Goal: Communication & Community: Answer question/provide support

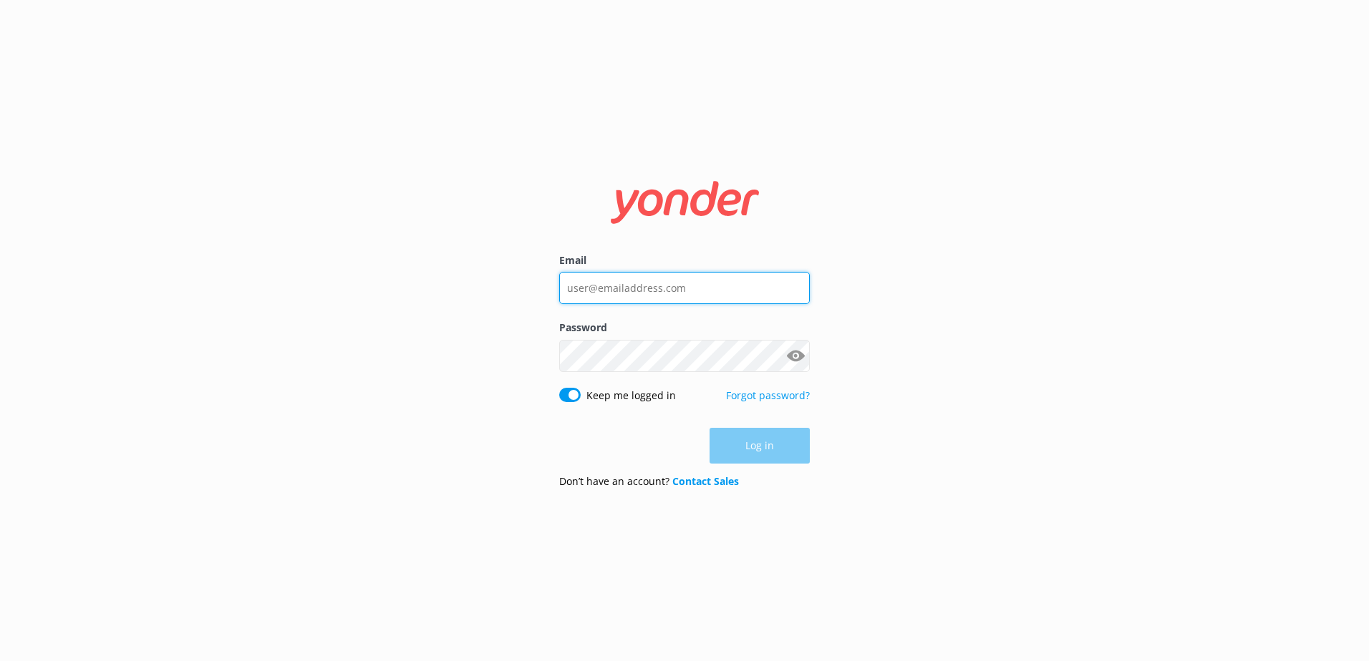
click at [698, 271] on div "Email" at bounding box center [684, 286] width 251 height 67
type input "social@ssc.com.fj"
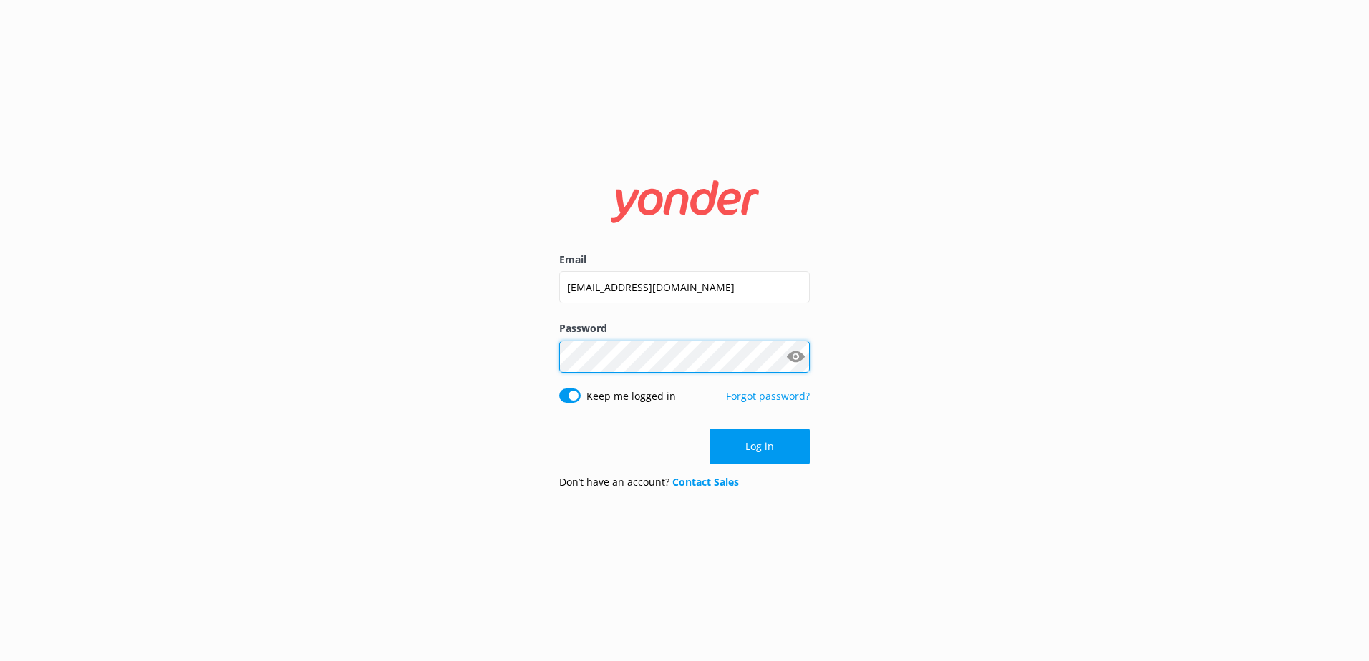
click button "Log in" at bounding box center [759, 447] width 100 height 36
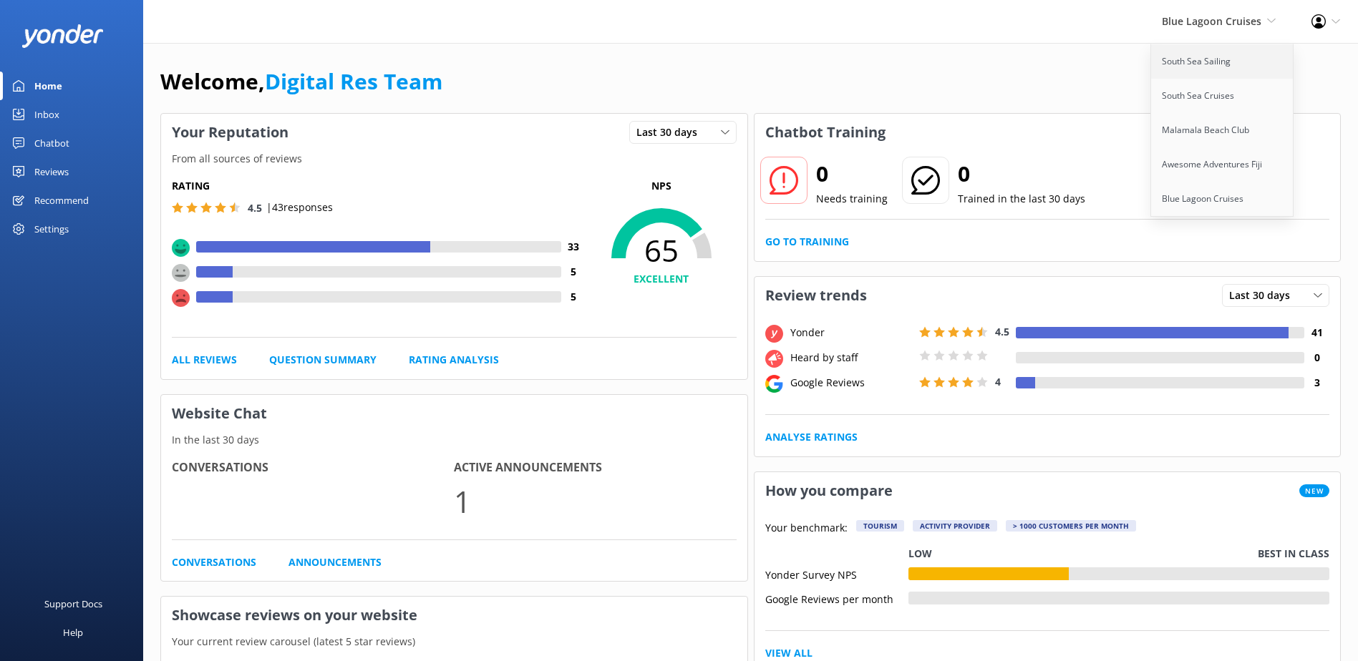
click at [1197, 61] on link "South Sea Sailing" at bounding box center [1222, 61] width 143 height 34
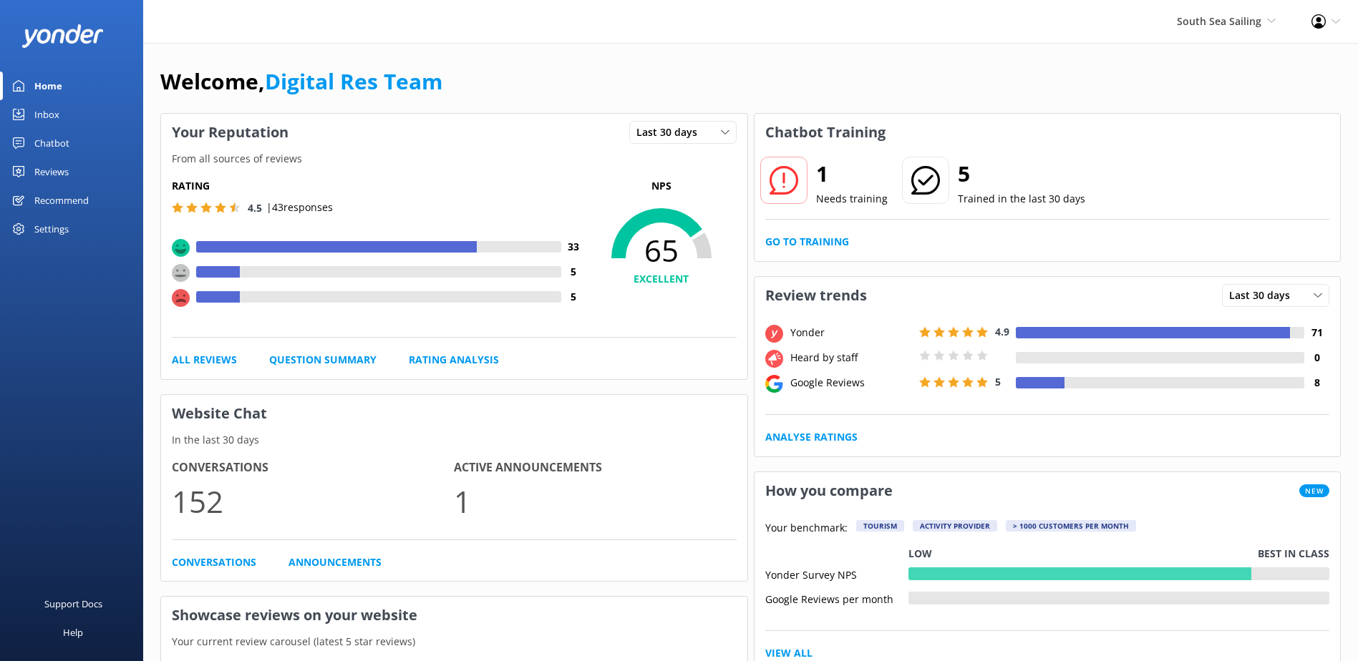
click at [835, 233] on div "1 Needs training 5 Trained in the last 30 days Go to Training" at bounding box center [1047, 206] width 586 height 110
click at [834, 236] on link "Go to Training" at bounding box center [807, 242] width 84 height 16
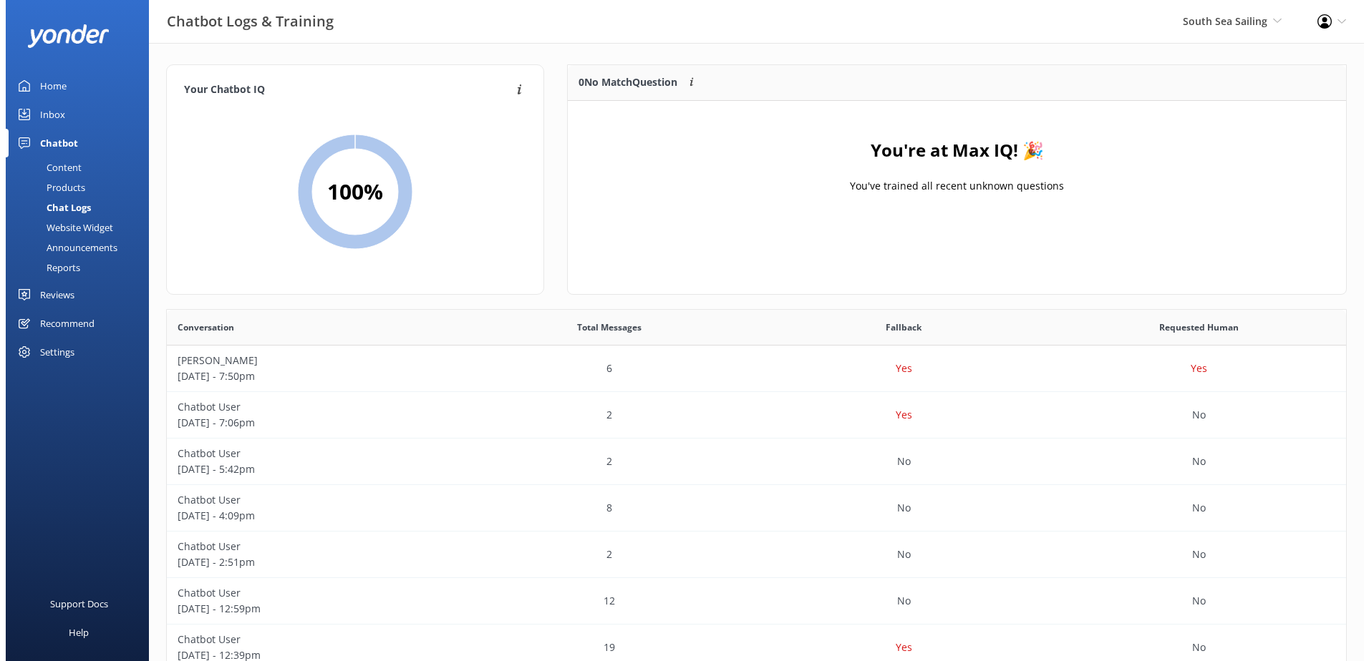
scroll to position [168, 767]
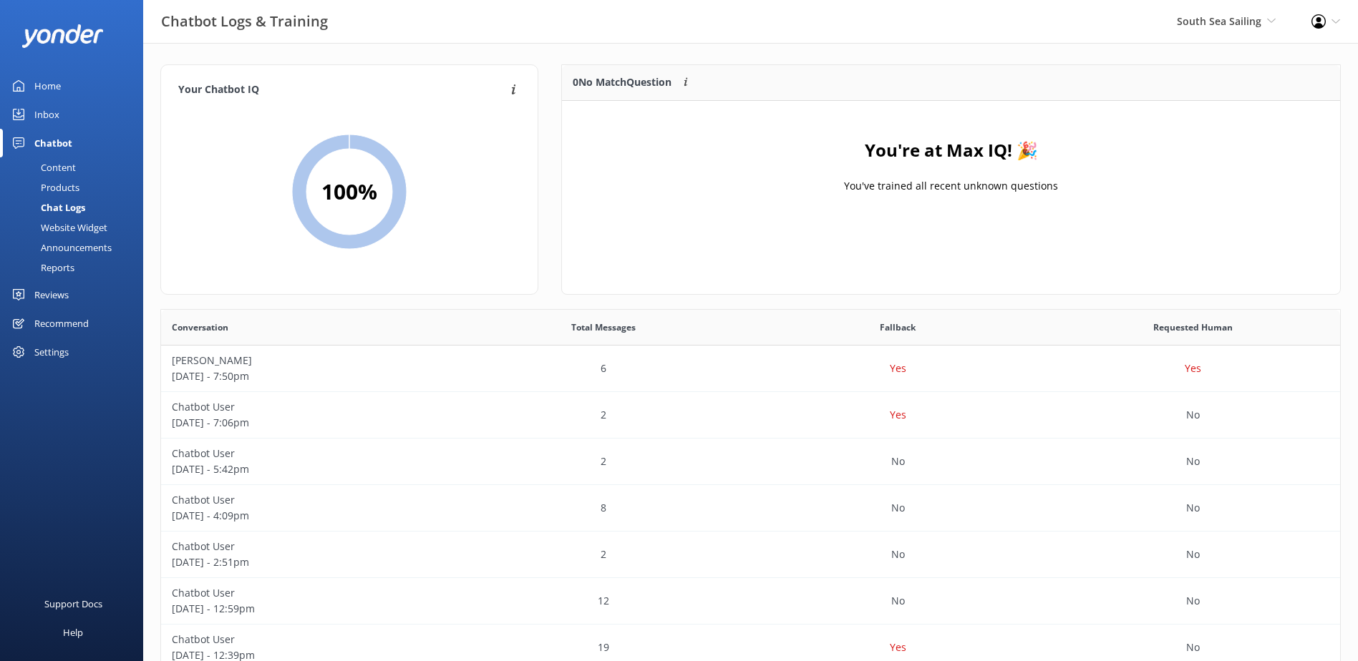
click at [54, 116] on div "Inbox" at bounding box center [46, 114] width 25 height 29
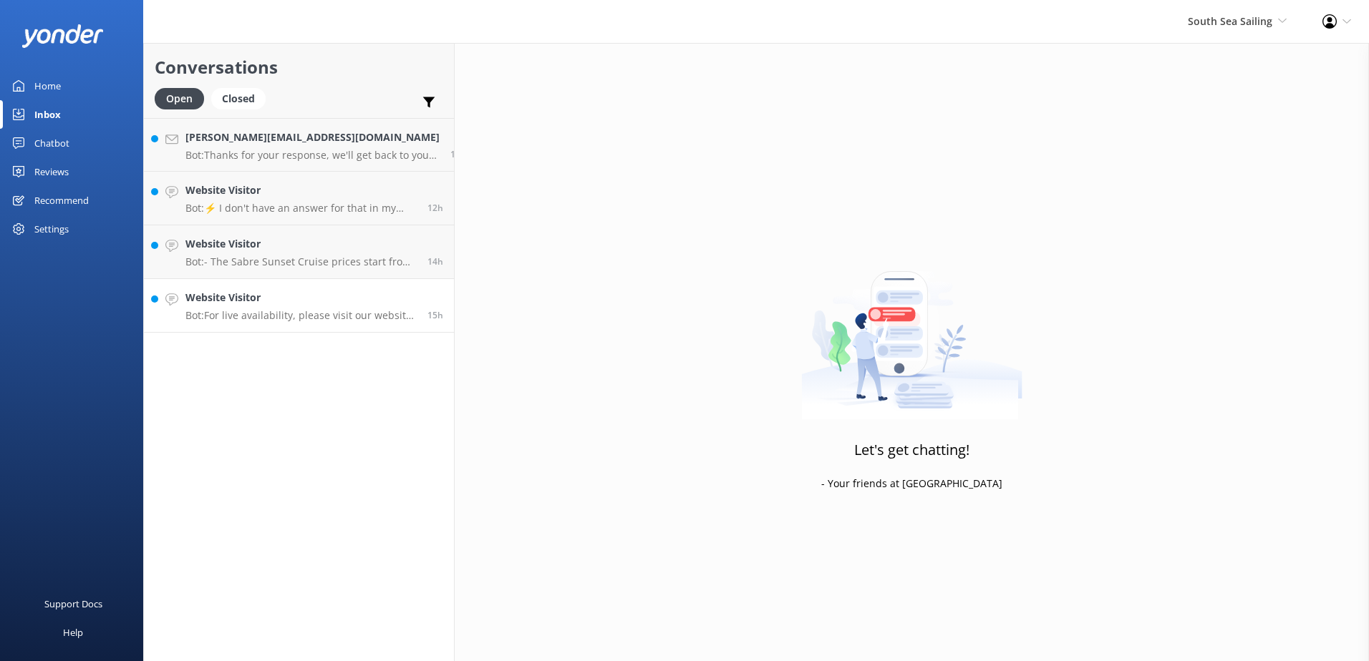
click at [311, 317] on p "Bot: For live availability, please visit our website and choose the tour you'd …" at bounding box center [300, 315] width 231 height 13
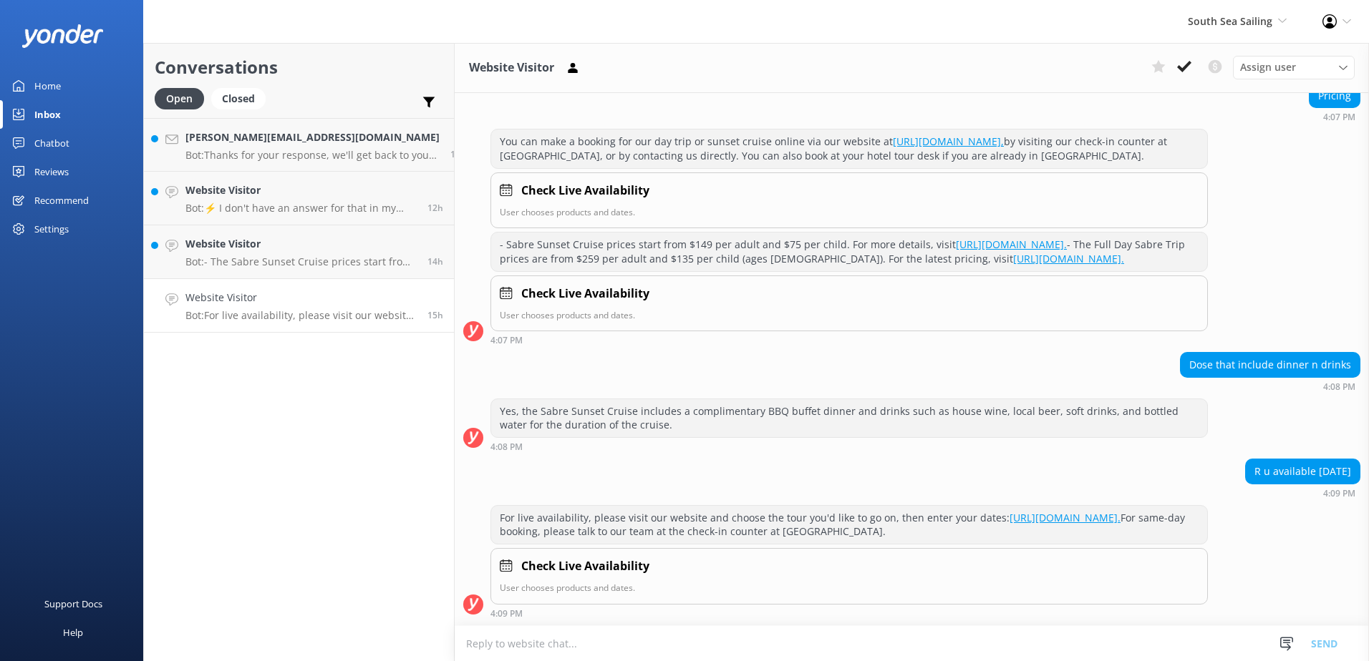
scroll to position [196, 0]
click at [1046, 660] on textarea at bounding box center [912, 643] width 914 height 35
type textarea "P"
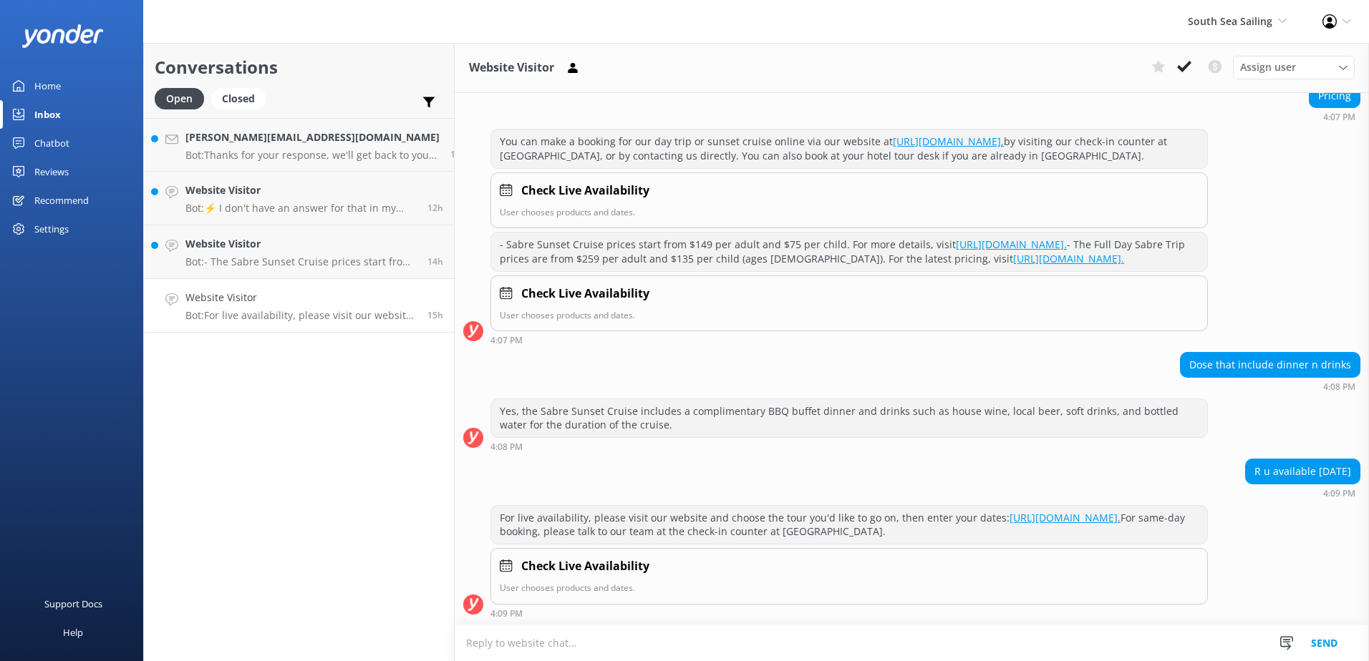
type textarea "t"
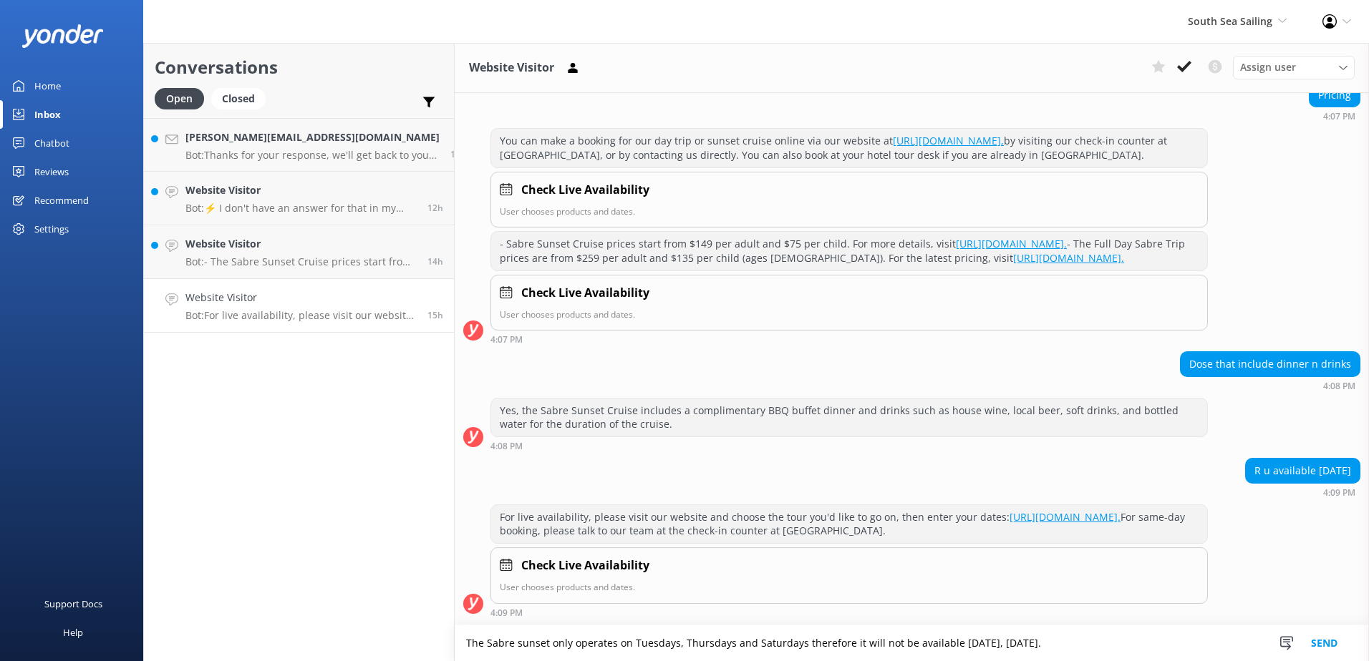
type textarea "The Sabre sunset only operates on Tuesdays, Thursdays and Saturdays therefore i…"
click at [1309, 634] on button "Send" at bounding box center [1324, 644] width 54 height 36
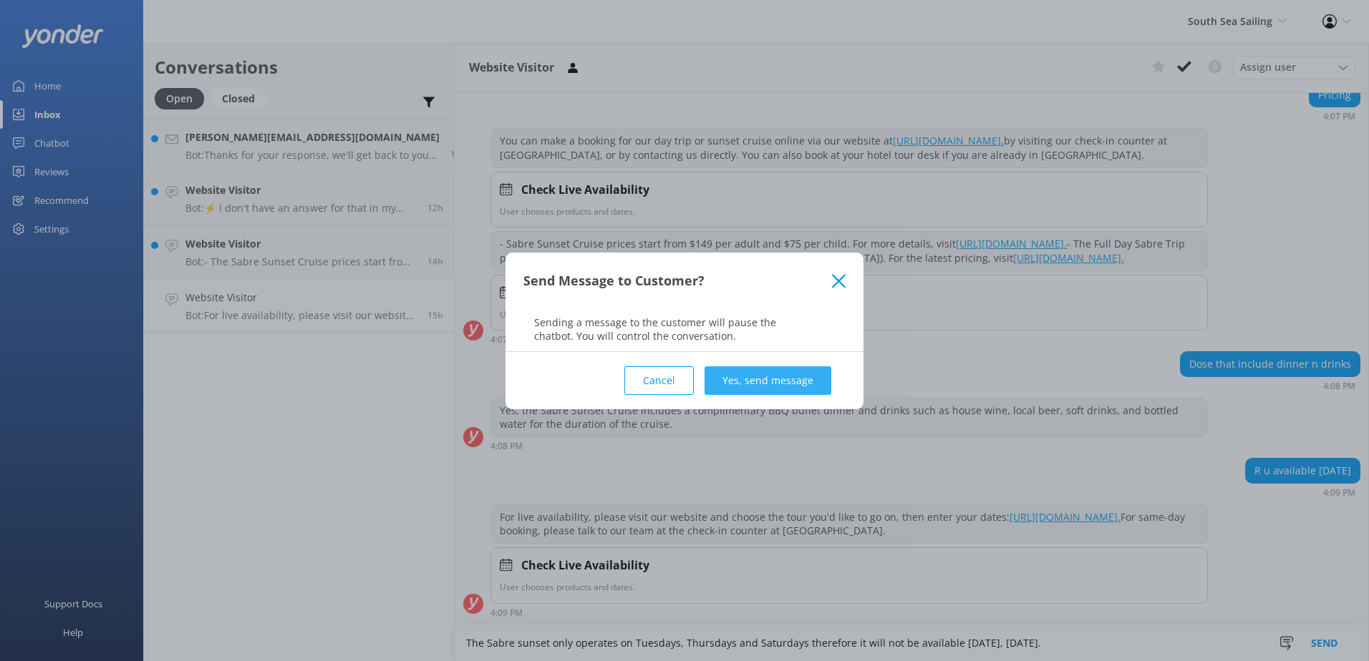
click at [753, 381] on button "Yes, send message" at bounding box center [767, 381] width 127 height 29
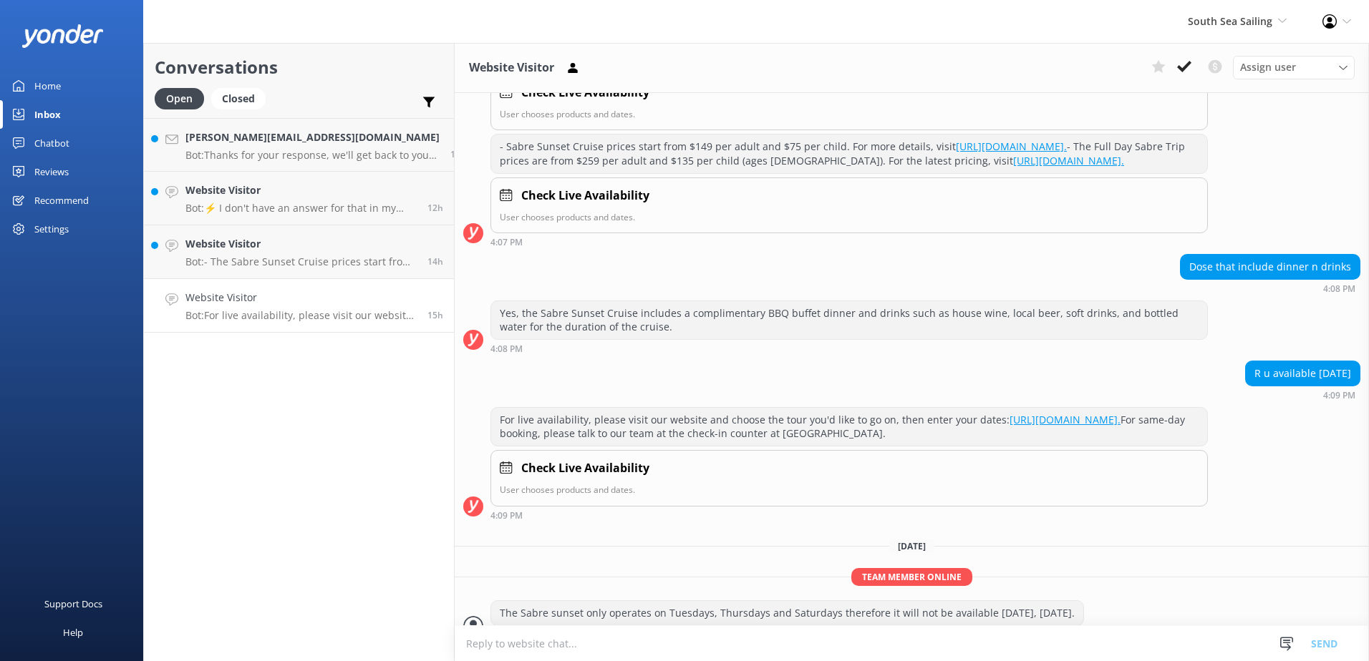
scroll to position [316, 0]
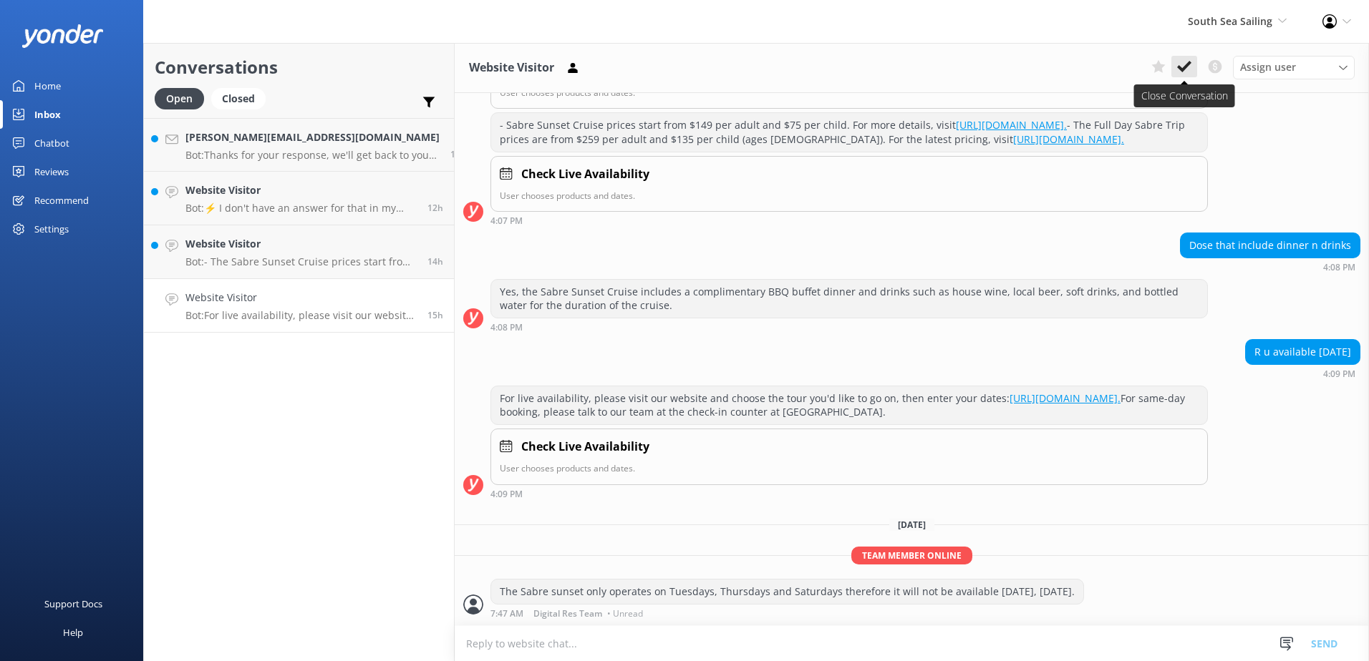
click at [1195, 67] on button at bounding box center [1184, 66] width 26 height 21
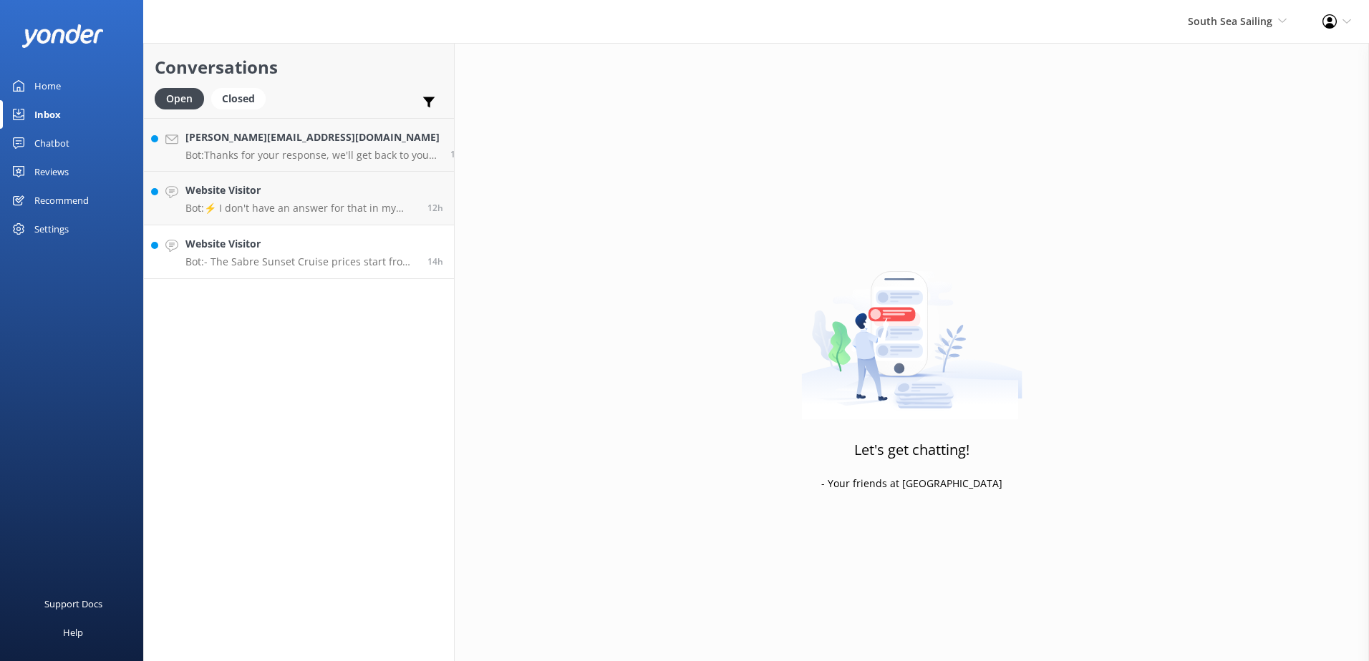
click at [283, 266] on p "Bot: - The Sabre Sunset Cruise prices start from $149 per adult and $75 per chi…" at bounding box center [300, 262] width 231 height 13
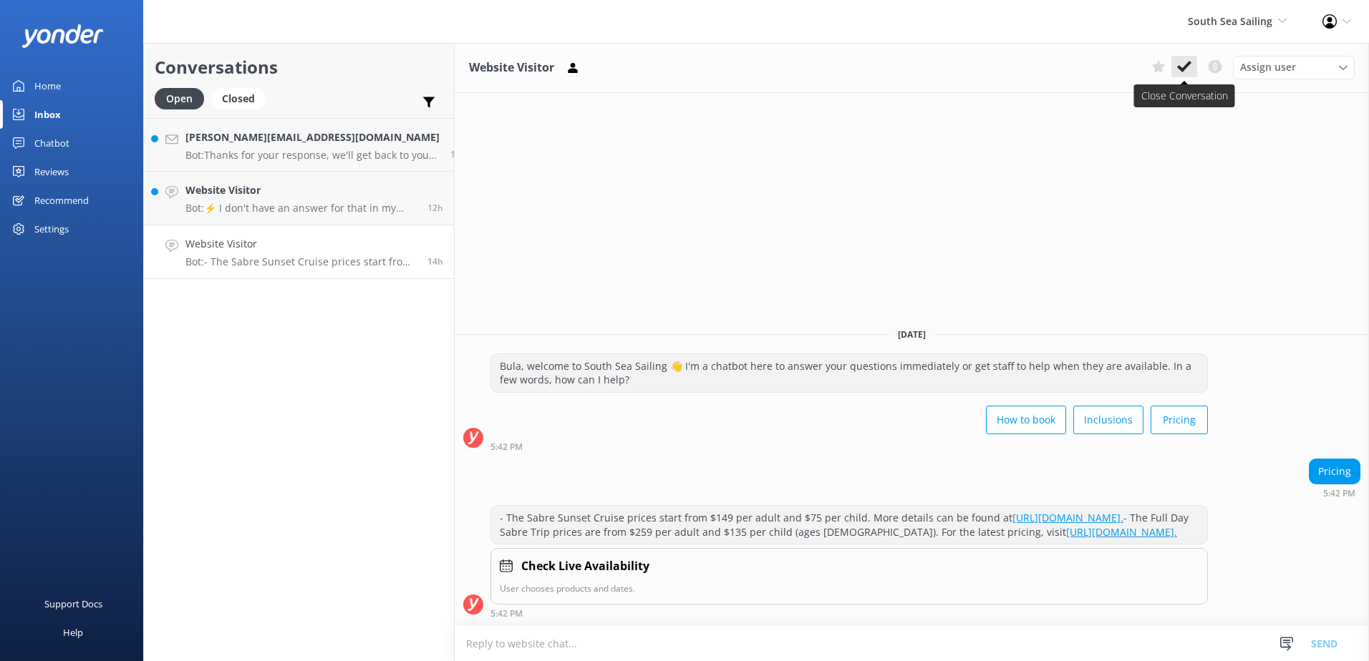
click at [1192, 75] on button at bounding box center [1184, 66] width 26 height 21
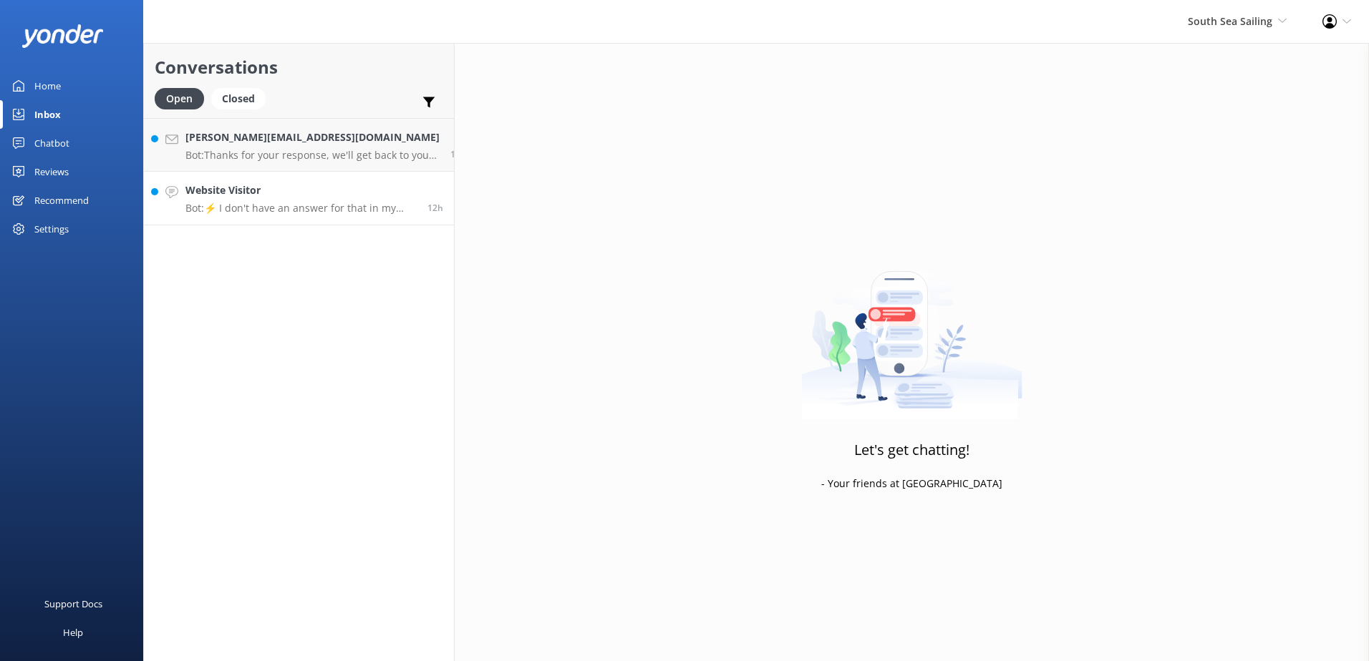
click at [277, 208] on p "Bot: ⚡ I don't have an answer for that in my knowledge base. Please try and rep…" at bounding box center [300, 208] width 231 height 13
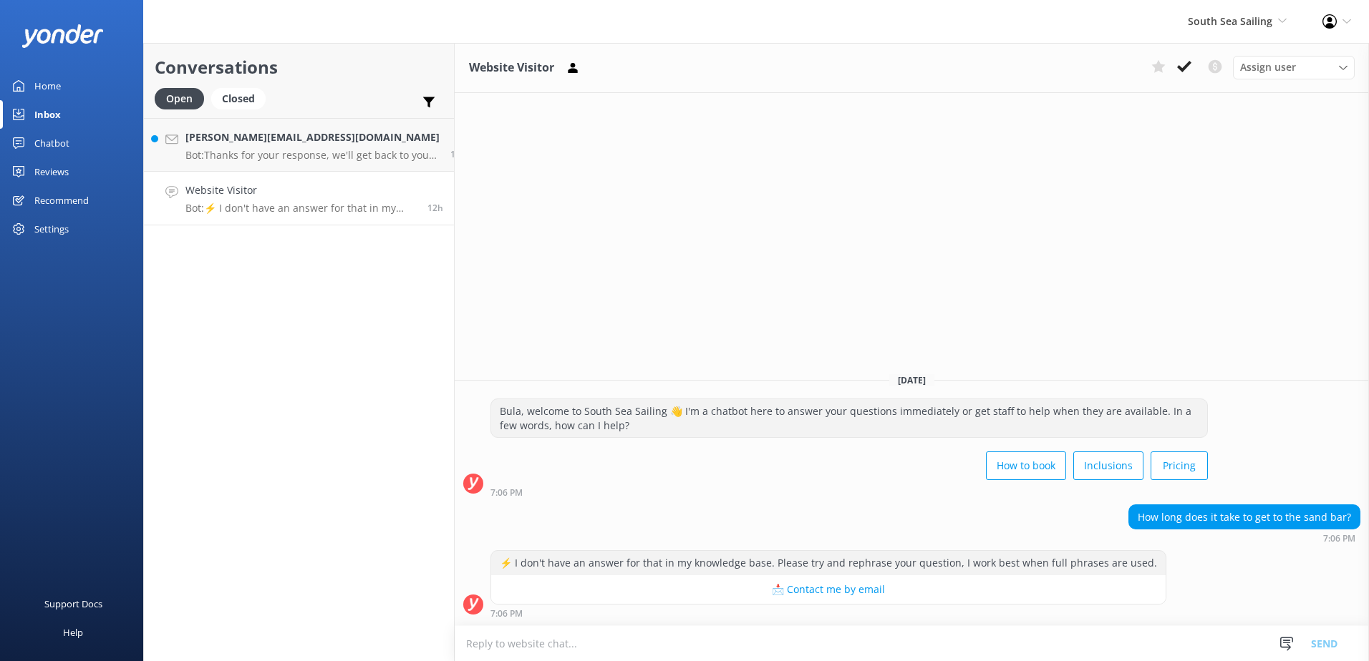
click at [744, 633] on textarea at bounding box center [912, 643] width 914 height 35
type textarea "It takes roughly 1hr and 30mins to get to the Sand bar from Port Denarau."
click at [1327, 644] on button "Send" at bounding box center [1324, 644] width 54 height 36
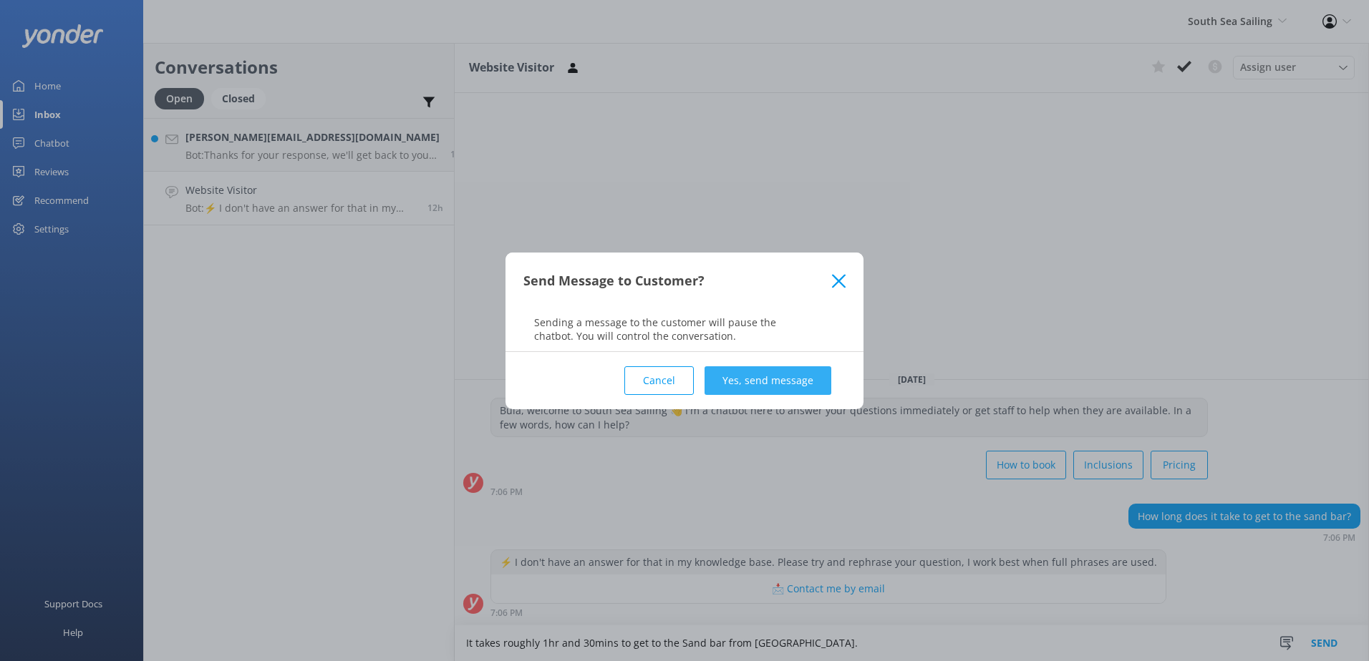
click at [791, 375] on button "Yes, send message" at bounding box center [767, 381] width 127 height 29
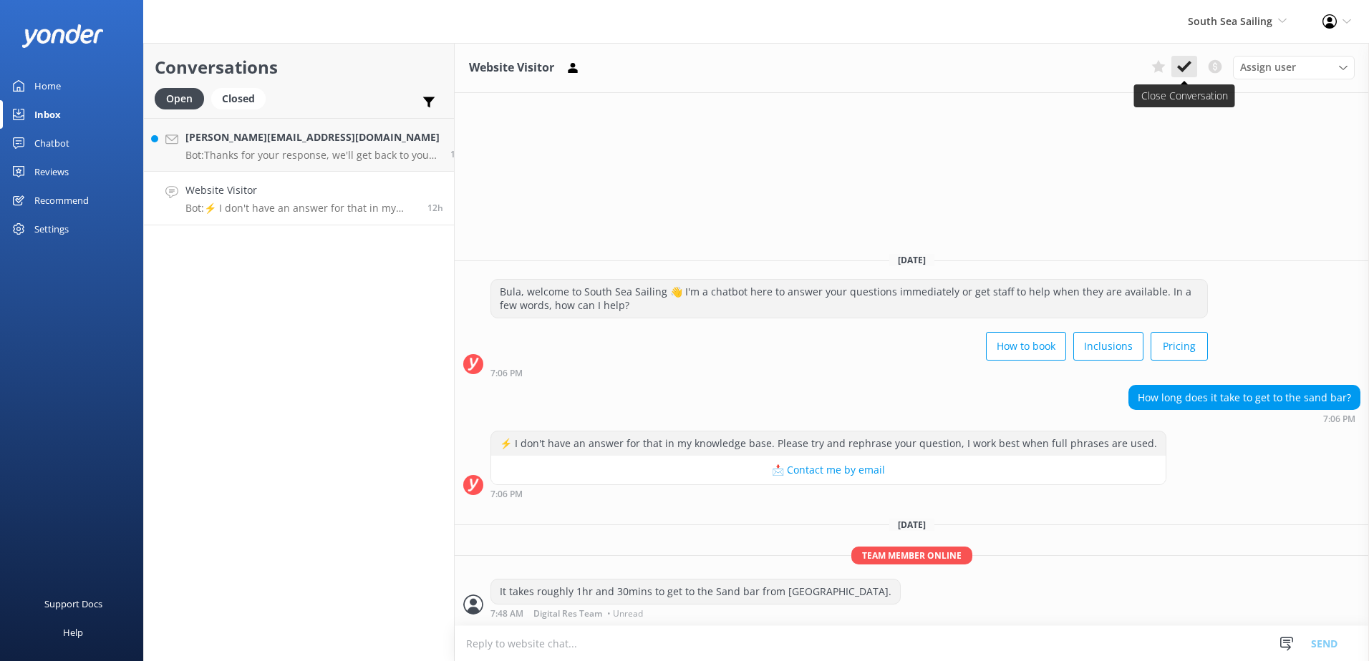
click at [1187, 65] on use at bounding box center [1184, 66] width 14 height 11
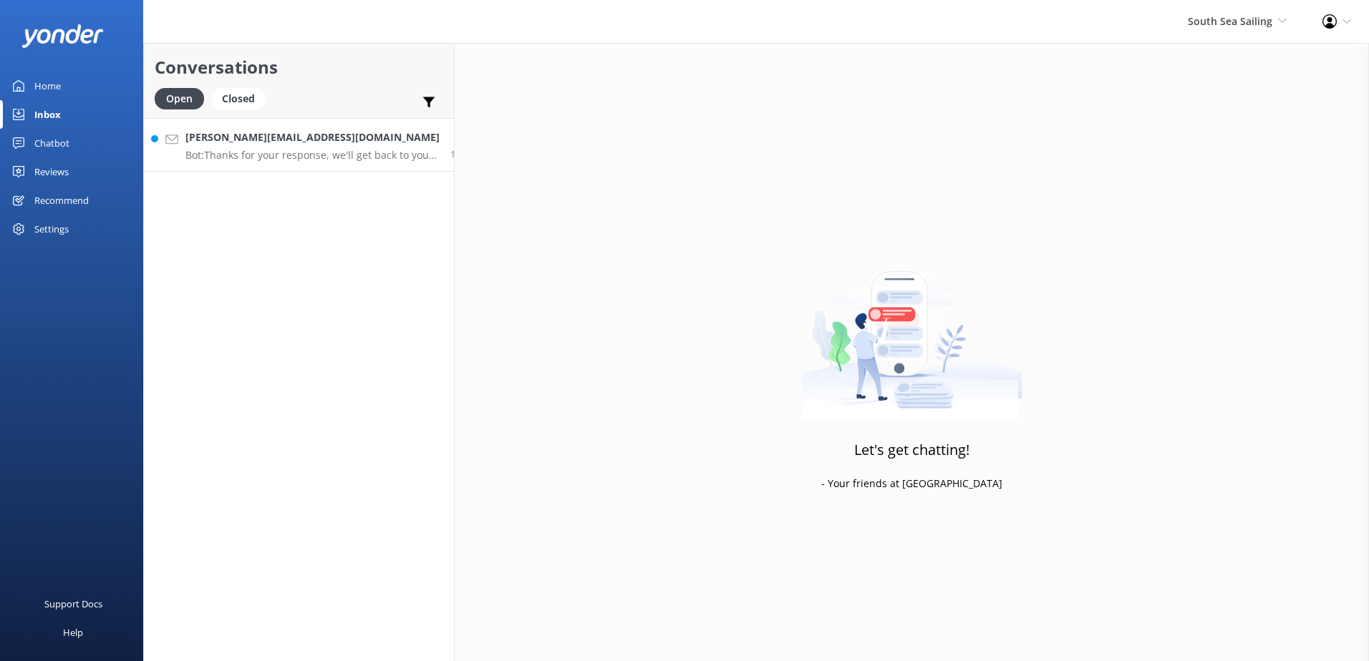
click at [333, 145] on h4 "jacqueline.veikoso@swiss.com" at bounding box center [312, 138] width 254 height 16
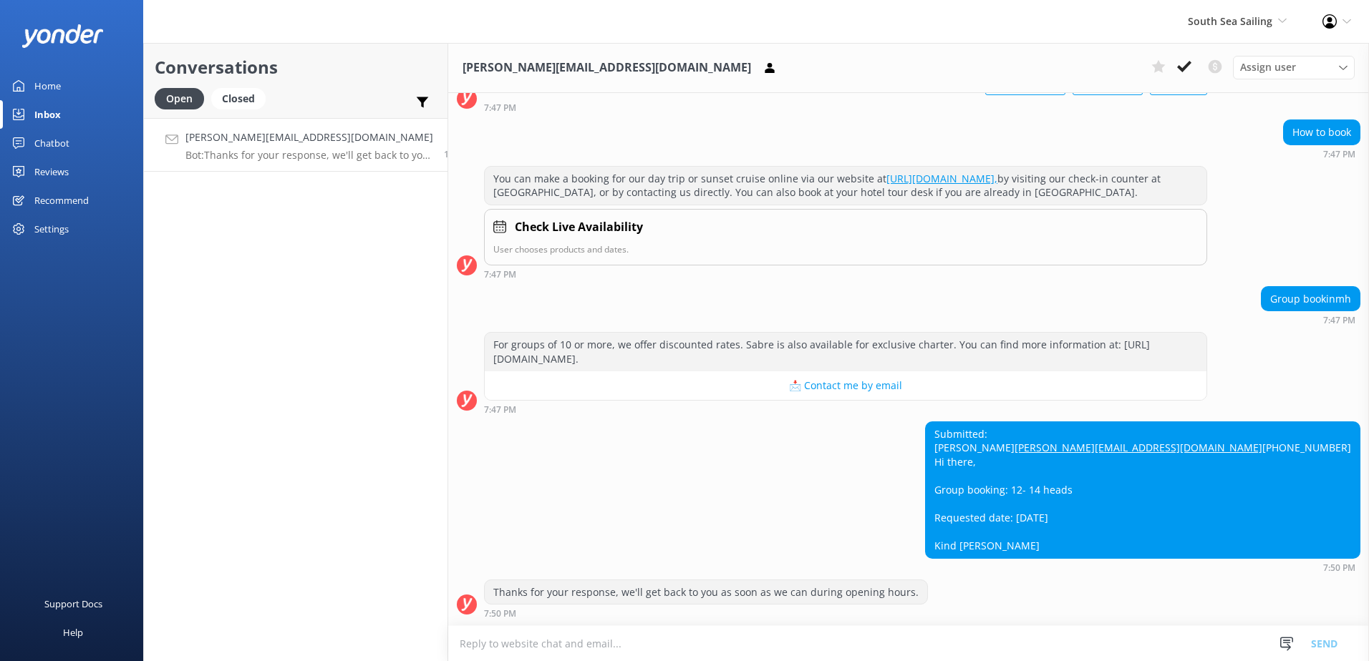
scroll to position [159, 0]
click at [684, 643] on textarea at bounding box center [908, 643] width 921 height 35
type textarea "F"
type textarea "pL"
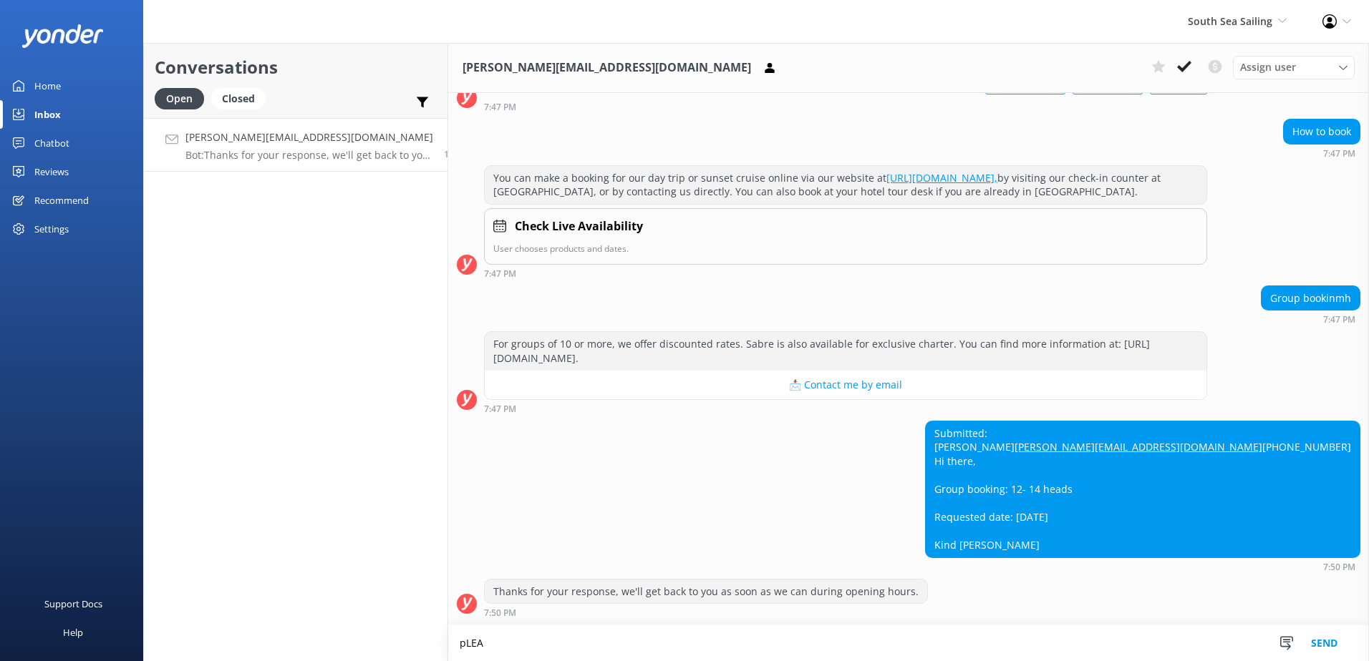
scroll to position [160, 0]
type textarea "p"
type textarea "Please email our sales team on Fiji_Sales@ssc.com.fj to arrange group bookings."
click at [1340, 639] on button "Send" at bounding box center [1324, 644] width 54 height 36
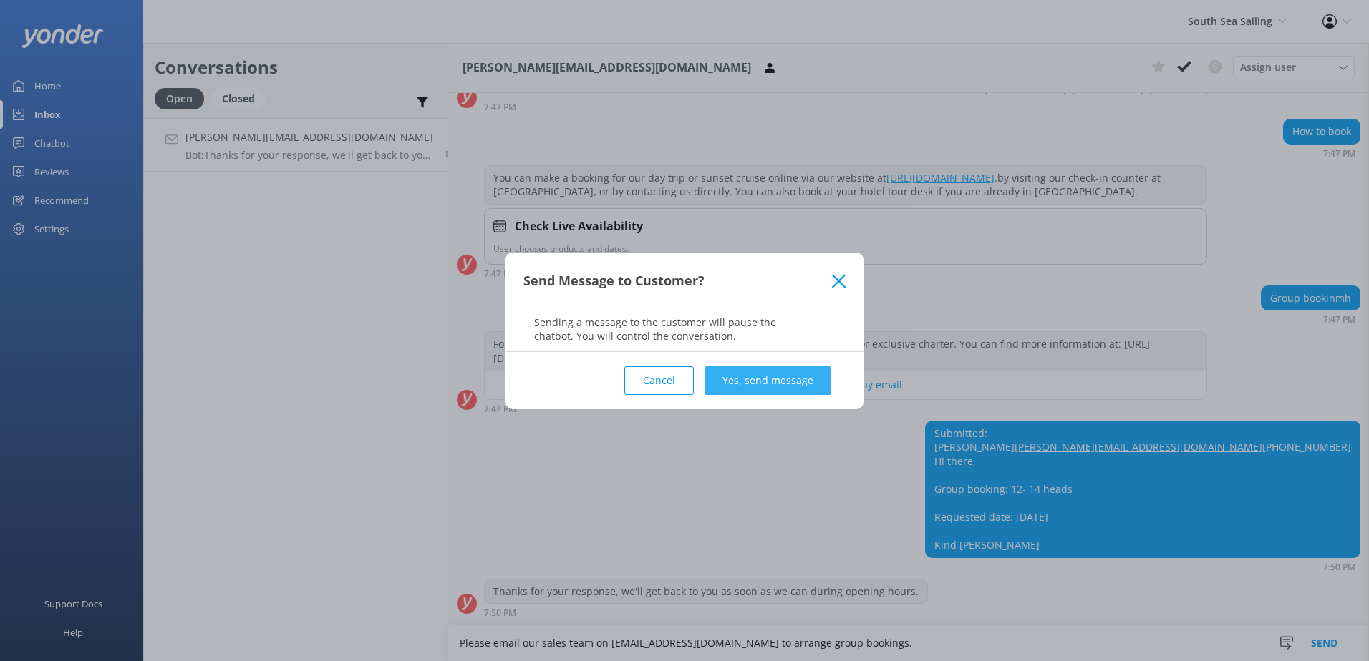
click at [819, 369] on button "Yes, send message" at bounding box center [767, 381] width 127 height 29
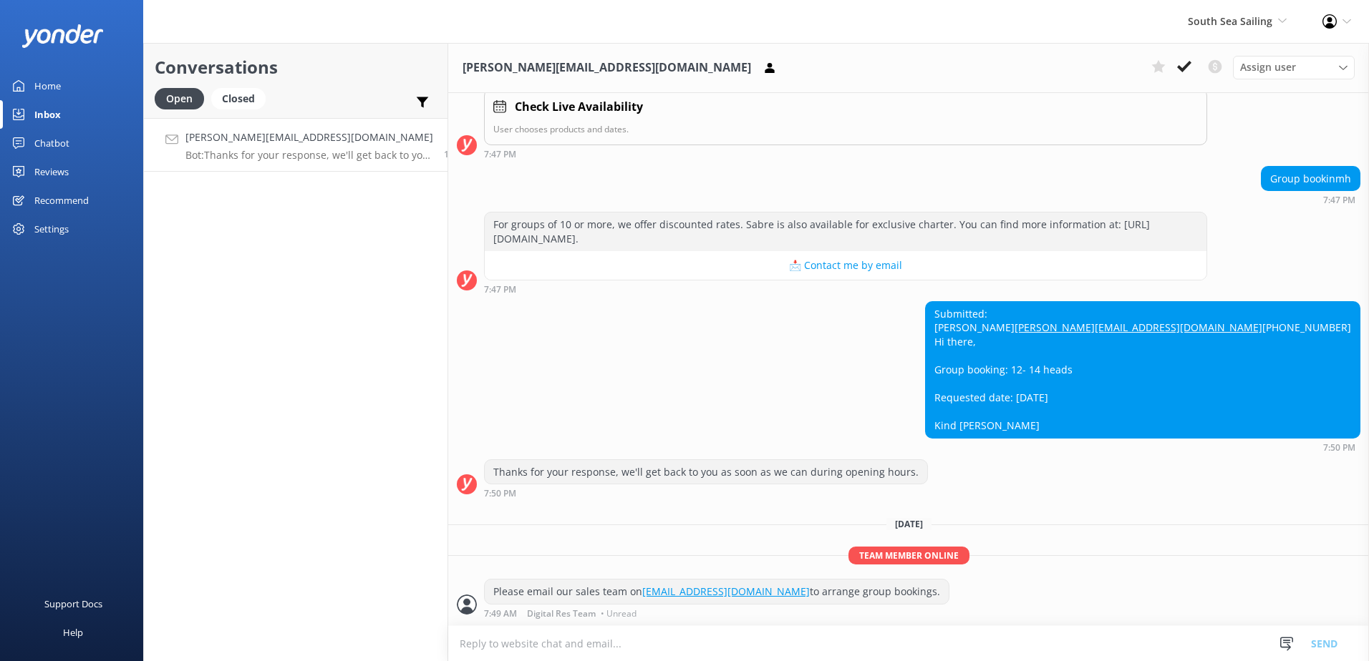
scroll to position [278, 0]
click at [1197, 68] on div "Assign user Sonya Alyssa Digital Res Team Miri Koroitamana Lavenia Adivou Ana R…" at bounding box center [1249, 67] width 209 height 23
click at [1190, 67] on icon at bounding box center [1184, 66] width 14 height 14
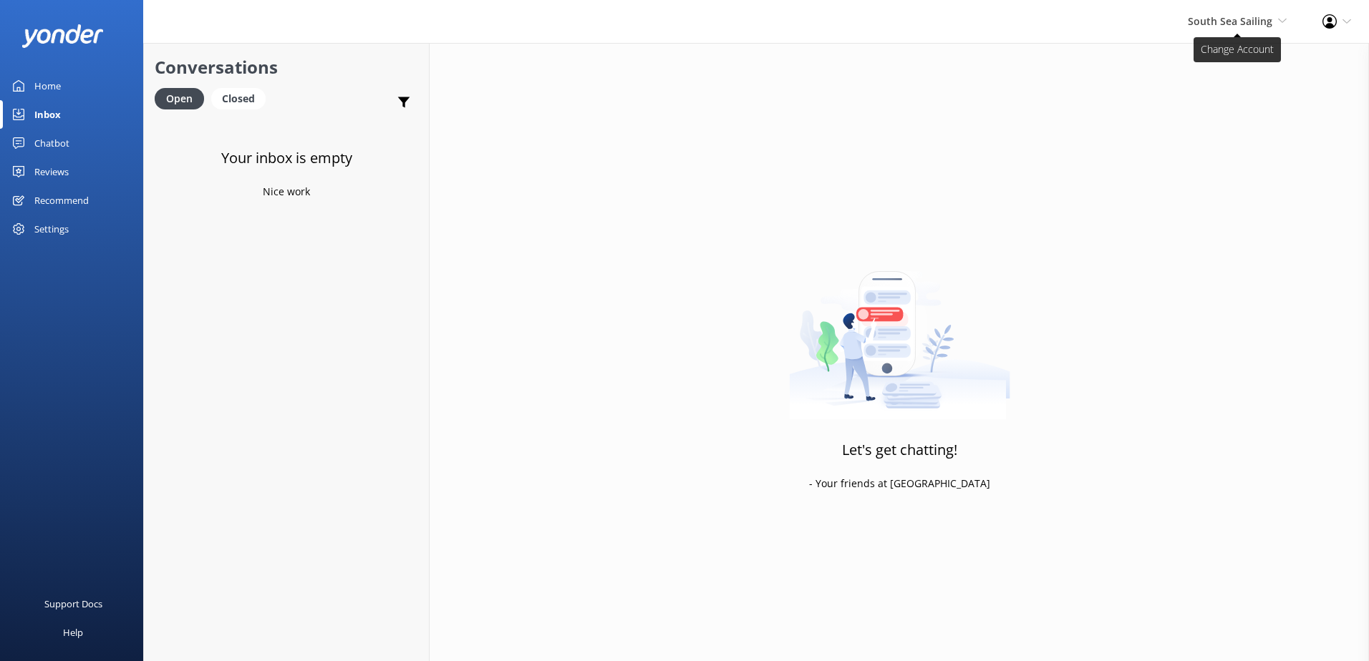
click at [1233, 26] on span "South Sea Sailing" at bounding box center [1230, 21] width 84 height 14
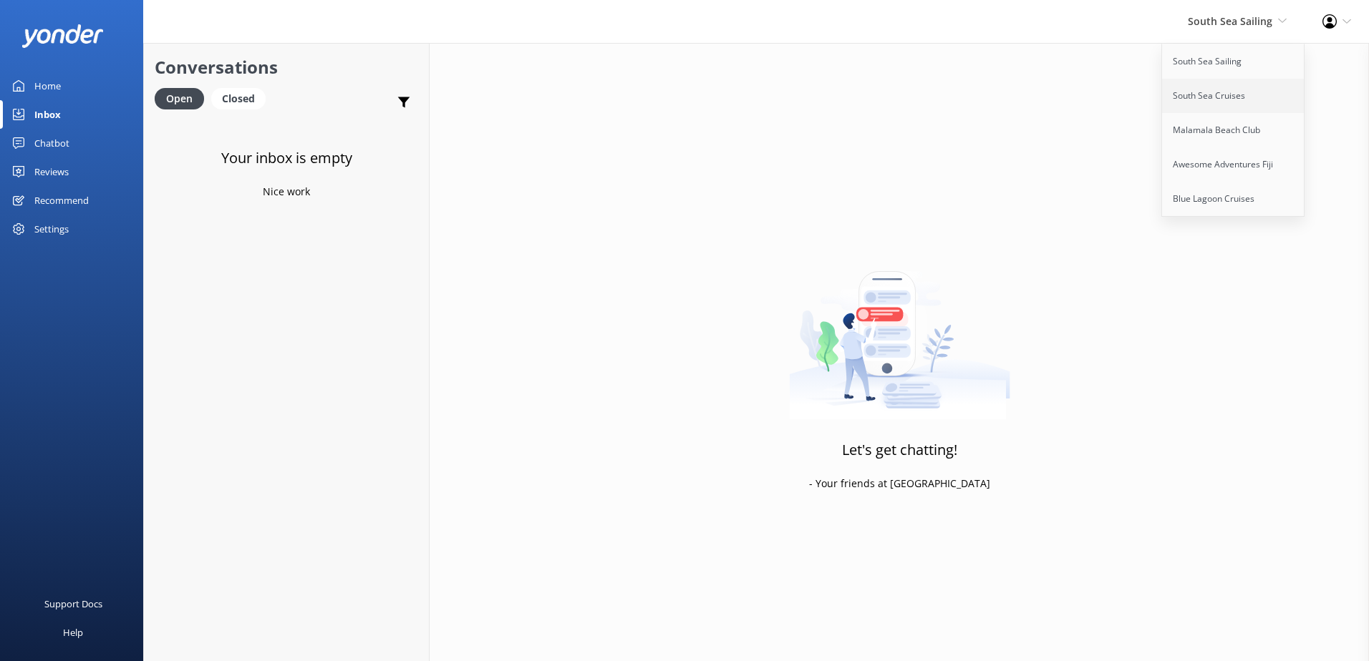
click at [1211, 105] on link "South Sea Cruises" at bounding box center [1233, 96] width 143 height 34
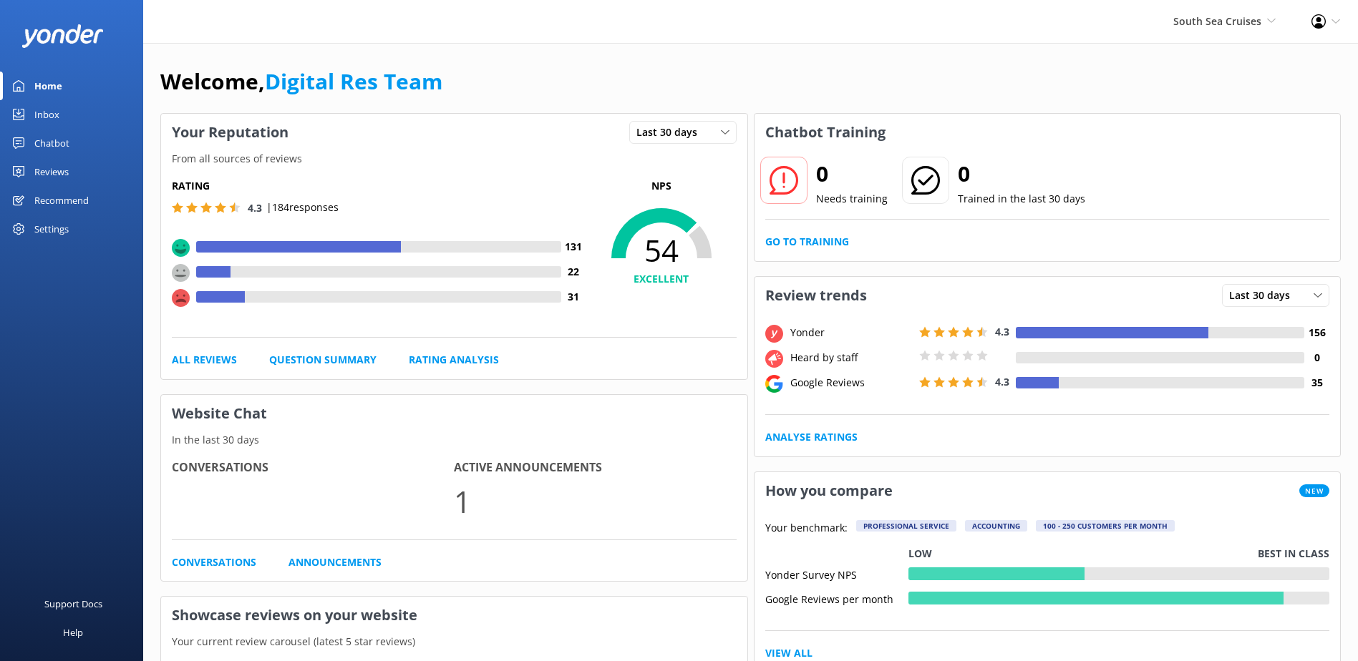
click at [64, 117] on link "Inbox" at bounding box center [71, 114] width 143 height 29
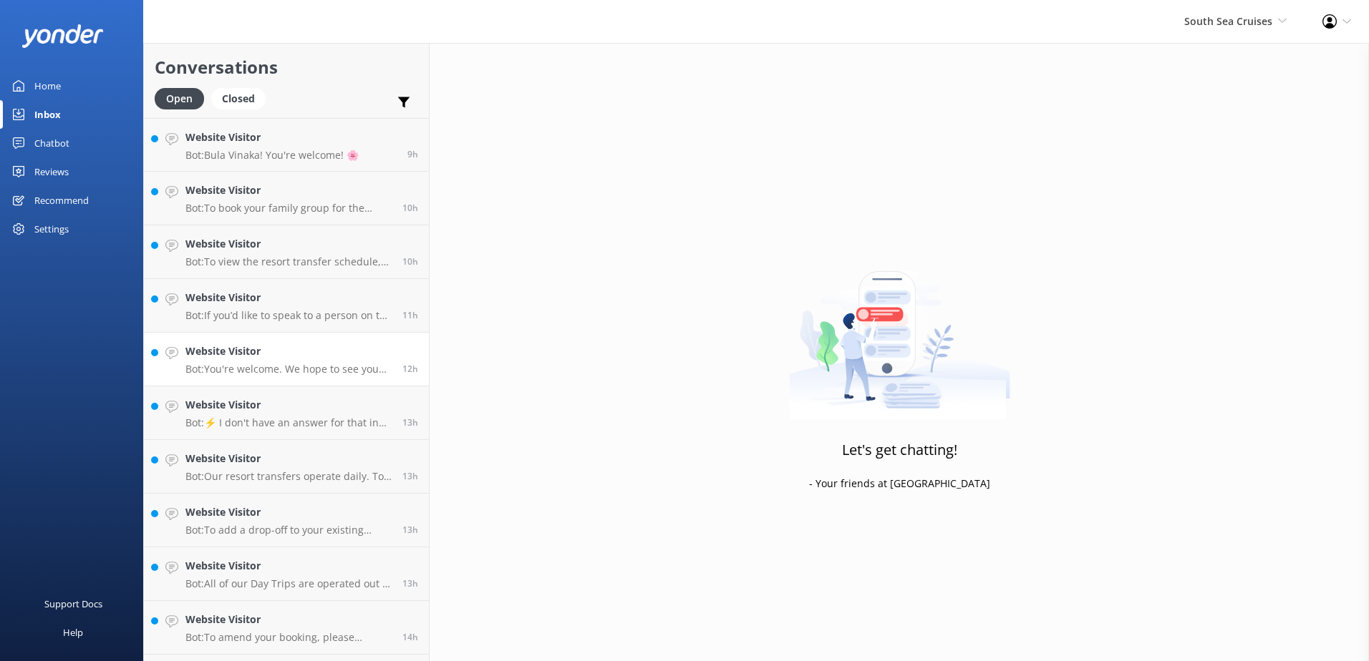
scroll to position [101, 0]
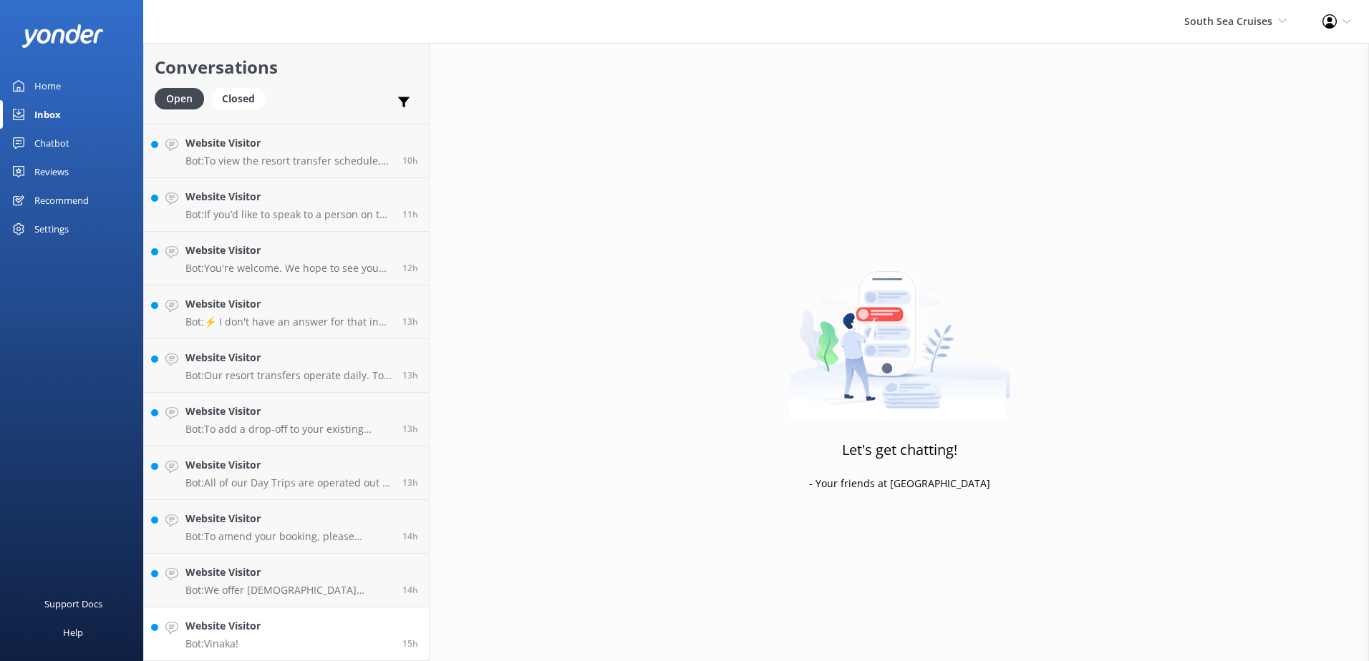
click at [329, 648] on link "Website Visitor Bot: Vinaka! 15h" at bounding box center [286, 635] width 285 height 54
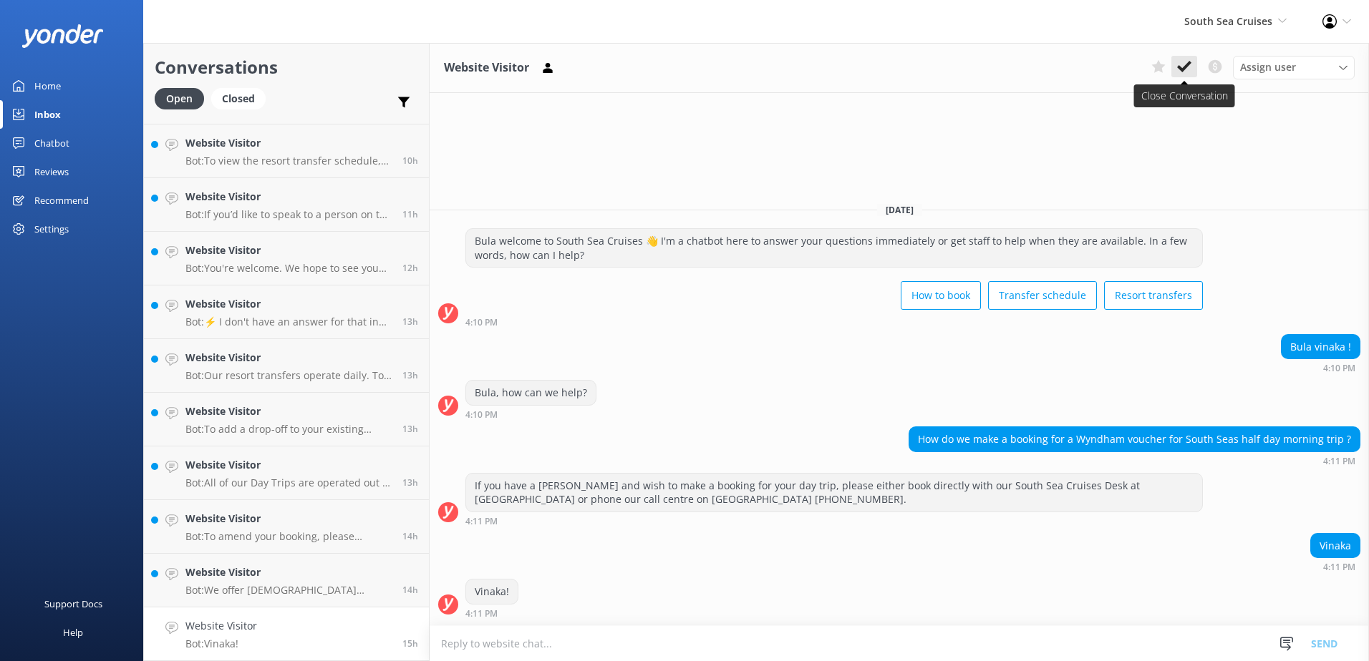
click at [1179, 58] on button at bounding box center [1184, 66] width 26 height 21
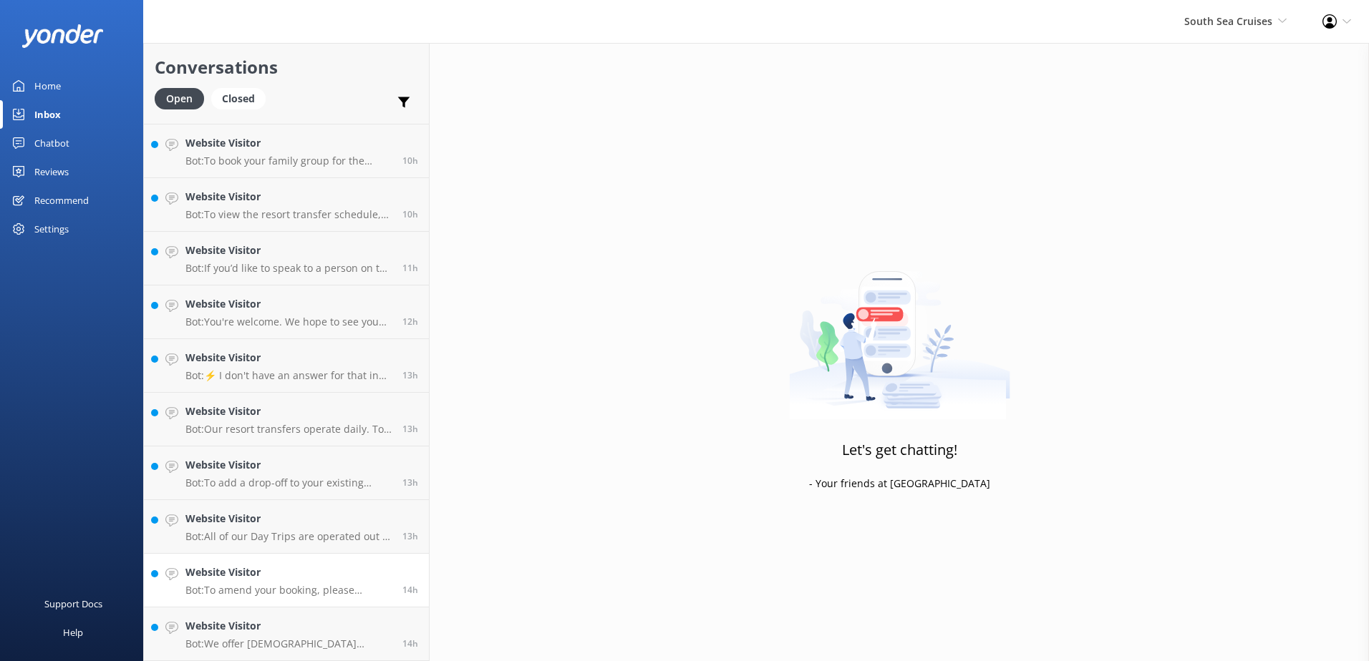
scroll to position [47, 0]
click at [320, 586] on p "Bot: To amend your booking, please contact our reservations team who will guide…" at bounding box center [288, 590] width 206 height 13
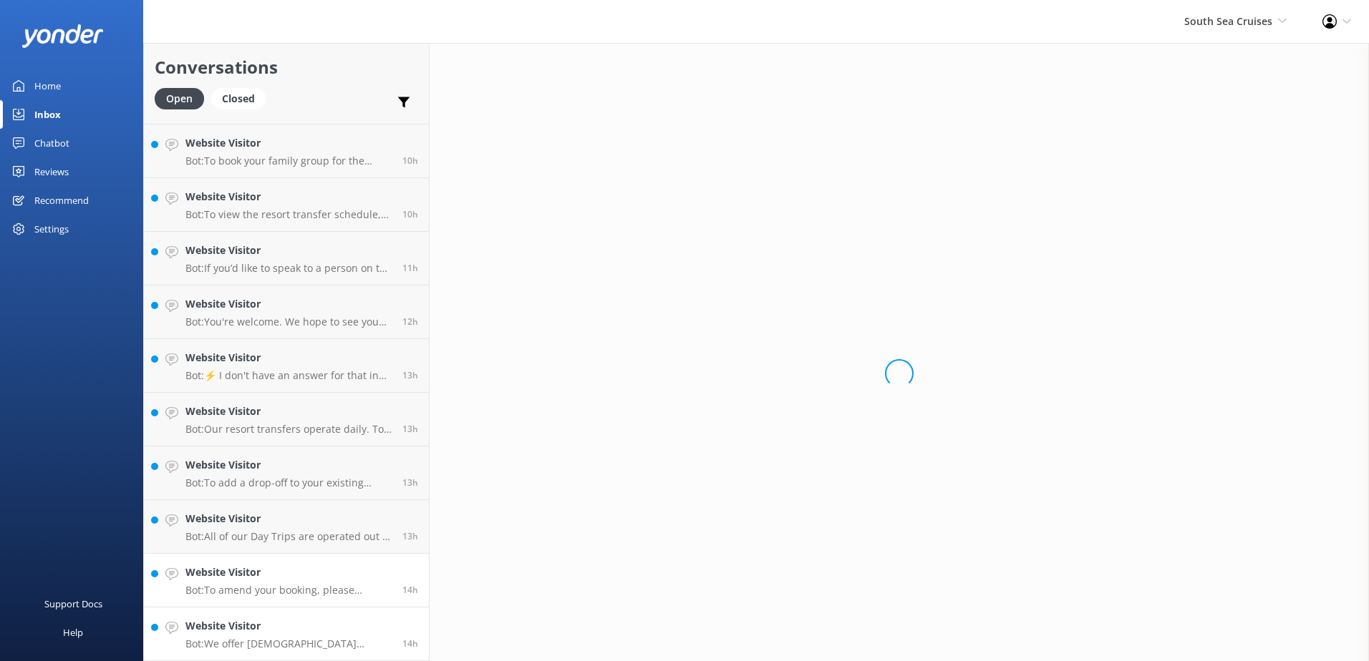
click at [323, 623] on h4 "Website Visitor" at bounding box center [288, 626] width 206 height 16
click at [334, 641] on p "Bot: We offer Fijian residents a 20% discount on our day tours and resort trans…" at bounding box center [288, 644] width 206 height 13
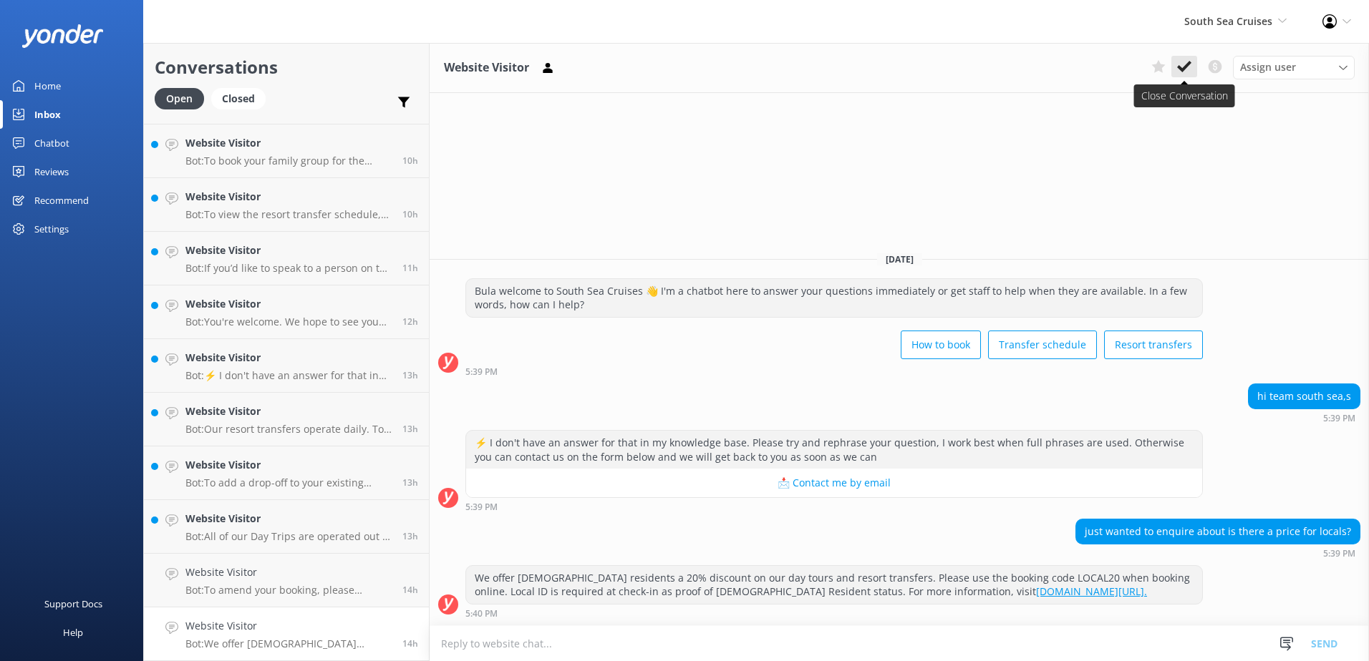
click at [1190, 63] on use at bounding box center [1184, 66] width 14 height 11
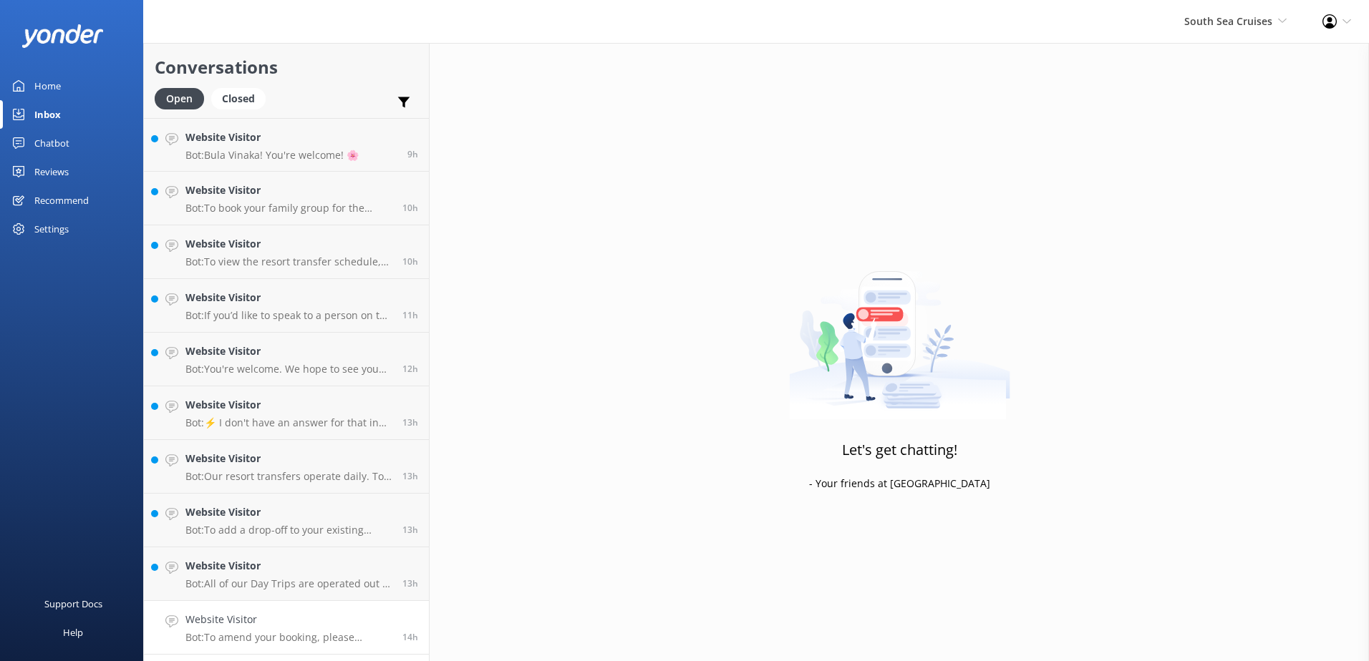
click at [324, 626] on h4 "Website Visitor" at bounding box center [288, 620] width 206 height 16
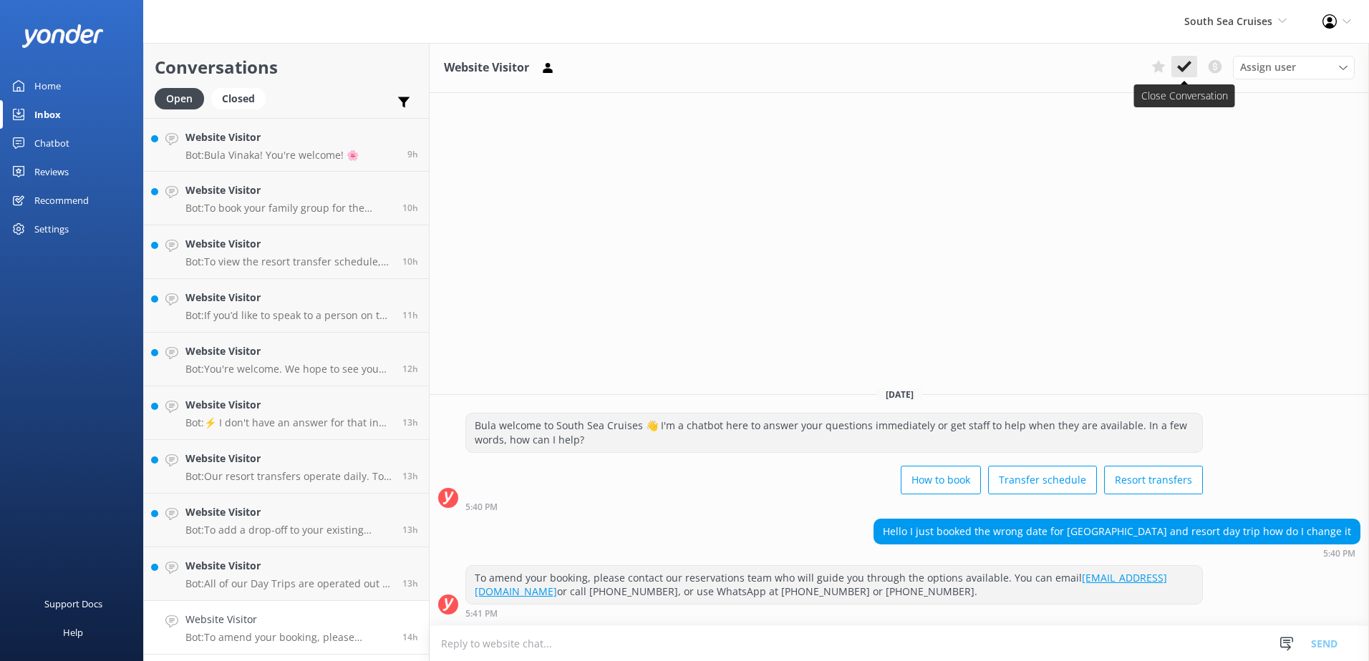
click at [1190, 68] on icon at bounding box center [1184, 66] width 14 height 14
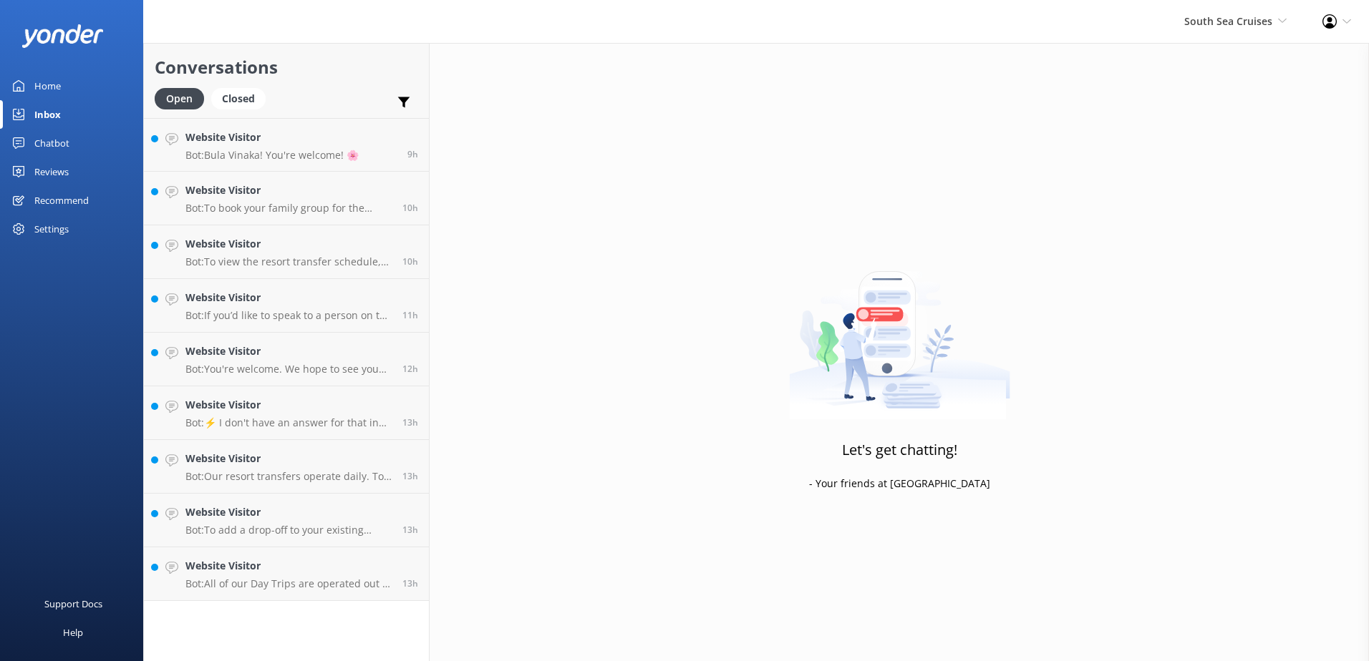
click at [298, 609] on div "Conversations Open Closed Important Converted Assigned to me Unassigned Website…" at bounding box center [286, 352] width 286 height 618
click at [311, 587] on p "Bot: All of our Day Trips are operated out of Port Denarau Marina. You would ne…" at bounding box center [288, 584] width 206 height 13
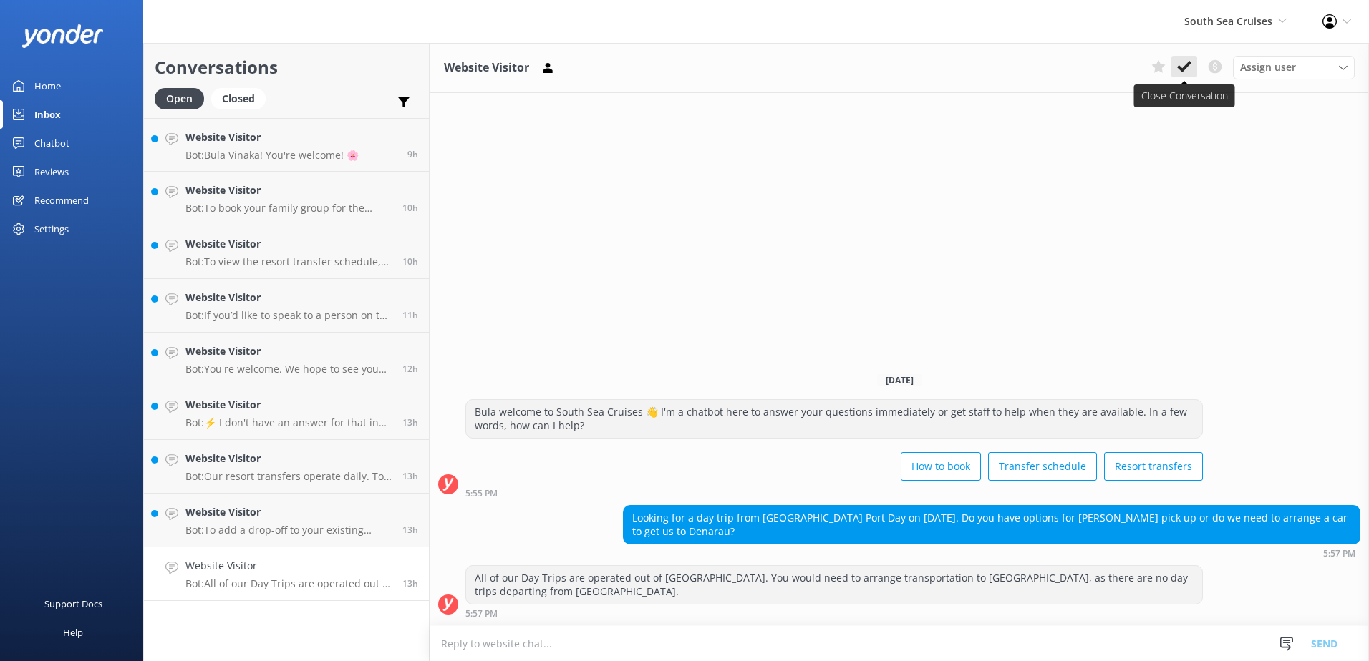
click at [1175, 67] on button at bounding box center [1184, 66] width 26 height 21
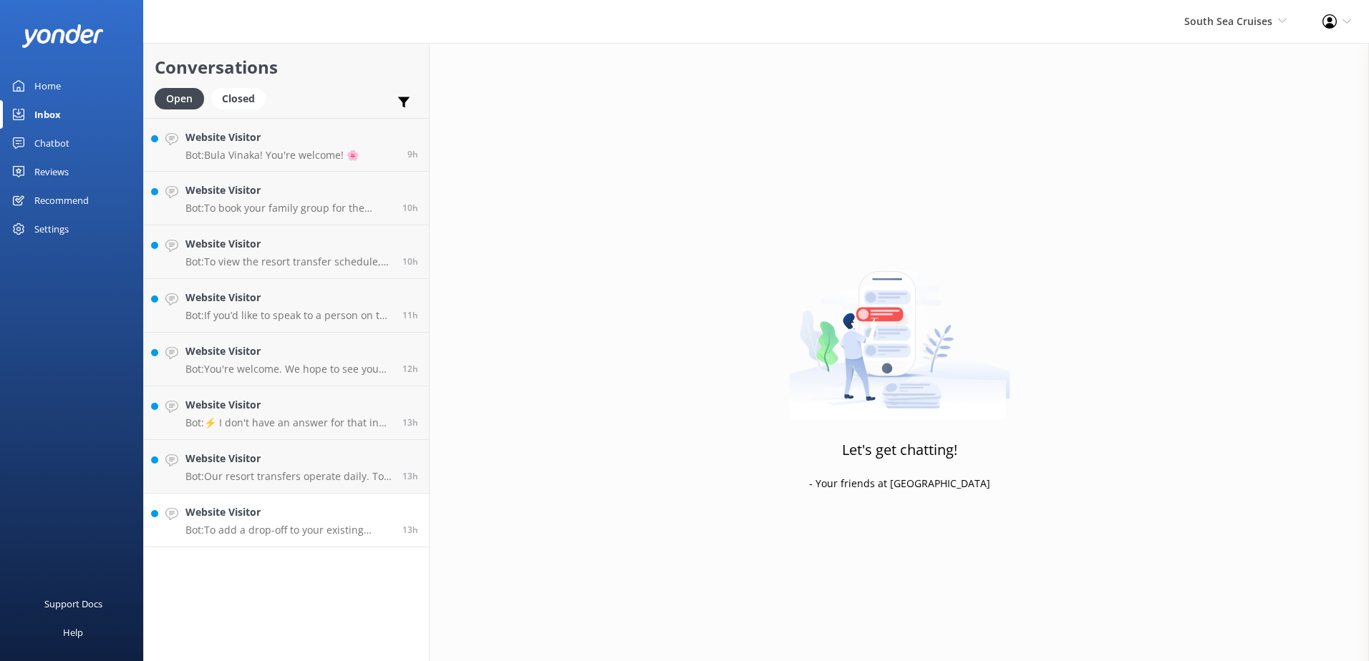
click at [317, 540] on link "Website Visitor Bot: To add a drop-off to your existing booking, please provide…" at bounding box center [286, 521] width 285 height 54
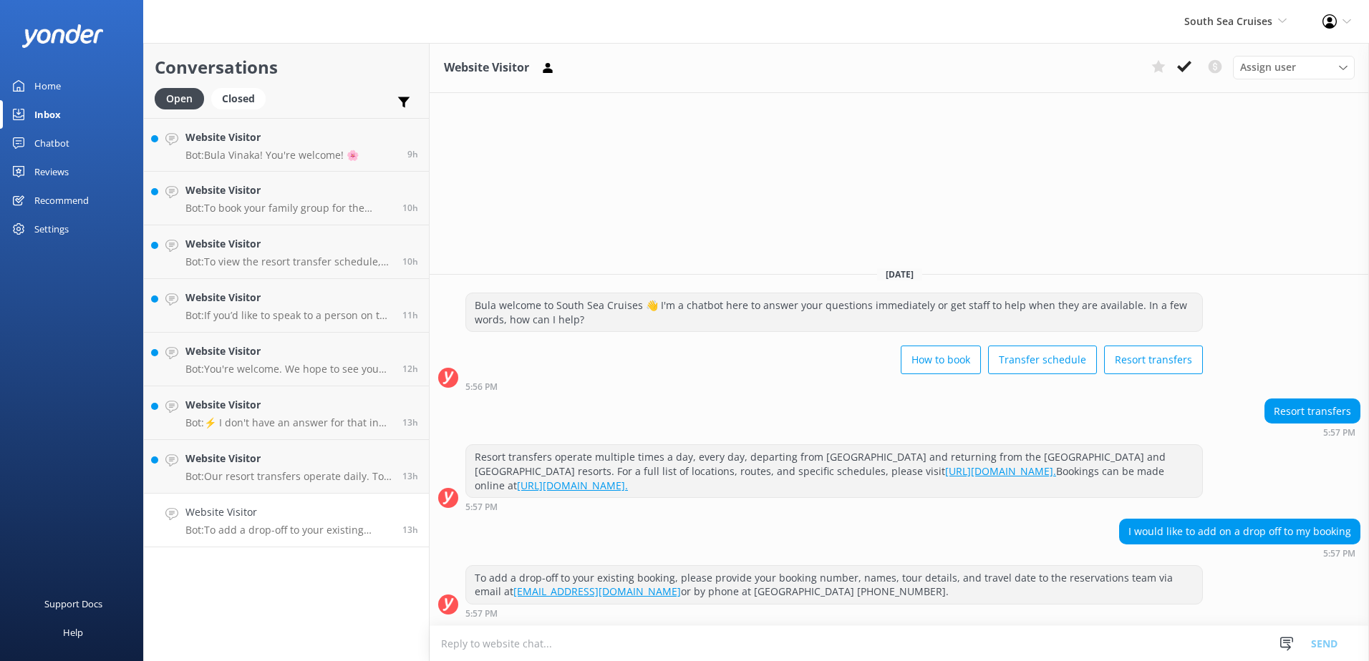
click at [1190, 55] on div "Website Visitor Assign user Alyssa Sonya Digital Res Team Brenda Fenton Asena N…" at bounding box center [899, 68] width 939 height 50
click at [1185, 67] on use at bounding box center [1184, 66] width 14 height 11
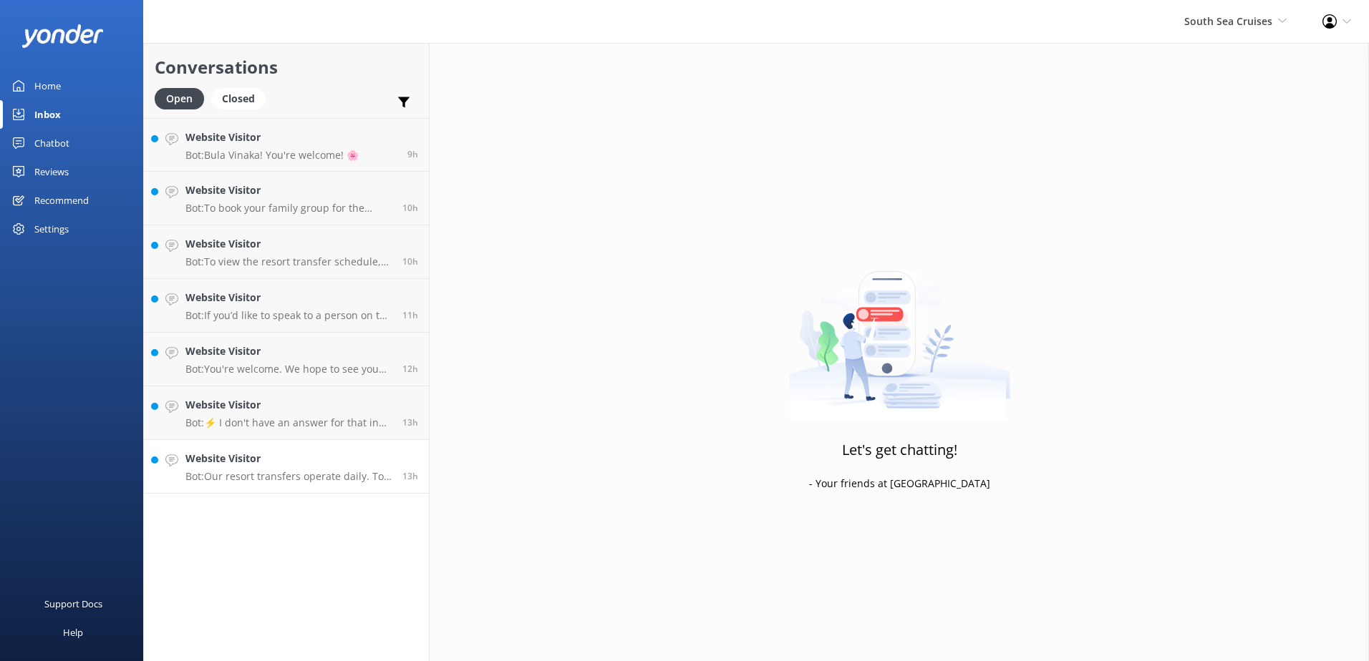
click at [323, 464] on h4 "Website Visitor" at bounding box center [288, 459] width 206 height 16
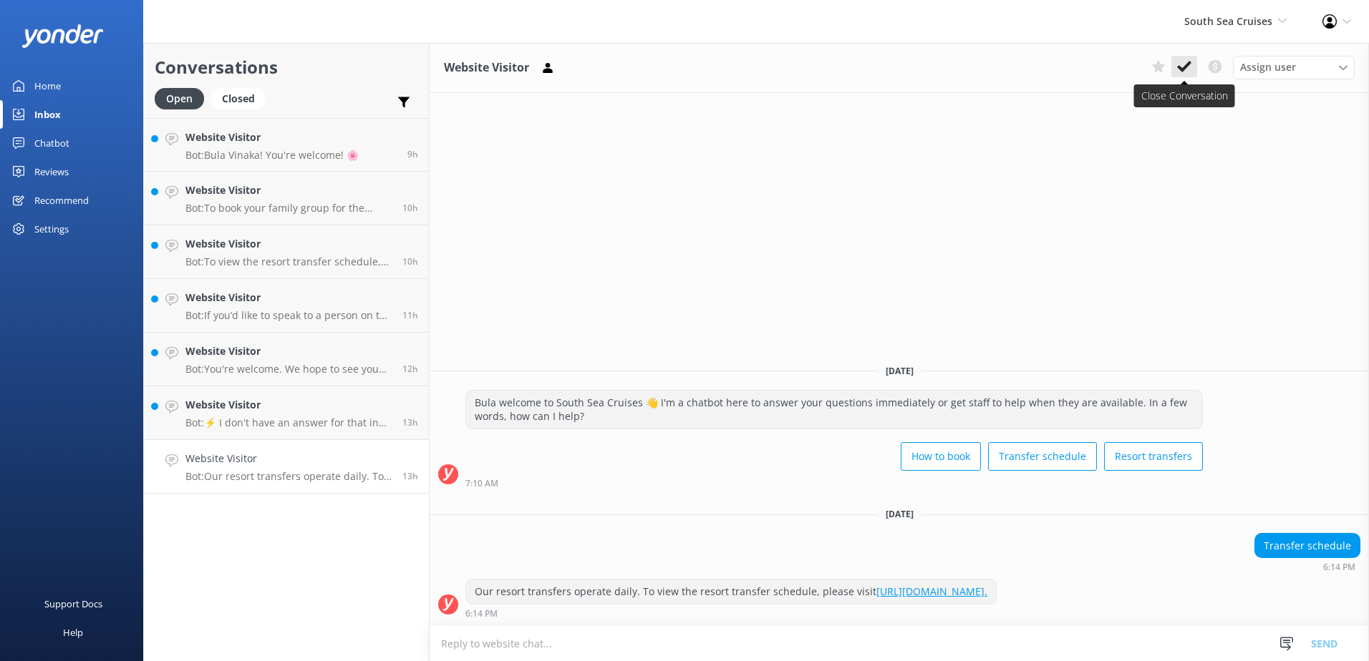
click at [1196, 65] on button at bounding box center [1184, 66] width 26 height 21
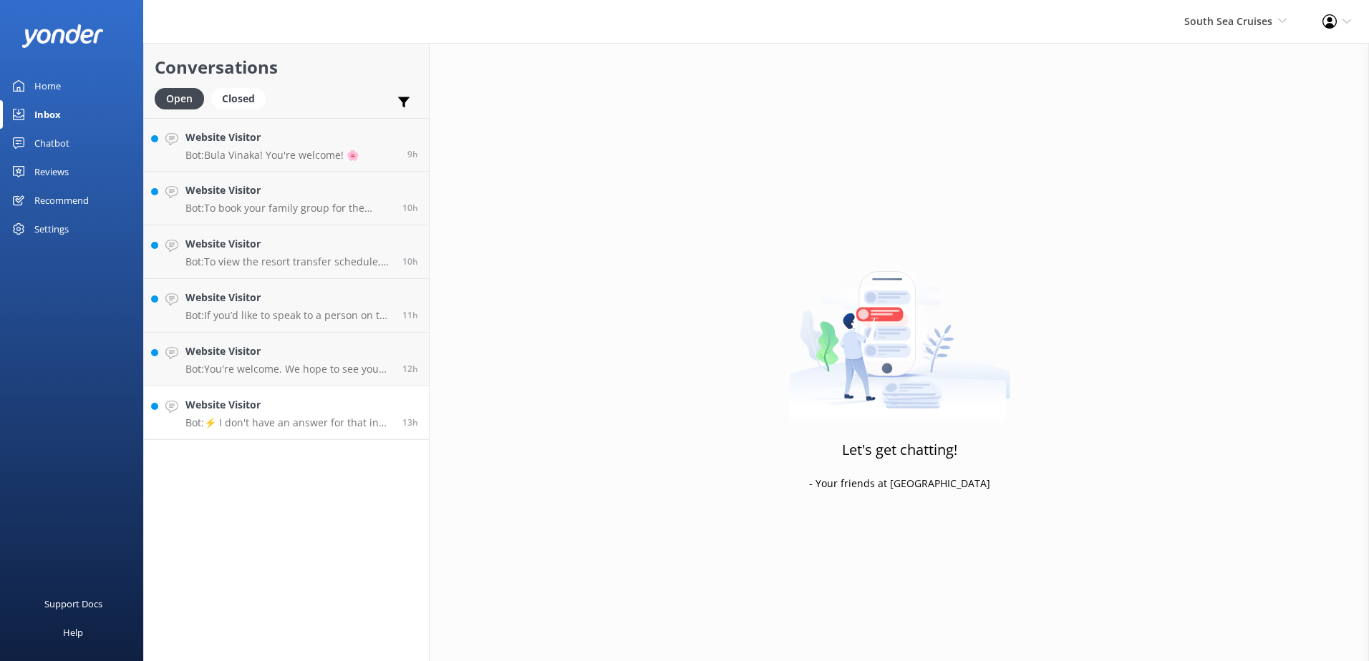
click at [323, 427] on p "Bot: ⚡ I don't have an answer for that in my knowledge base. Please try and rep…" at bounding box center [288, 423] width 206 height 13
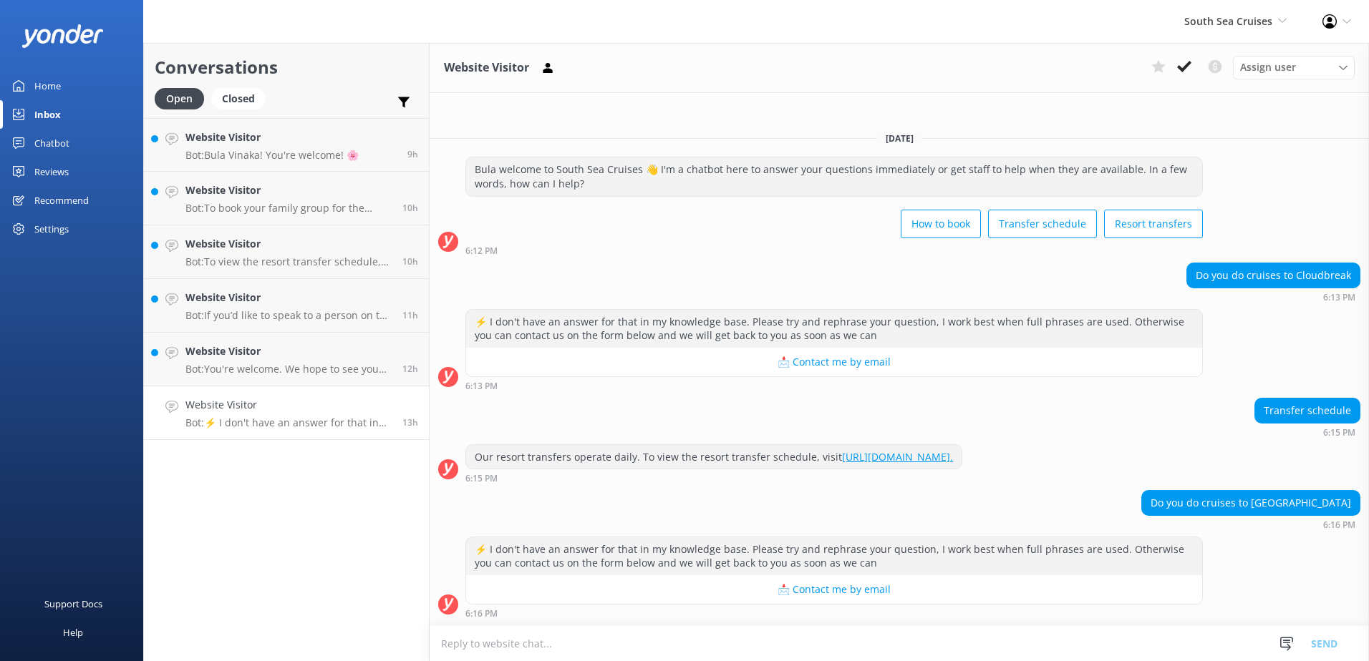
click at [1083, 654] on textarea at bounding box center [899, 643] width 939 height 35
drag, startPoint x: 843, startPoint y: 641, endPoint x: 316, endPoint y: 648, distance: 526.9
click at [316, 648] on div "Conversations Open Closed Important Converted Assigned to me Unassigned Website…" at bounding box center [756, 352] width 1226 height 618
paste textarea "either Cloudbreak or Tavarua"
type textarea "We do not offer cruises to either Cloudbreak or Tavarua."
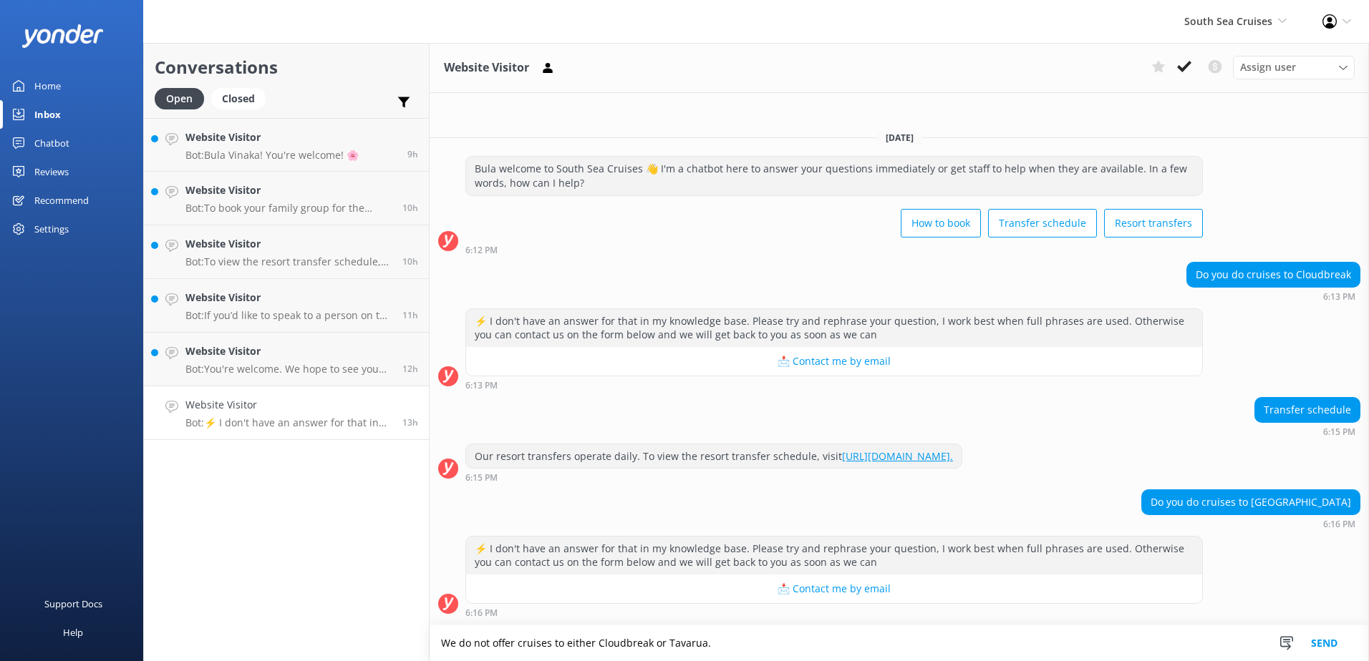
click at [1331, 639] on button "Send" at bounding box center [1324, 644] width 54 height 36
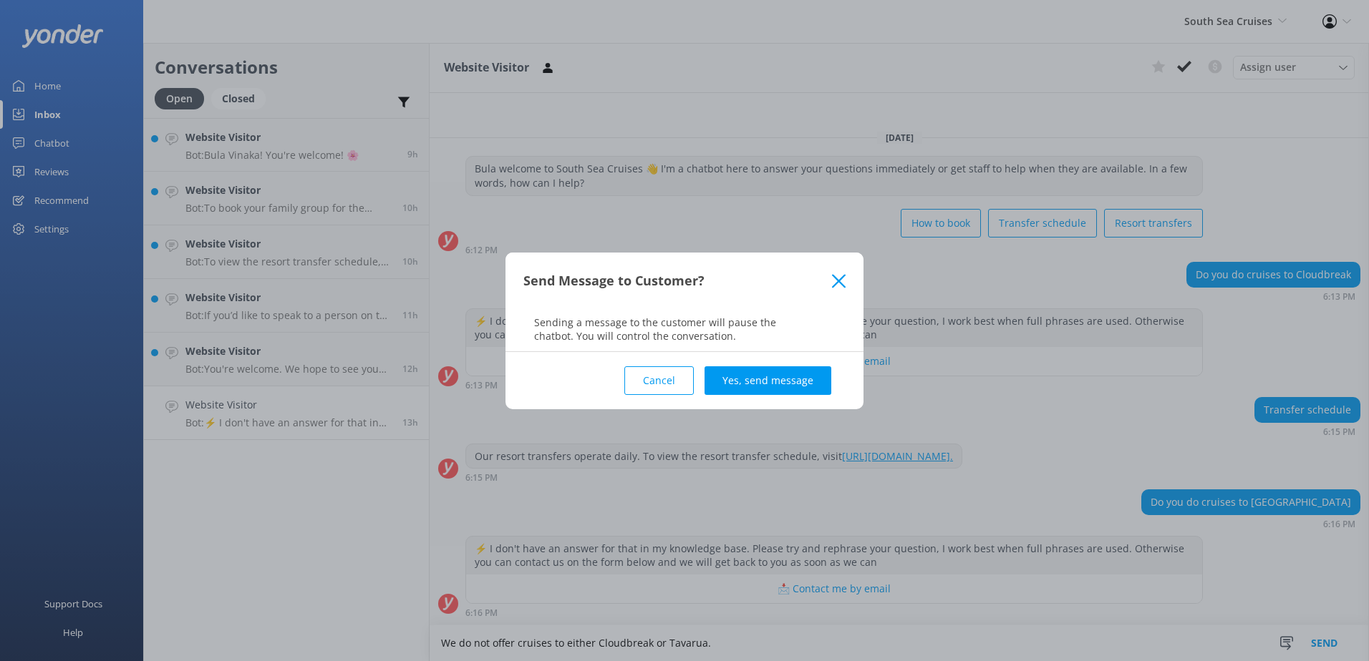
click at [777, 402] on div "Cancel Yes, send message" at bounding box center [684, 380] width 322 height 57
click at [783, 387] on button "Yes, send message" at bounding box center [767, 381] width 127 height 29
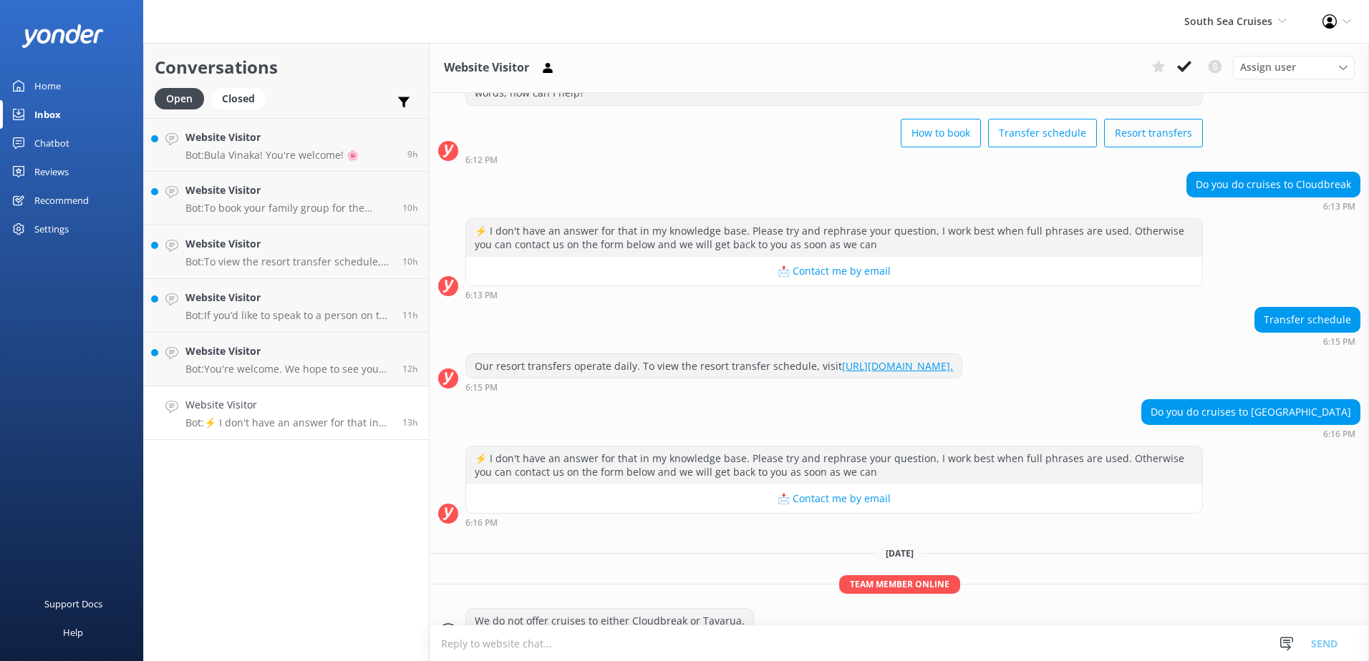
scroll to position [93, 0]
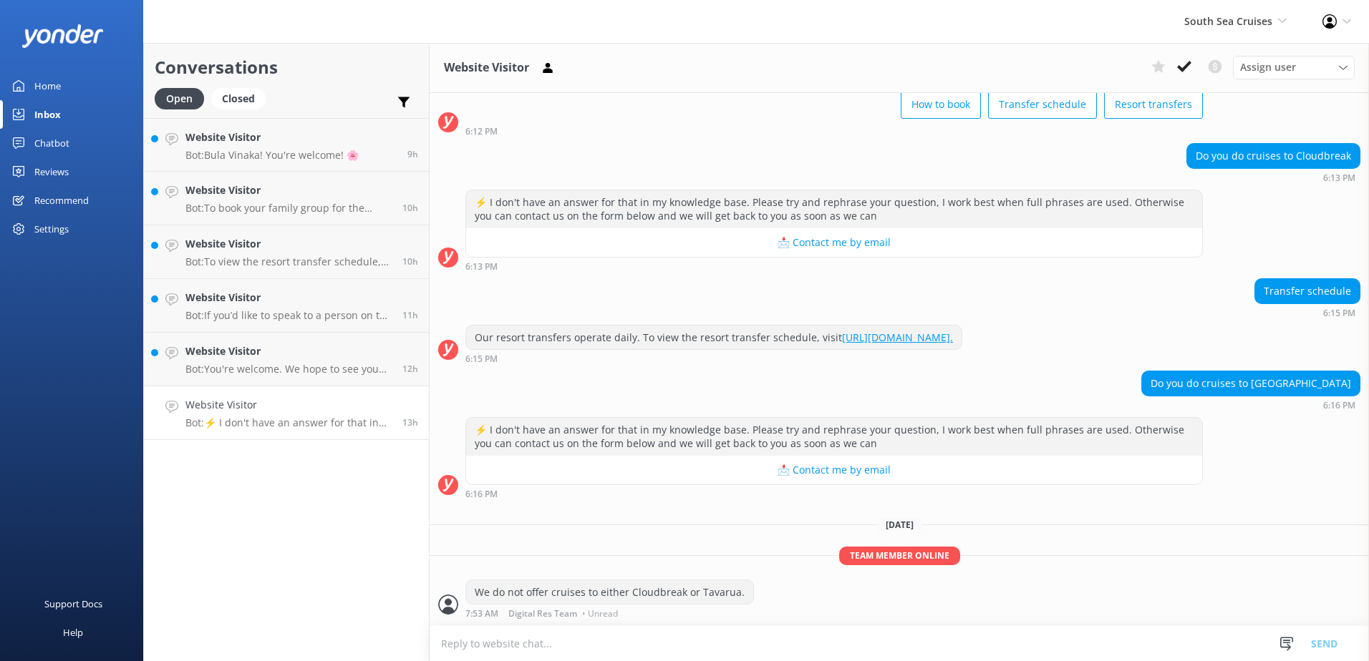
click at [1185, 82] on div "Website Visitor Assign user Alyssa Sonya Digital Res Team Brenda Fenton Asena N…" at bounding box center [899, 68] width 939 height 50
click at [1185, 72] on icon at bounding box center [1184, 66] width 14 height 14
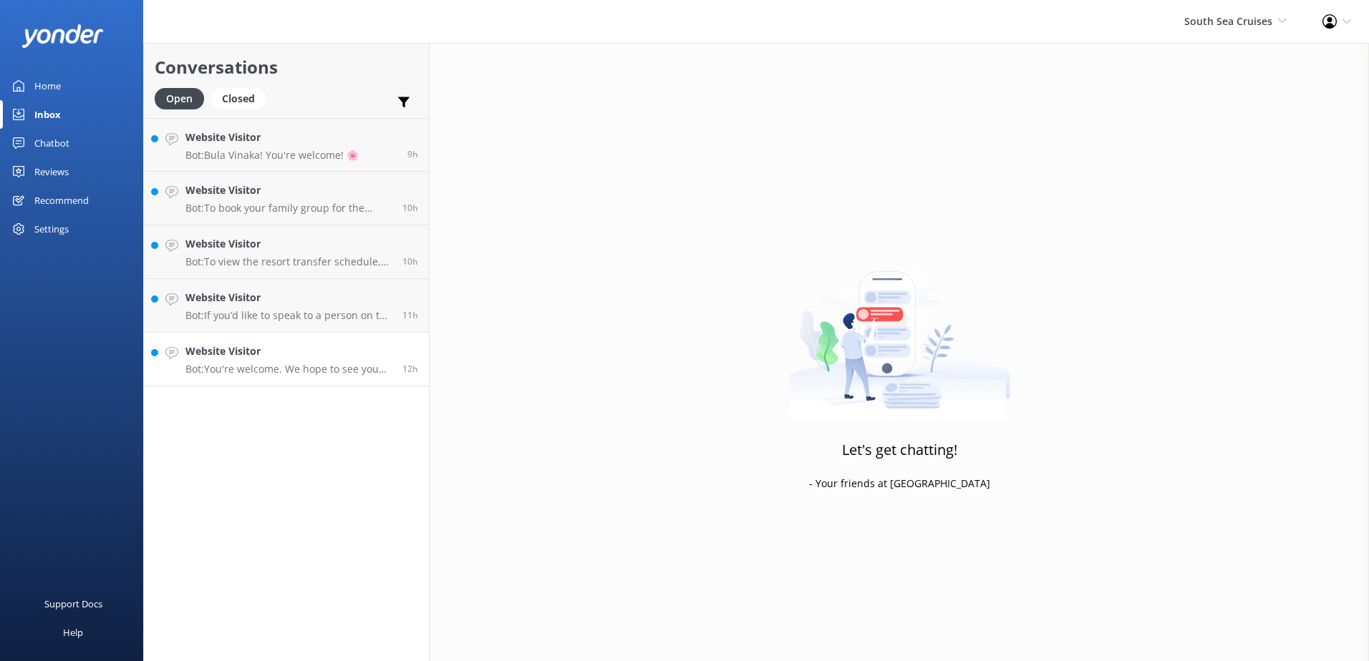
click at [324, 374] on p "Bot: You're welcome. We hope to see you soon!" at bounding box center [288, 369] width 206 height 13
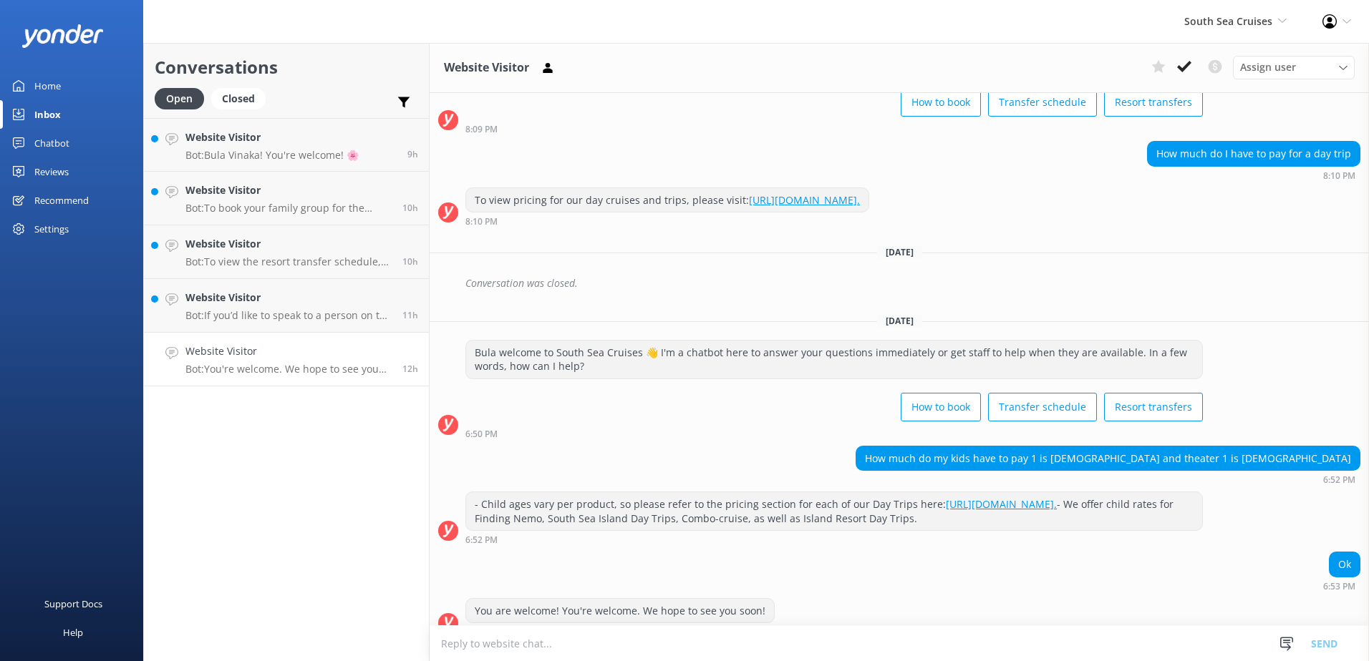
scroll to position [313, 0]
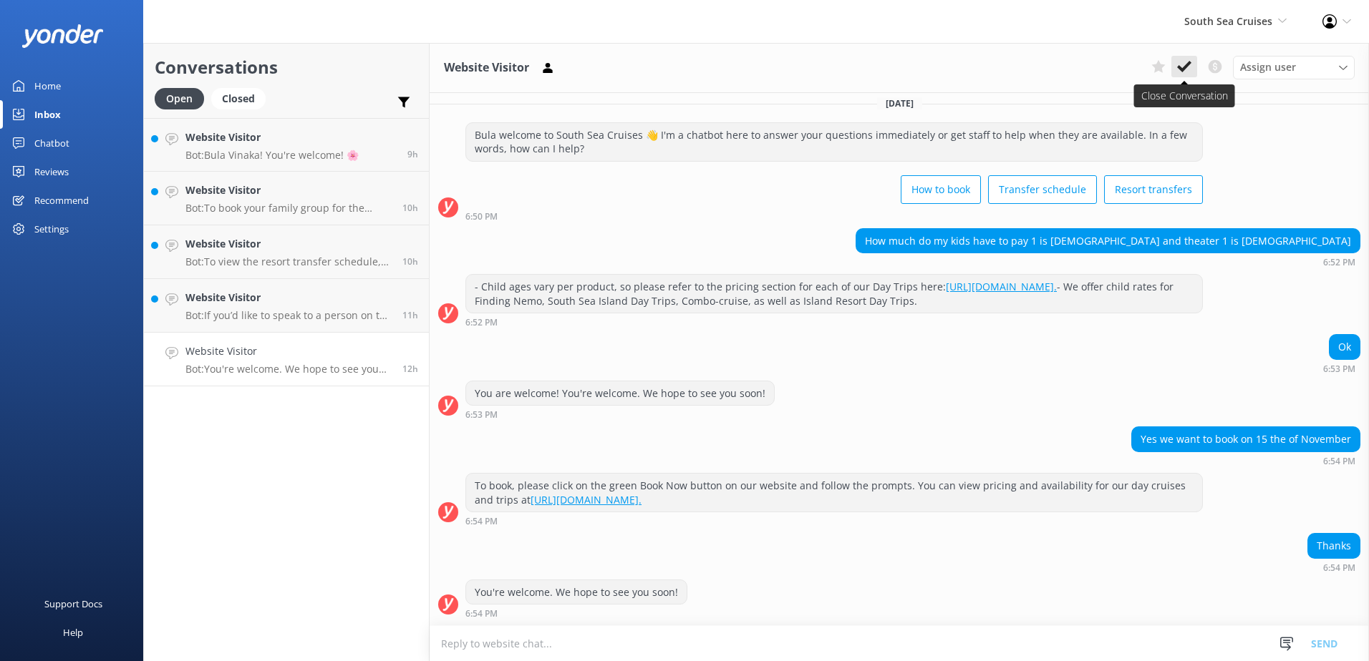
click at [1180, 66] on icon at bounding box center [1184, 66] width 14 height 14
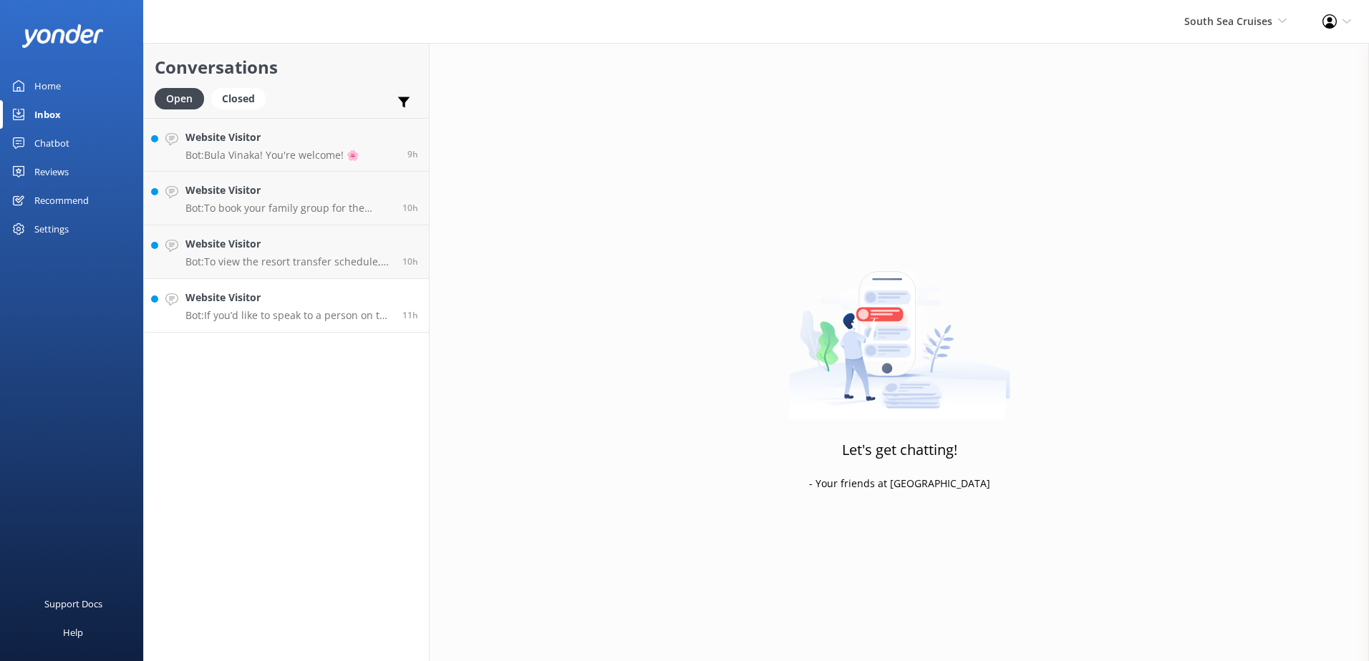
click at [341, 304] on h4 "Website Visitor" at bounding box center [288, 298] width 206 height 16
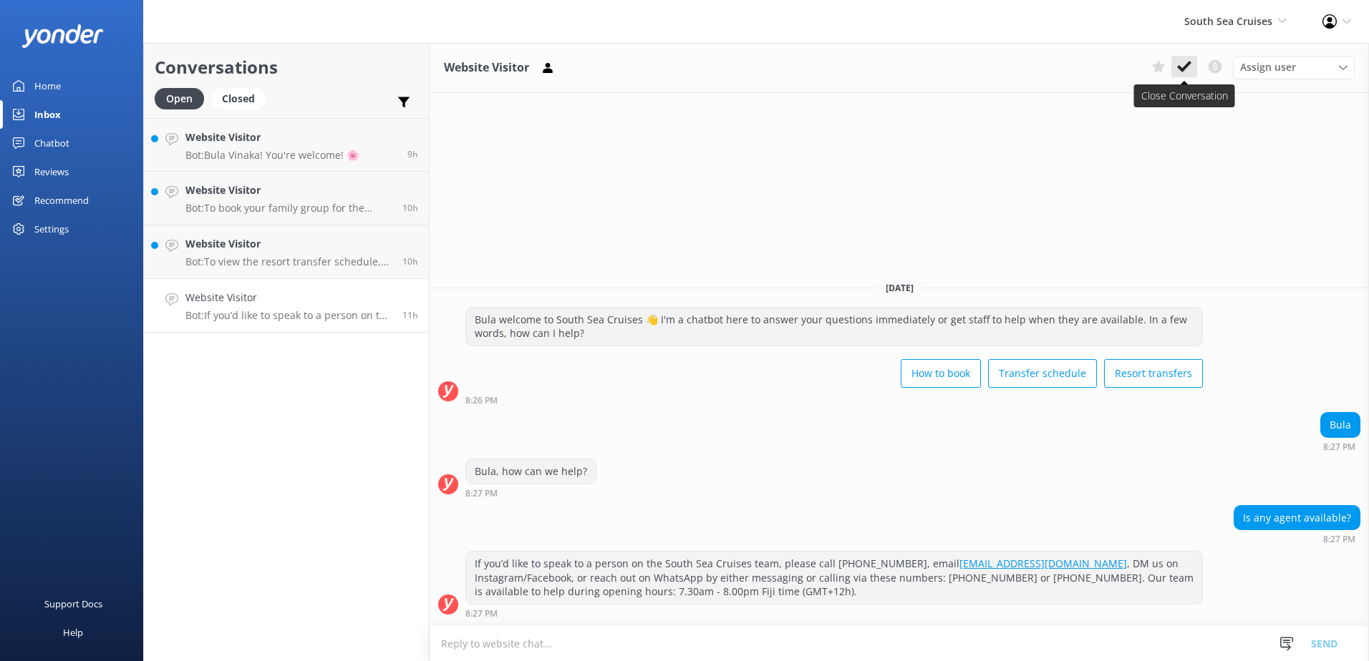
click at [1192, 69] on button at bounding box center [1184, 66] width 26 height 21
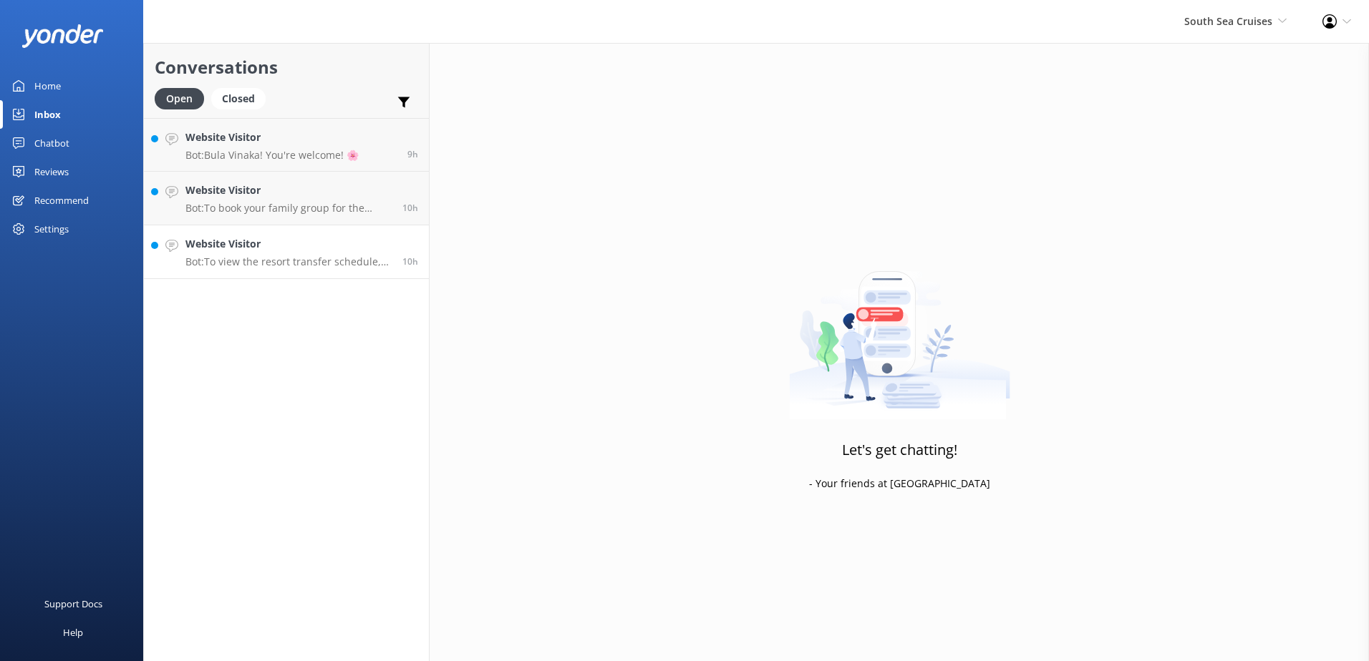
click at [349, 244] on h4 "Website Visitor" at bounding box center [288, 244] width 206 height 16
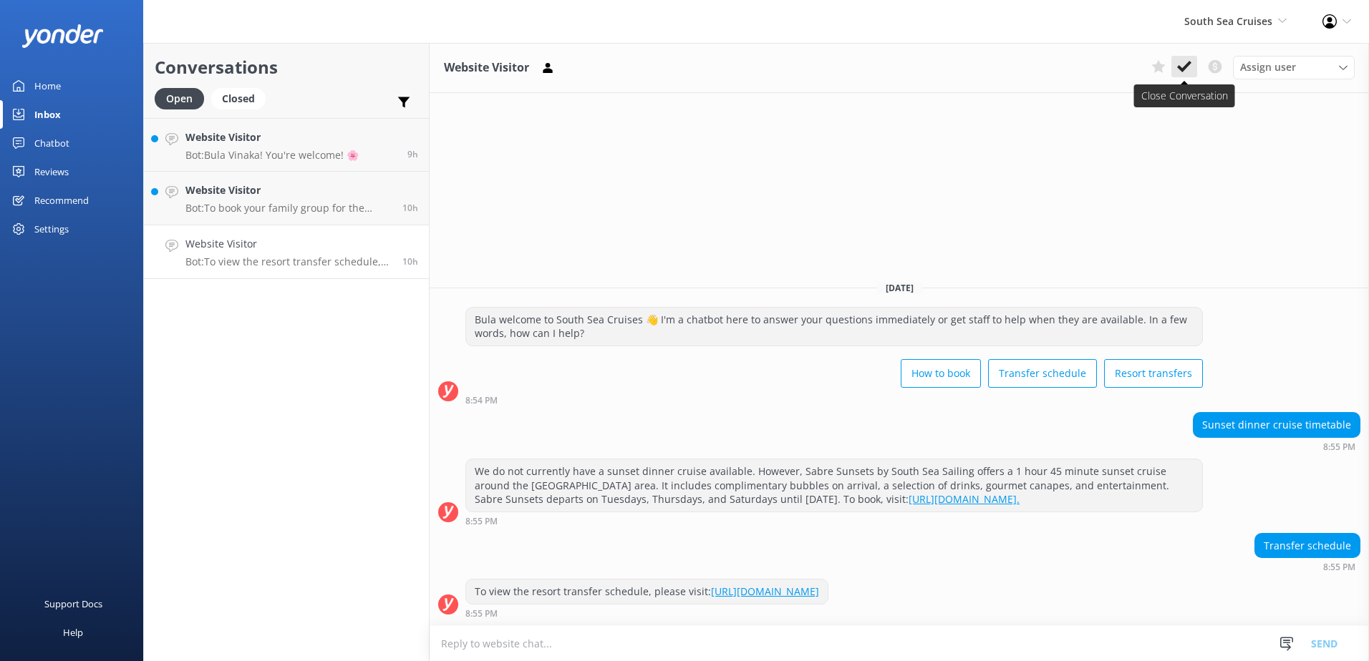
click at [1183, 63] on icon at bounding box center [1184, 66] width 14 height 14
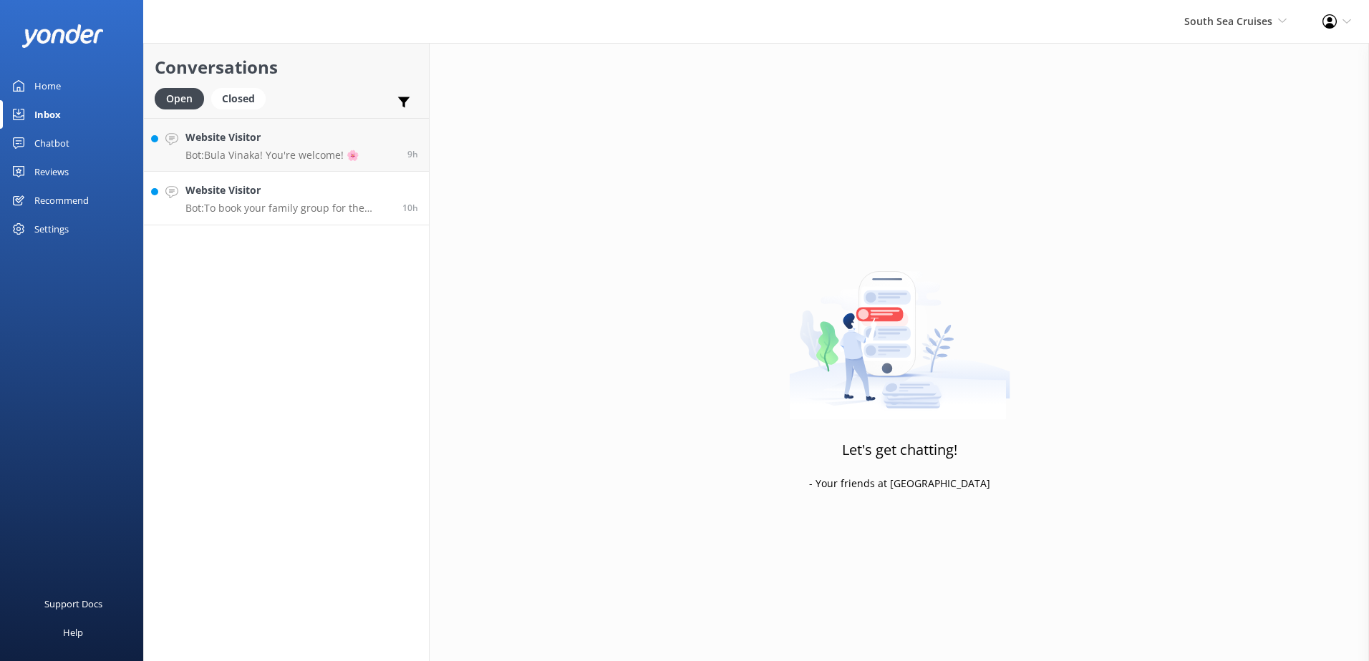
click at [316, 215] on link "Website Visitor Bot: To book your family group for the Malamala Beach Club, ple…" at bounding box center [286, 199] width 285 height 54
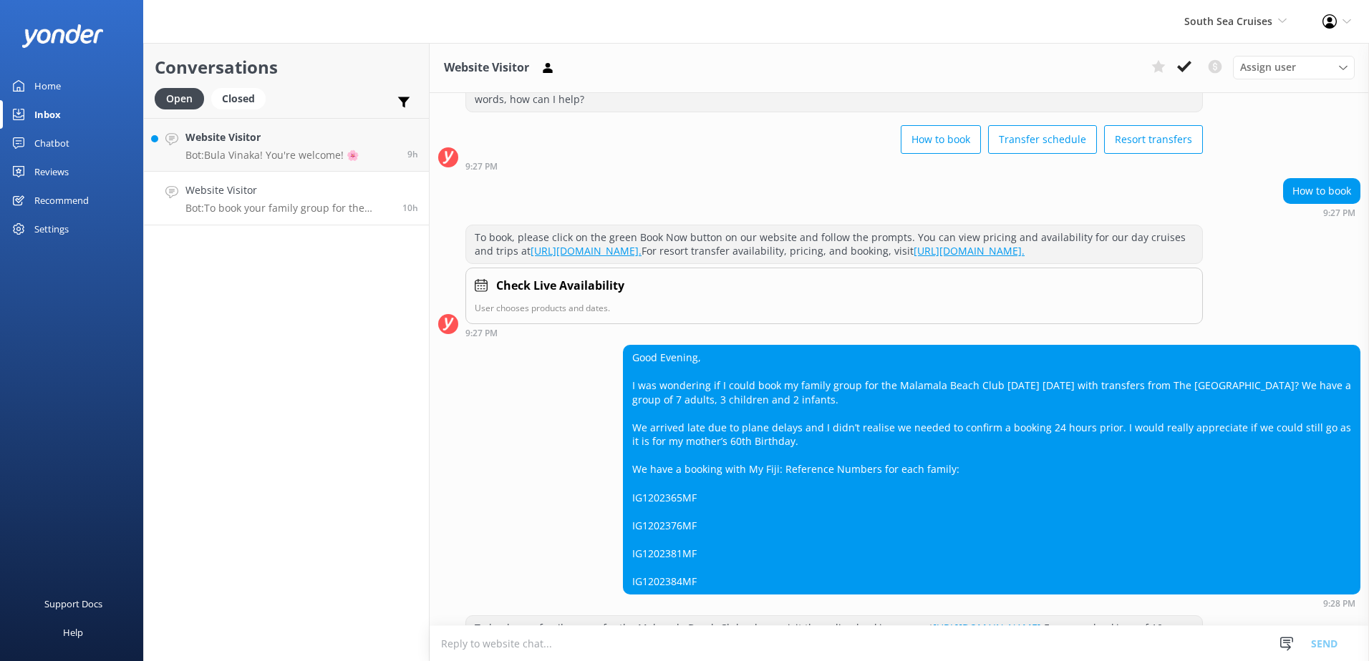
scroll to position [136, 0]
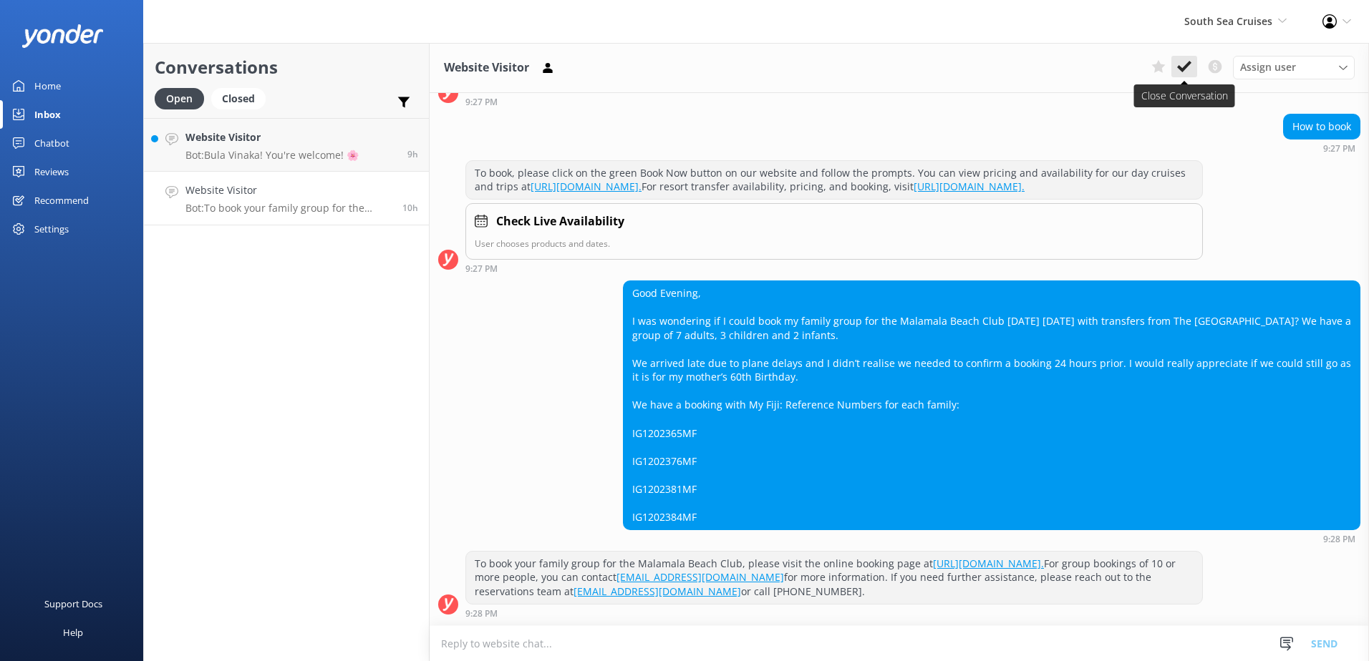
click at [1185, 74] on icon at bounding box center [1184, 66] width 14 height 14
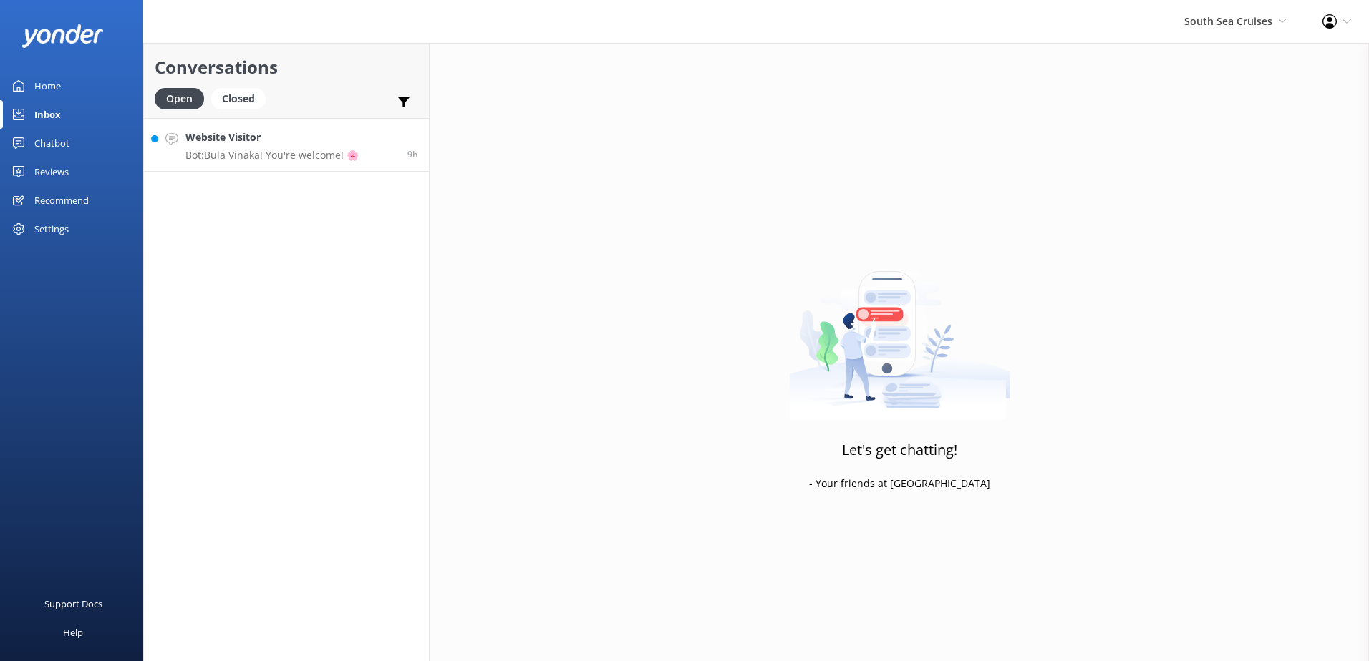
click at [339, 152] on p "Bot: Bula Vinaka! You're welcome! 🌸" at bounding box center [271, 155] width 173 height 13
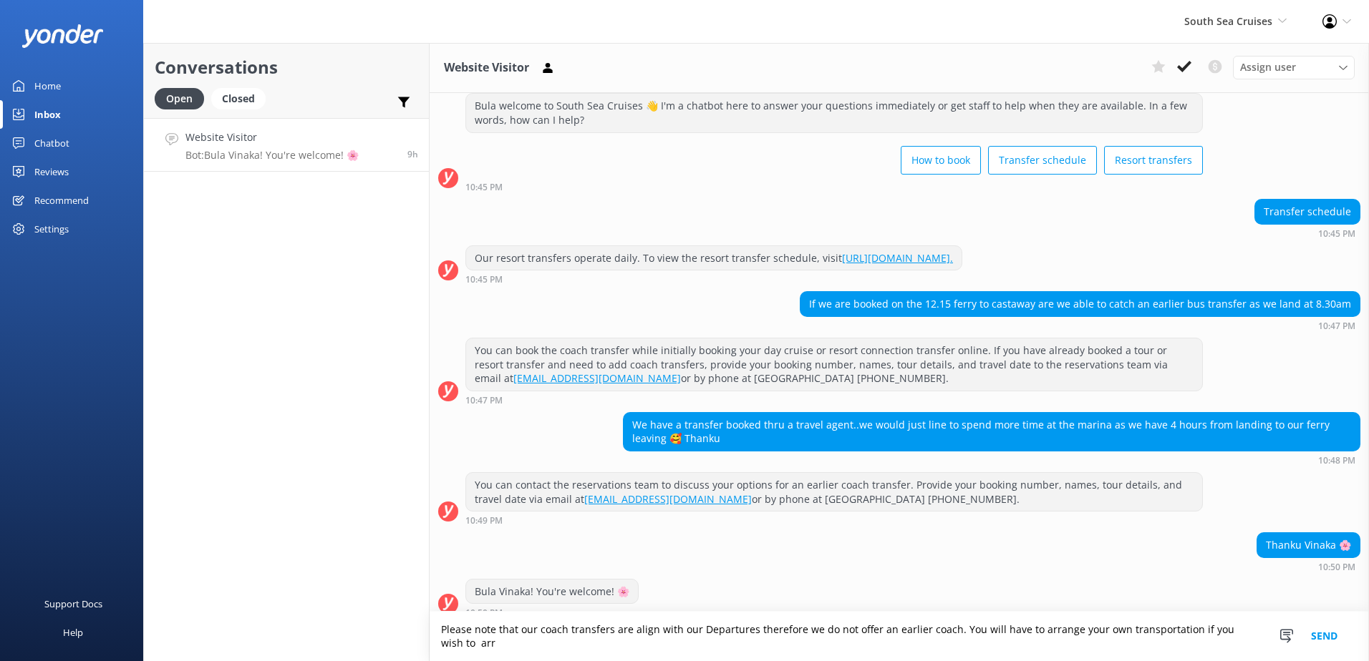
scroll to position [51, 0]
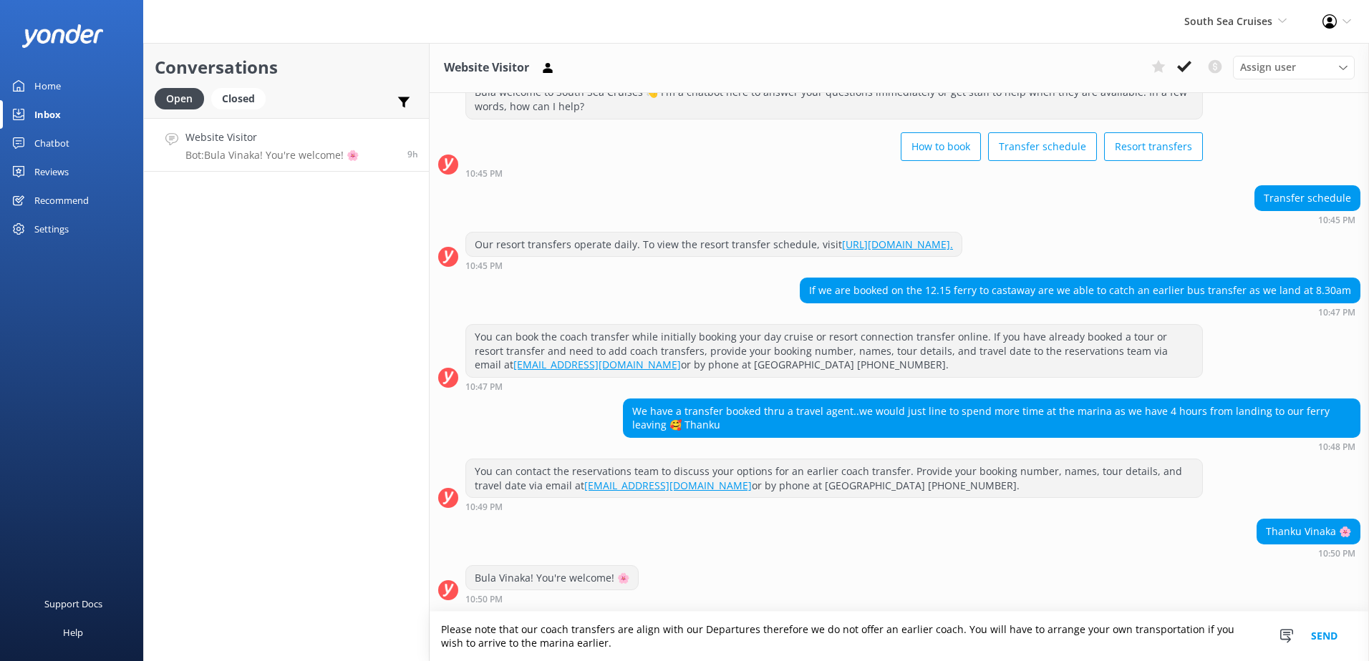
click at [650, 631] on textarea "Please note that our coach transfers are align with our Departures therefore we…" at bounding box center [899, 636] width 939 height 49
click at [761, 635] on textarea "Please note that our coach transfers are aligned with our Departures therefore …" at bounding box center [899, 636] width 939 height 49
click at [707, 624] on textarea "Please note that our coach transfers are aligned with our Departures times ther…" at bounding box center [899, 636] width 939 height 49
type textarea "Please note that our coach transfers are aligned with our ferry Departures time…"
click at [1319, 636] on button "Send" at bounding box center [1324, 636] width 54 height 49
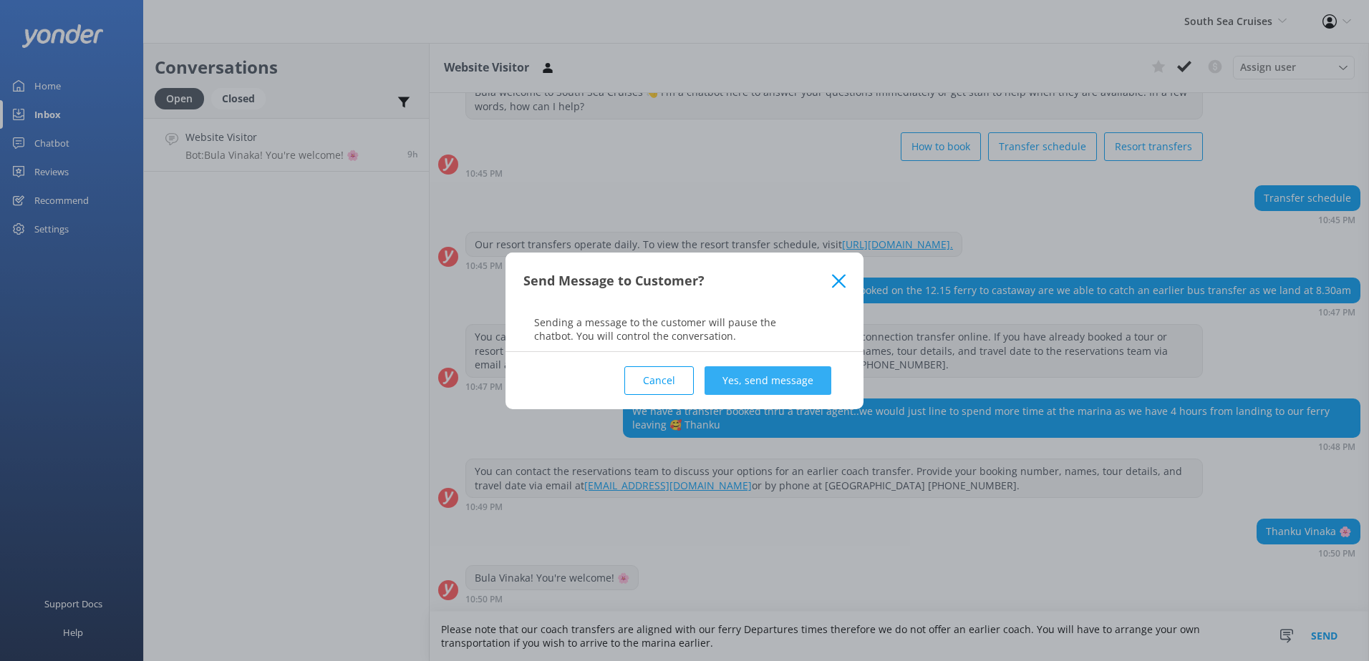
click at [773, 389] on button "Yes, send message" at bounding box center [767, 381] width 127 height 29
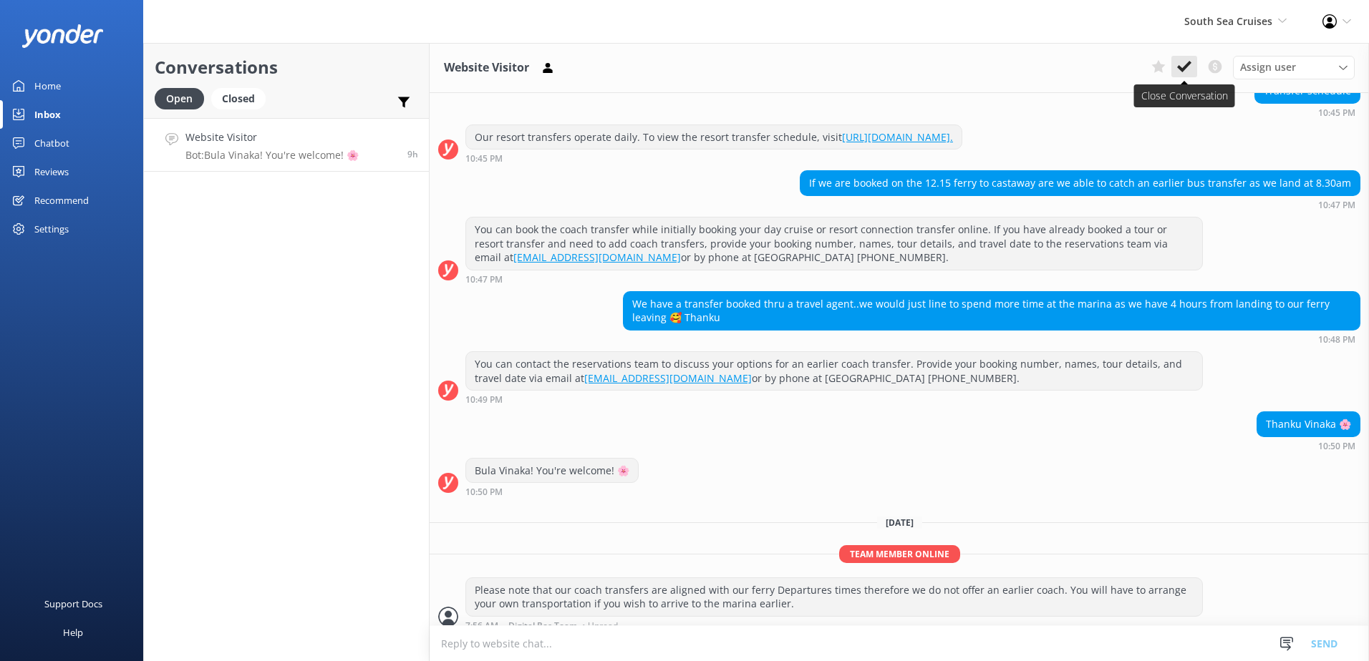
scroll to position [170, 0]
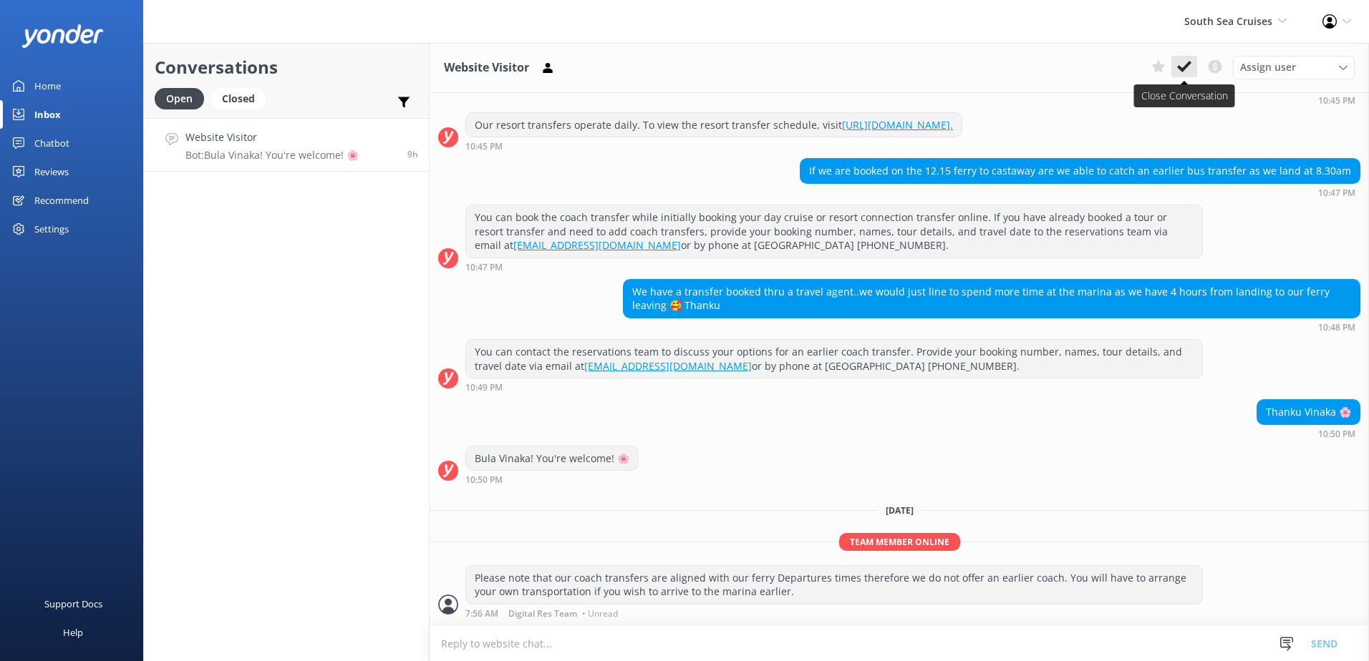
click at [1183, 63] on icon at bounding box center [1184, 66] width 14 height 14
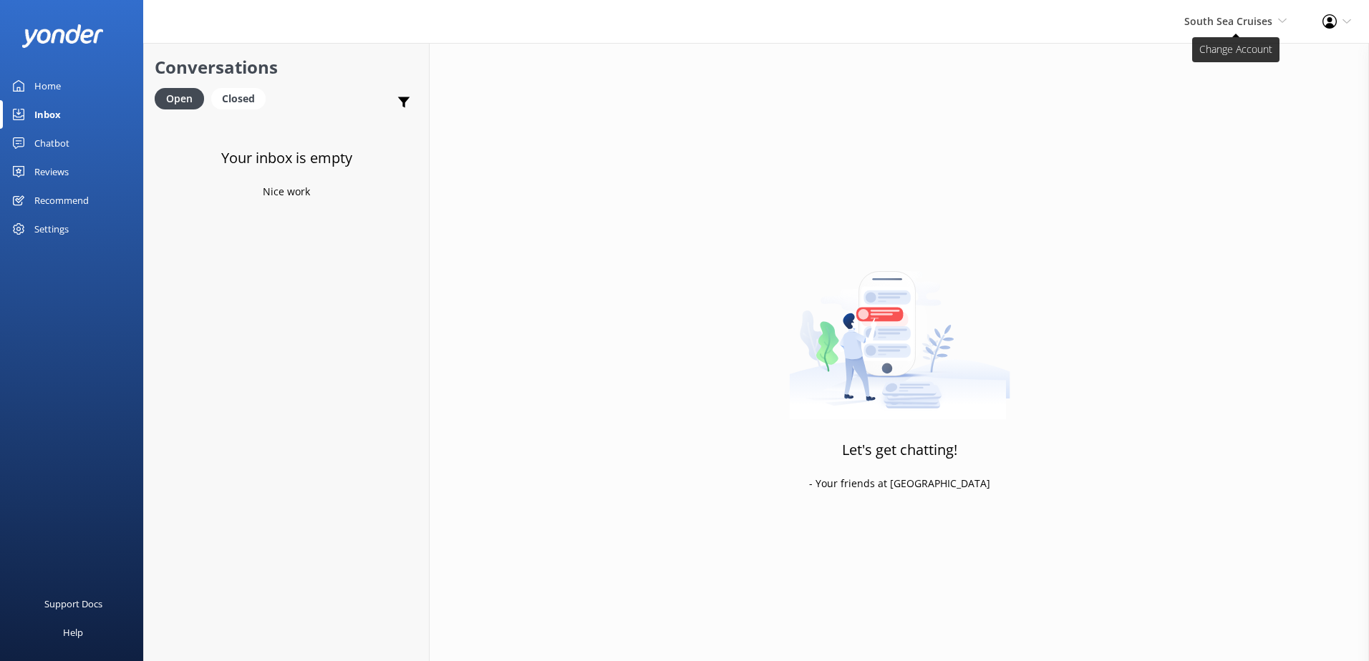
click at [1246, 16] on span "South Sea Cruises" at bounding box center [1228, 21] width 88 height 14
click at [1226, 146] on link "Malamala Beach Club" at bounding box center [1233, 130] width 143 height 34
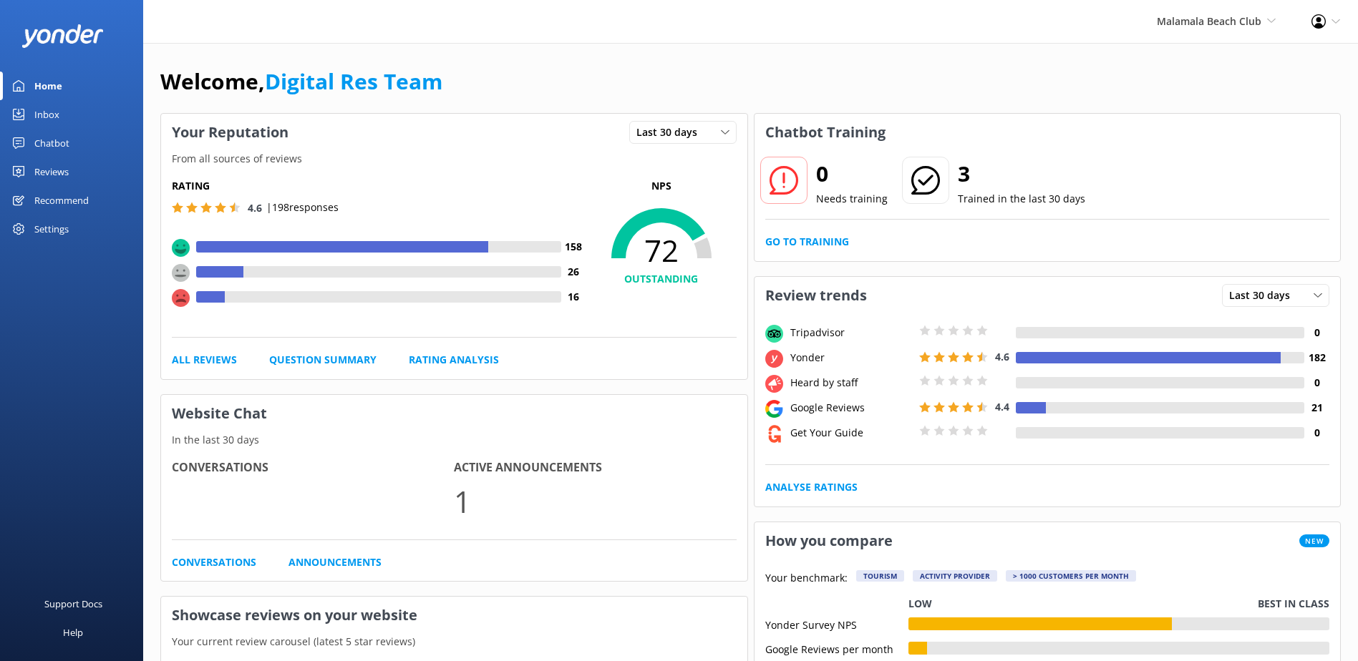
click at [49, 117] on div "Inbox" at bounding box center [46, 114] width 25 height 29
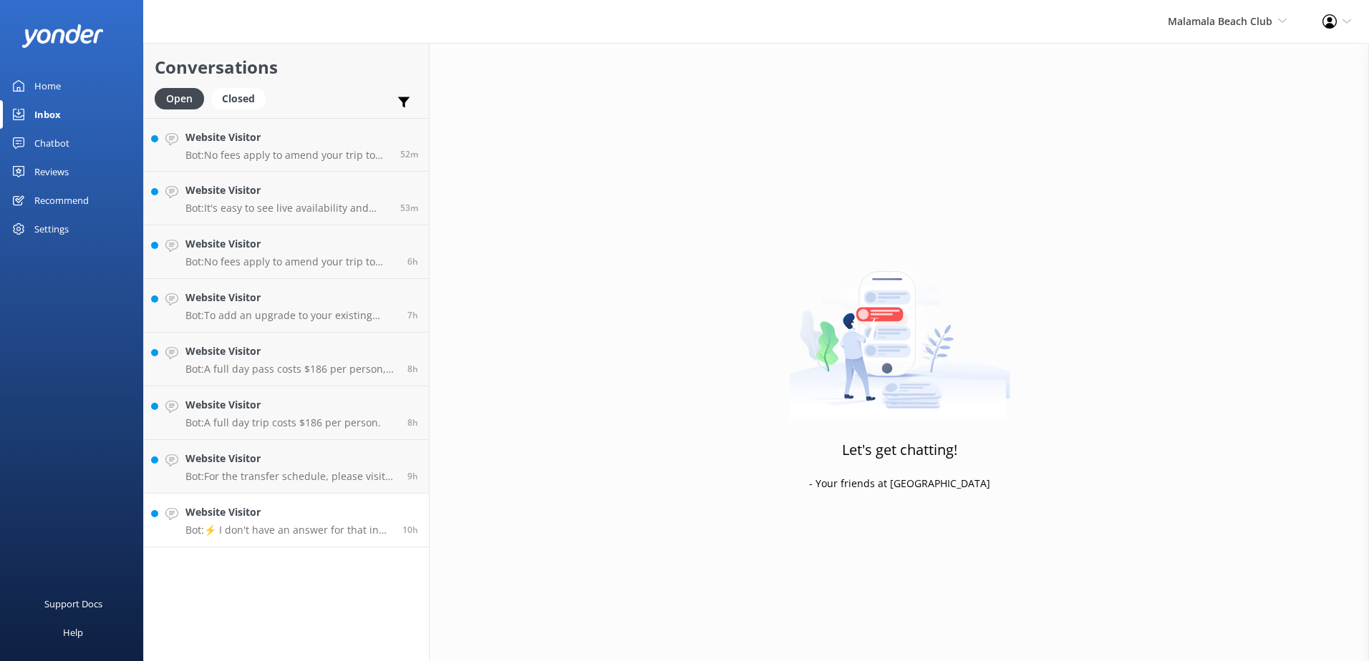
click at [348, 530] on p "Bot: ⚡ I don't have an answer for that in my knowledge base. Please try and rep…" at bounding box center [288, 530] width 206 height 13
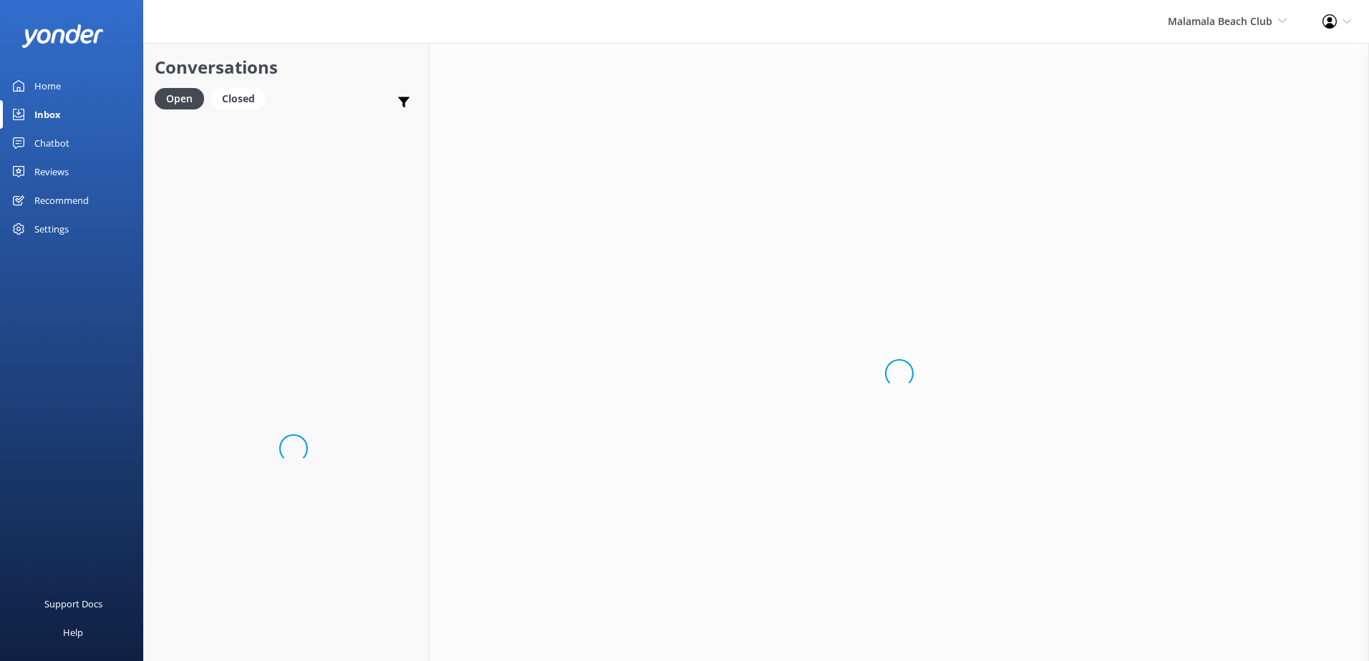
click at [744, 642] on div "Loading.." at bounding box center [899, 373] width 939 height 661
click at [744, 644] on div "Loading.." at bounding box center [899, 373] width 939 height 661
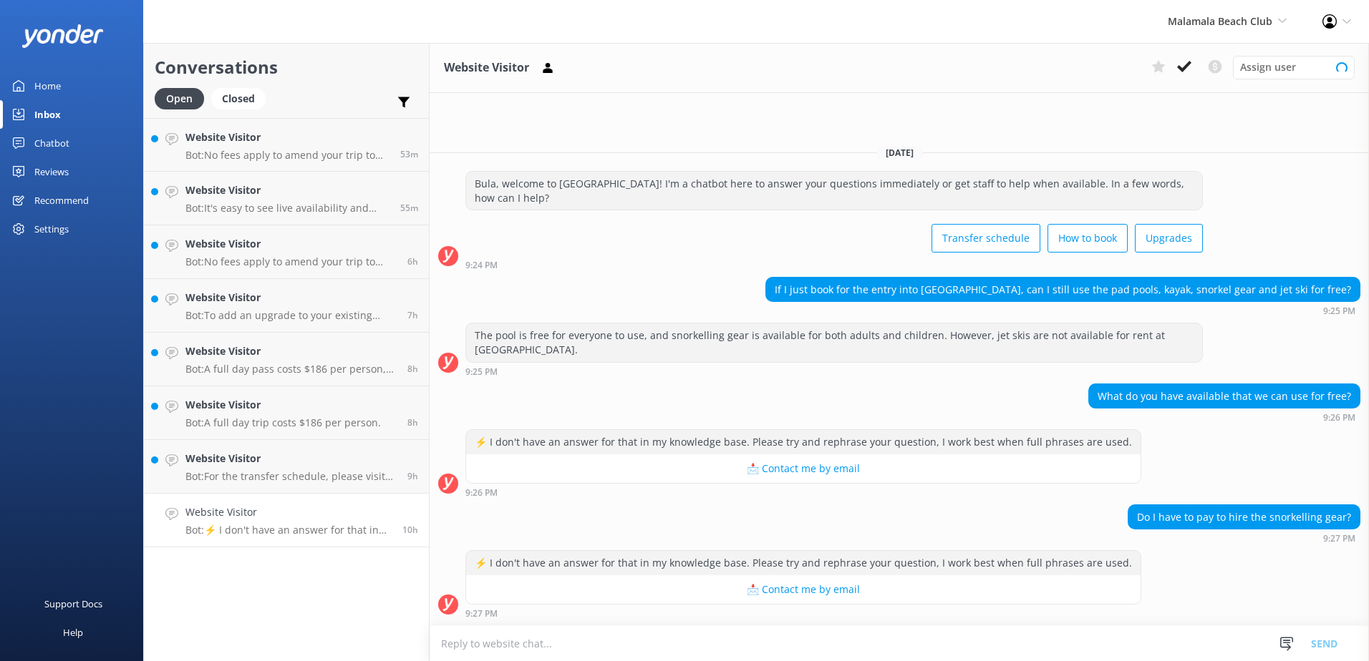
drag, startPoint x: 744, startPoint y: 644, endPoint x: 720, endPoint y: 646, distance: 24.4
click at [720, 646] on textarea at bounding box center [899, 643] width 939 height 35
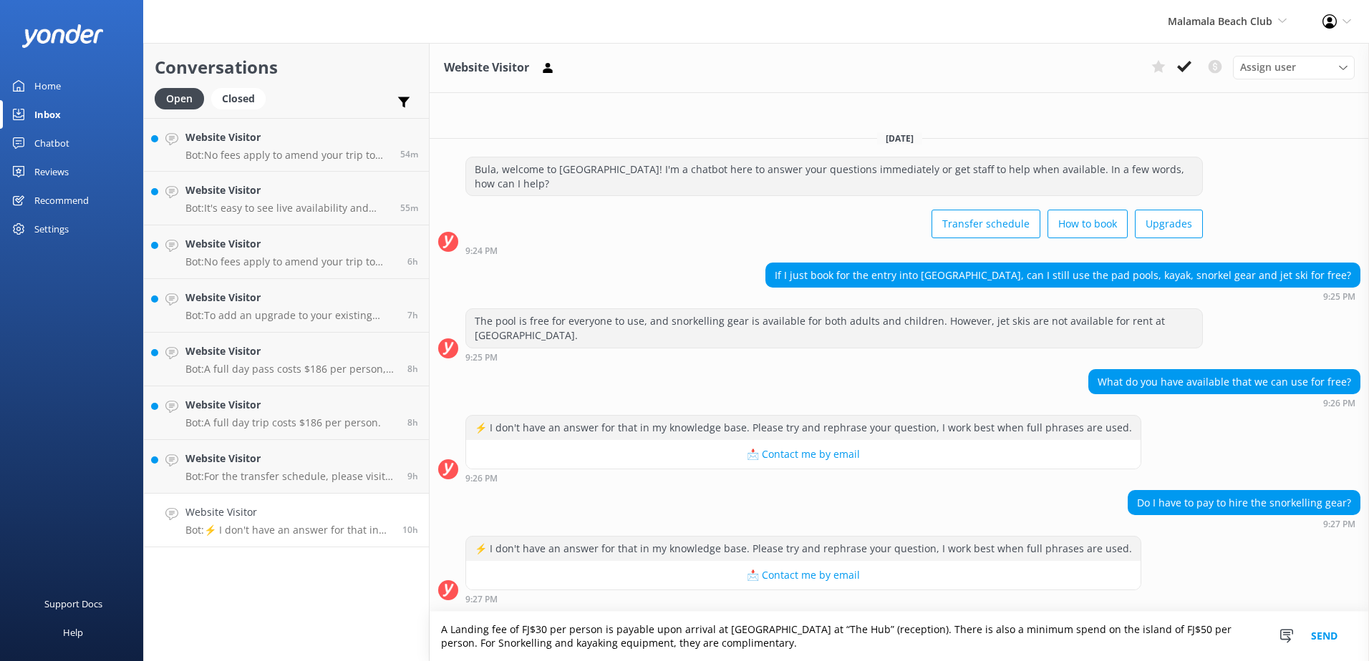
click at [787, 644] on textarea "A Landing fee of FJ$30 per person is payable upon arrival at [GEOGRAPHIC_DATA] …" at bounding box center [899, 636] width 939 height 49
type textarea "A Landing fee of FJ$30 per person is payable upon arrival at [GEOGRAPHIC_DATA] …"
click at [1329, 636] on button "Send" at bounding box center [1324, 636] width 54 height 49
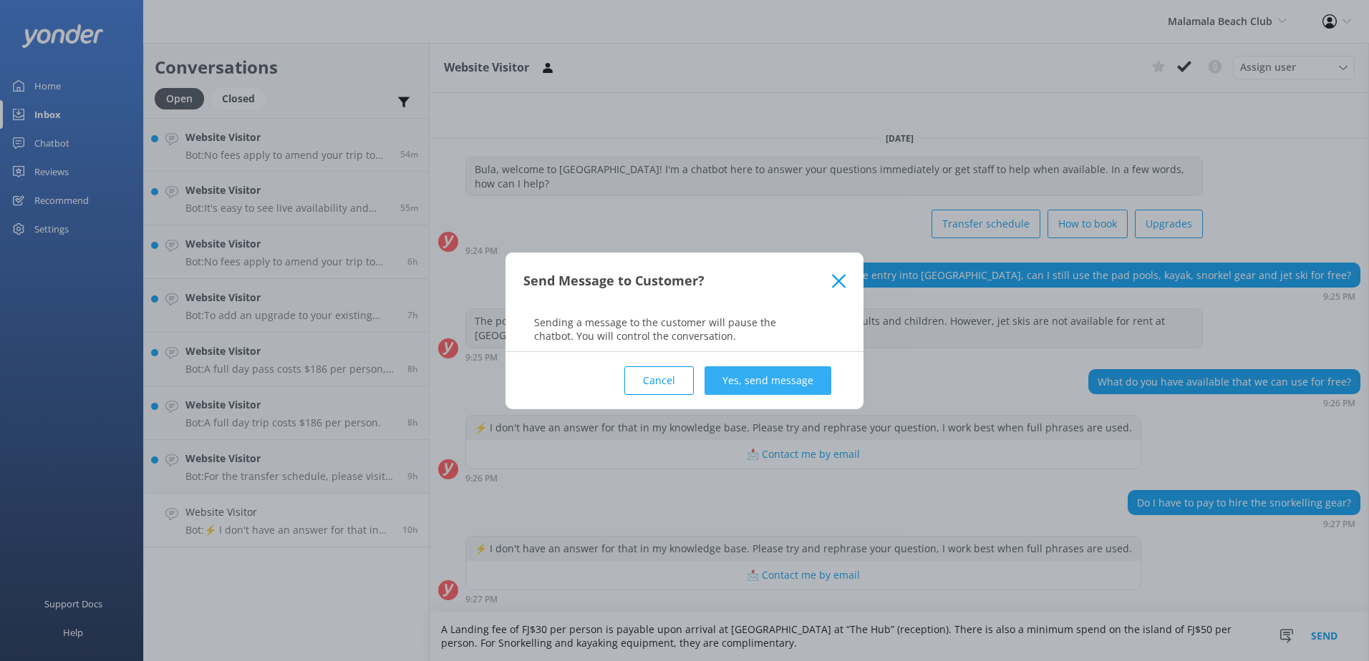
click at [798, 380] on button "Yes, send message" at bounding box center [767, 381] width 127 height 29
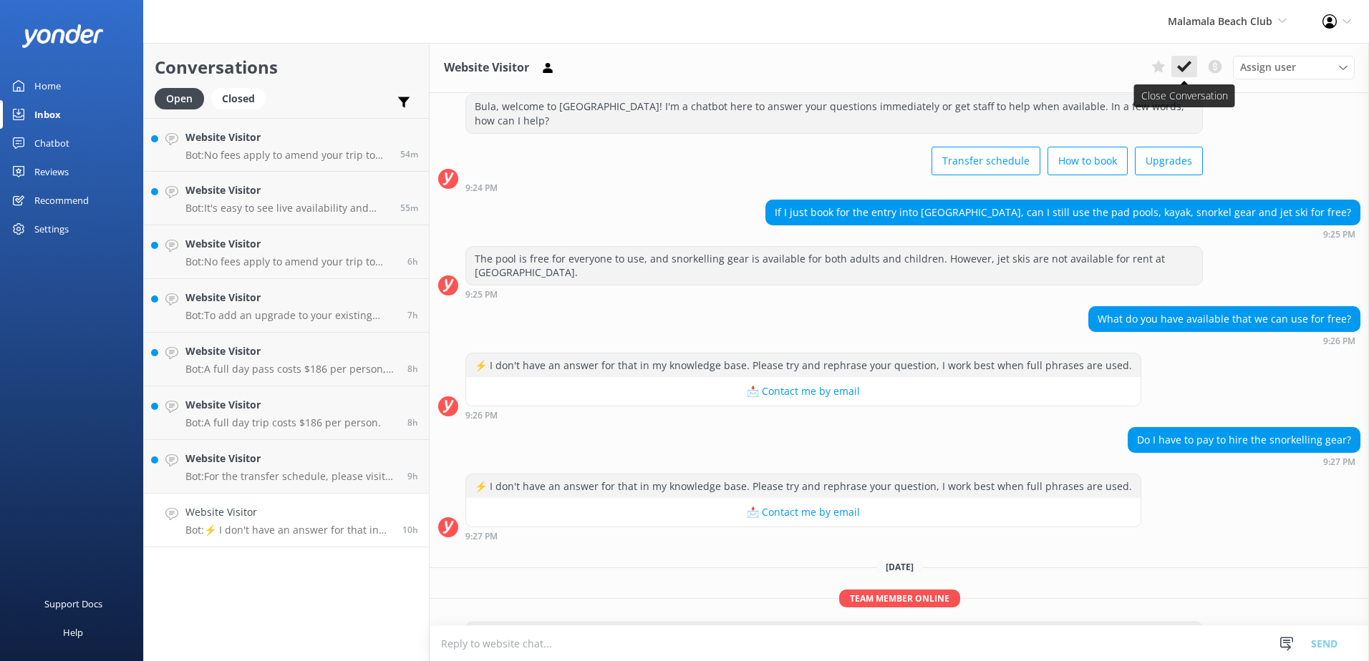
scroll to position [93, 0]
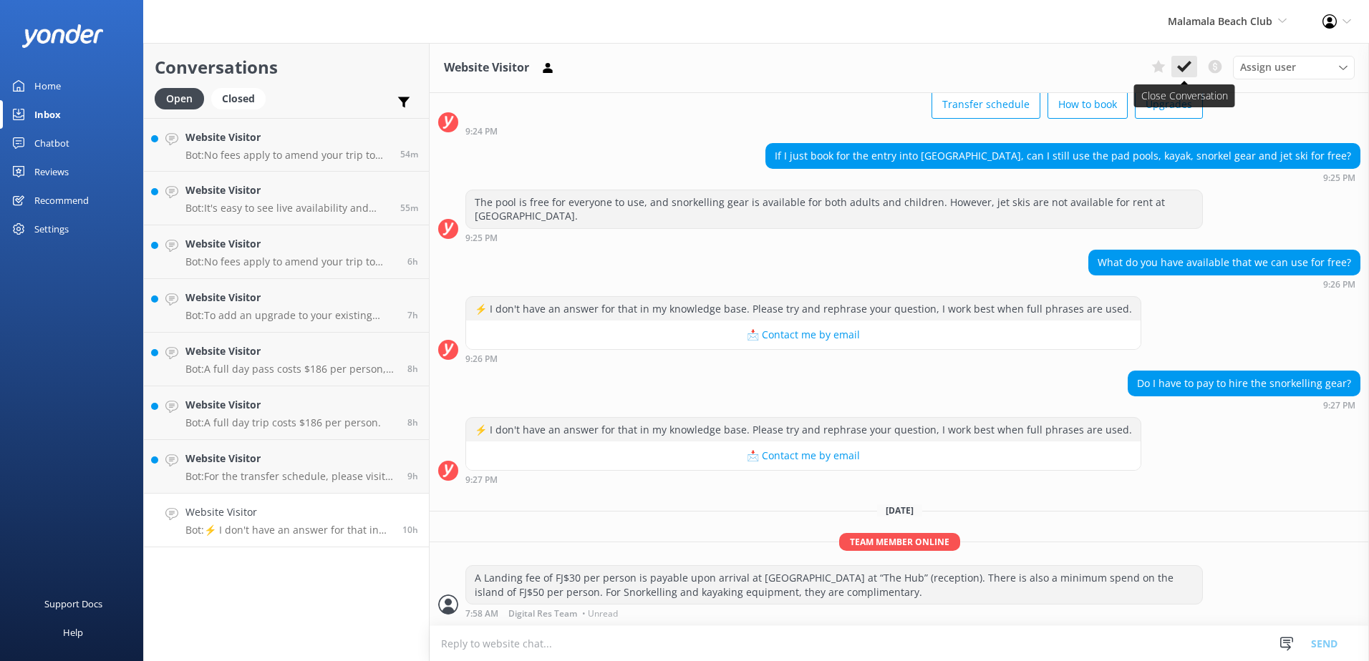
click at [1185, 69] on icon at bounding box center [1184, 66] width 14 height 14
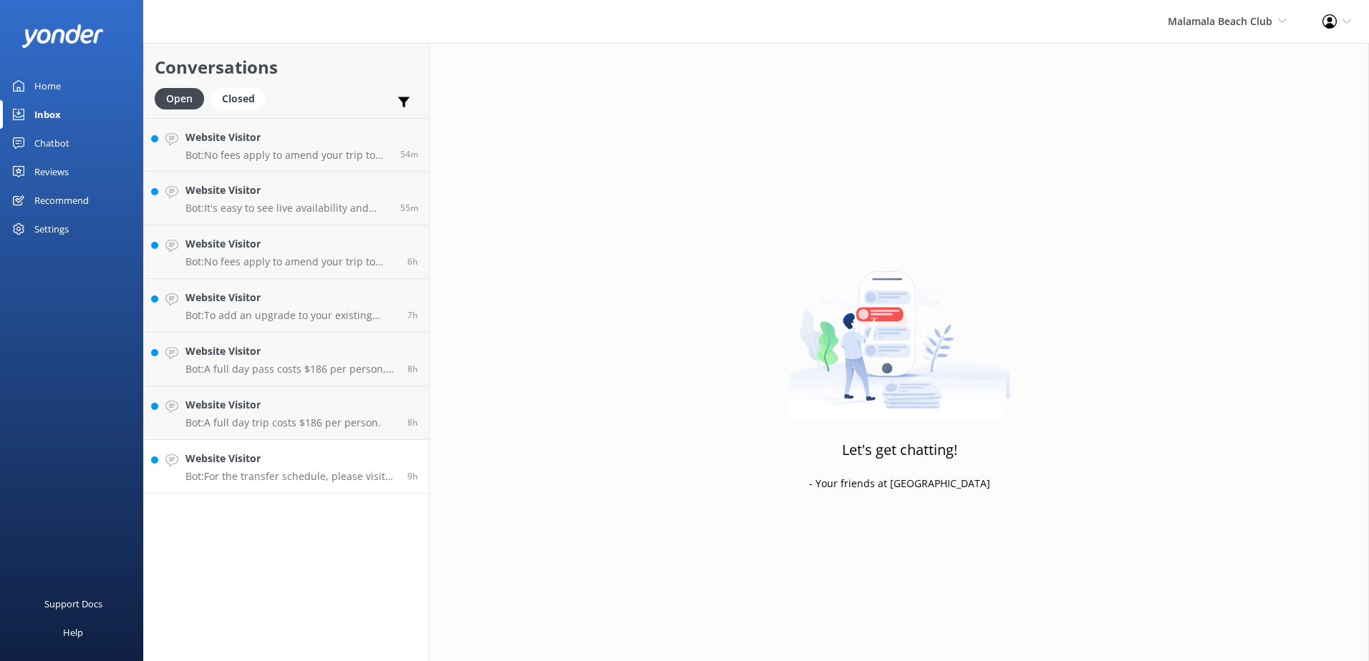
click at [321, 487] on link "Website Visitor Bot: For the transfer schedule, please visit the following link…" at bounding box center [286, 467] width 285 height 54
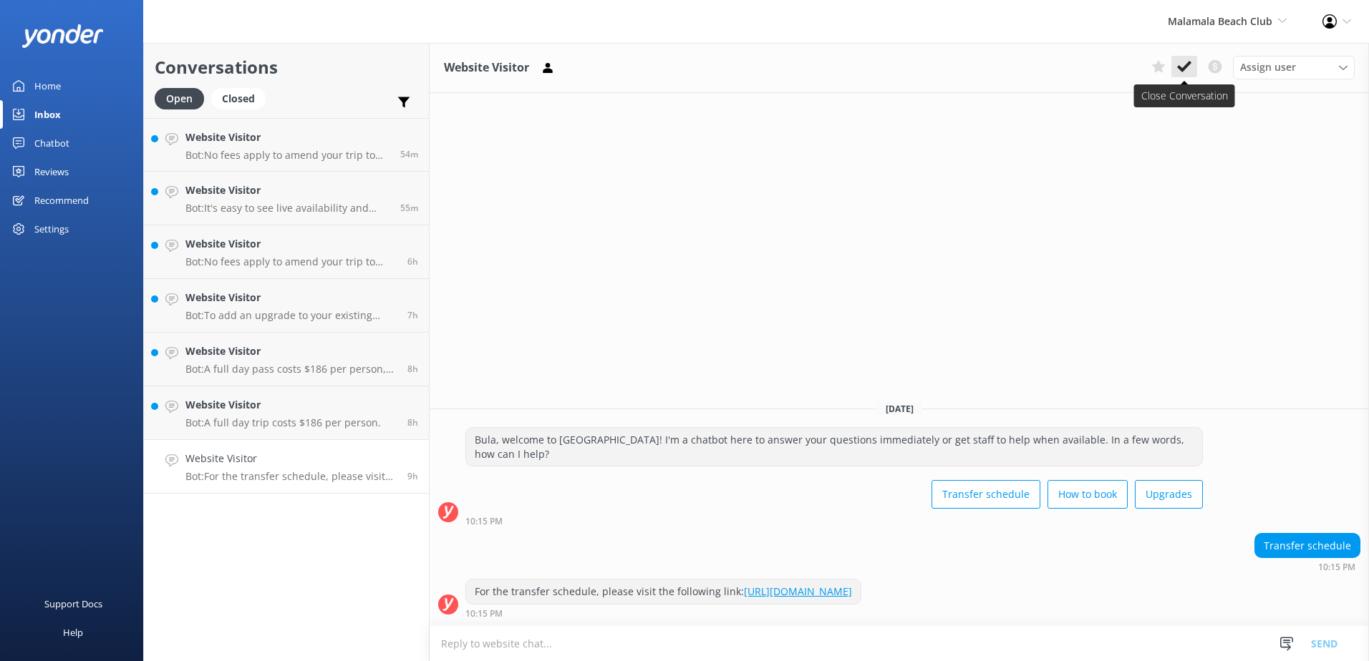
click at [1183, 70] on use at bounding box center [1184, 66] width 14 height 11
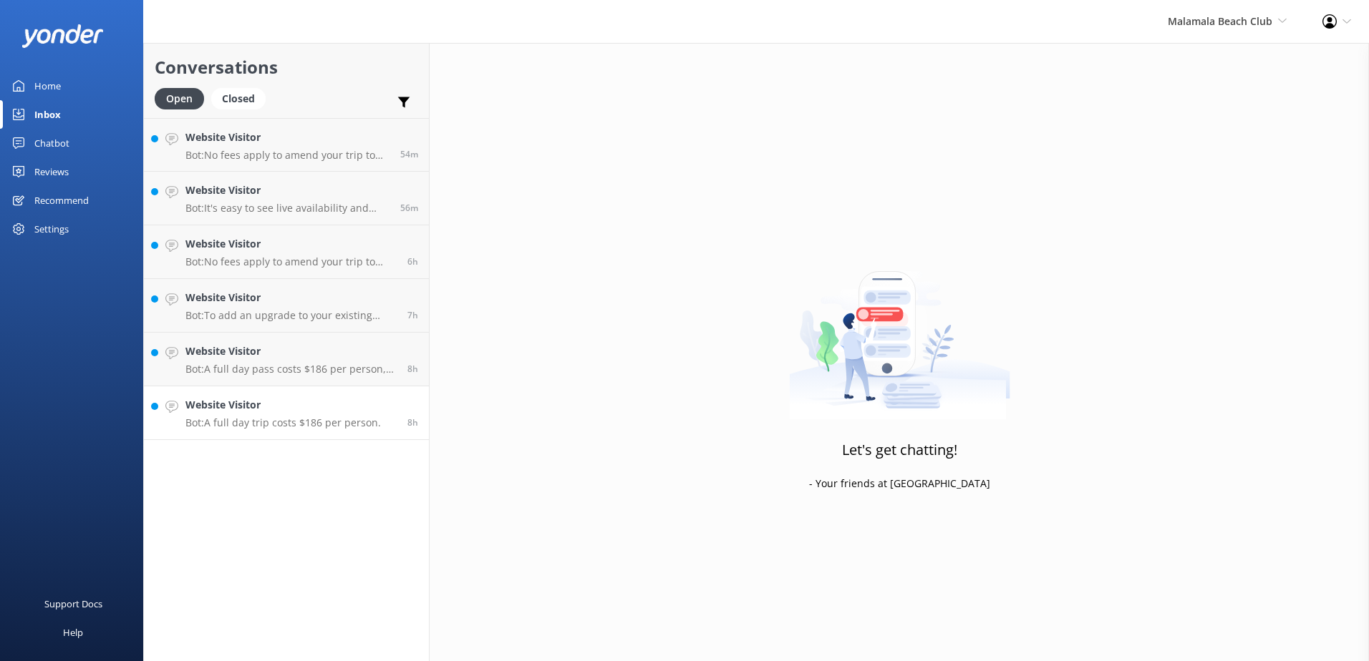
click at [344, 430] on link "Website Visitor Bot: A full day trip costs $186 per person. 8h" at bounding box center [286, 414] width 285 height 54
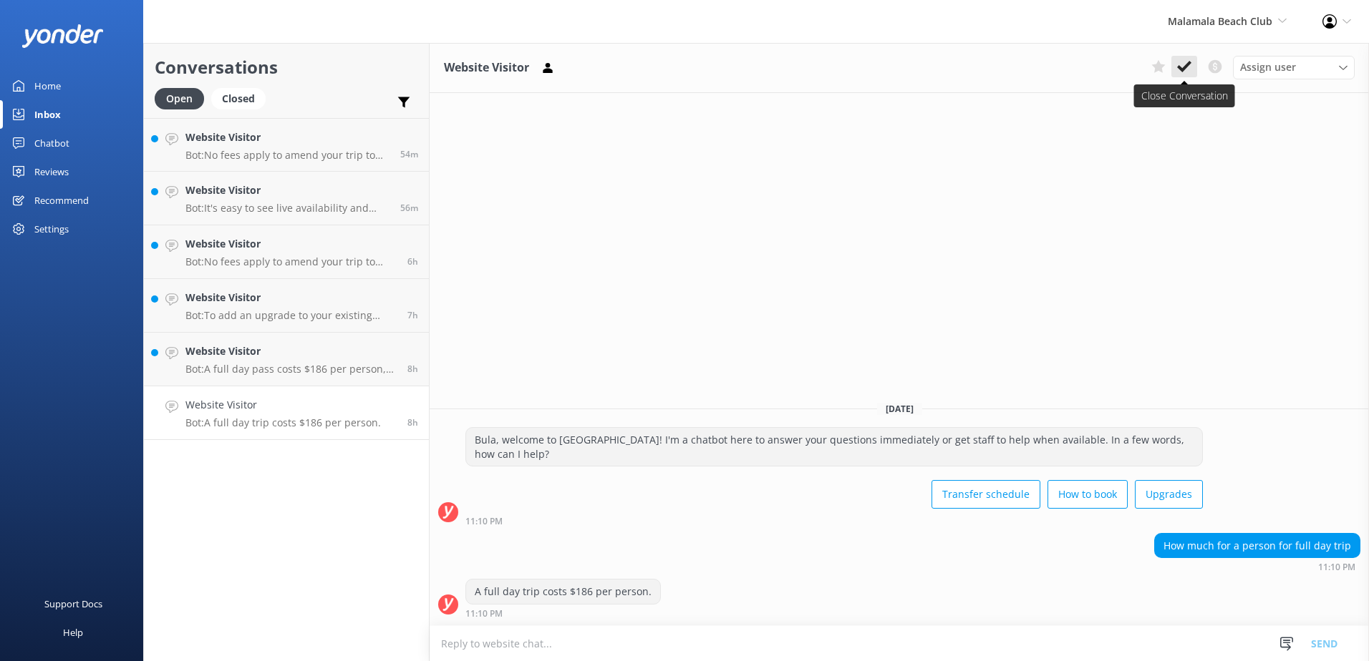
click at [1183, 66] on icon at bounding box center [1184, 66] width 14 height 14
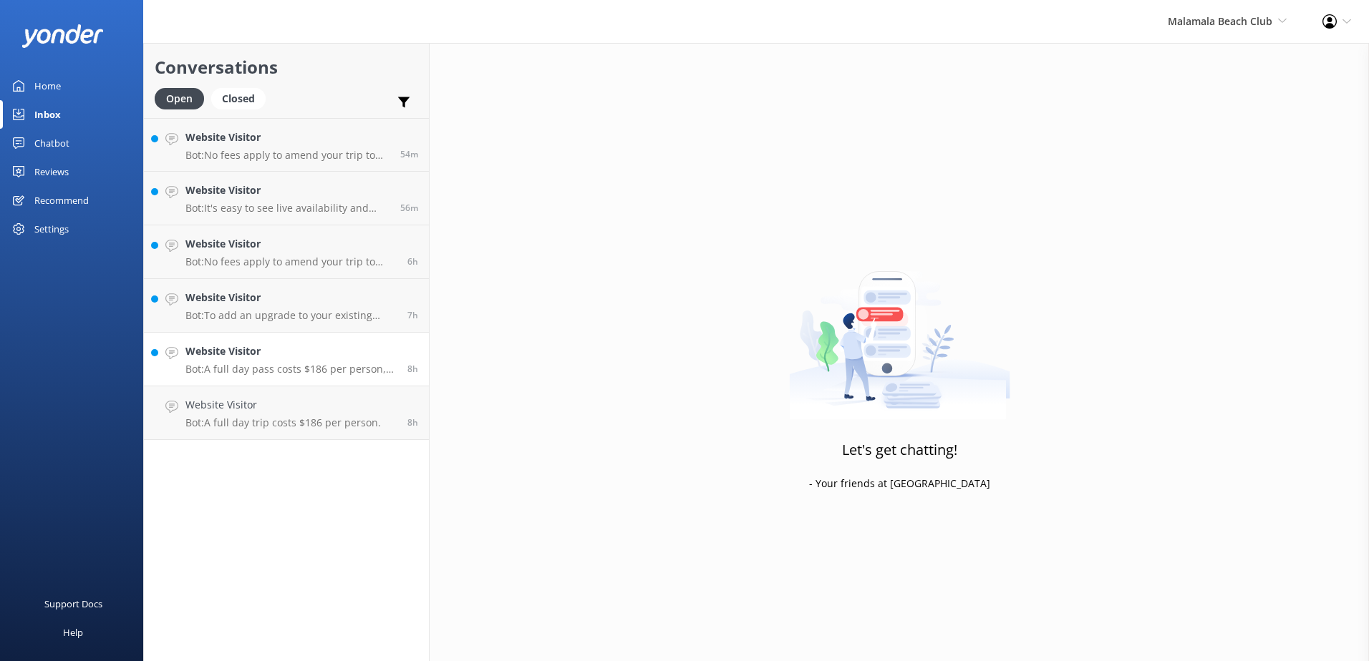
click at [306, 371] on p "Bot: A full day pass costs $186 per person, and a half day pass costs $163 per …" at bounding box center [290, 369] width 211 height 13
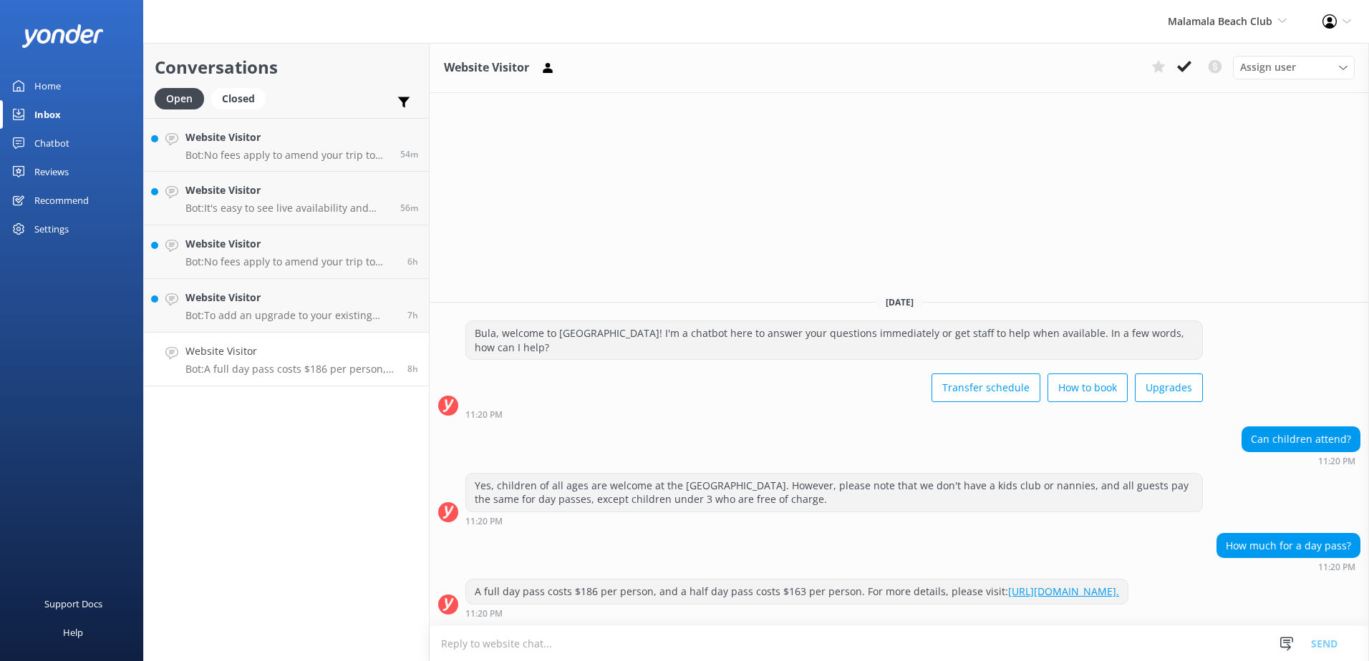
click at [1008, 591] on link "[URL][DOMAIN_NAME]." at bounding box center [1063, 592] width 111 height 14
drag, startPoint x: 689, startPoint y: 595, endPoint x: 936, endPoint y: 573, distance: 248.7
click at [936, 580] on div "A full day pass costs $186 per person, and a half day pass costs $163 per perso…" at bounding box center [796, 592] width 661 height 24
click at [969, 597] on div "A full day pass costs $186 per person, and a half day pass costs $163 per perso…" at bounding box center [796, 592] width 661 height 24
drag, startPoint x: 760, startPoint y: 603, endPoint x: 638, endPoint y: 597, distance: 122.5
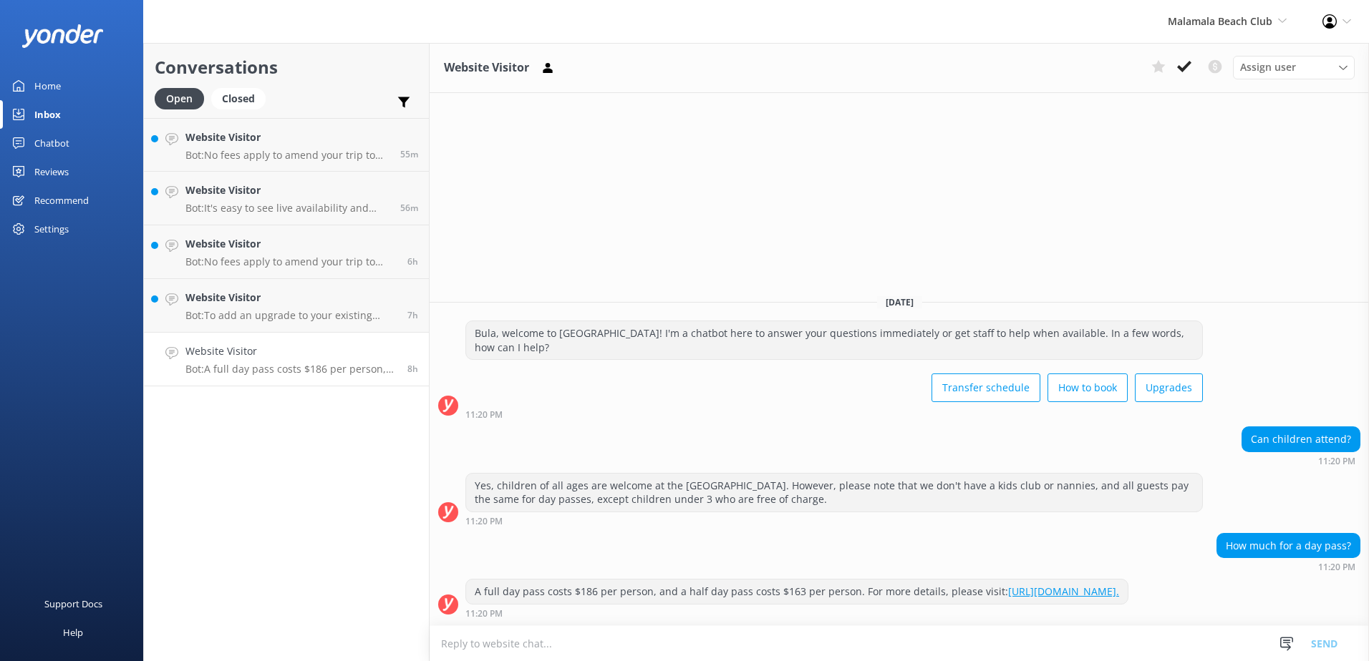
click at [638, 597] on div "A full day pass costs $186 per person, and a half day pass costs $163 per perso…" at bounding box center [796, 592] width 661 height 24
drag, startPoint x: 638, startPoint y: 597, endPoint x: 699, endPoint y: 594, distance: 60.9
click at [699, 594] on div "A full day pass costs $186 per person, and a half day pass costs $163 per perso…" at bounding box center [796, 592] width 661 height 24
drag, startPoint x: 682, startPoint y: 592, endPoint x: 854, endPoint y: 574, distance: 172.7
click at [854, 580] on div "A full day pass costs $186 per person, and a half day pass costs $163 per perso…" at bounding box center [796, 592] width 661 height 24
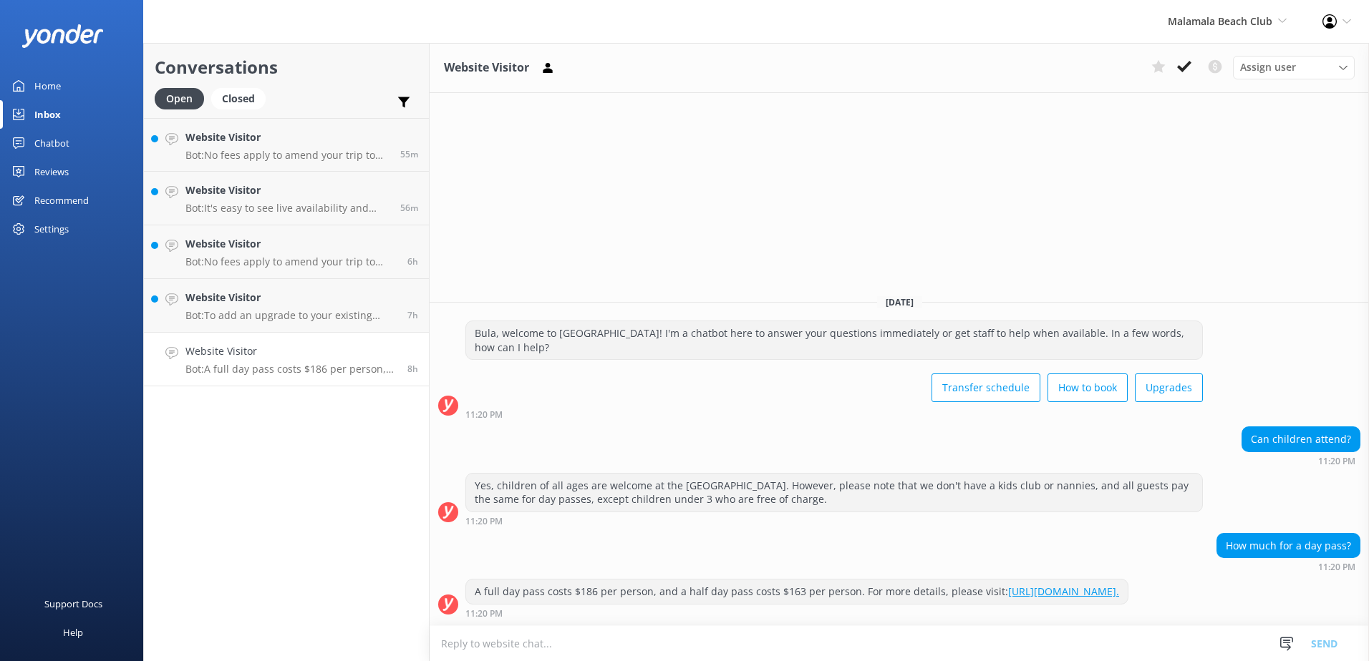
copy div "For more details, please visit: [URL][DOMAIN_NAME]."
click at [678, 646] on textarea at bounding box center [899, 643] width 939 height 35
paste textarea "For more details, please visit: [URL][DOMAIN_NAME]."
type textarea "For more details, please visit: [URL][DOMAIN_NAME]"
click at [1338, 641] on button "Send" at bounding box center [1324, 644] width 54 height 36
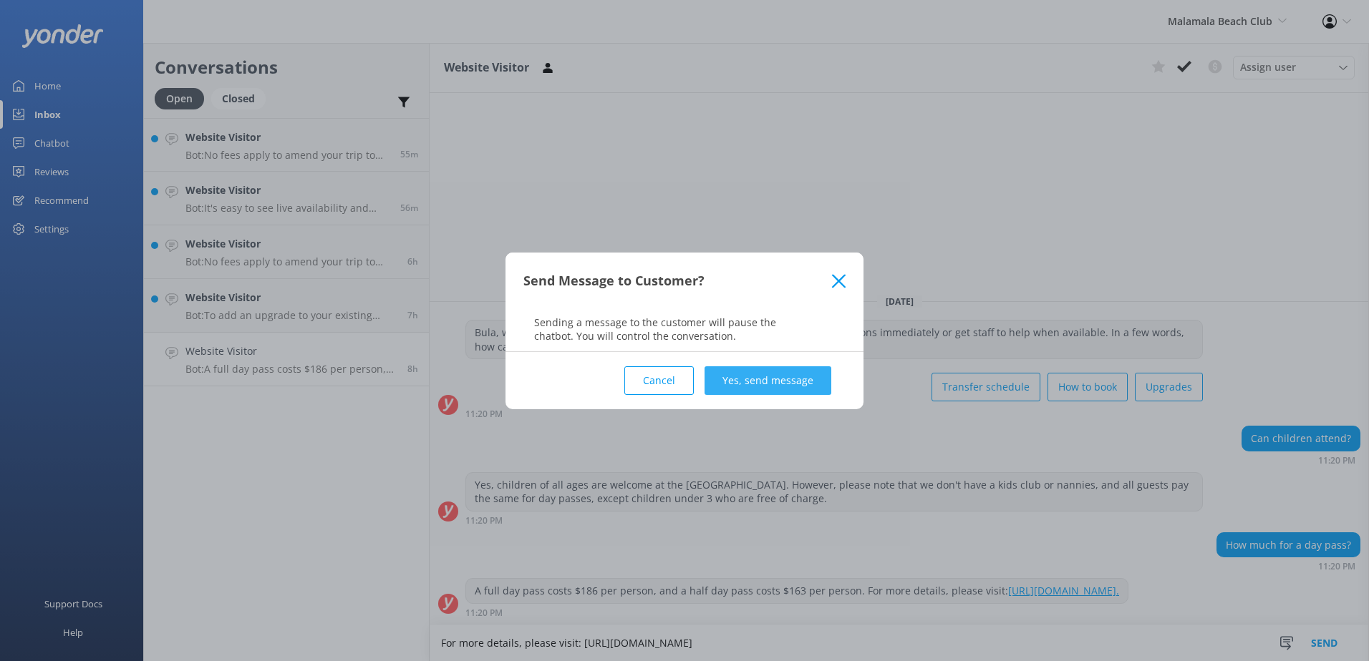
click at [760, 386] on button "Yes, send message" at bounding box center [767, 381] width 127 height 29
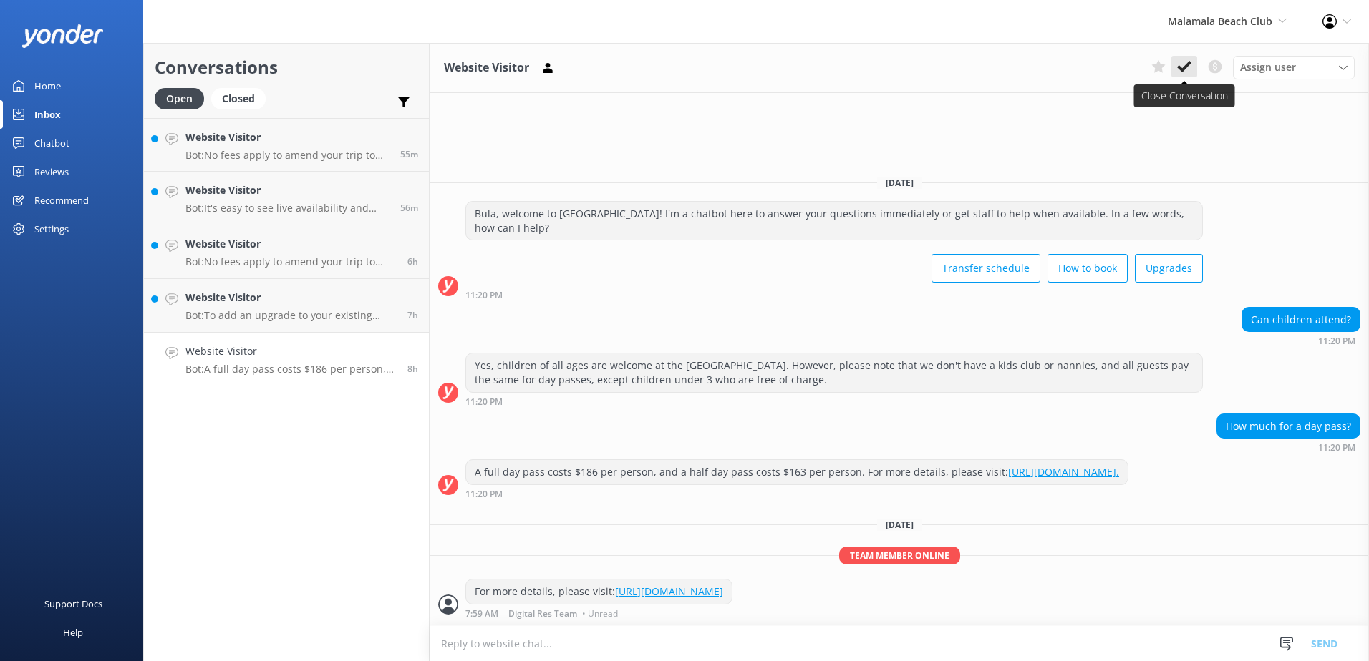
click at [1179, 69] on use at bounding box center [1184, 66] width 14 height 11
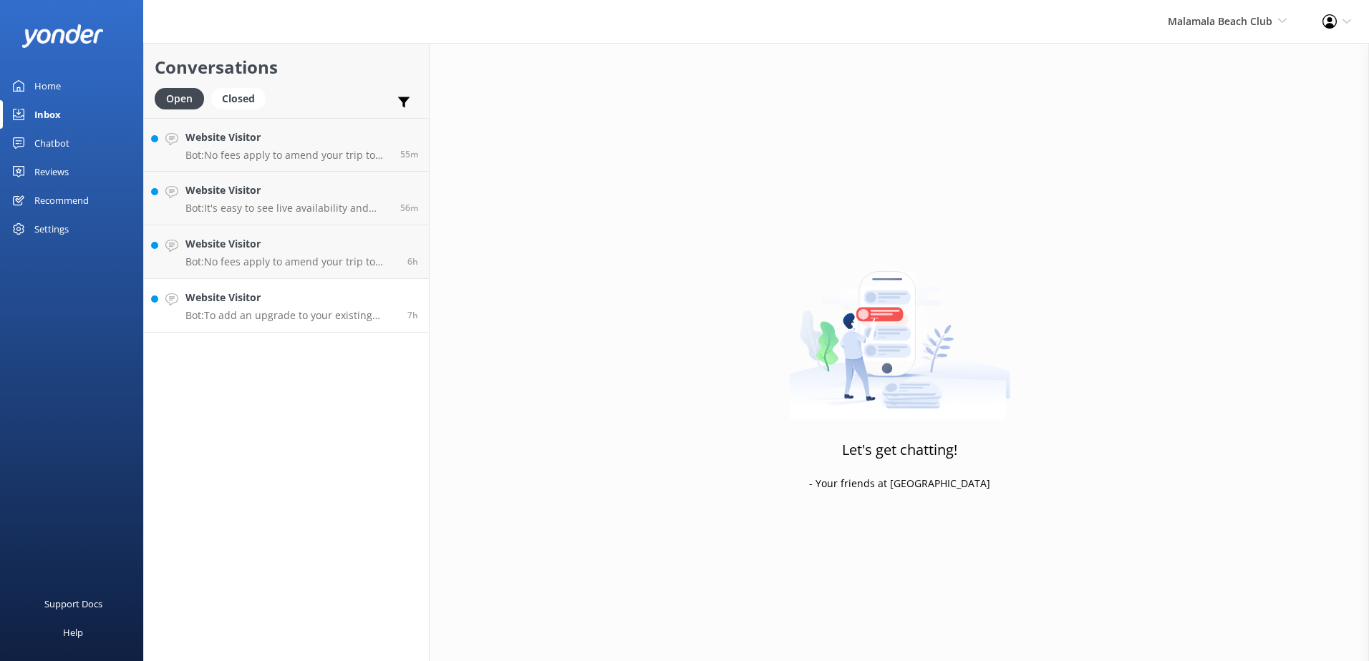
click at [344, 325] on link "Website Visitor Bot: To add an upgrade to your existing booking, you can call o…" at bounding box center [286, 306] width 285 height 54
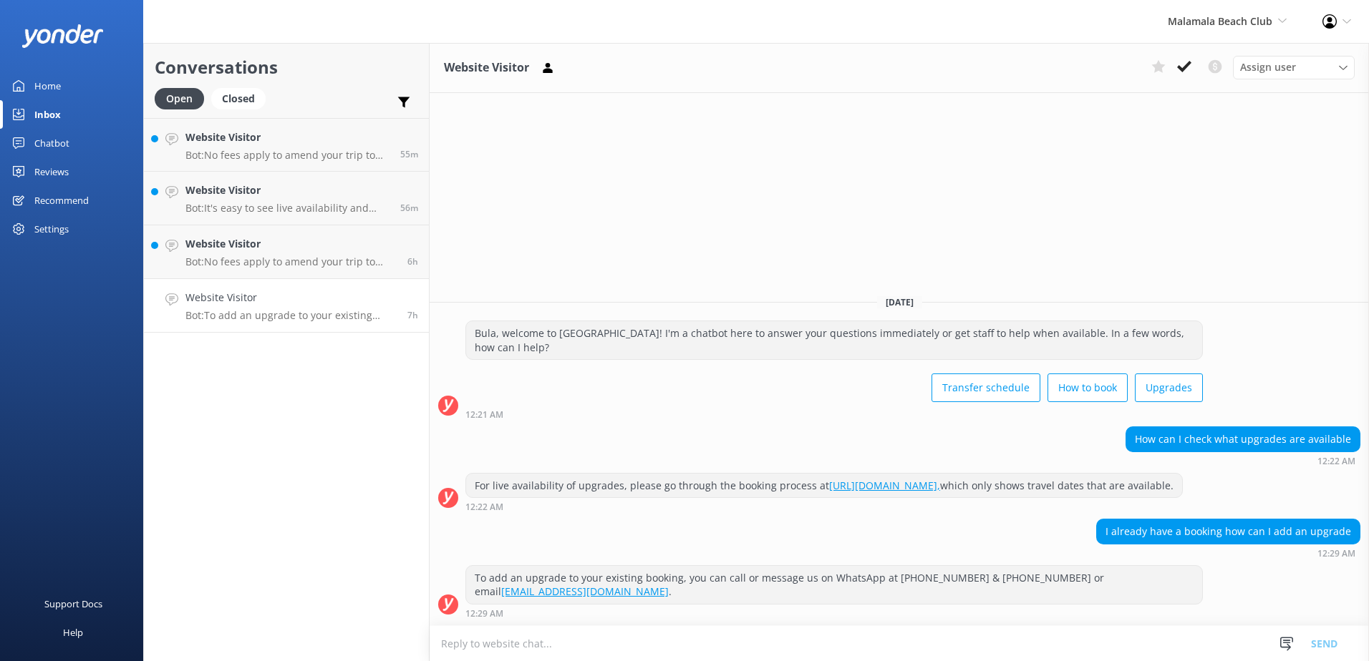
click at [1182, 67] on icon at bounding box center [1184, 66] width 14 height 14
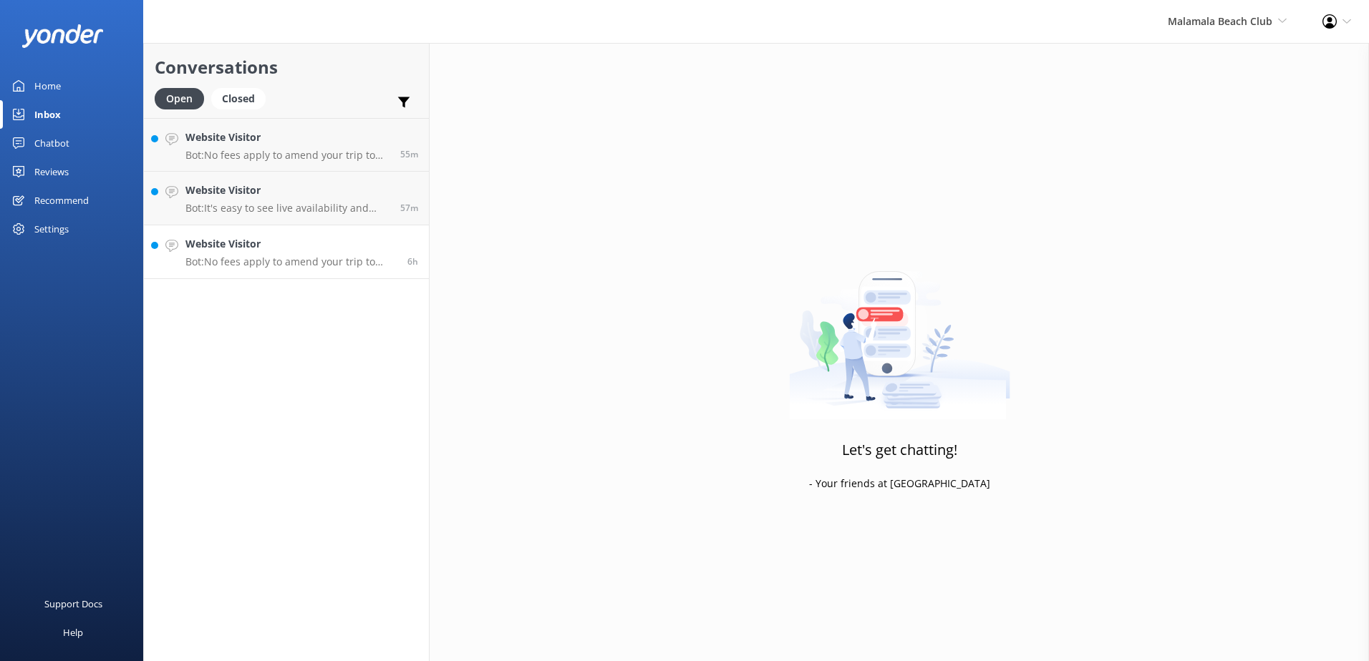
click at [323, 248] on h4 "Website Visitor" at bounding box center [290, 244] width 211 height 16
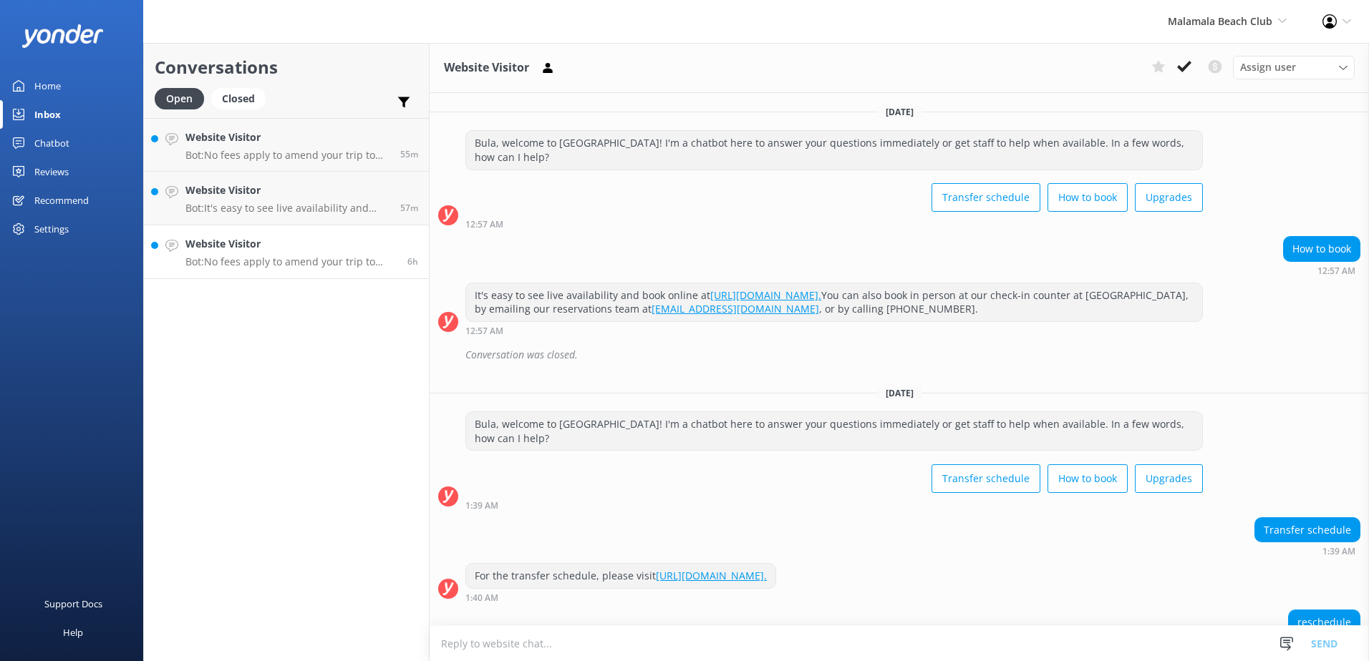
scroll to position [91, 0]
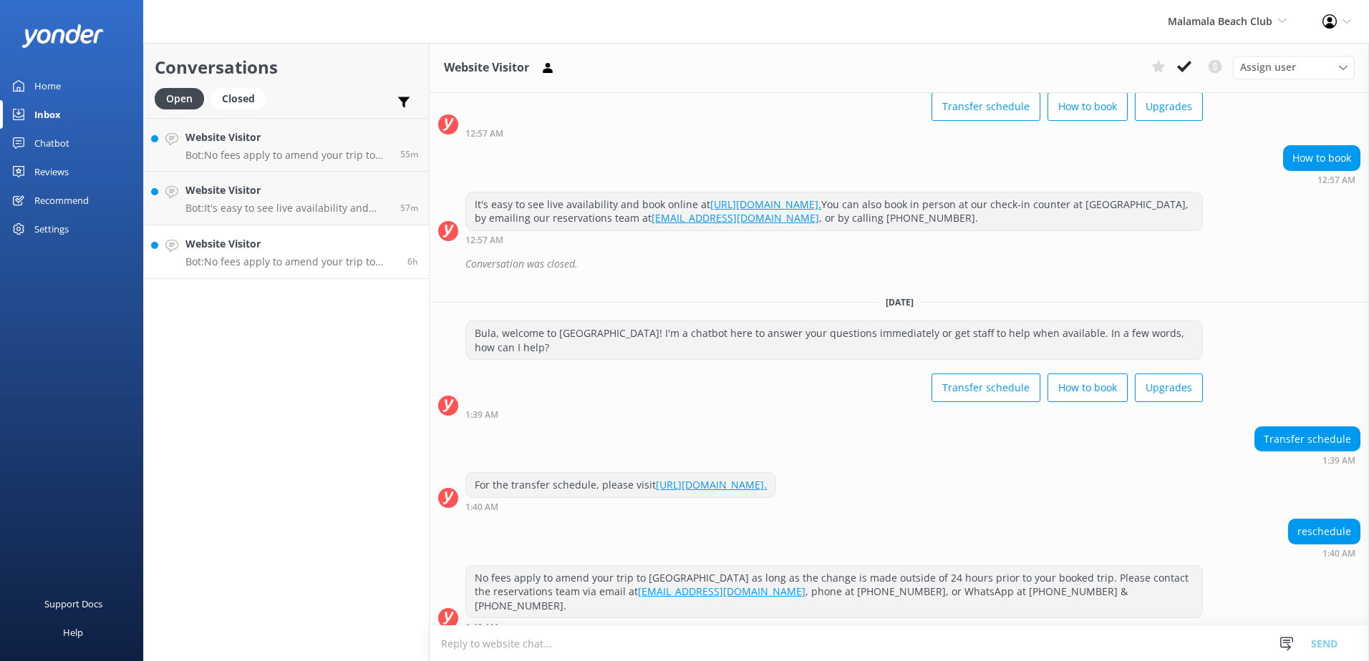
click at [346, 253] on div "Website Visitor Bot: No fees apply to amend your trip to [GEOGRAPHIC_DATA] as l…" at bounding box center [290, 251] width 211 height 31
click at [1188, 69] on icon at bounding box center [1184, 66] width 14 height 14
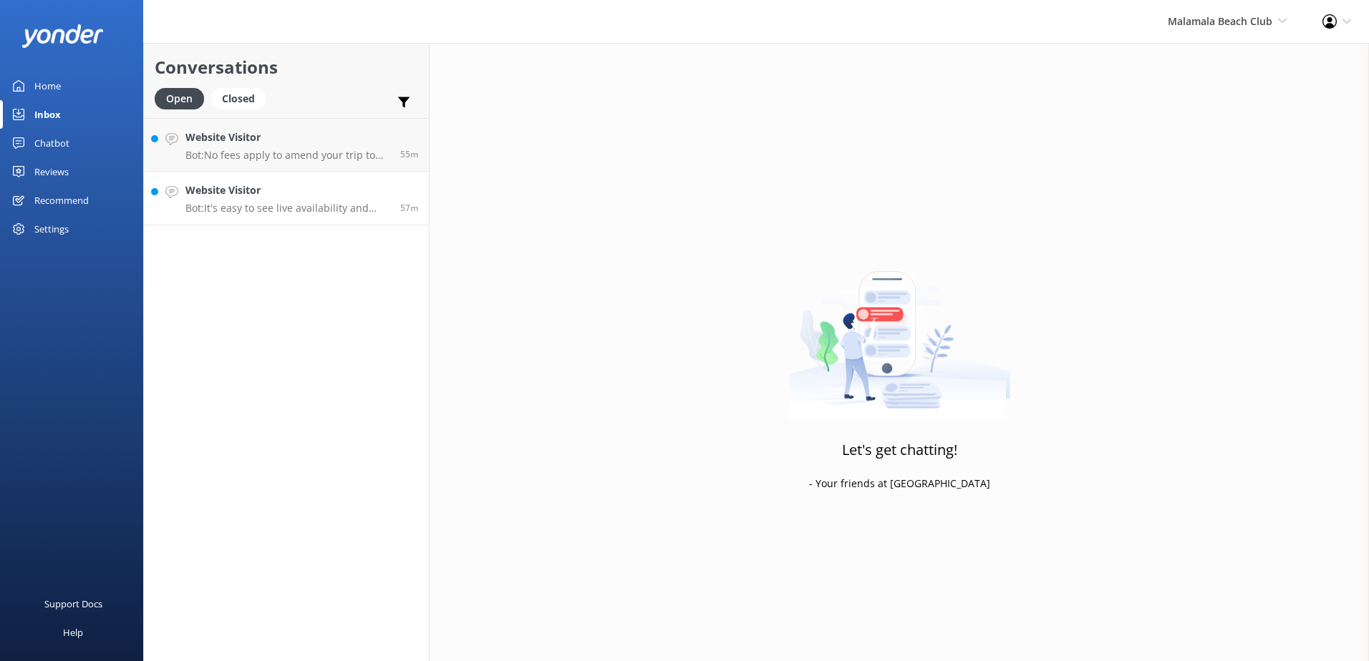
click at [300, 208] on p "Bot: It's easy to see live availability and book online at https://secure.malam…" at bounding box center [287, 208] width 204 height 13
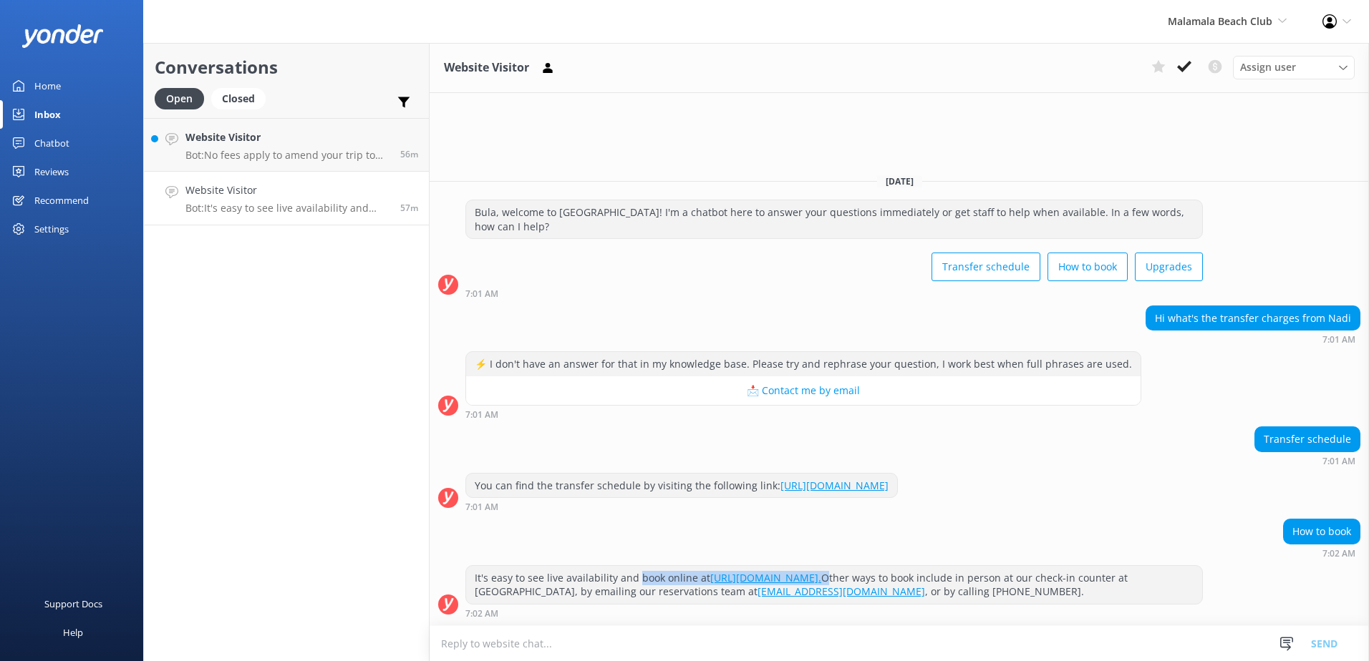
drag, startPoint x: 991, startPoint y: 580, endPoint x: 634, endPoint y: 571, distance: 356.6
click at [634, 571] on div "It's easy to see live availability and book online at https://secure.malamalabe…" at bounding box center [834, 585] width 736 height 38
copy div "book online at https://secure.malamalabeachclub.com/day-trips/availability."
click at [594, 642] on textarea at bounding box center [899, 643] width 939 height 35
paste textarea "book online at https://secure.malamalabeachclub.com/day-trips/availability."
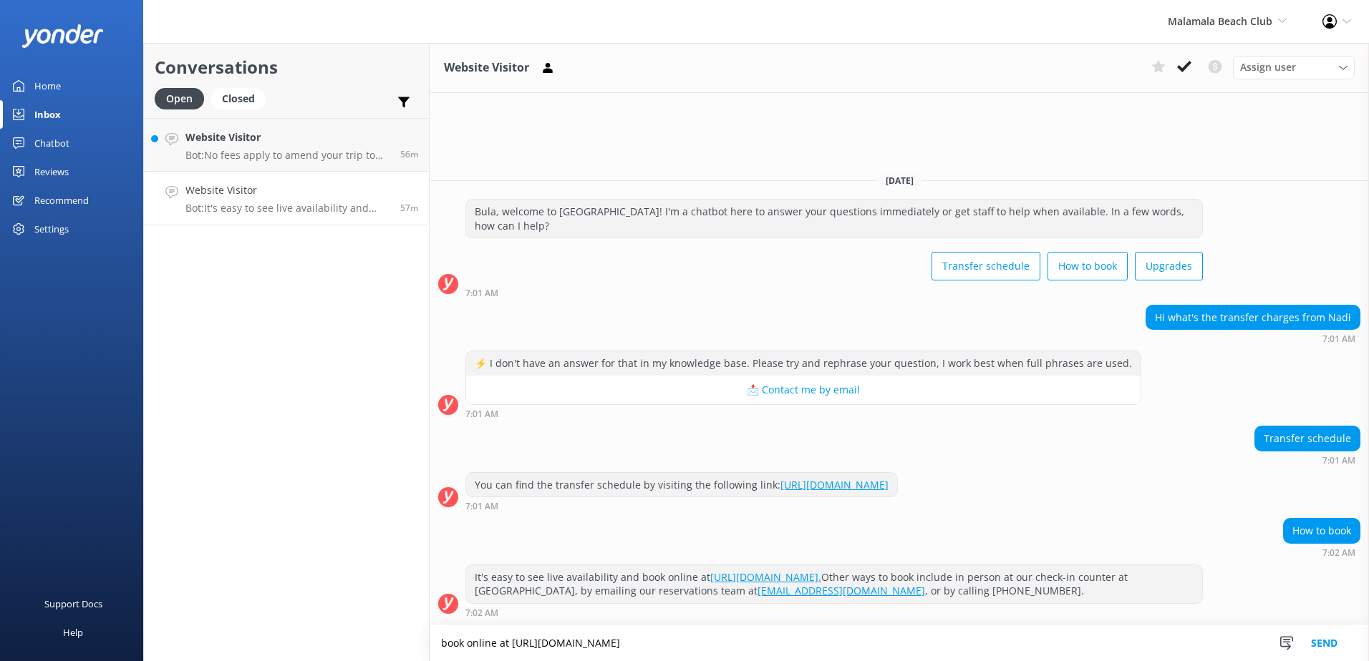
click at [446, 644] on textarea "book online at https://secure.malamalabeachclub.com/day-trips/availability" at bounding box center [899, 644] width 939 height 36
click at [446, 645] on textarea "book online at https://secure.malamalabeachclub.com/day-trips/availability" at bounding box center [899, 644] width 939 height 36
drag, startPoint x: 446, startPoint y: 645, endPoint x: 417, endPoint y: 642, distance: 28.8
click at [417, 642] on div "Conversations Open Closed Important Converted Assigned to me Unassigned Website…" at bounding box center [756, 352] width 1226 height 618
type textarea "Book online at https://secure.malamalabeachclub.com/day-trips/availability"
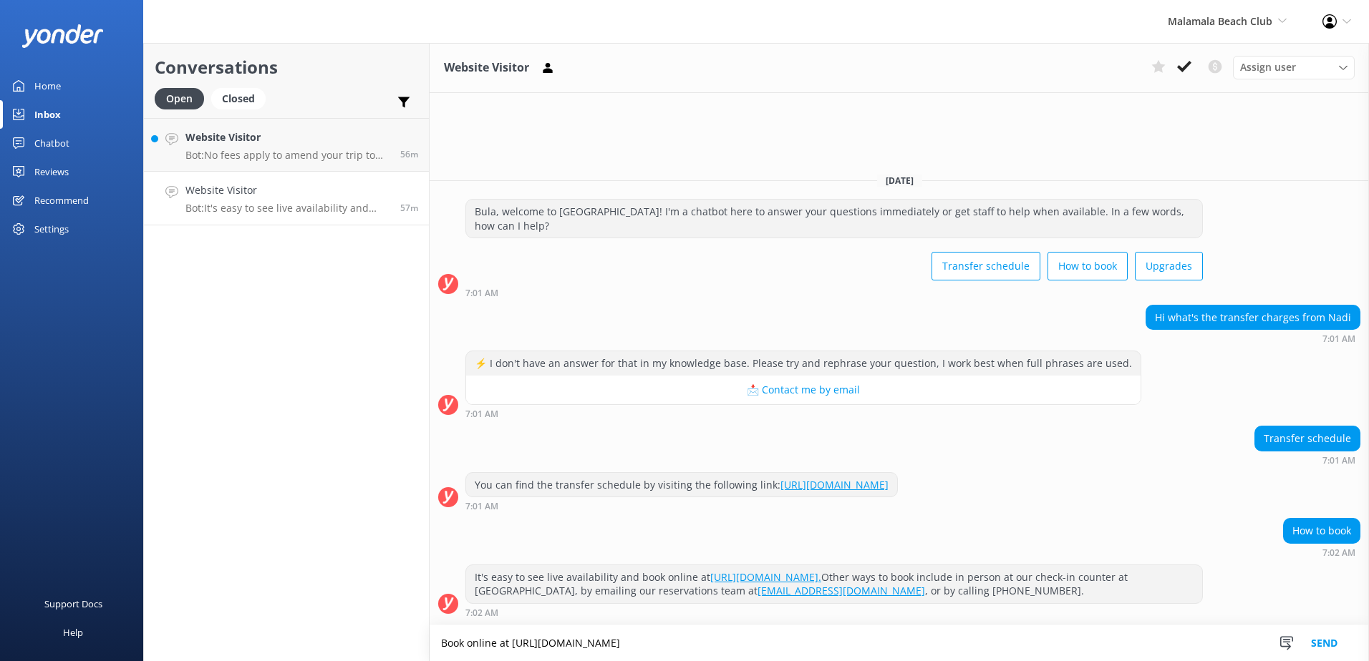
click at [1331, 649] on button "Send" at bounding box center [1324, 644] width 54 height 36
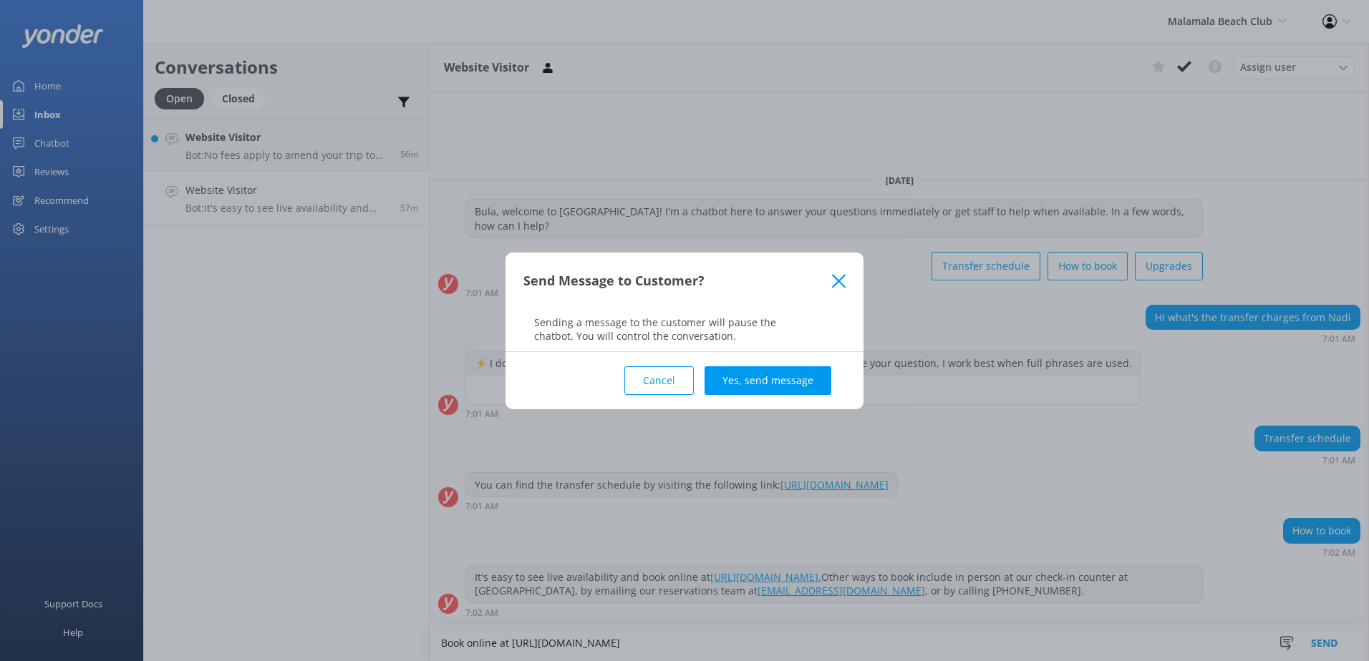
click at [790, 401] on div "Cancel Yes, send message" at bounding box center [684, 380] width 322 height 57
click at [786, 389] on button "Yes, send message" at bounding box center [767, 381] width 127 height 29
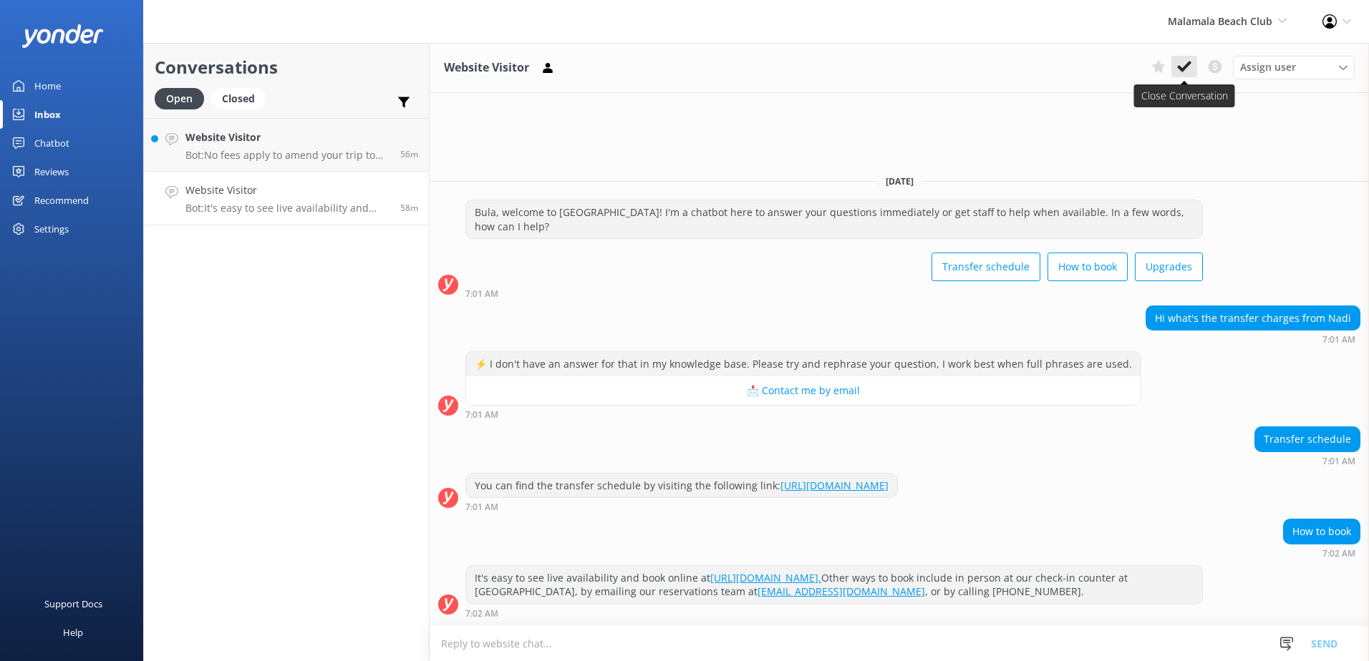
scroll to position [24, 0]
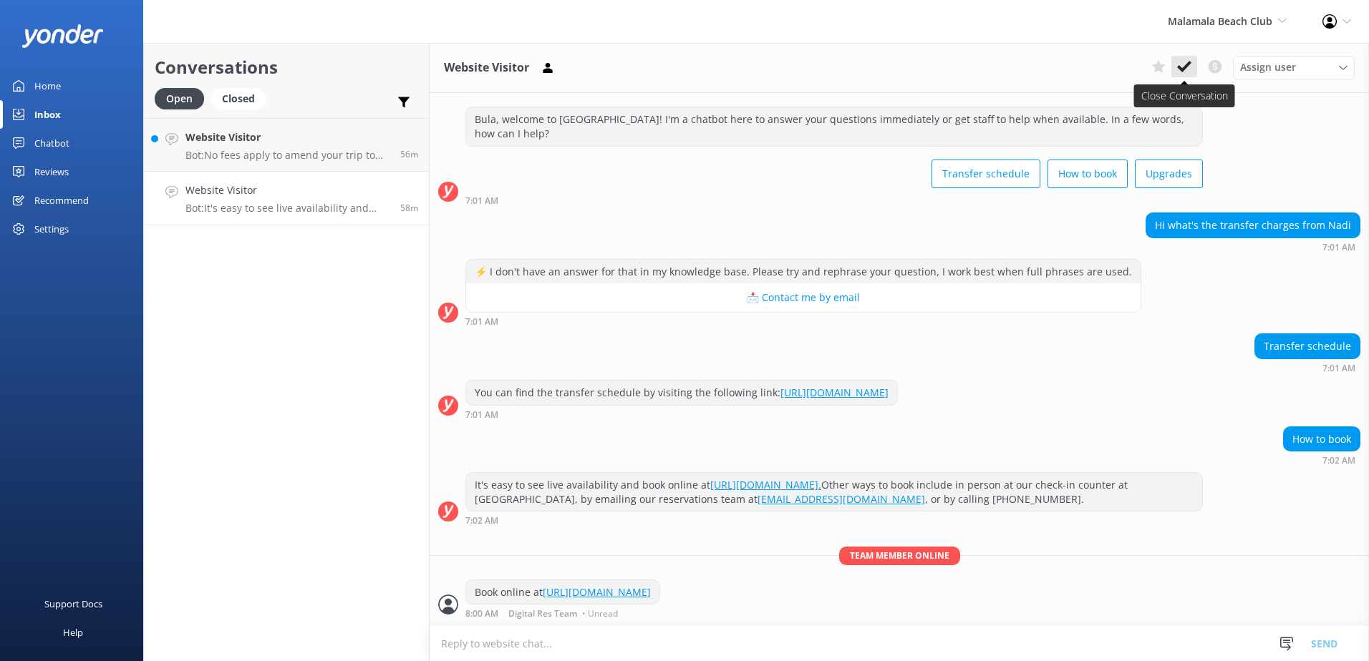
click at [1186, 64] on use at bounding box center [1184, 66] width 14 height 11
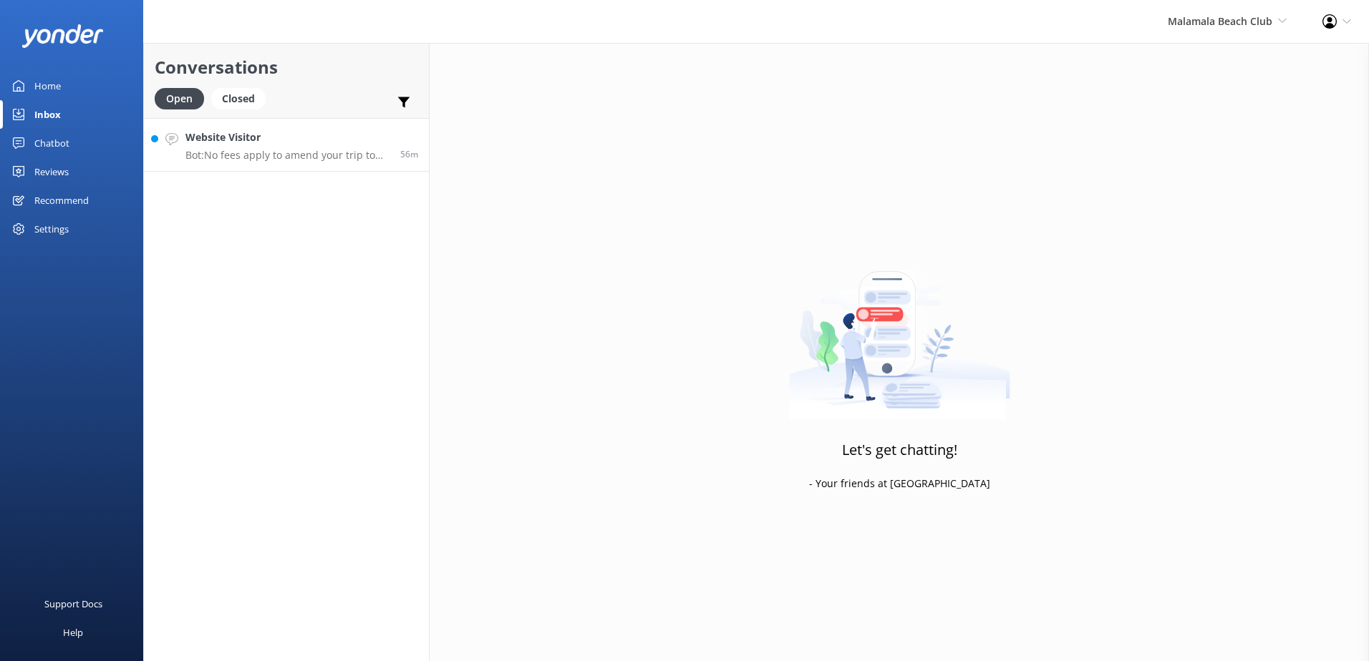
click at [352, 155] on p "Bot: No fees apply to amend your trip to Malamala Beach Club as long as the cha…" at bounding box center [287, 155] width 204 height 13
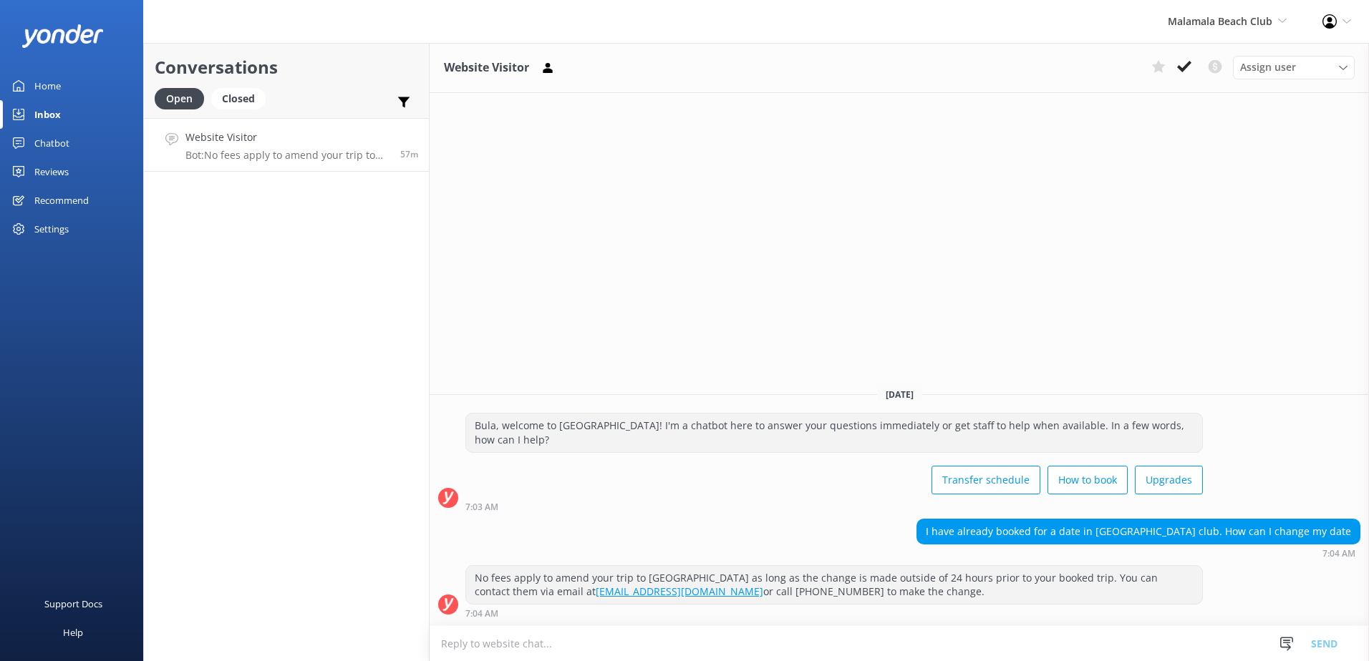
click at [751, 639] on textarea at bounding box center [899, 643] width 939 height 35
type textarea "Please provide your booking confirmation and the date you wish to amend to, so …"
click at [1325, 636] on button "Send" at bounding box center [1324, 644] width 54 height 36
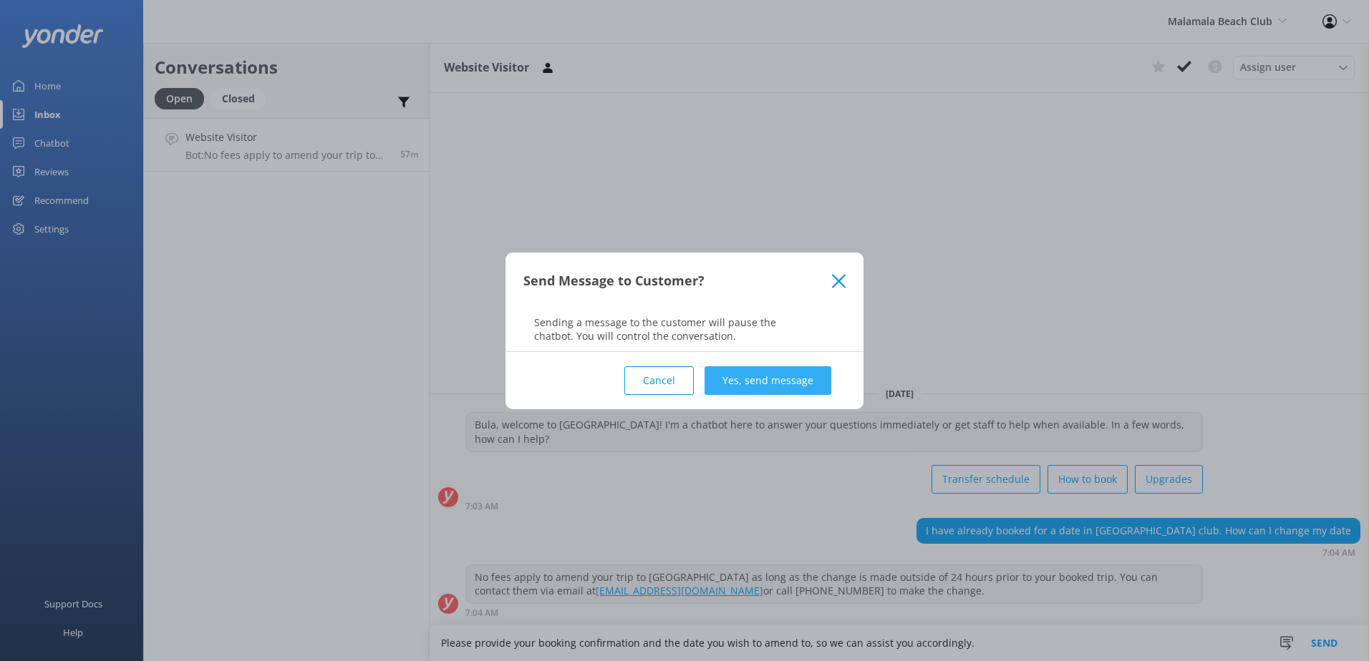
click at [738, 381] on button "Yes, send message" at bounding box center [767, 381] width 127 height 29
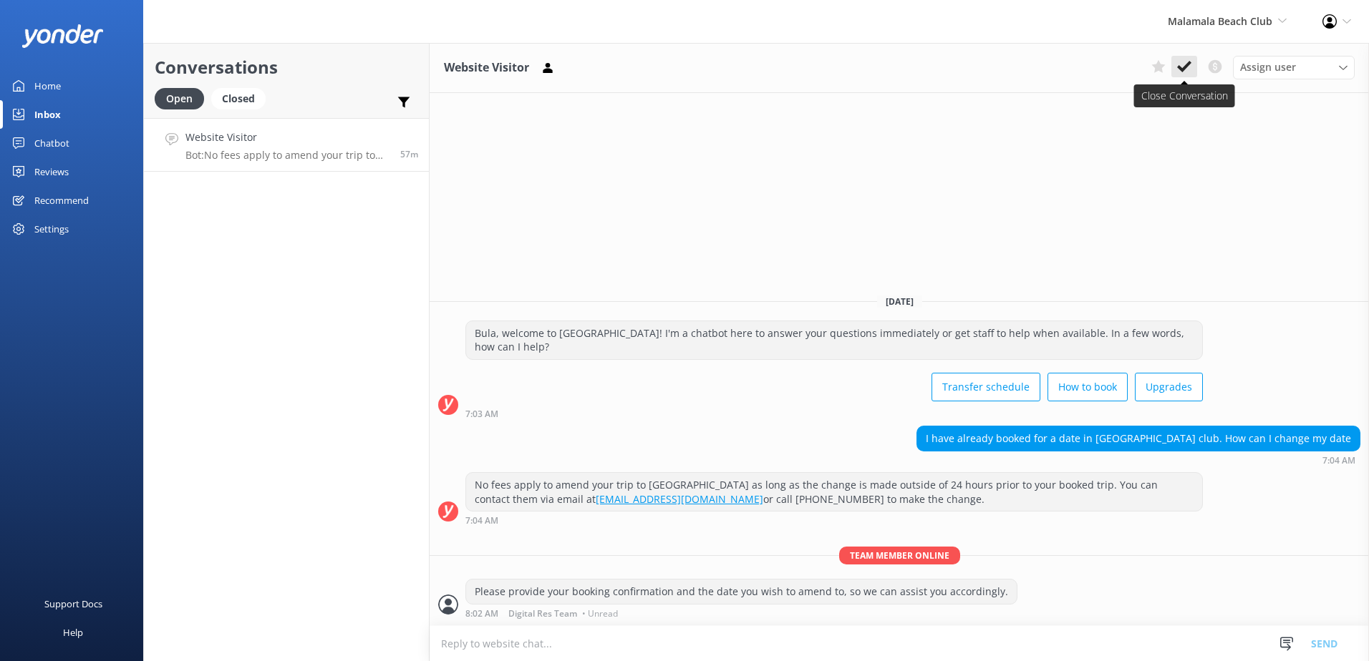
click at [1181, 59] on icon at bounding box center [1184, 66] width 14 height 14
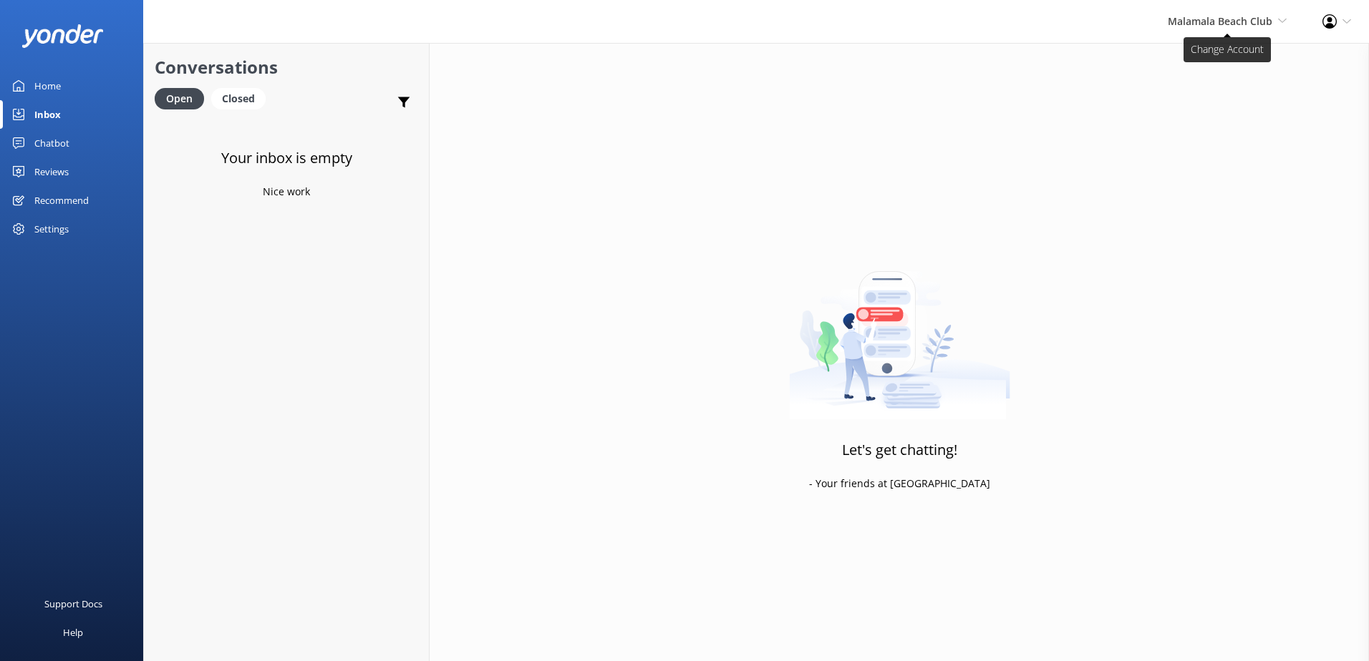
click at [1176, 24] on span "Malamala Beach Club" at bounding box center [1220, 21] width 105 height 14
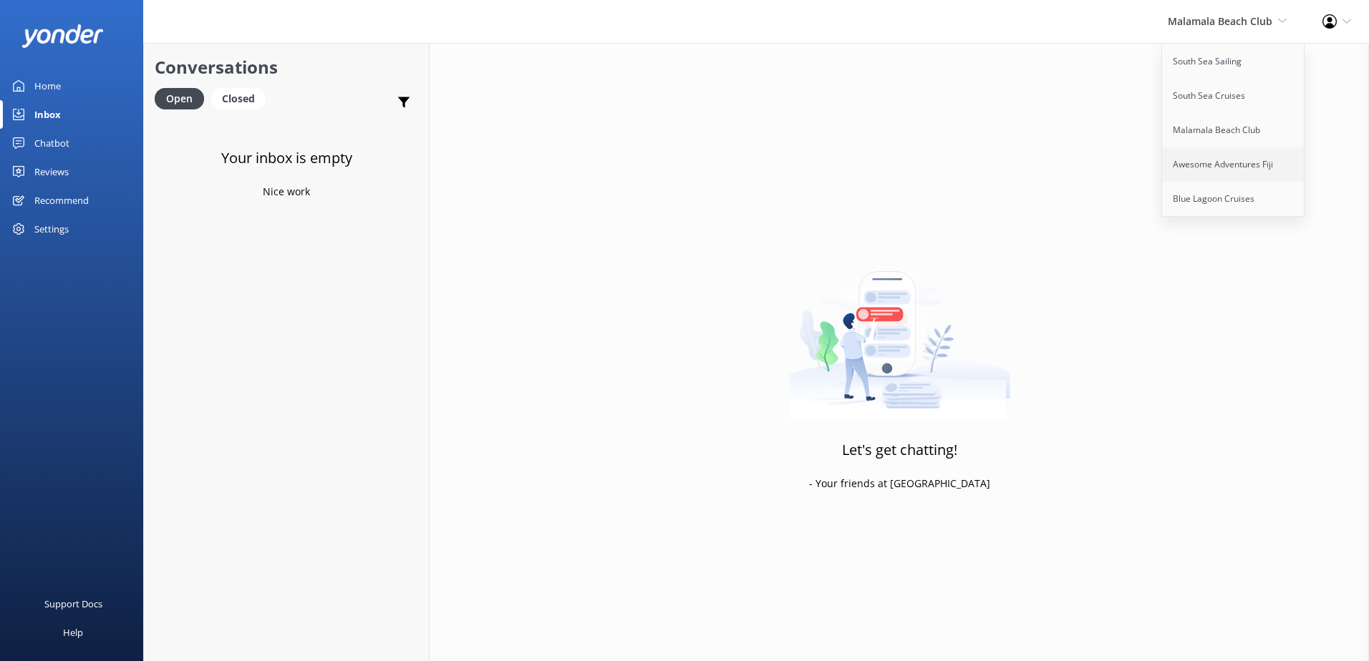
click at [1208, 178] on link "Awesome Adventures Fiji" at bounding box center [1233, 164] width 143 height 34
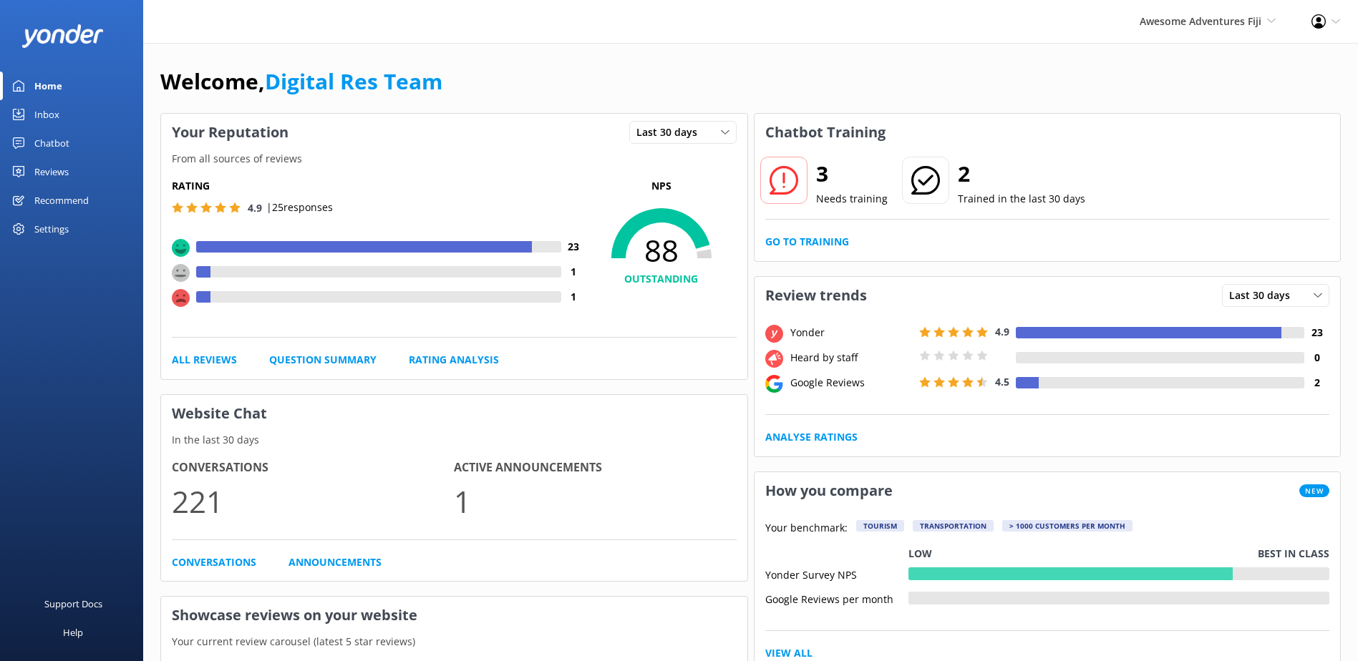
click at [33, 118] on link "Inbox" at bounding box center [71, 114] width 143 height 29
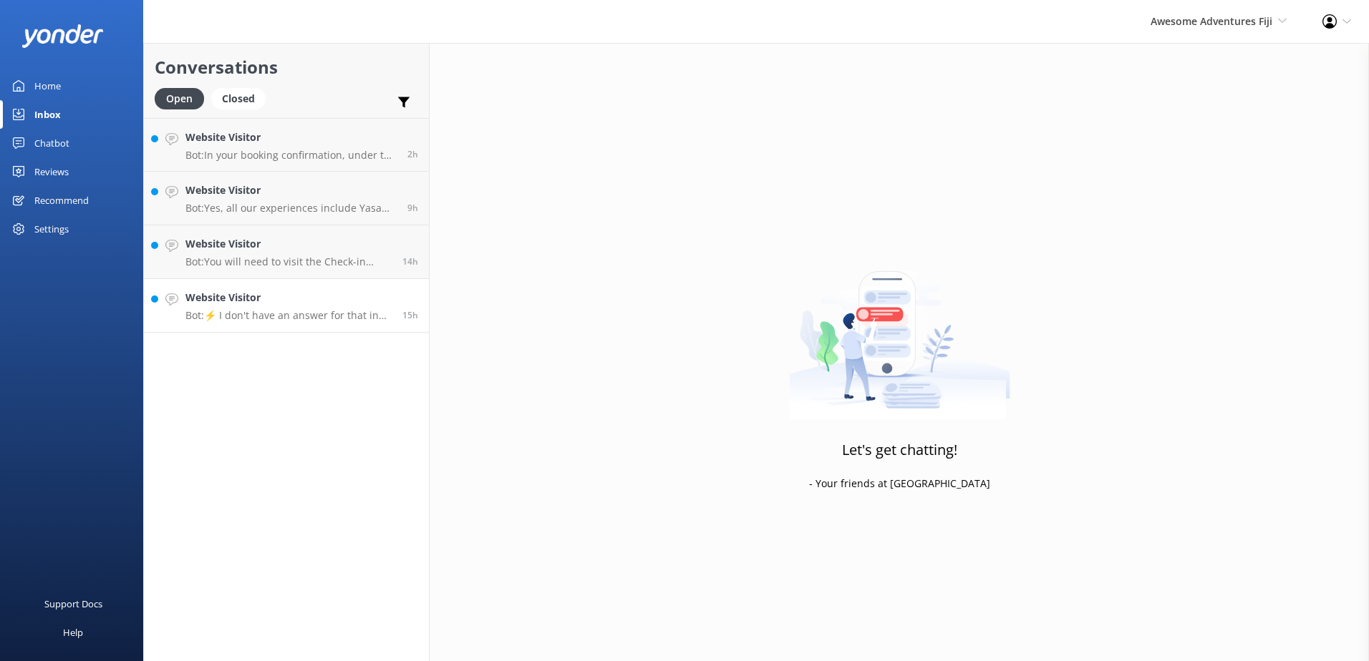
click at [328, 320] on p "Bot: ⚡ I don't have an answer for that in my knowledge base. Please try and rep…" at bounding box center [288, 315] width 206 height 13
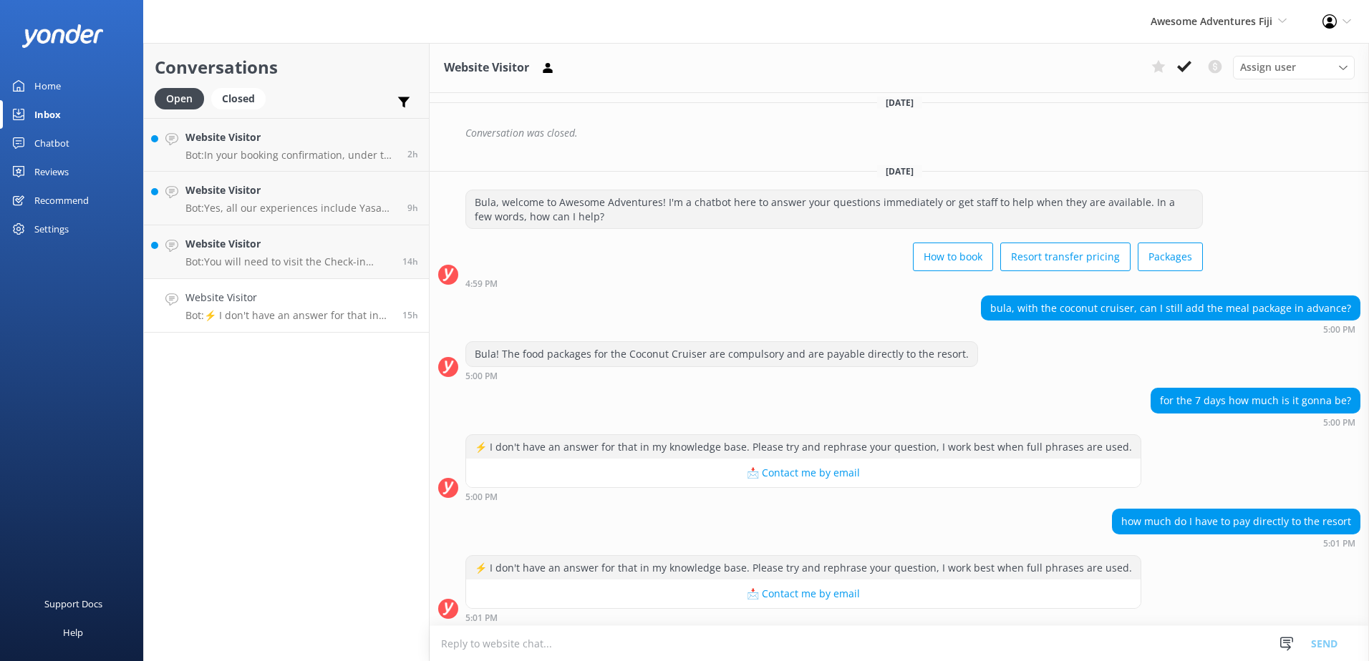
scroll to position [370, 0]
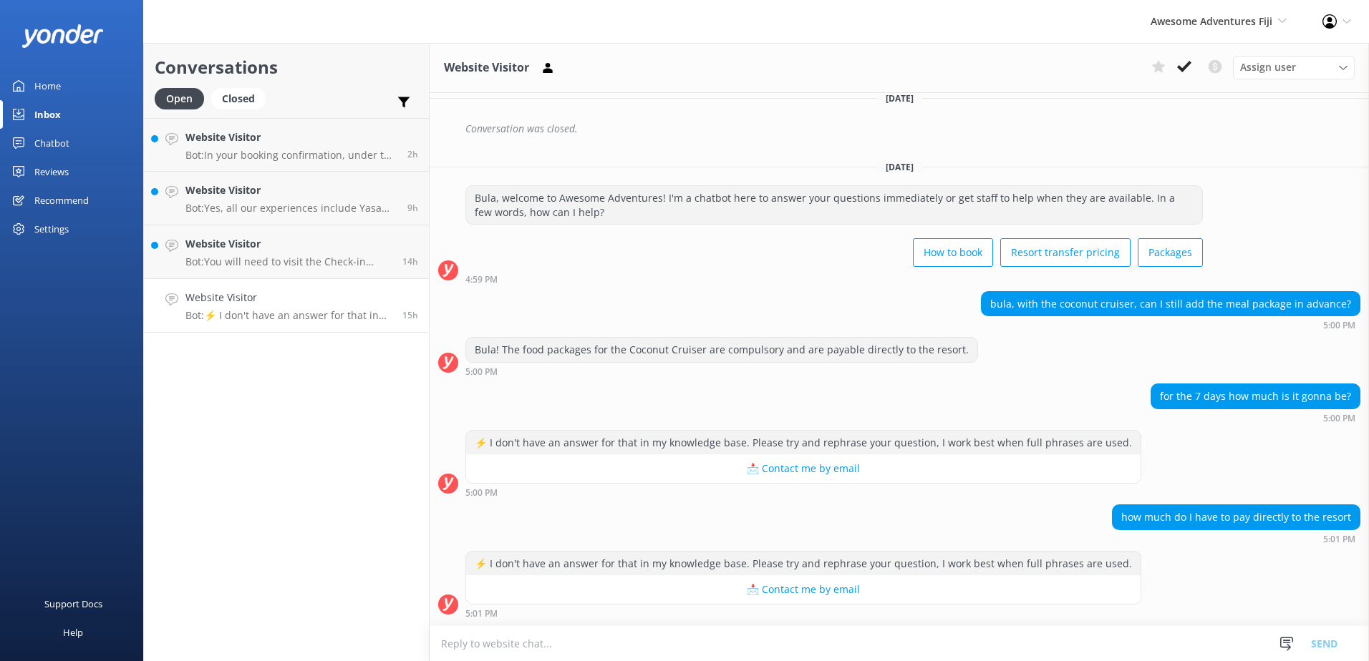
drag, startPoint x: 41, startPoint y: 145, endPoint x: 82, endPoint y: 148, distance: 40.9
click at [41, 145] on div "Chatbot" at bounding box center [51, 143] width 35 height 29
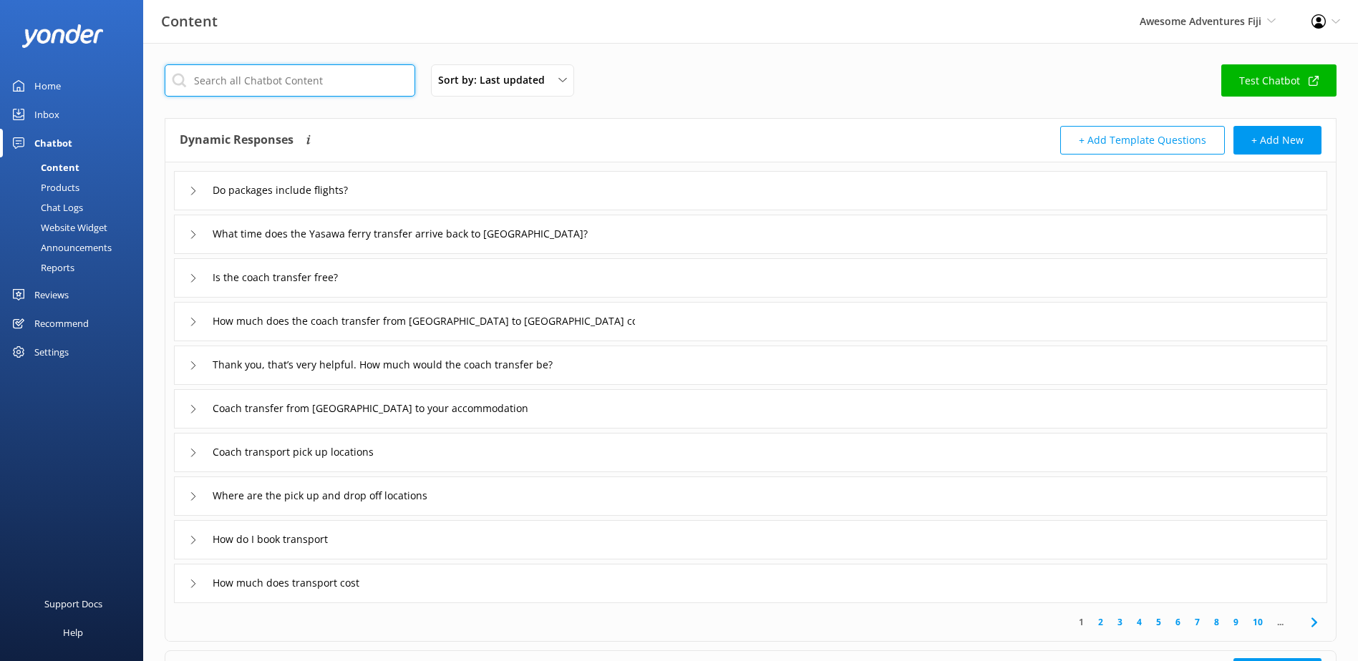
click at [298, 89] on input "text" at bounding box center [290, 80] width 251 height 32
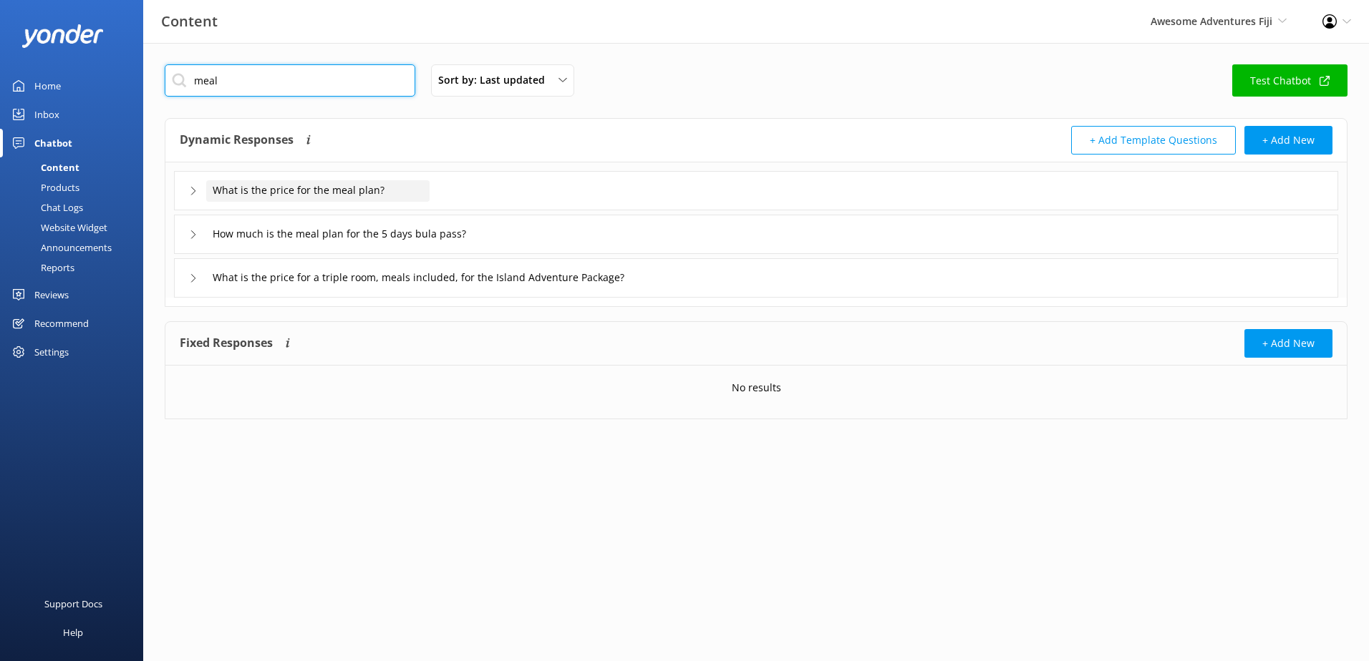
type input "meal"
click at [389, 187] on div "What is the price for the meal plan?" at bounding box center [317, 190] width 223 height 21
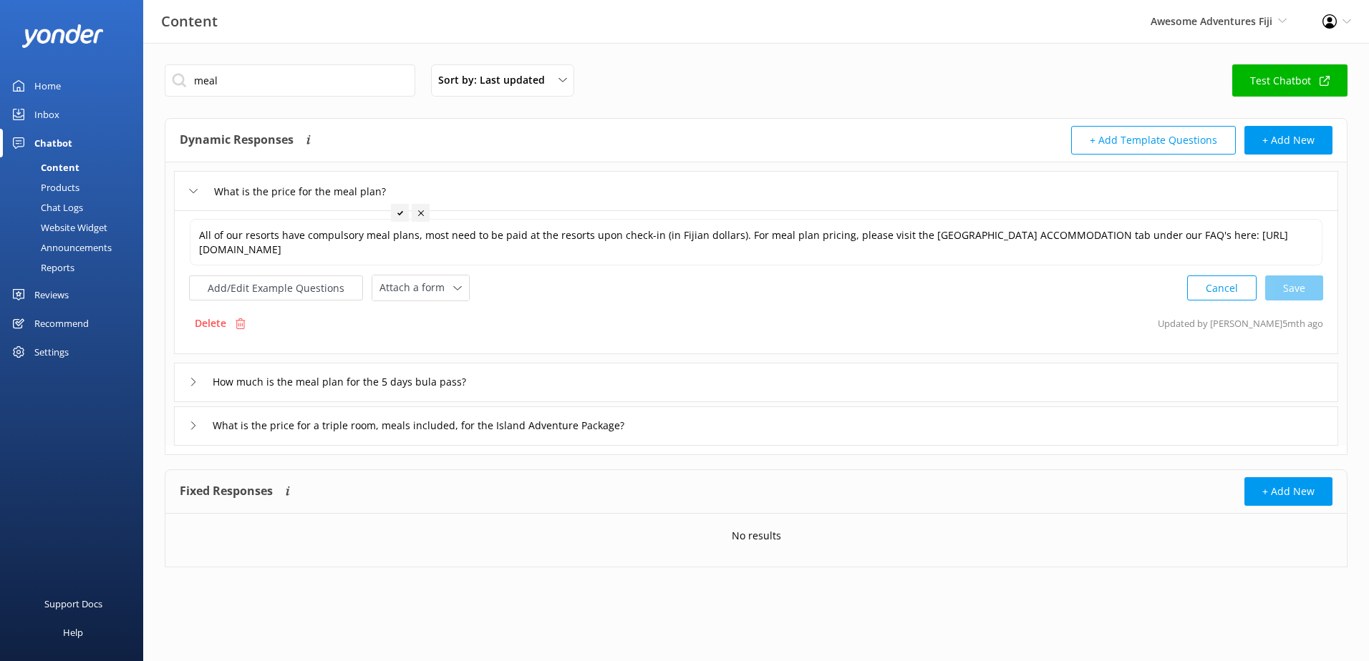
drag, startPoint x: 414, startPoint y: 255, endPoint x: 163, endPoint y: 213, distance: 254.0
click at [163, 213] on div "meal Sort by: Last updated Title (A-Z) Last updated Test Chatbot Dynamic Respon…" at bounding box center [756, 352] width 1226 height 618
copy span "All of our resorts have compulsory meal plans, most need to be paid at the reso…"
click at [67, 103] on link "Inbox" at bounding box center [71, 114] width 143 height 29
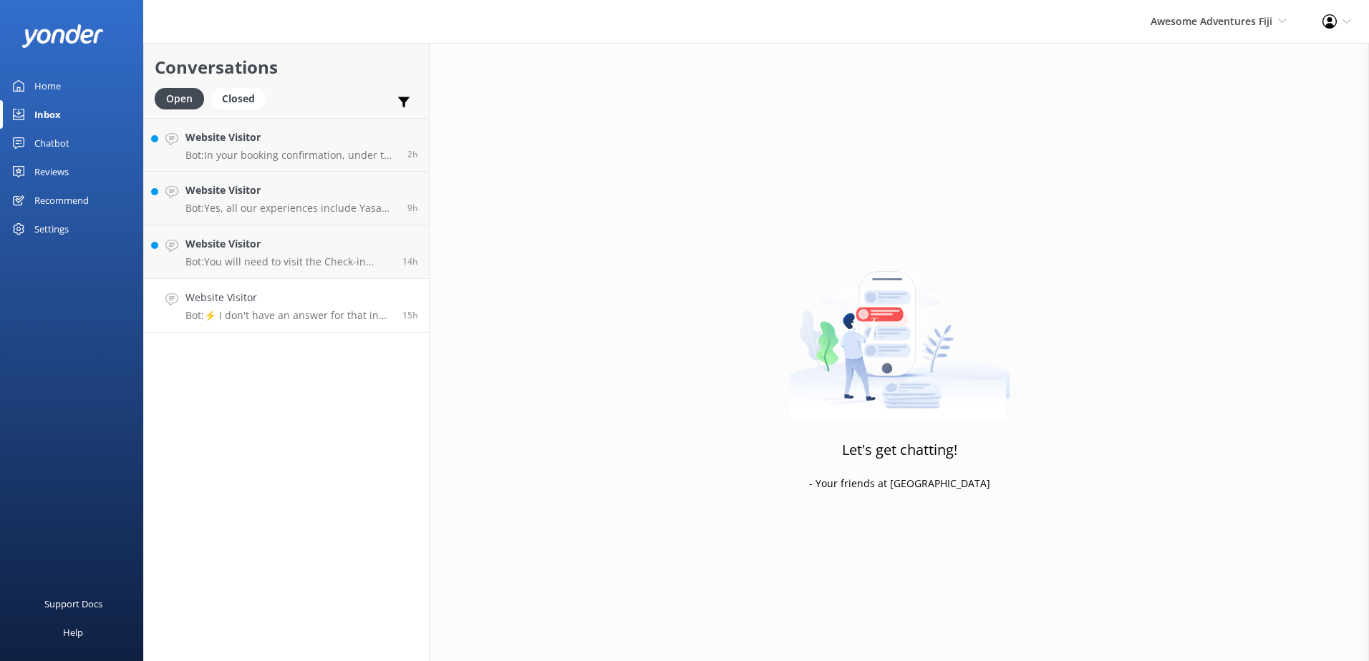
click at [280, 304] on h4 "Website Visitor" at bounding box center [288, 298] width 206 height 16
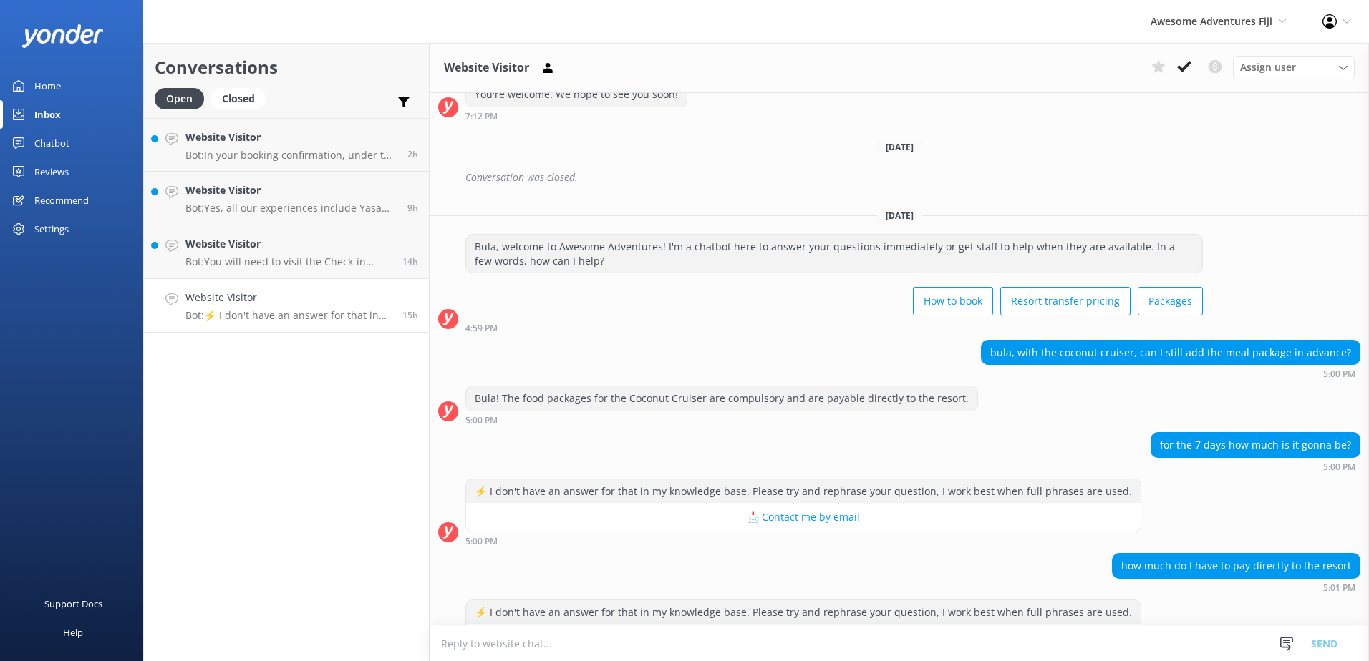
scroll to position [370, 0]
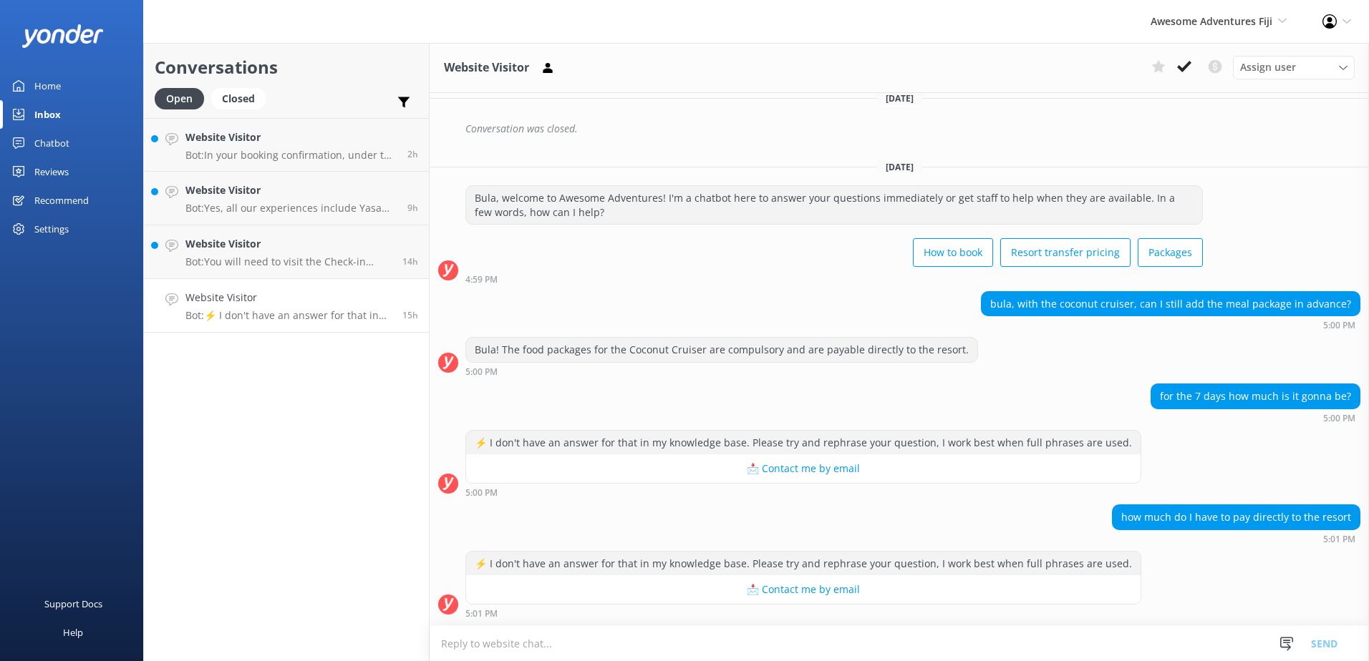
click at [652, 644] on textarea at bounding box center [899, 643] width 939 height 35
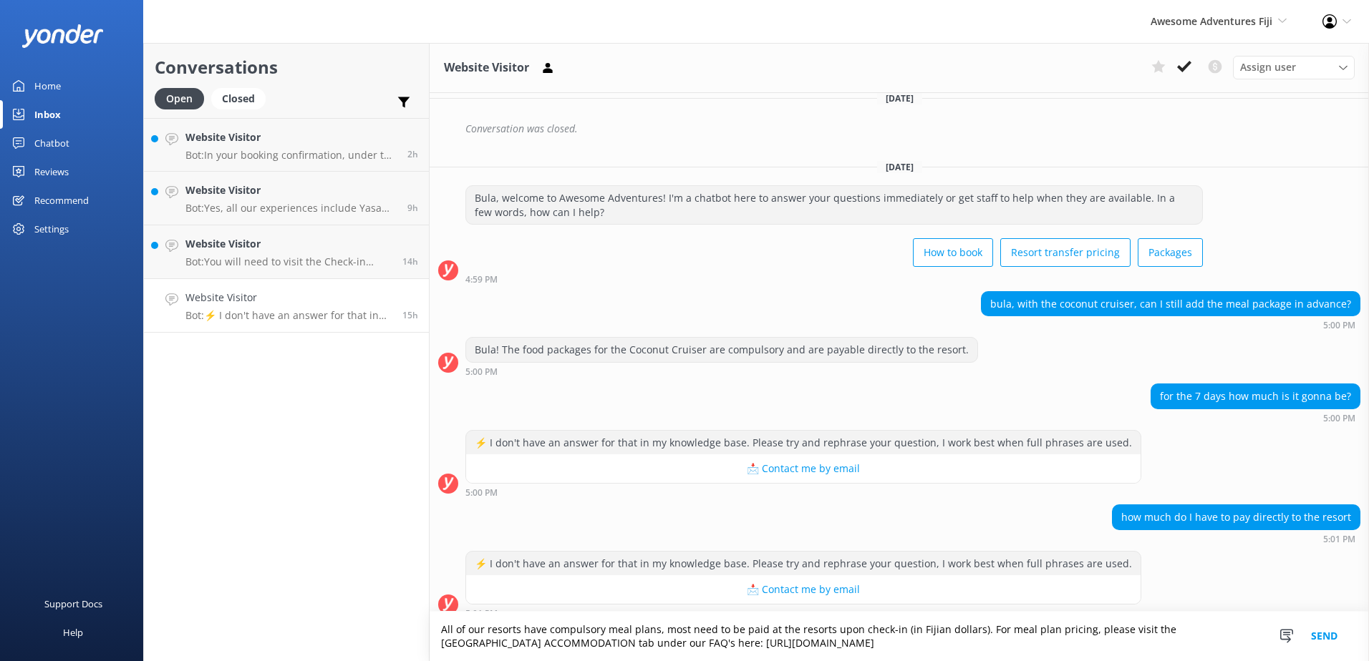
drag, startPoint x: 979, startPoint y: 631, endPoint x: 364, endPoint y: 594, distance: 615.3
click at [364, 594] on div "Conversations Open Closed Important Converted Assigned to me Unassigned Website…" at bounding box center [756, 352] width 1226 height 618
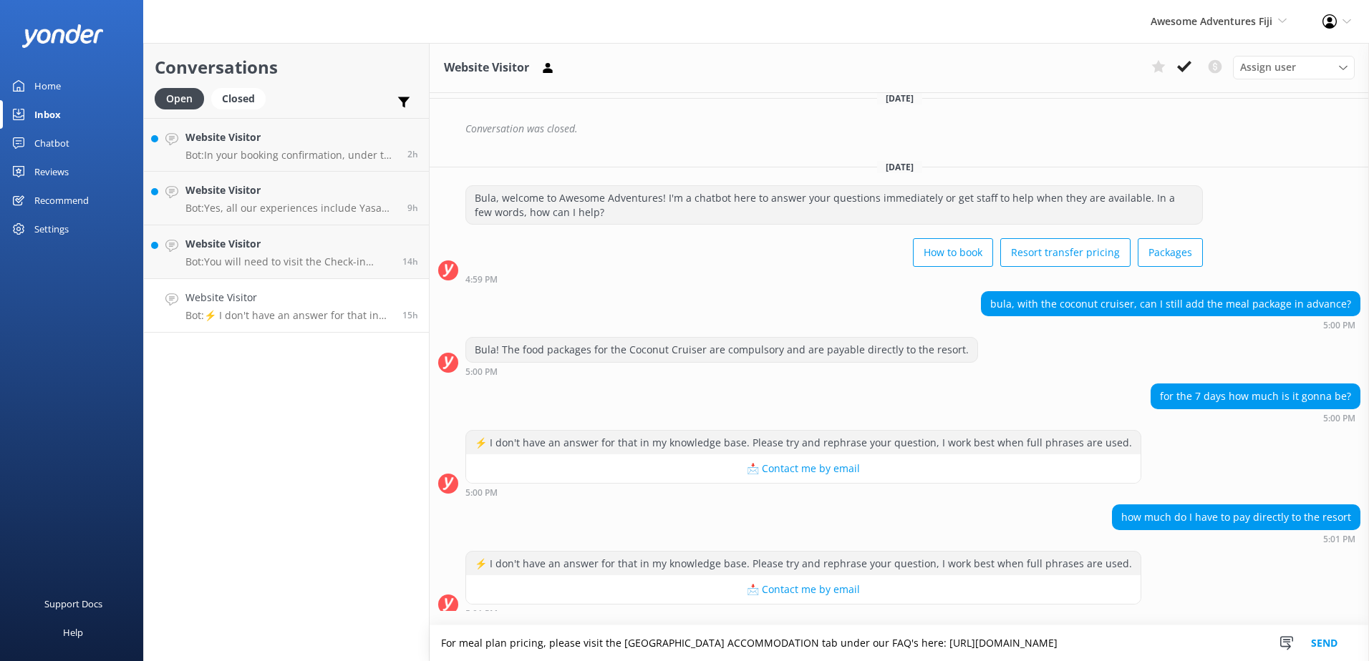
scroll to position [371, 0]
type textarea "For meal plan pricing, please visit the FIJI ISLAND ACCOMMODATION tab under our…"
click at [1325, 645] on button "Send" at bounding box center [1324, 644] width 54 height 36
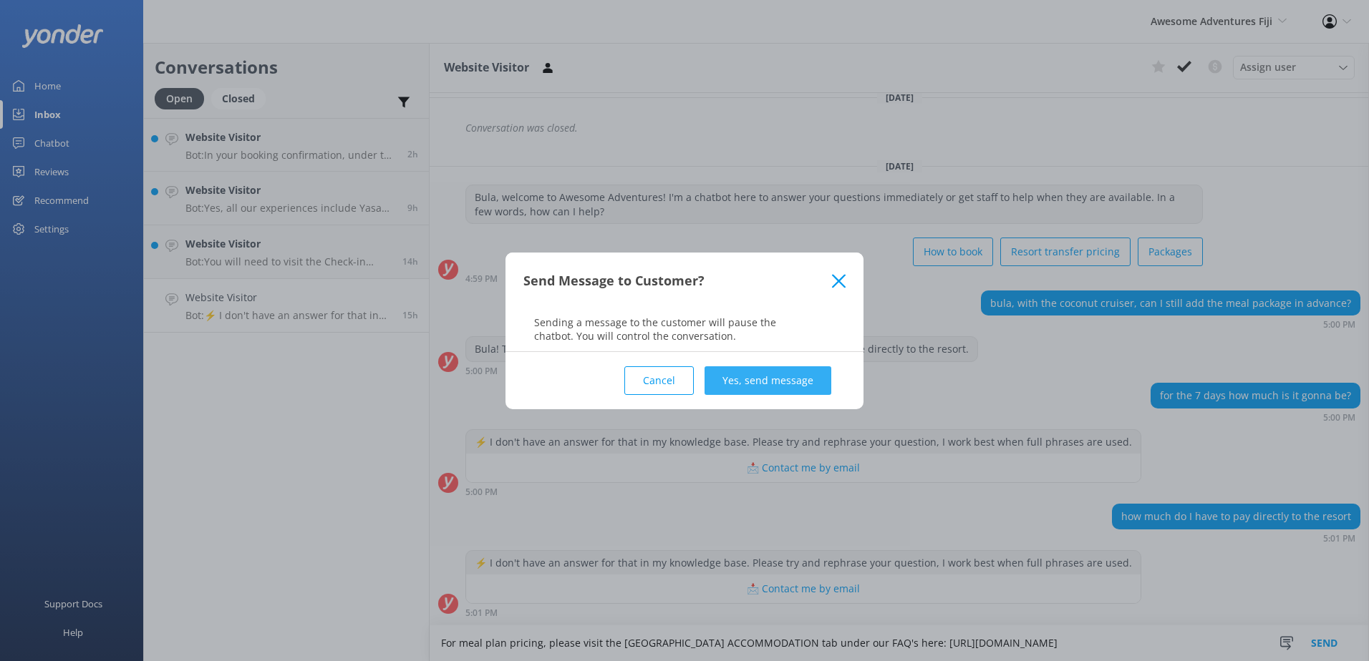
click at [771, 379] on button "Yes, send message" at bounding box center [767, 381] width 127 height 29
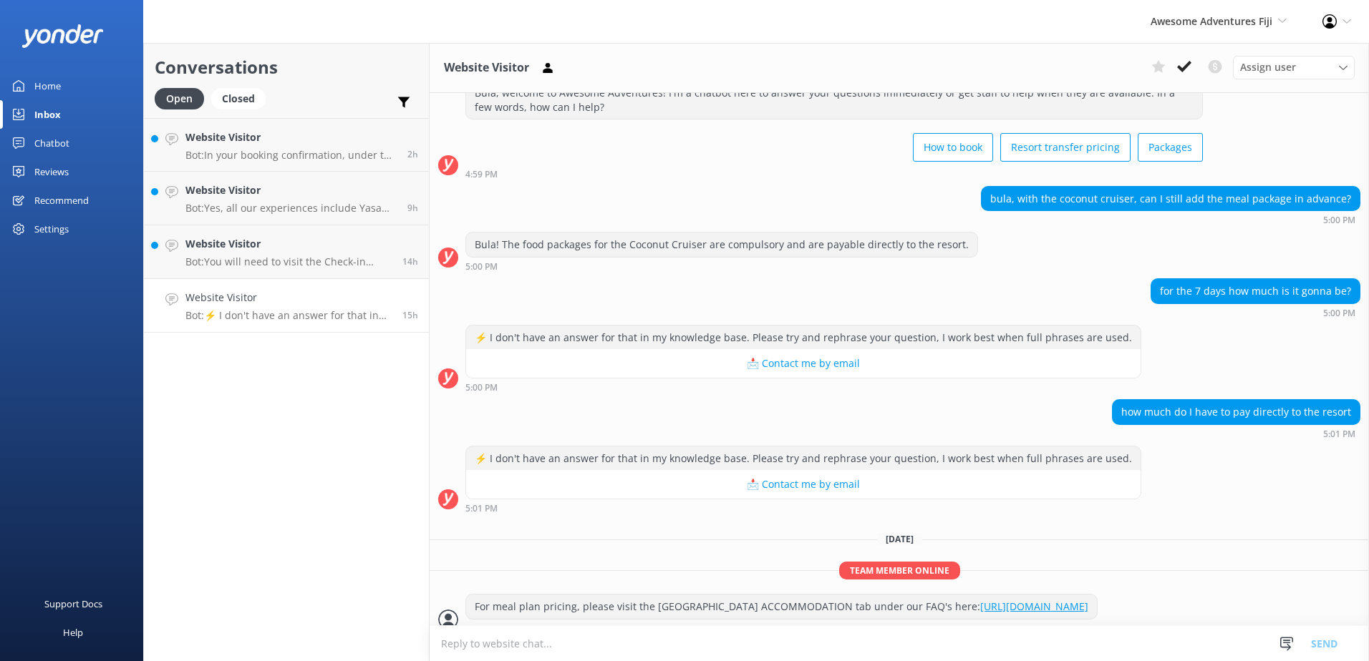
scroll to position [490, 0]
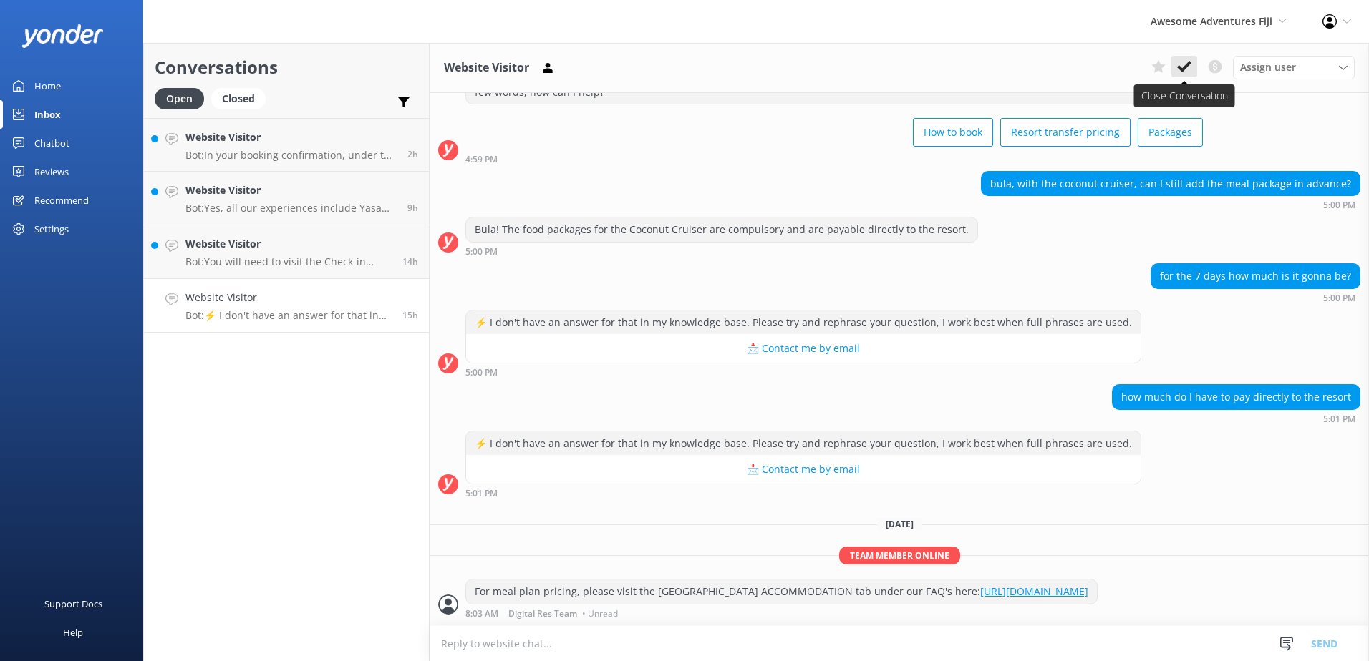
click at [1181, 73] on icon at bounding box center [1184, 66] width 14 height 14
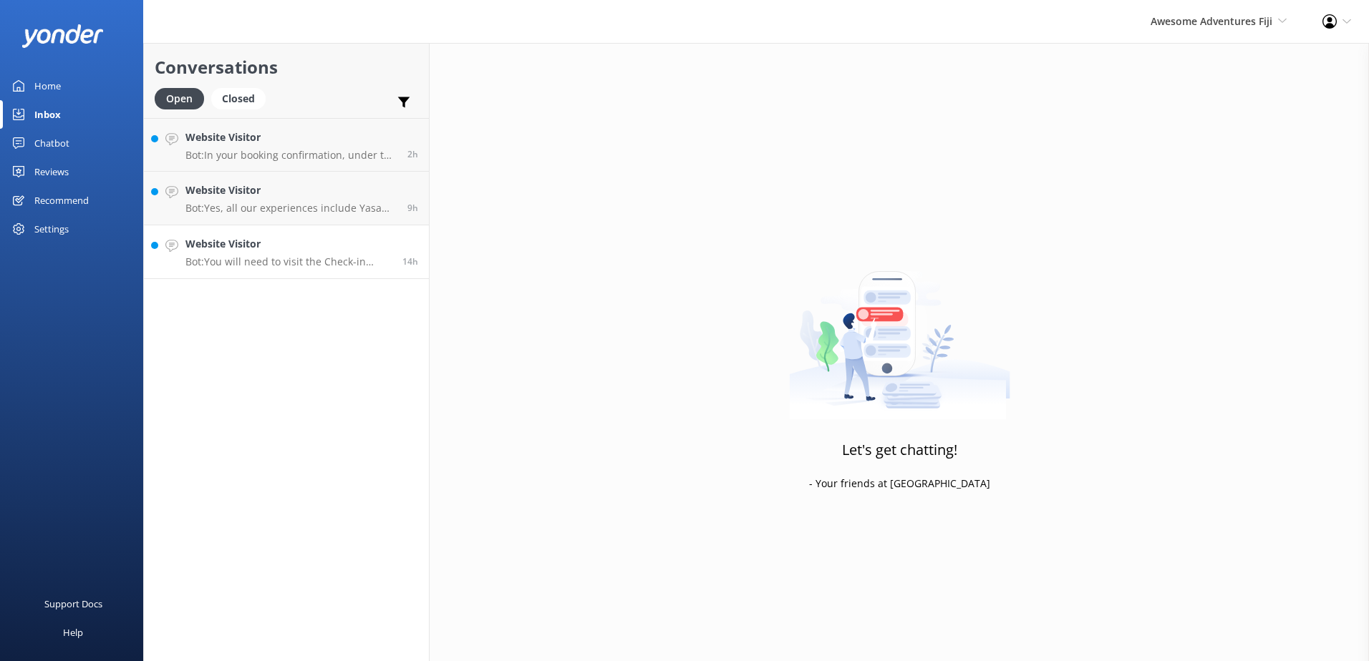
click at [334, 265] on p "Bot: You will need to visit the Check-in Counter to redeem your Bula Pass prior…" at bounding box center [288, 262] width 206 height 13
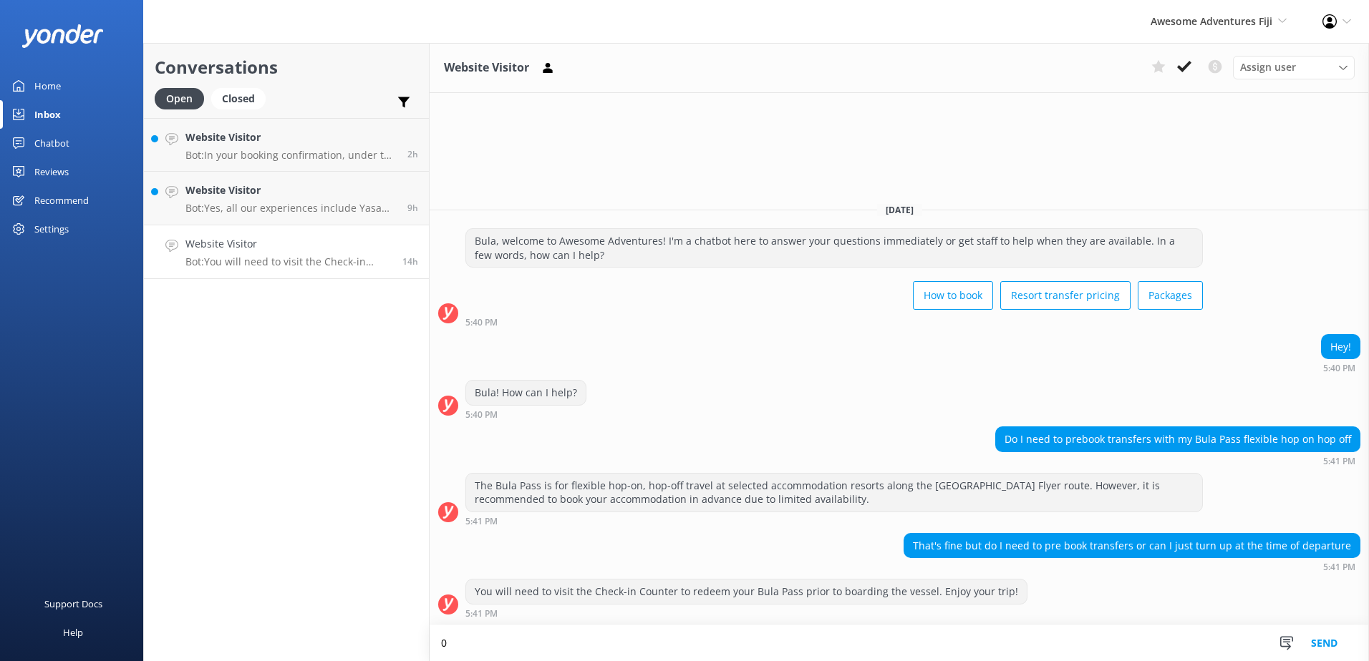
type textarea "0+"
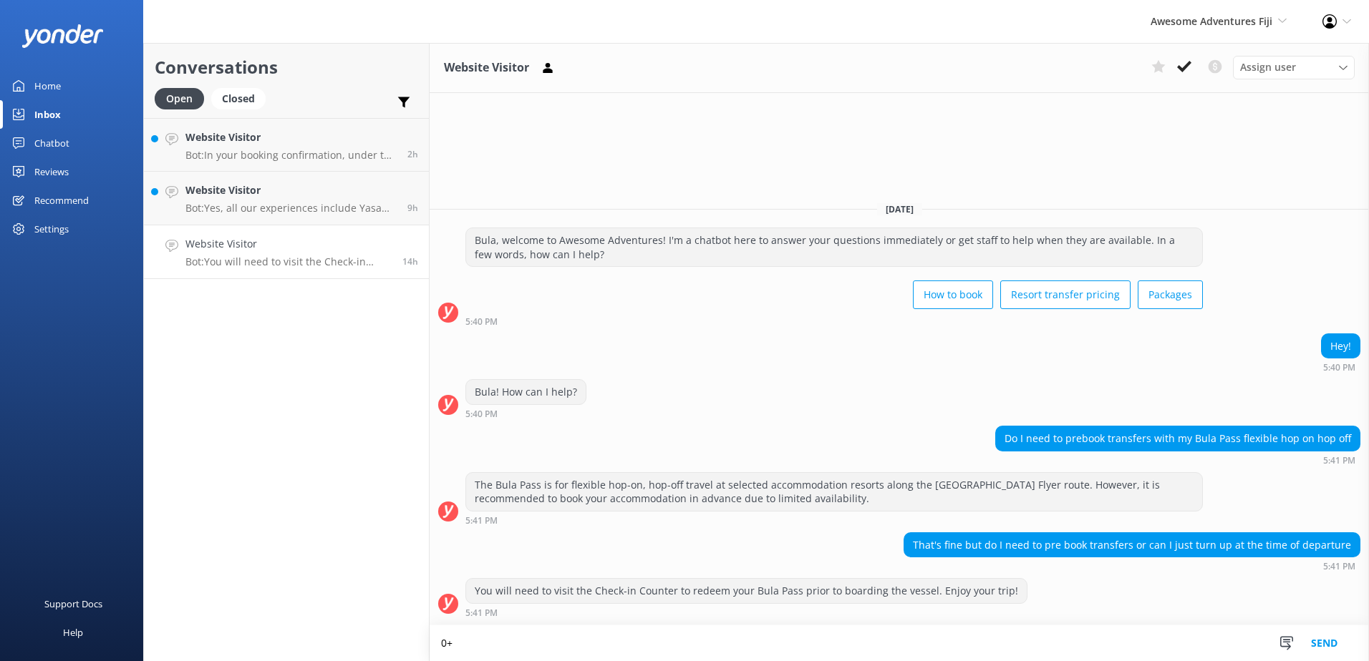
drag, startPoint x: 717, startPoint y: 637, endPoint x: 344, endPoint y: 641, distance: 372.3
click at [344, 639] on div "Conversations Open Closed Important Converted Assigned to me Unassigned Website…" at bounding box center [756, 352] width 1226 height 618
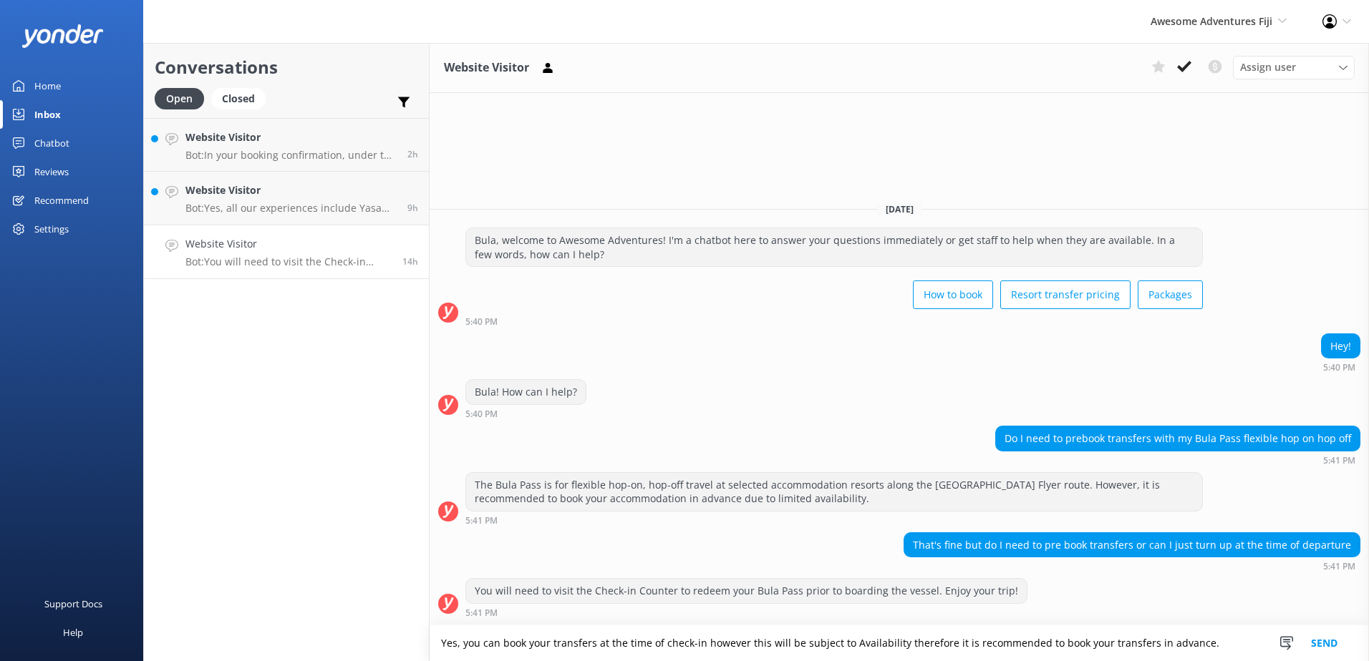
click at [1221, 639] on textarea "Yes, you can book your transfers at the time of check-in however this will be s…" at bounding box center [899, 644] width 939 height 36
type textarea "Yes, you can book your transfers at the time of check-in however this will be s…"
click at [1314, 638] on button "Send" at bounding box center [1324, 644] width 54 height 36
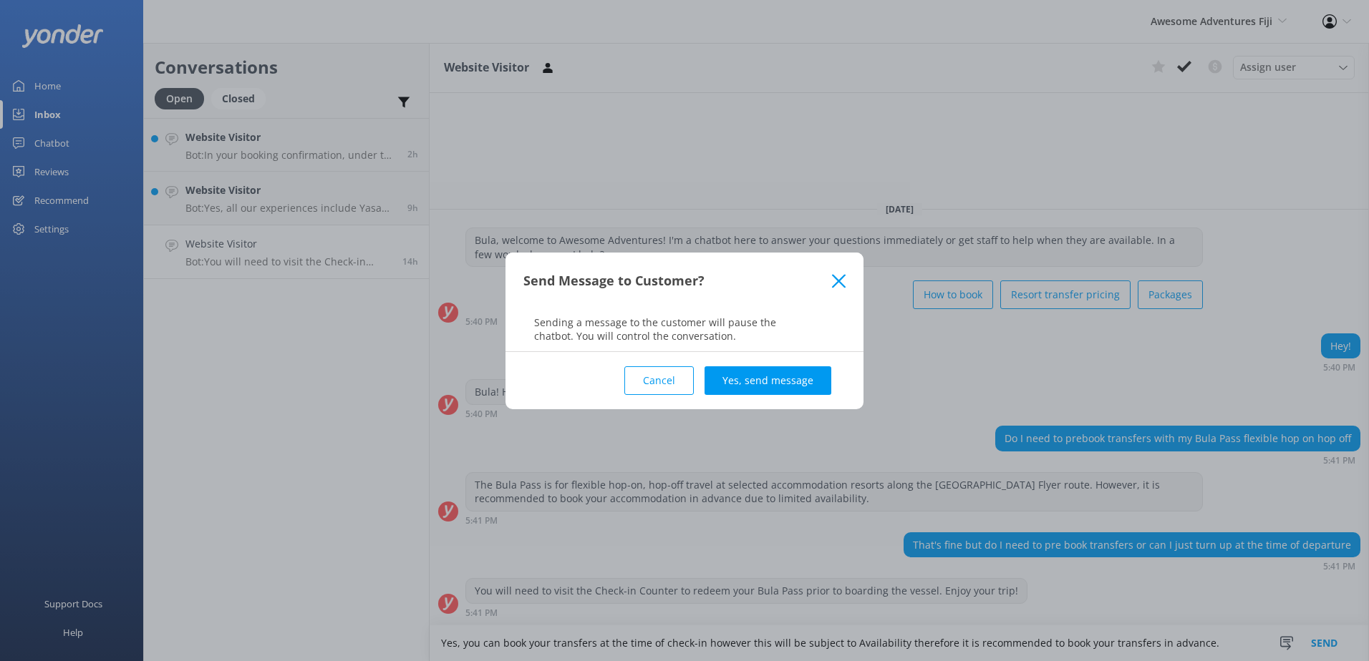
click at [763, 379] on button "Yes, send message" at bounding box center [767, 381] width 127 height 29
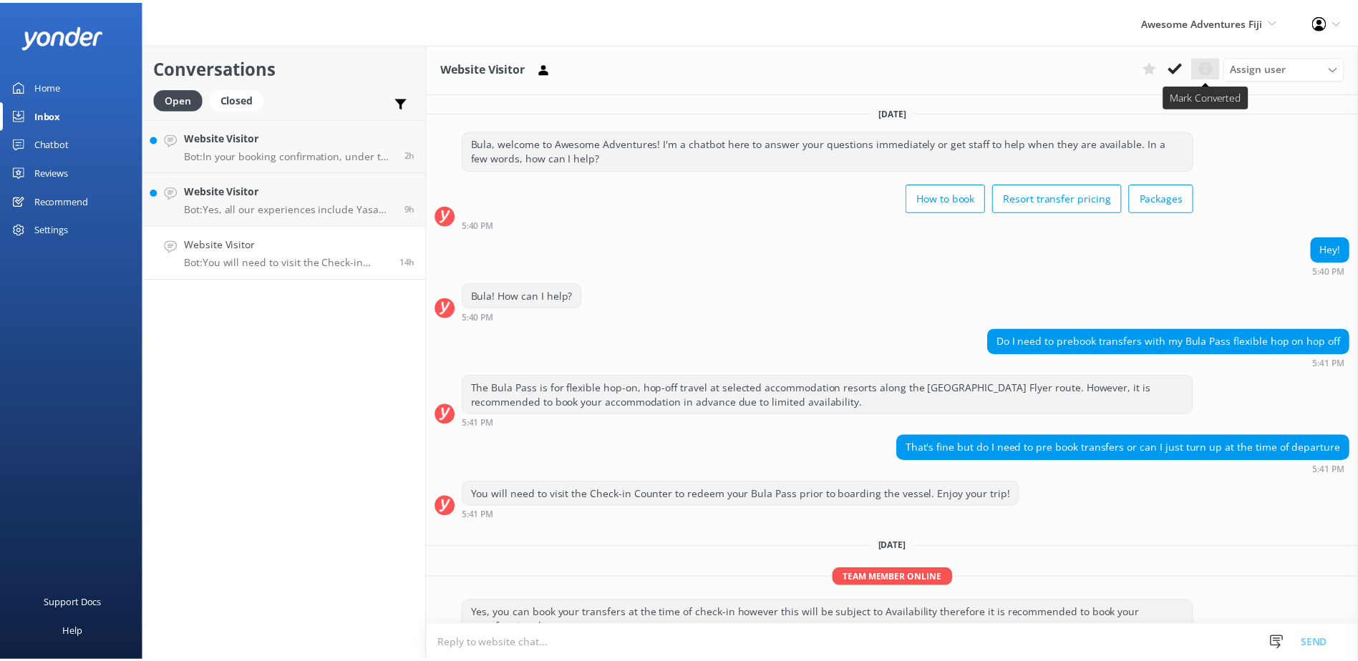
scroll to position [36, 0]
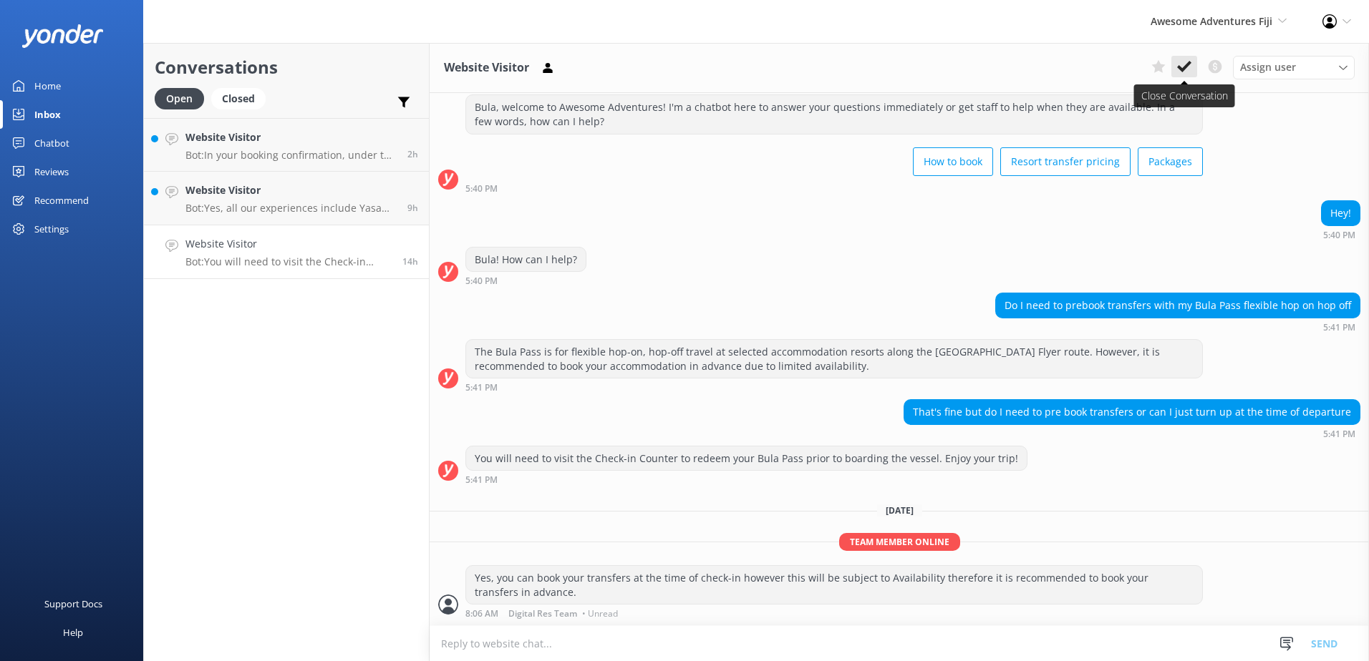
click at [1189, 68] on icon at bounding box center [1184, 66] width 14 height 14
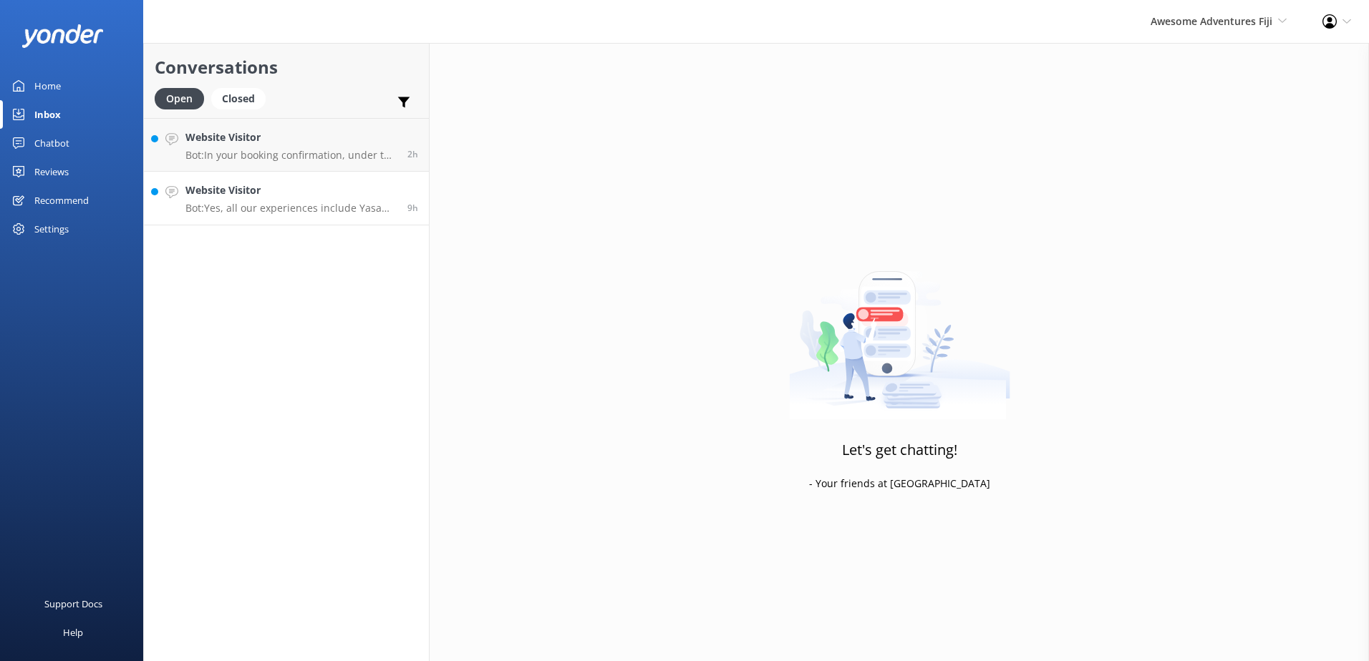
click at [218, 216] on link "Website Visitor Bot: Yes, all our experiences include Yasawa Flyer transfers to…" at bounding box center [286, 199] width 285 height 54
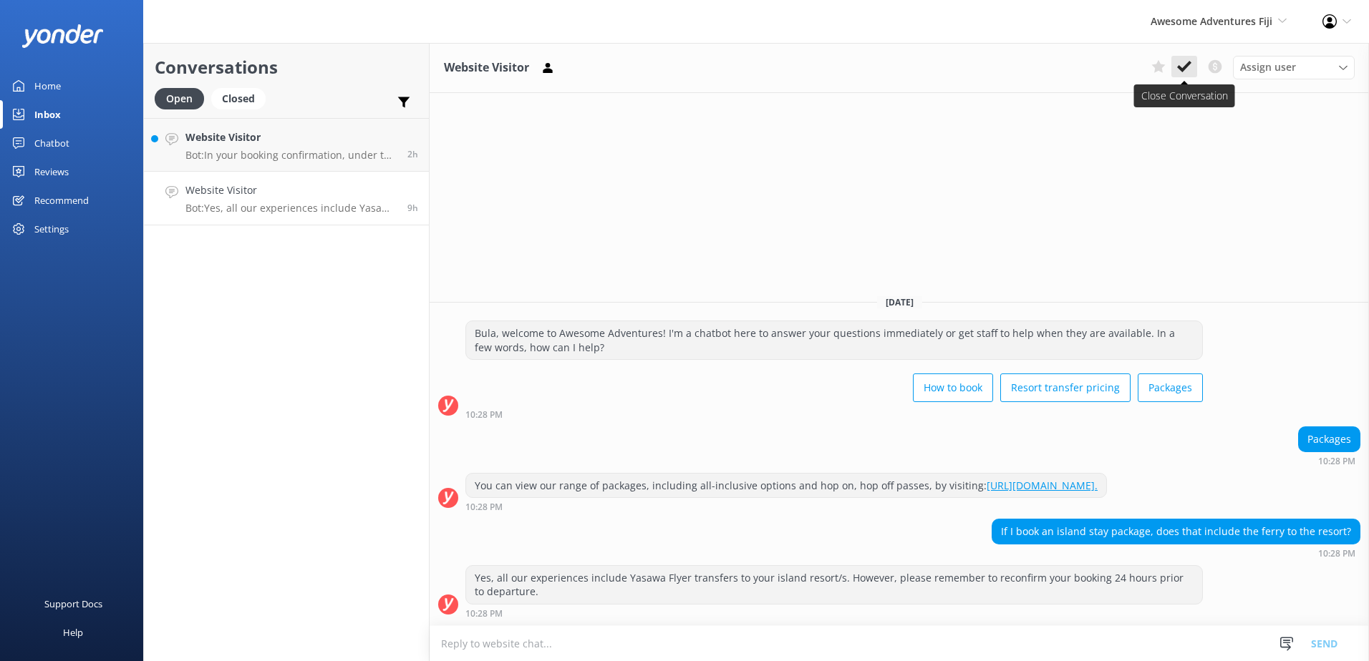
click at [1182, 63] on icon at bounding box center [1184, 66] width 14 height 14
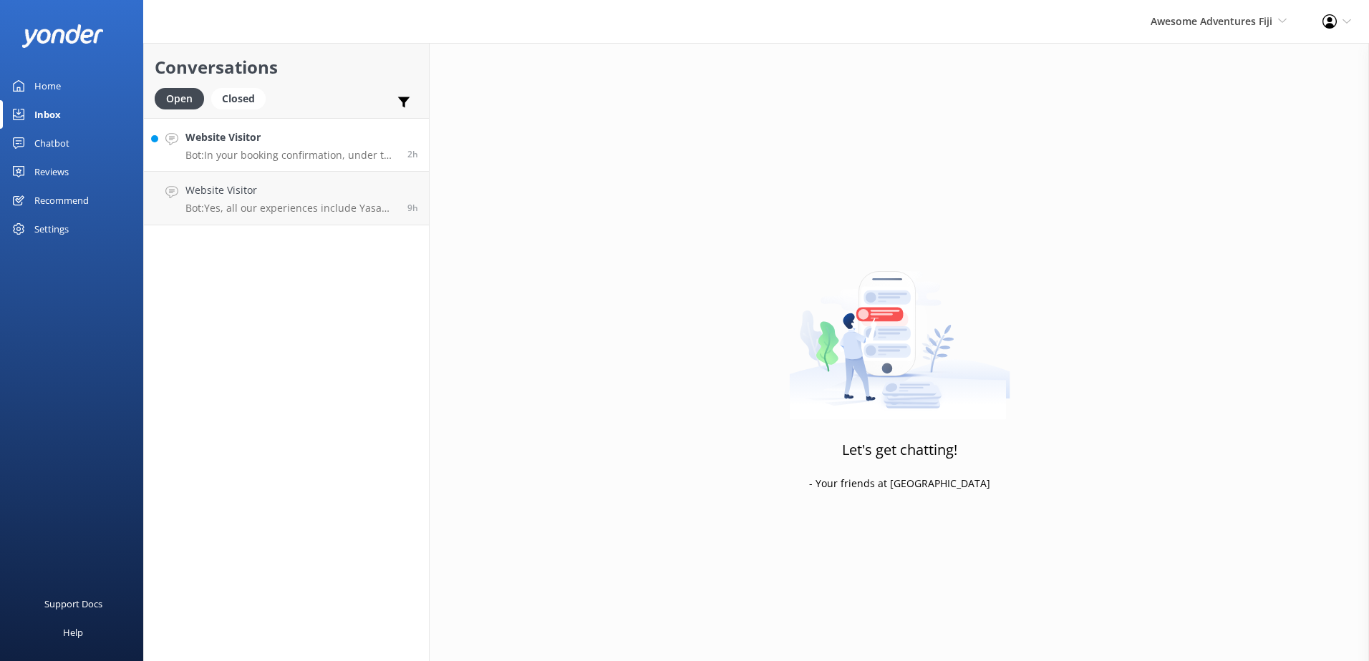
click at [364, 162] on link "Website Visitor Bot: In your booking confirmation, under the 'Manage Your Booki…" at bounding box center [286, 145] width 285 height 54
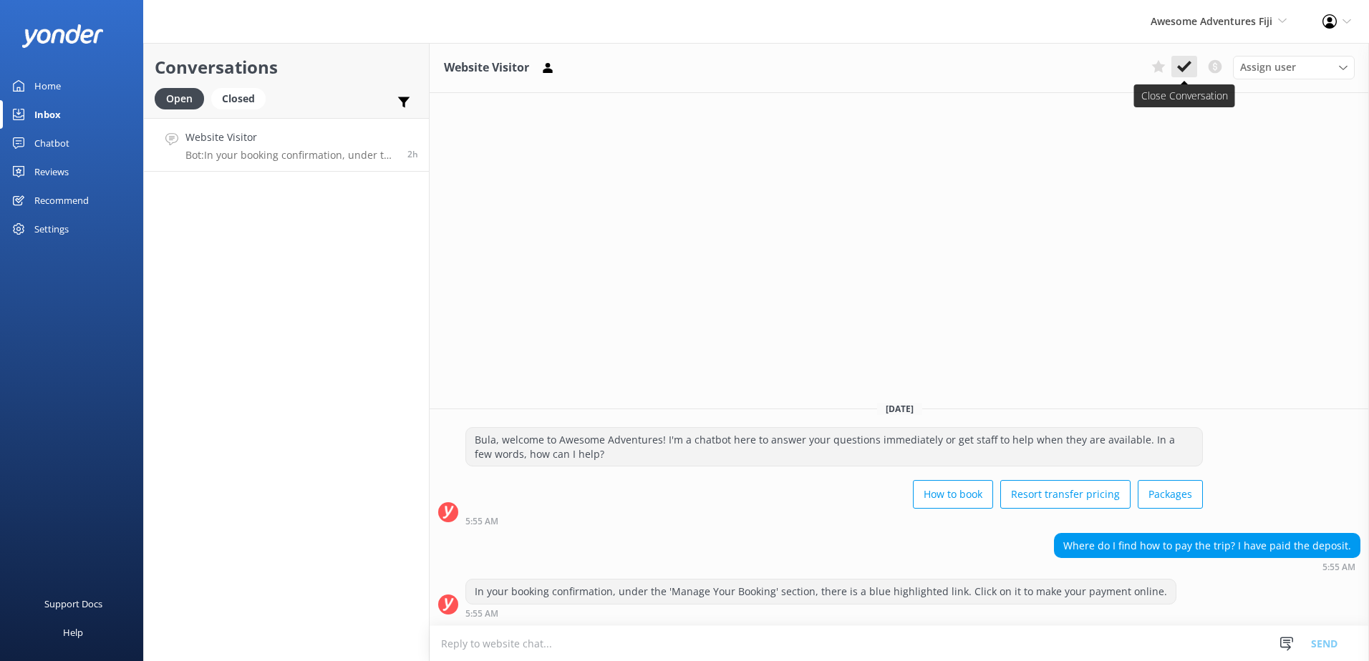
click at [1175, 58] on button at bounding box center [1184, 66] width 26 height 21
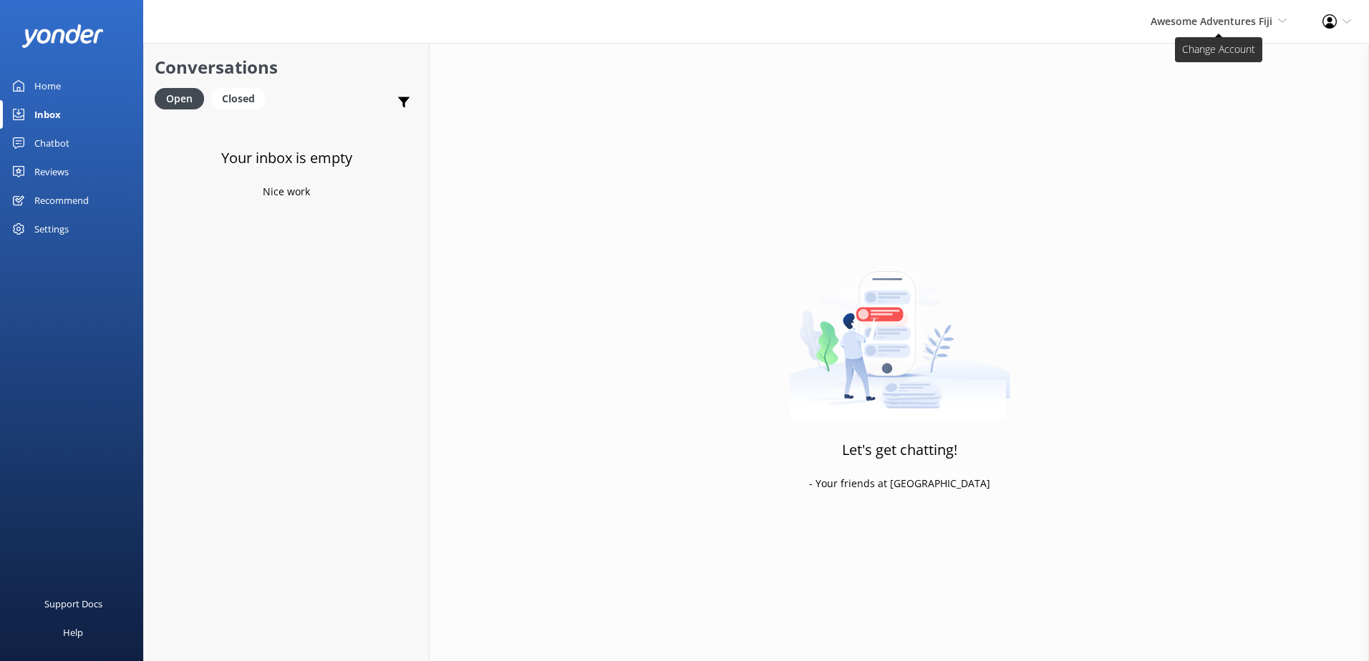
click at [1204, 24] on span "Awesome Adventures Fiji" at bounding box center [1211, 21] width 122 height 14
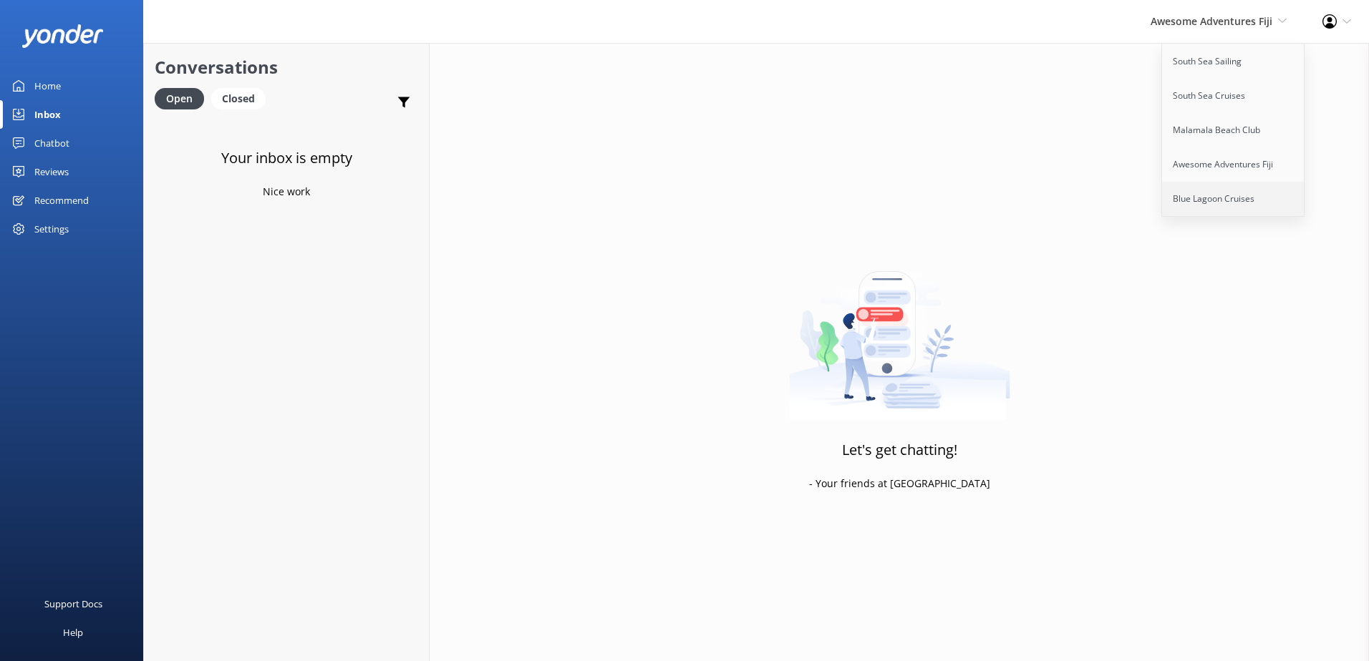
click at [1198, 188] on link "Blue Lagoon Cruises" at bounding box center [1233, 199] width 143 height 34
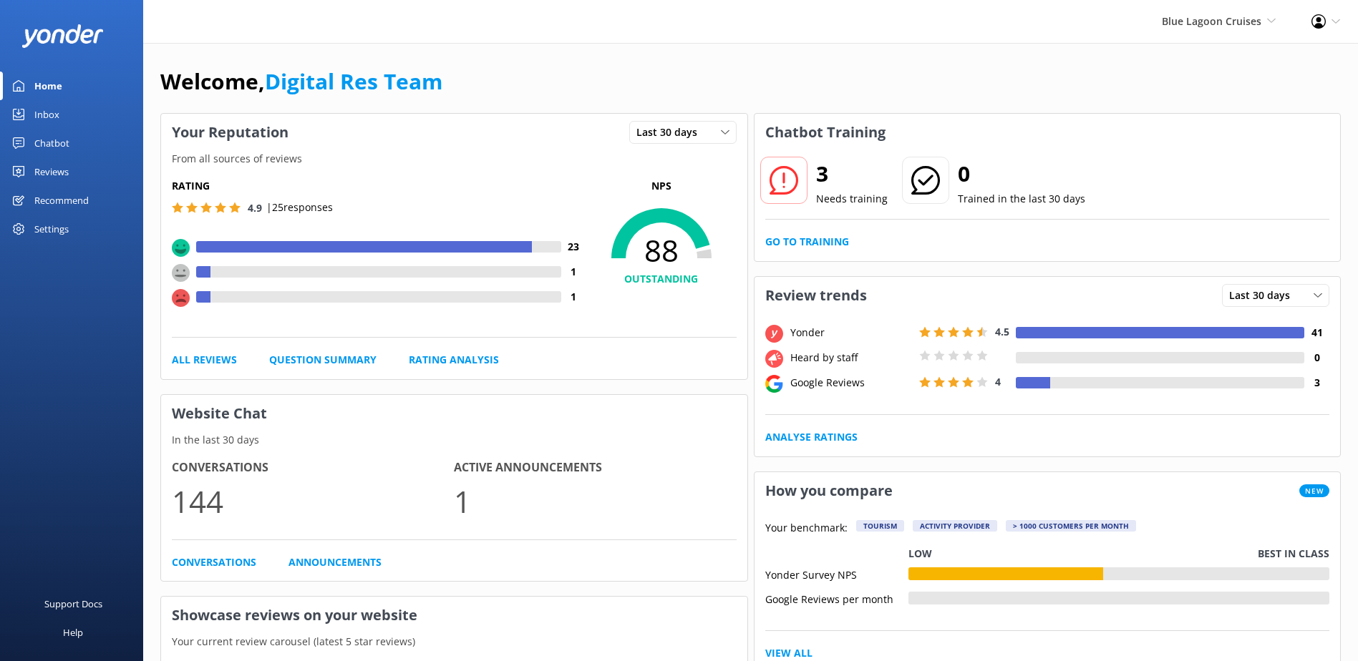
click at [815, 233] on div "3 Needs training 0 Trained in the last 30 days Go to Training" at bounding box center [1047, 206] width 586 height 110
click at [812, 238] on link "Go to Training" at bounding box center [807, 242] width 84 height 16
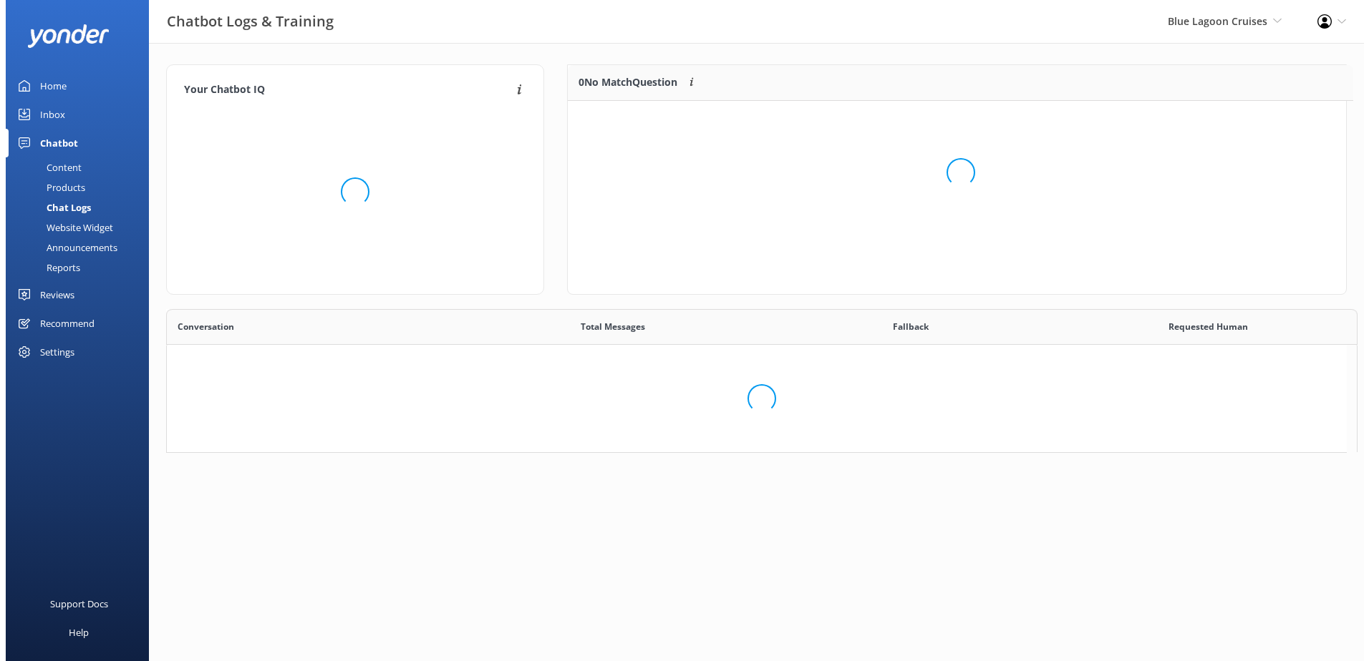
scroll to position [11, 11]
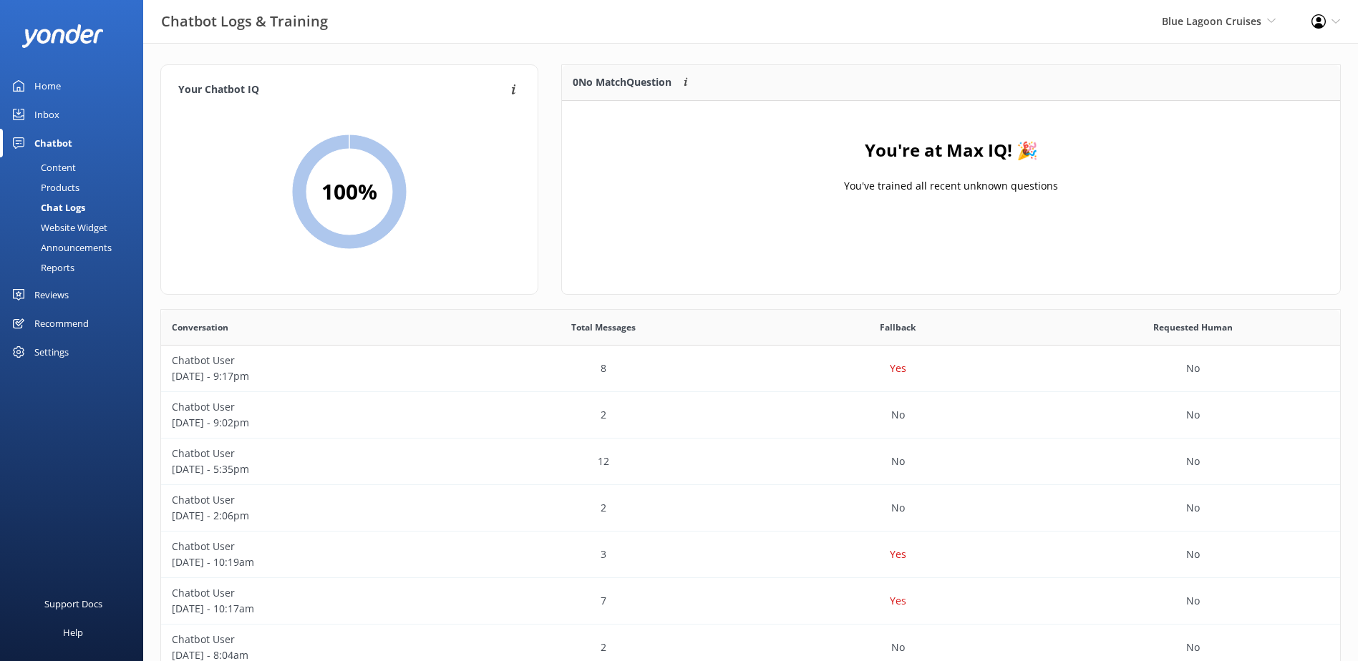
click at [42, 116] on div "Inbox" at bounding box center [46, 114] width 25 height 29
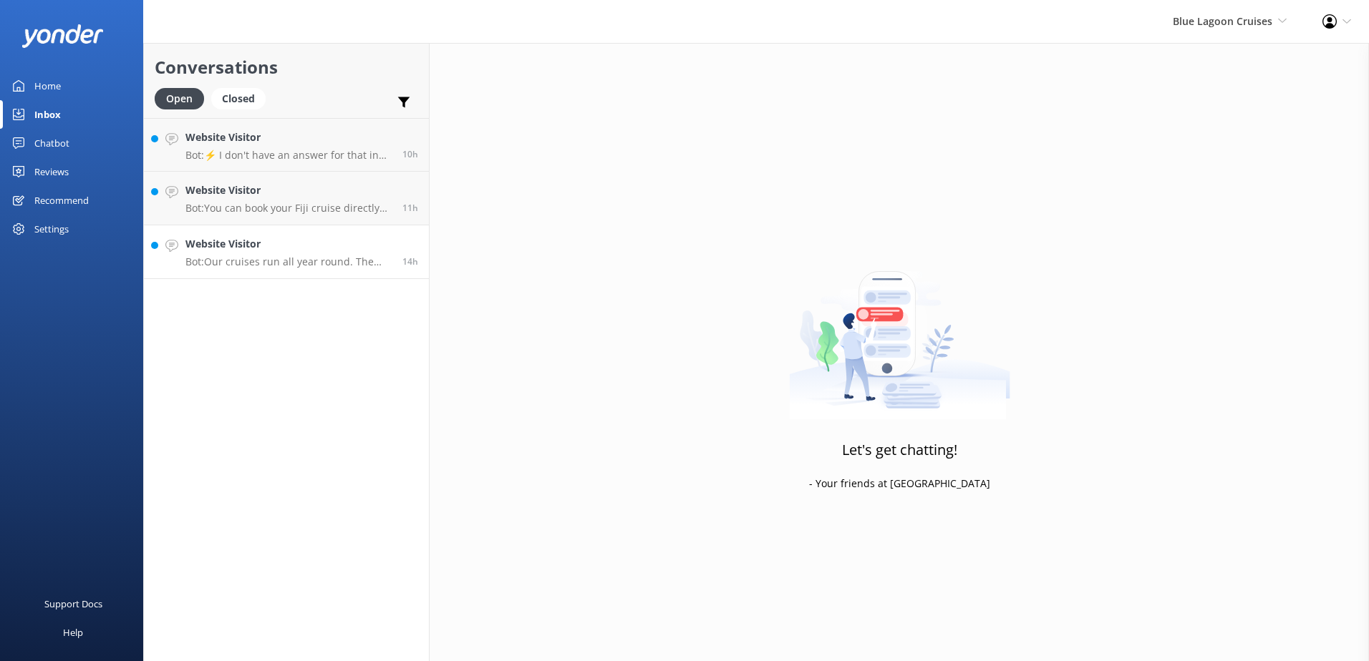
click at [228, 253] on div "Website Visitor Bot: Our cruises run all year round. The departure times for ou…" at bounding box center [288, 251] width 206 height 31
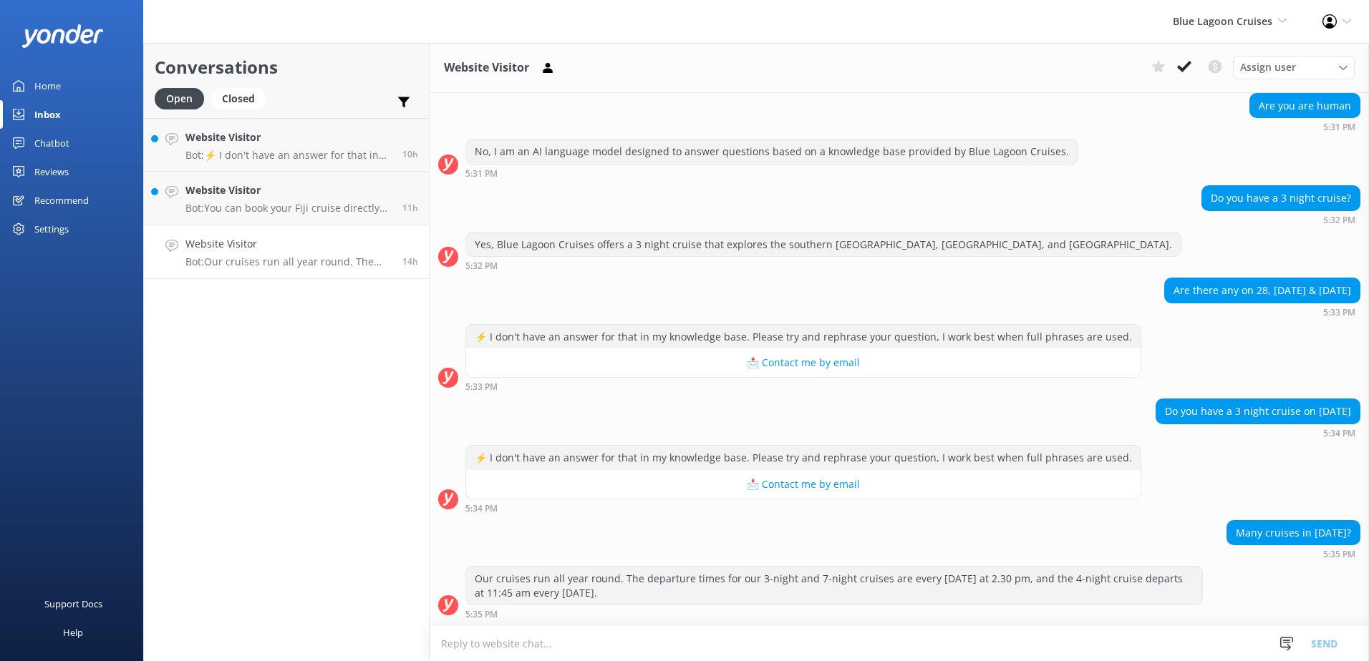
scroll to position [223, 0]
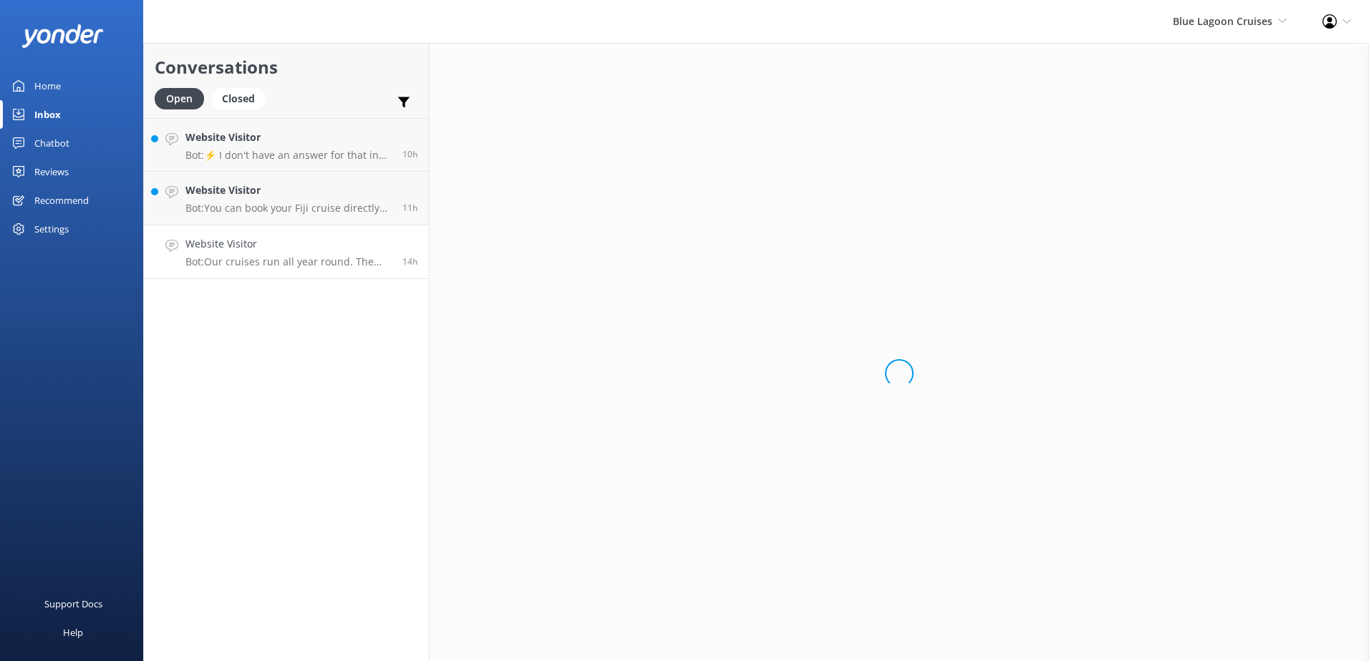
click at [729, 631] on div "Loading.." at bounding box center [899, 373] width 939 height 661
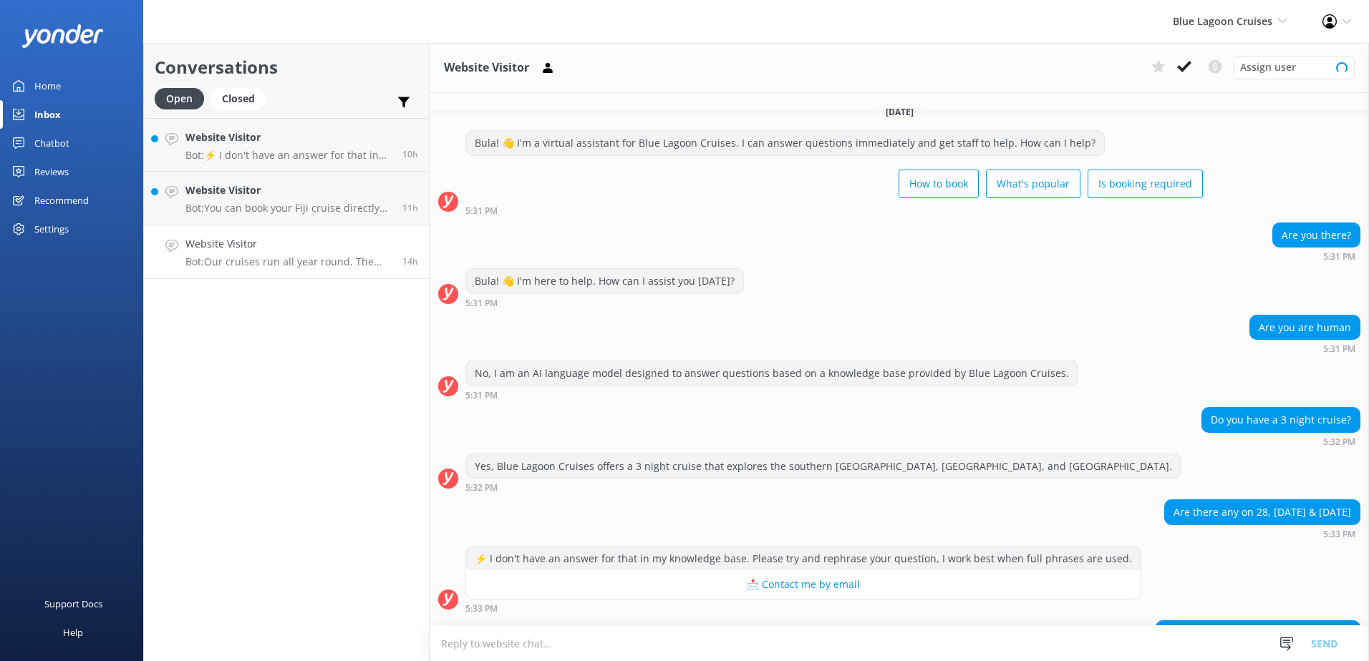
click at [729, 631] on textarea at bounding box center [899, 643] width 939 height 35
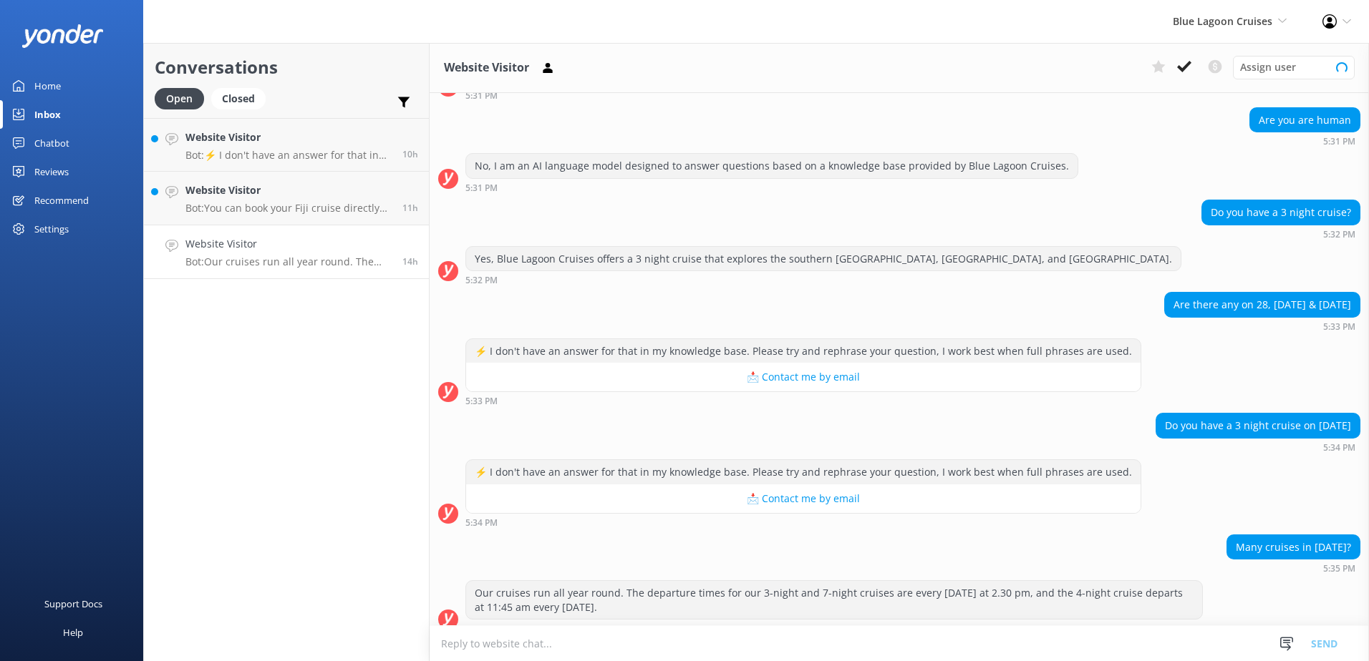
drag, startPoint x: 0, startPoint y: 0, endPoint x: 729, endPoint y: 632, distance: 965.2
click at [729, 632] on textarea at bounding box center [899, 643] width 939 height 35
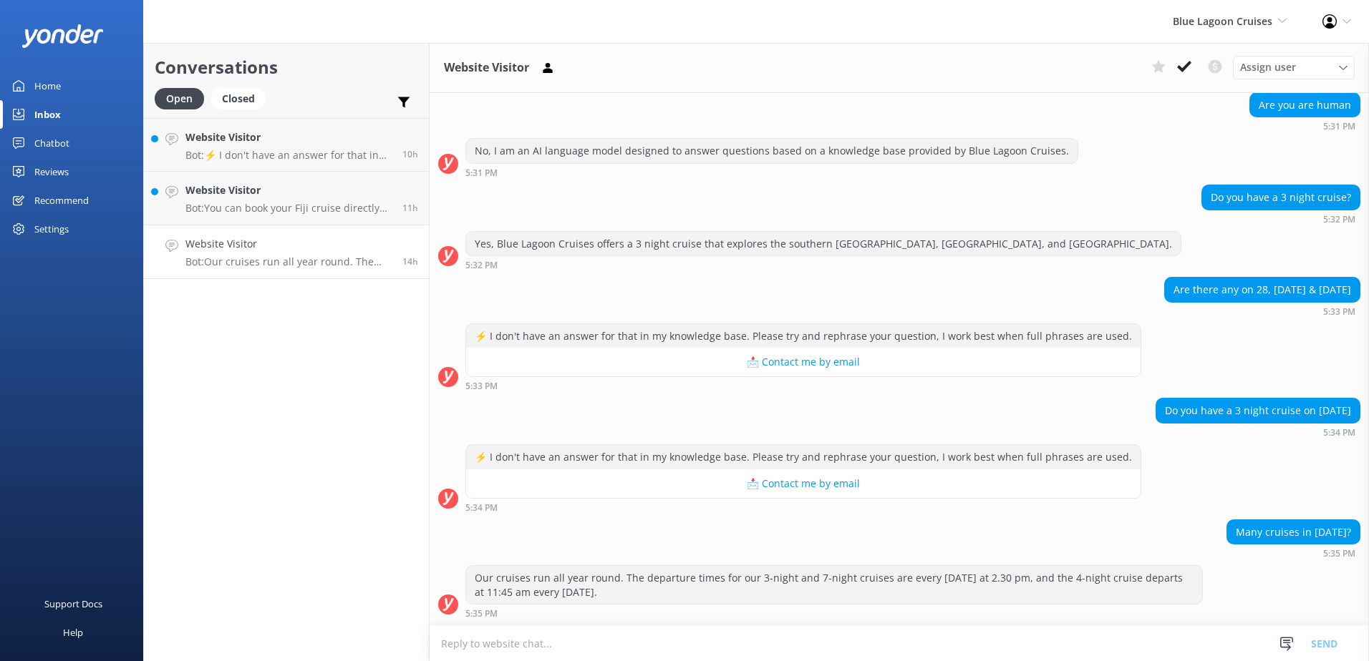
click at [729, 632] on textarea at bounding box center [899, 643] width 939 height 35
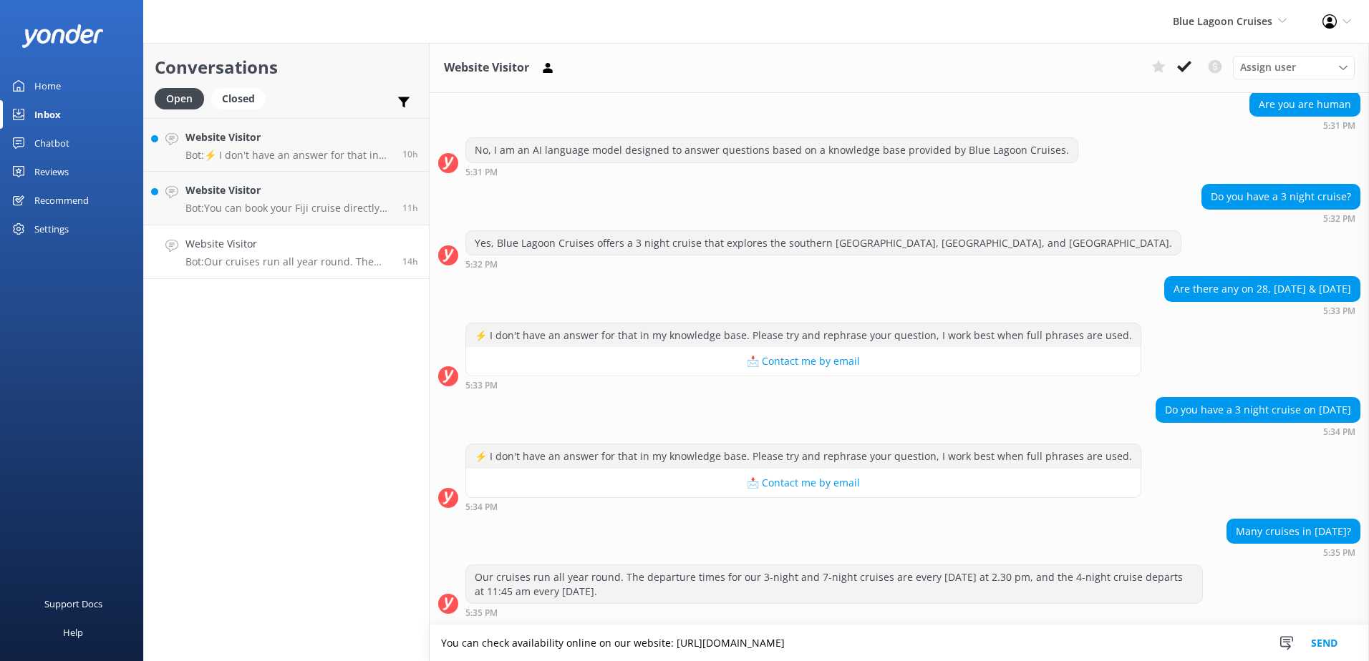
type textarea "You can check availability online on our website: https://secure.bluelagooncrui…"
click at [1340, 631] on button "Send" at bounding box center [1324, 644] width 54 height 36
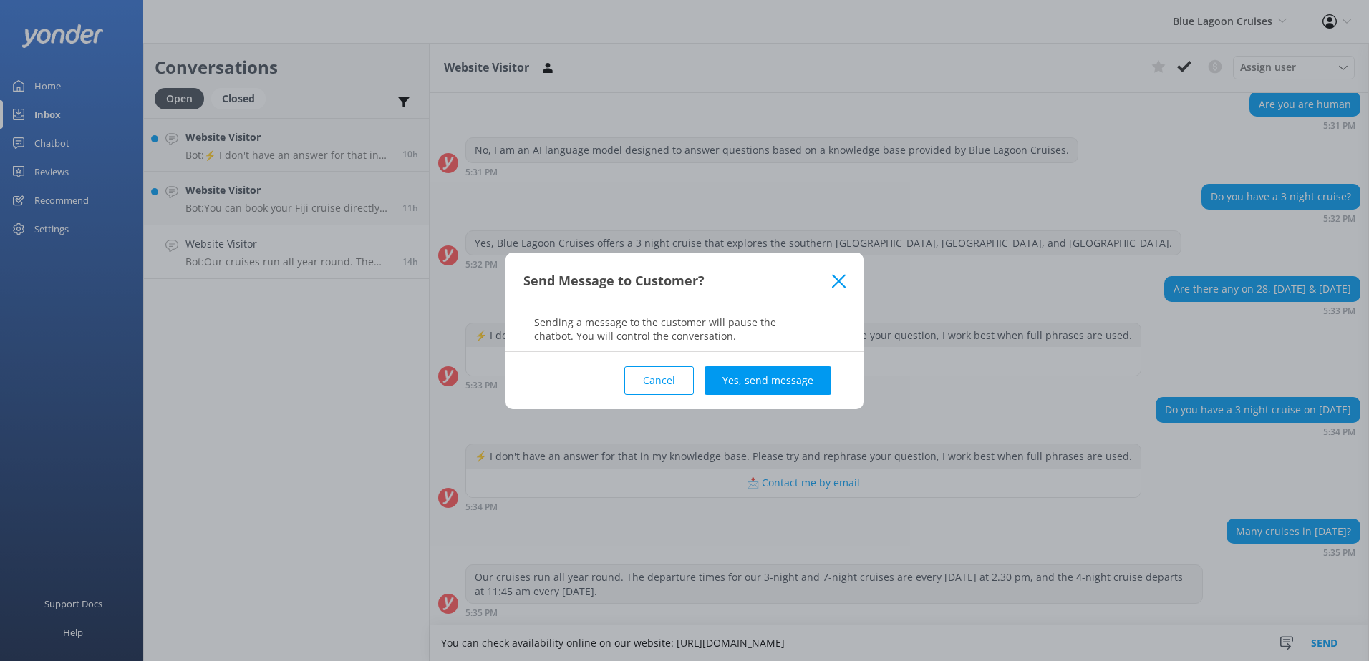
click at [1339, 639] on div "Send Message to Customer? Sending a message to the customer will pause the chat…" at bounding box center [684, 330] width 1369 height 661
click at [790, 384] on button "Yes, send message" at bounding box center [767, 381] width 127 height 29
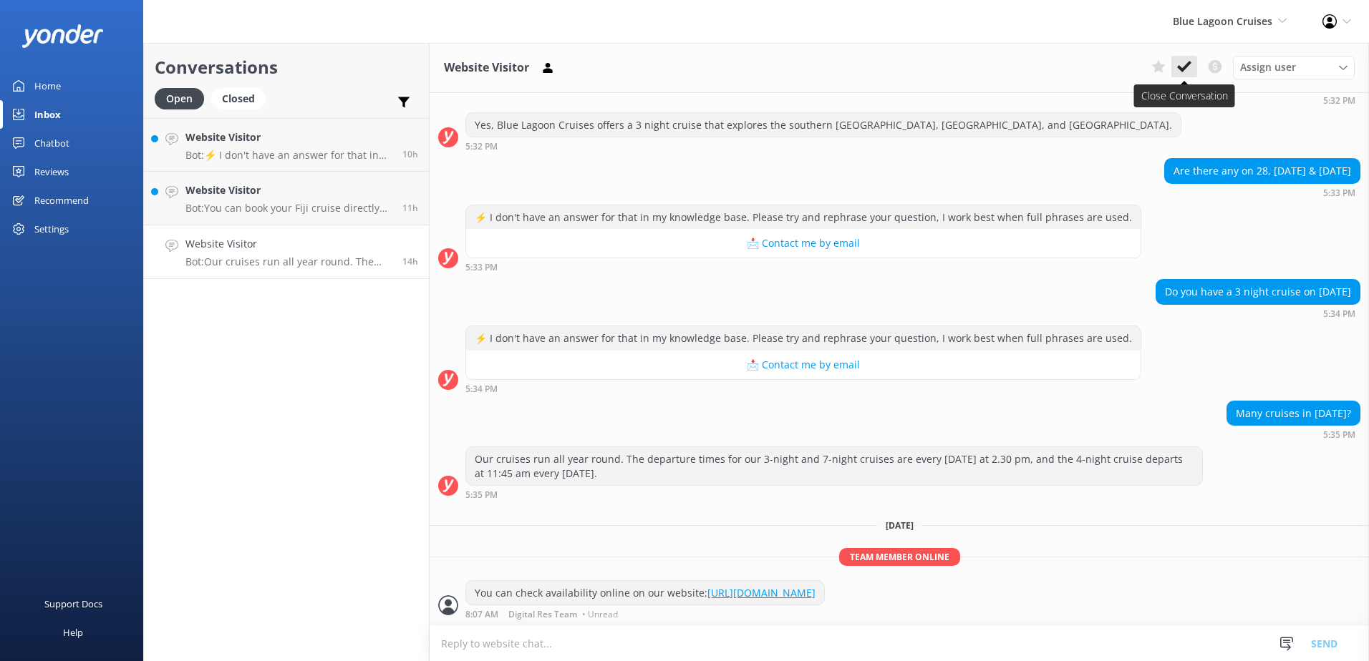
scroll to position [342, 0]
click at [1182, 64] on icon at bounding box center [1184, 66] width 14 height 14
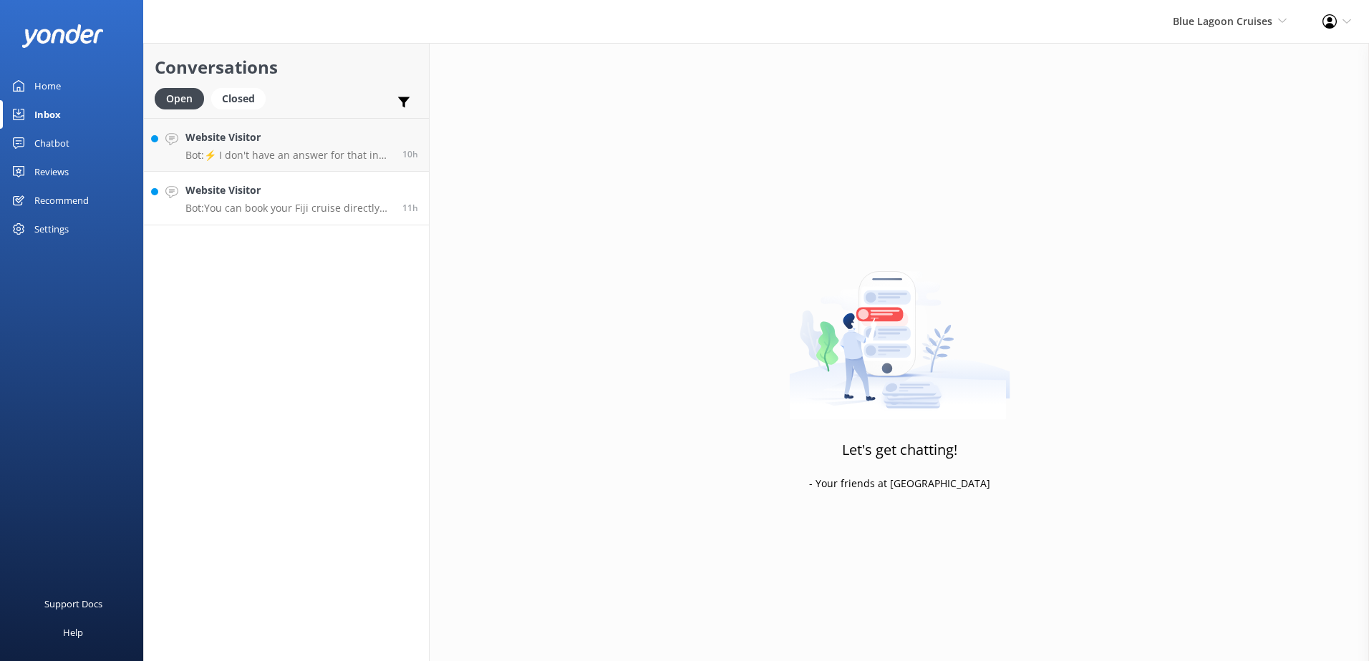
click at [249, 225] on link "Website Visitor Bot: You can book your Fiji cruise directly online at https://a…" at bounding box center [286, 199] width 285 height 54
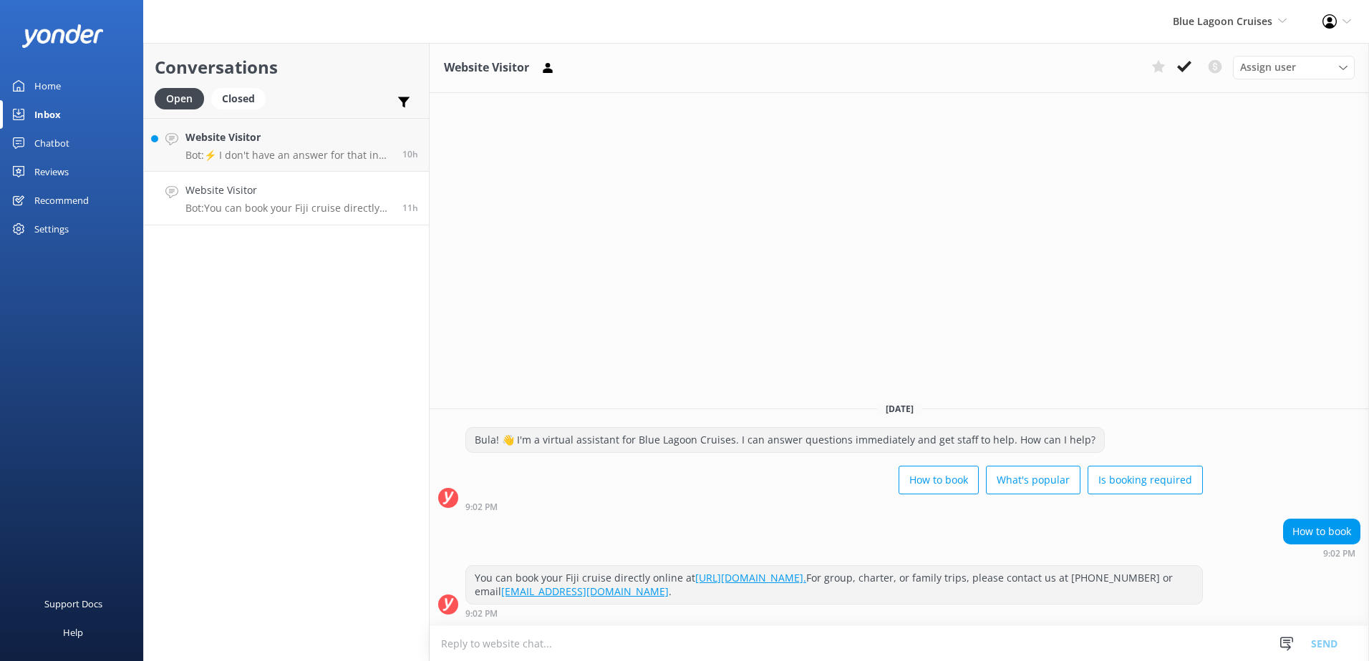
click at [806, 578] on link "https://apps.customlinc.com.au/southseacruises/BookingCat/Availability/?ParentC…" at bounding box center [750, 578] width 111 height 14
click at [1175, 72] on button at bounding box center [1184, 66] width 26 height 21
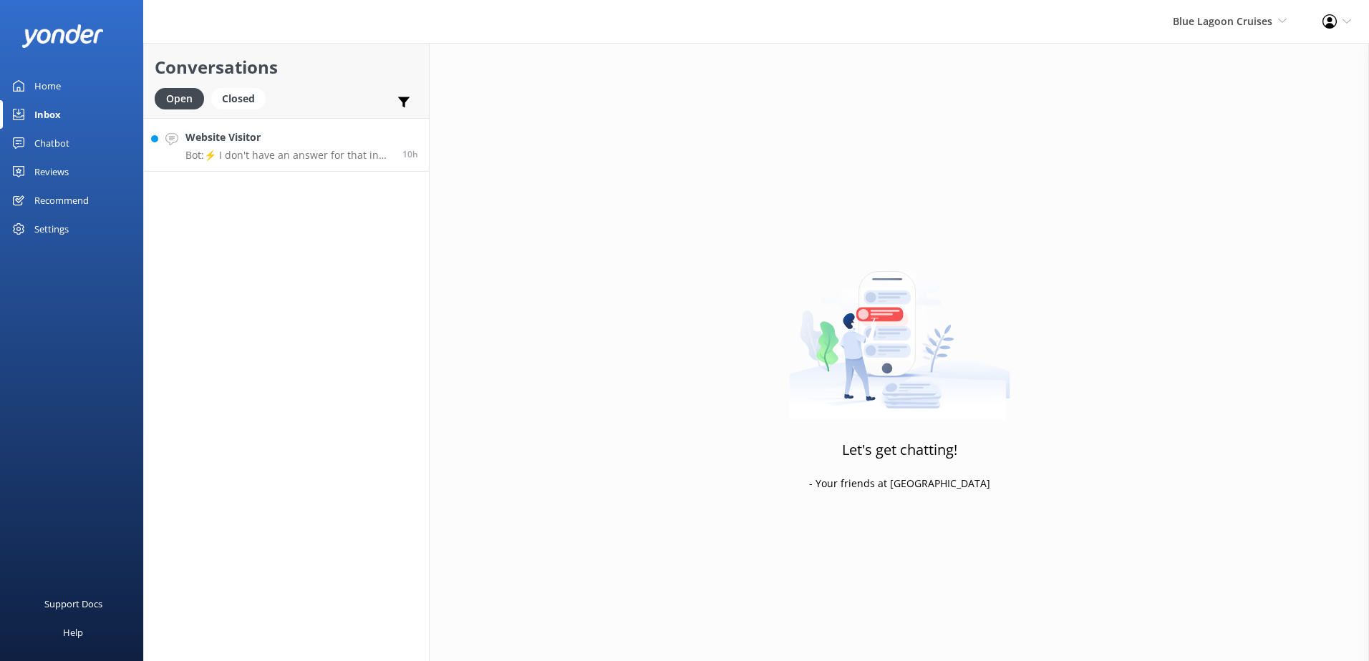
click at [319, 155] on p "Bot: ⚡ I don't have an answer for that in my knowledge base. Please try and rep…" at bounding box center [288, 155] width 206 height 13
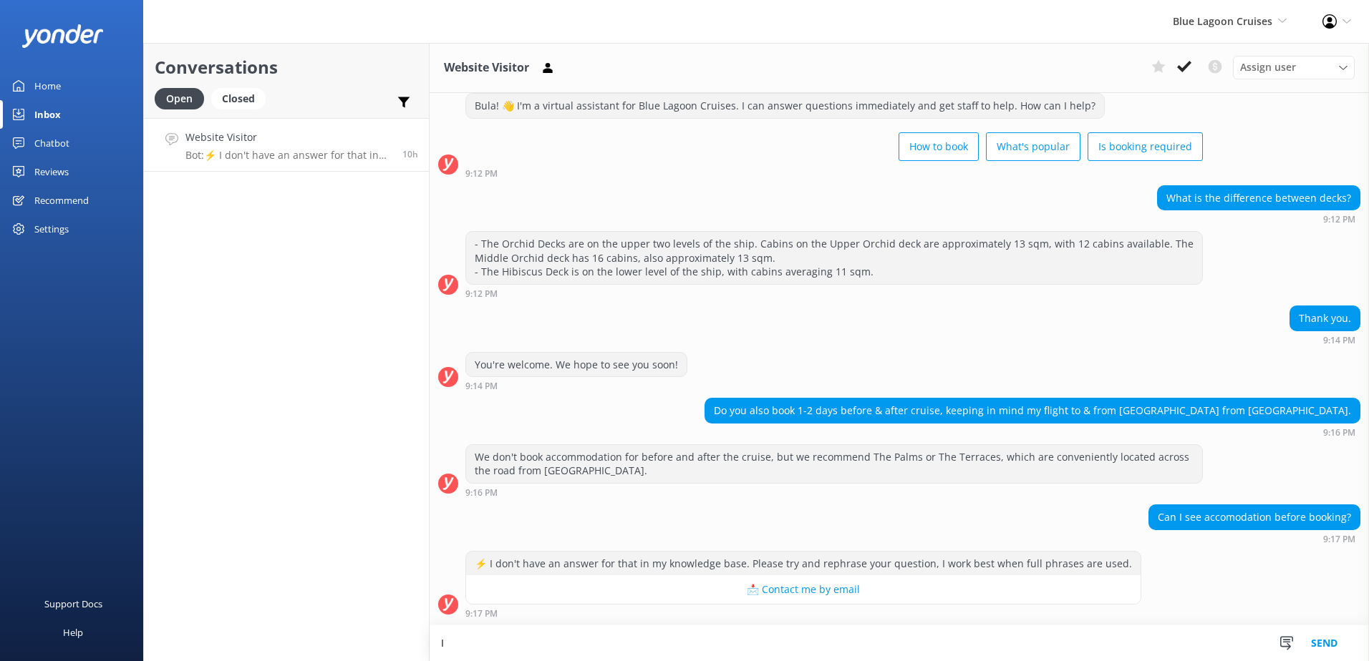
scroll to position [38, 0]
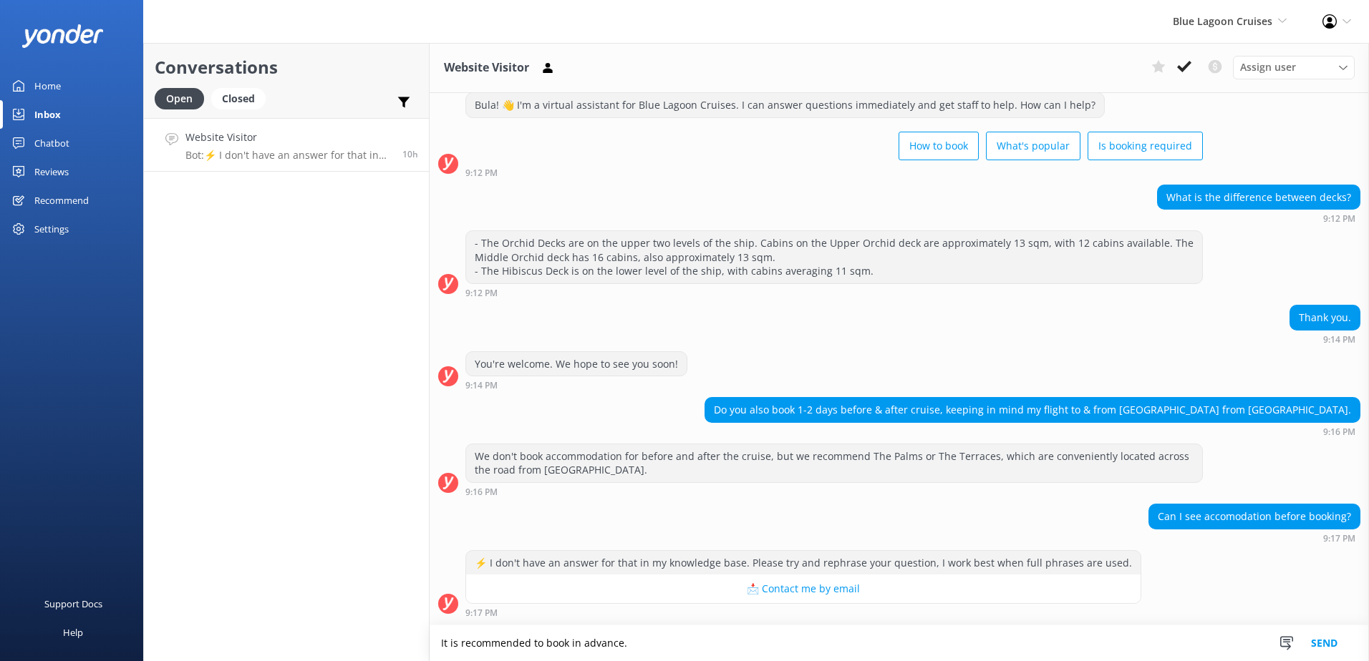
type textarea "It is recommended to book in advance."
click at [1331, 639] on button "Send" at bounding box center [1324, 644] width 54 height 36
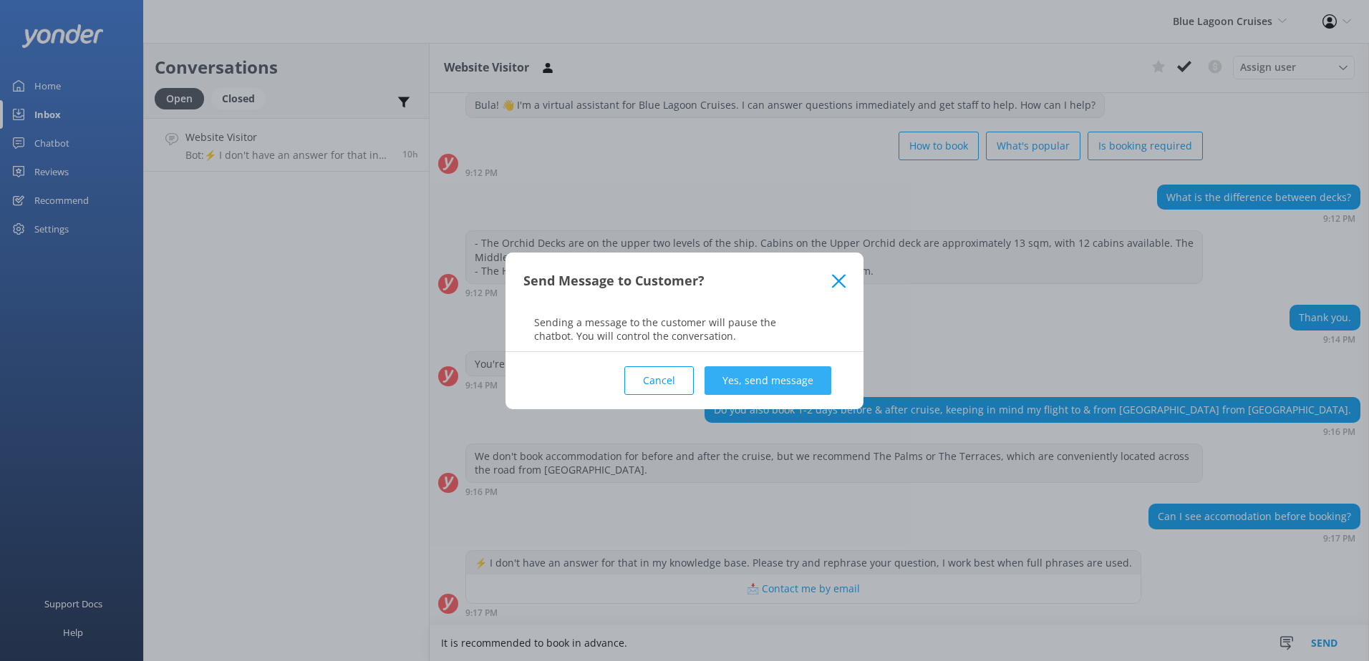
click at [739, 386] on button "Yes, send message" at bounding box center [767, 381] width 127 height 29
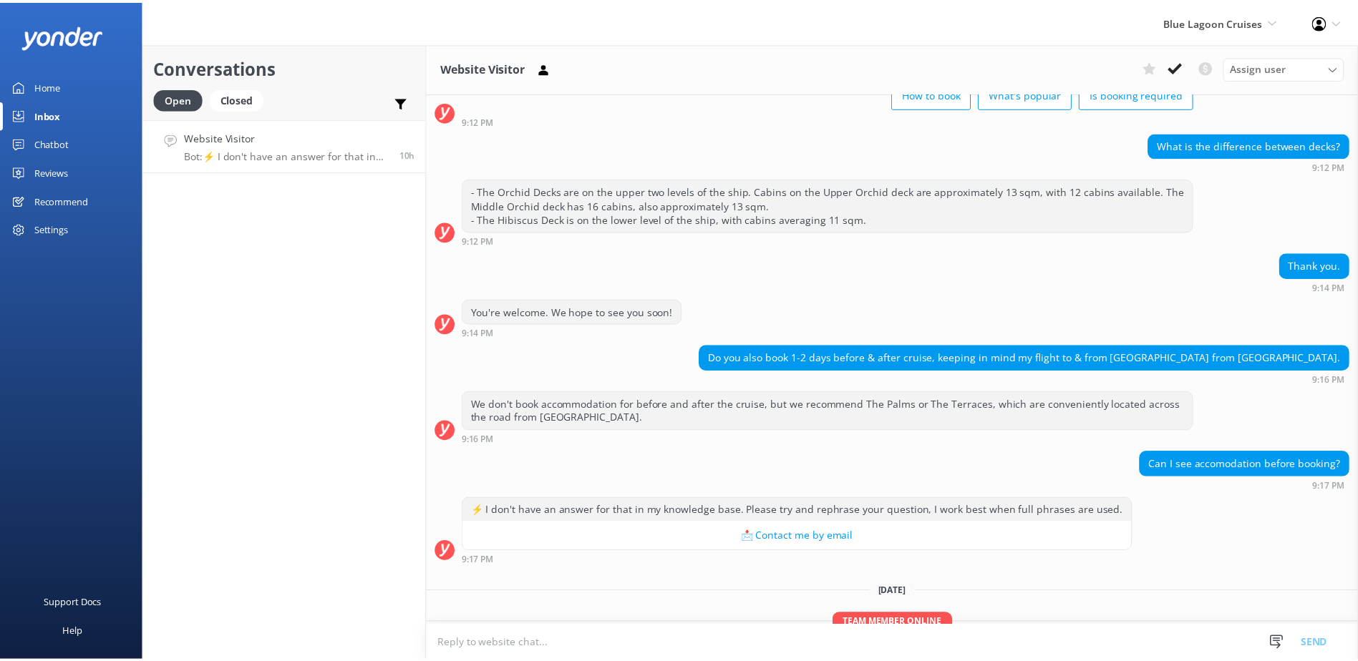
scroll to position [157, 0]
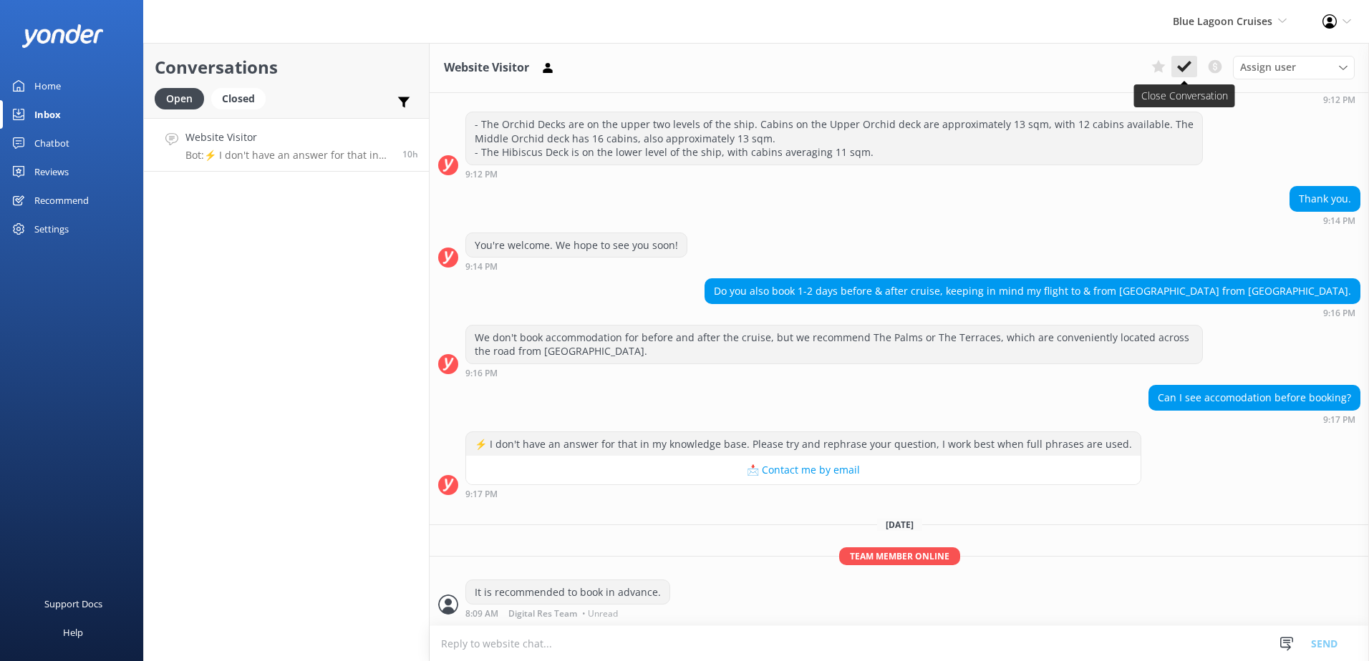
click at [1177, 67] on icon at bounding box center [1184, 66] width 14 height 14
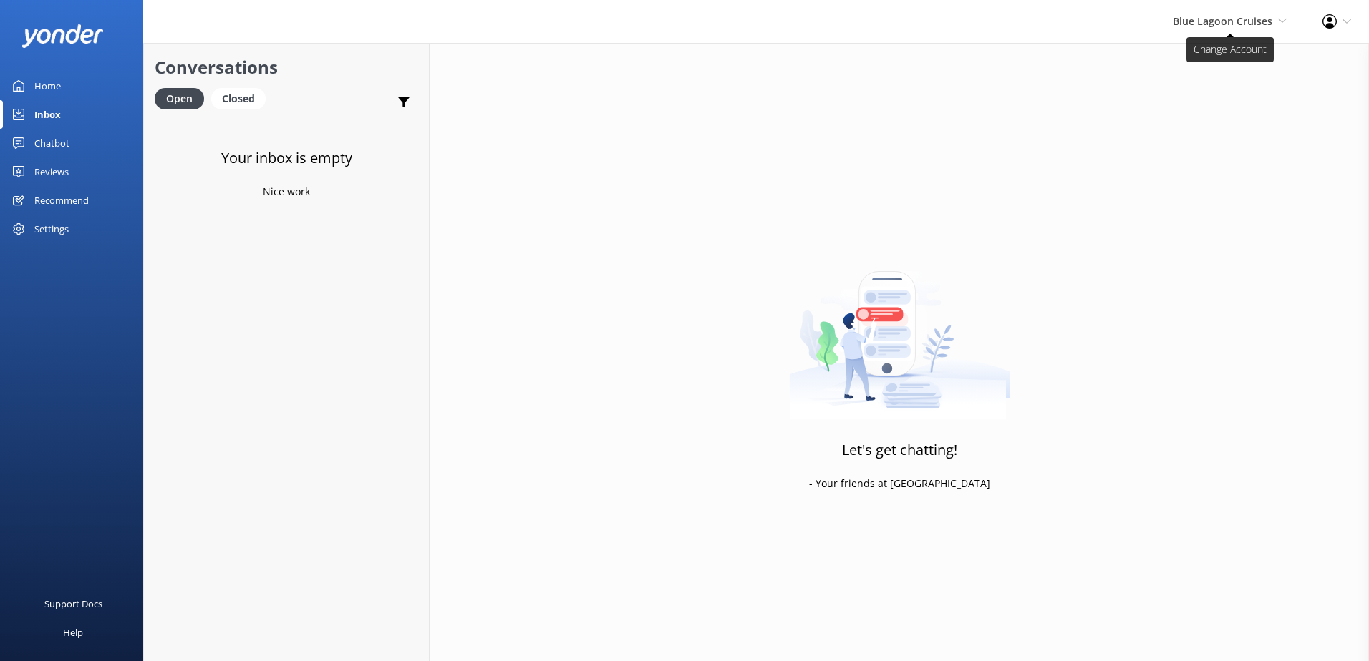
click at [1230, 27] on span "Blue Lagoon Cruises" at bounding box center [1223, 21] width 100 height 14
click at [1219, 53] on link "South Sea Sailing" at bounding box center [1233, 61] width 143 height 34
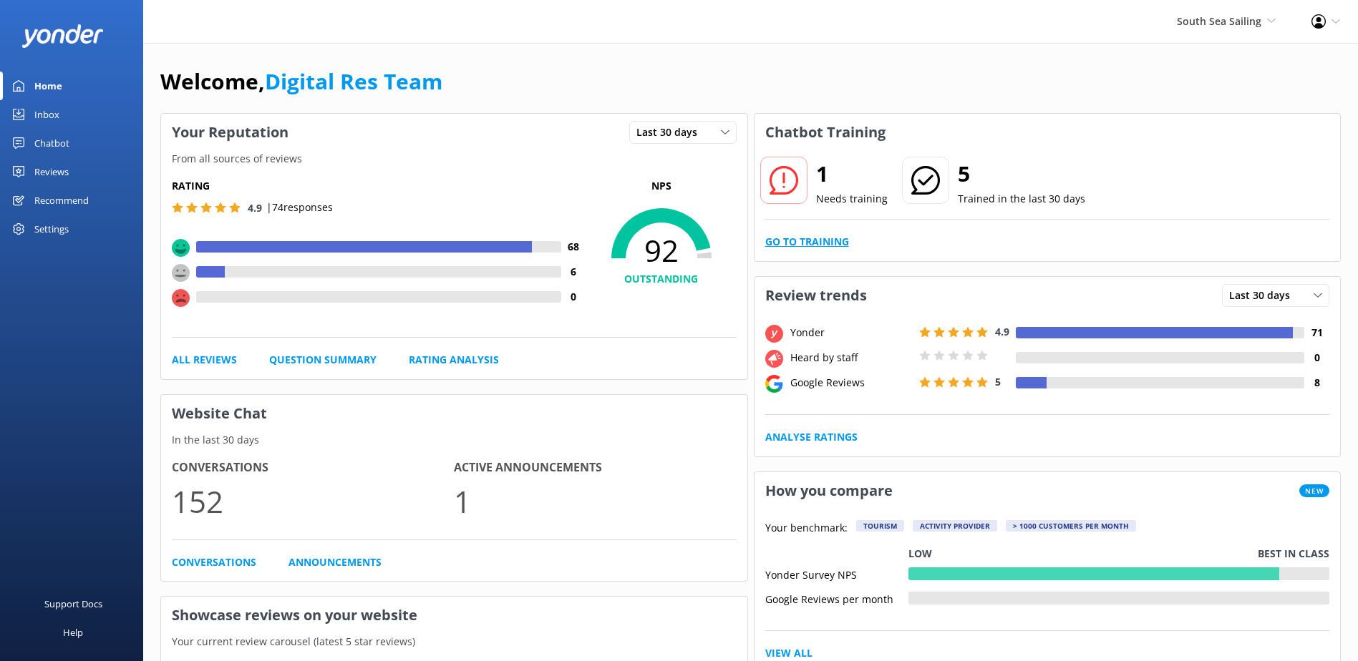
click at [791, 228] on div "1 Needs training 5 Trained in the last 30 days Go to Training" at bounding box center [1047, 206] width 586 height 110
click at [795, 241] on link "Go to Training" at bounding box center [807, 242] width 84 height 16
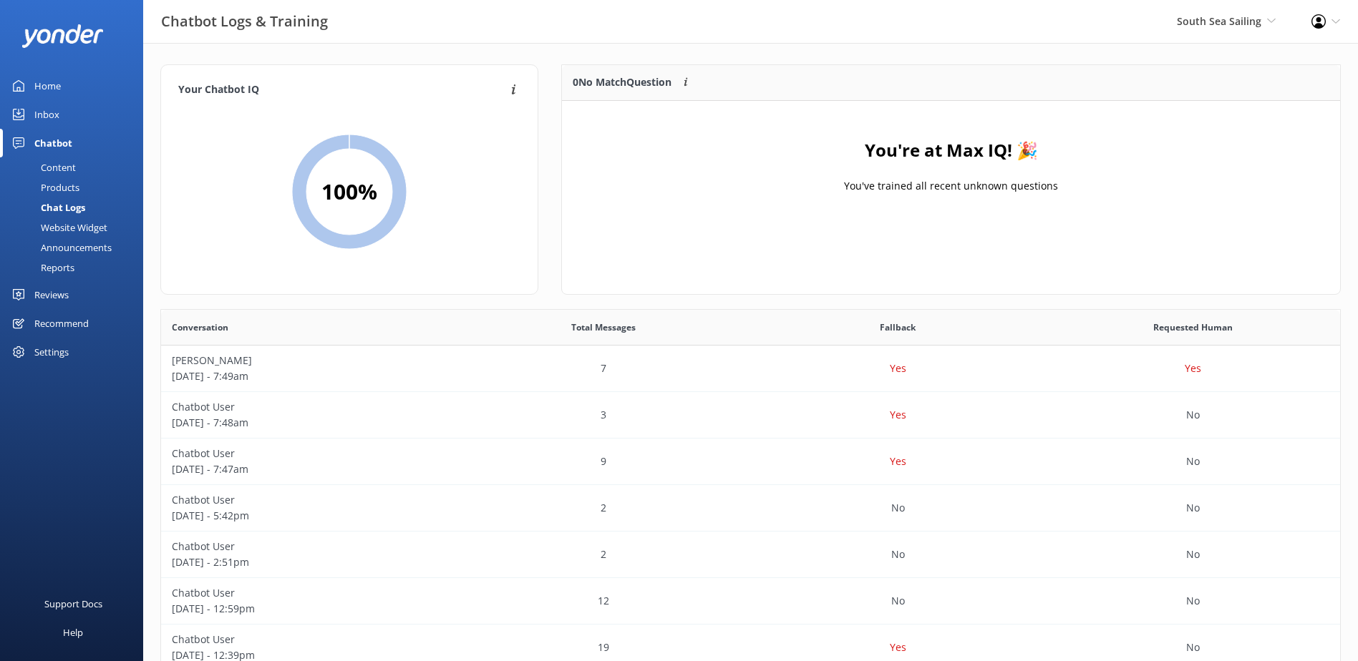
scroll to position [168, 767]
click at [1184, 28] on span "South Sea Sailing South Sea Sailing South Sea Cruises Malamala Beach Club Aweso…" at bounding box center [1226, 22] width 99 height 16
click at [1086, 23] on div "Chatbot Logs & Training South Sea Sailing South Sea Sailing South Sea Cruises M…" at bounding box center [679, 21] width 1358 height 43
click at [1243, 34] on div "South Sea Sailing South Sea Sailing South Sea Cruises Malamala Beach Club Aweso…" at bounding box center [1226, 21] width 135 height 43
click at [1238, 60] on link "South Sea Sailing" at bounding box center [1222, 61] width 143 height 34
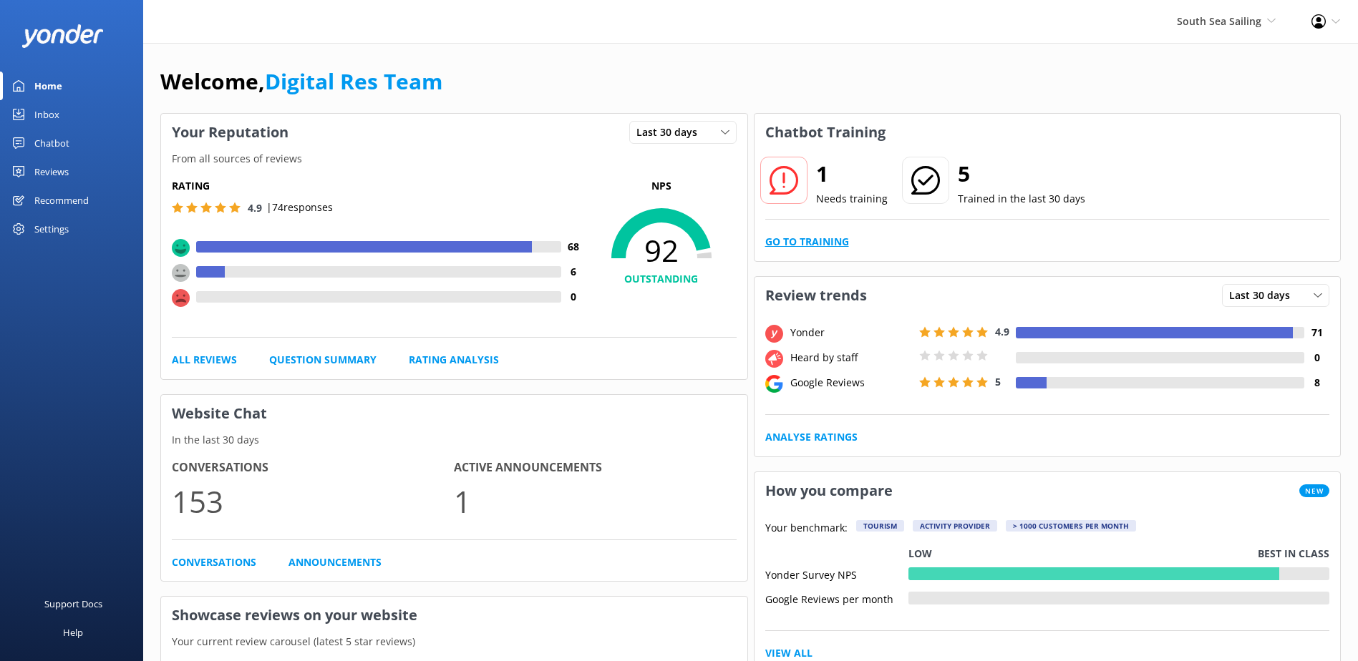
click at [790, 250] on link "Go to Training" at bounding box center [807, 242] width 84 height 16
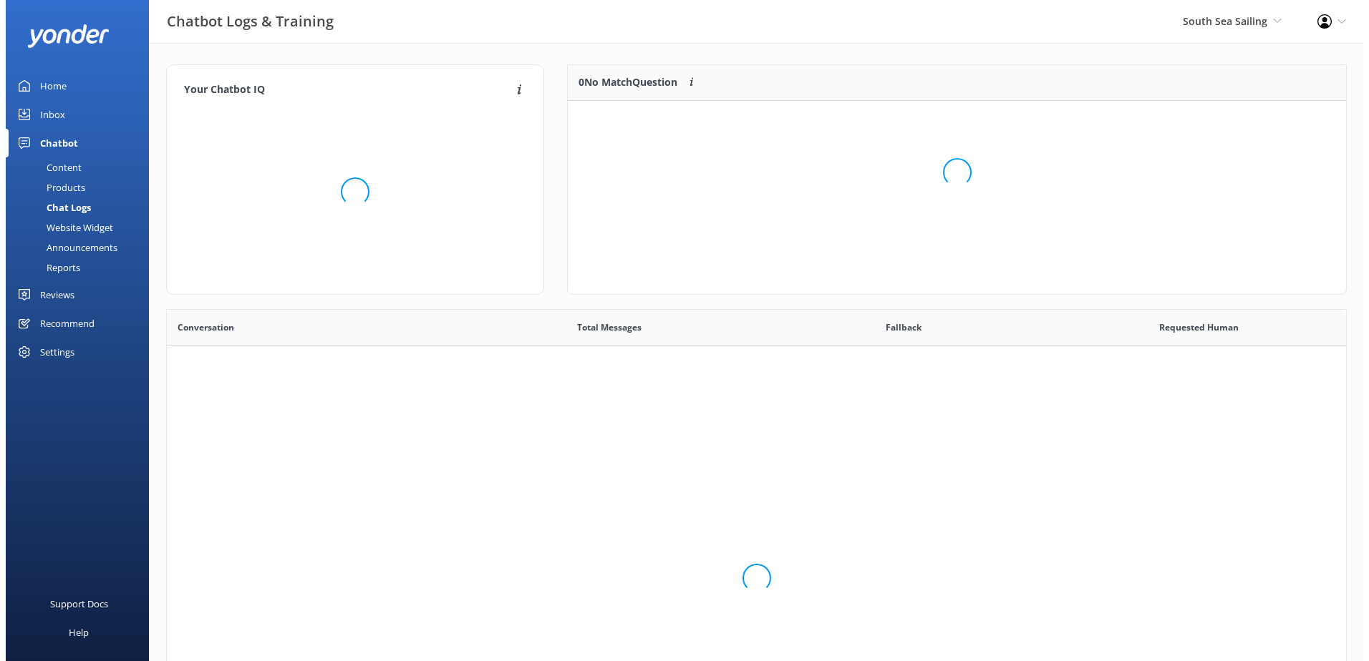
scroll to position [491, 1168]
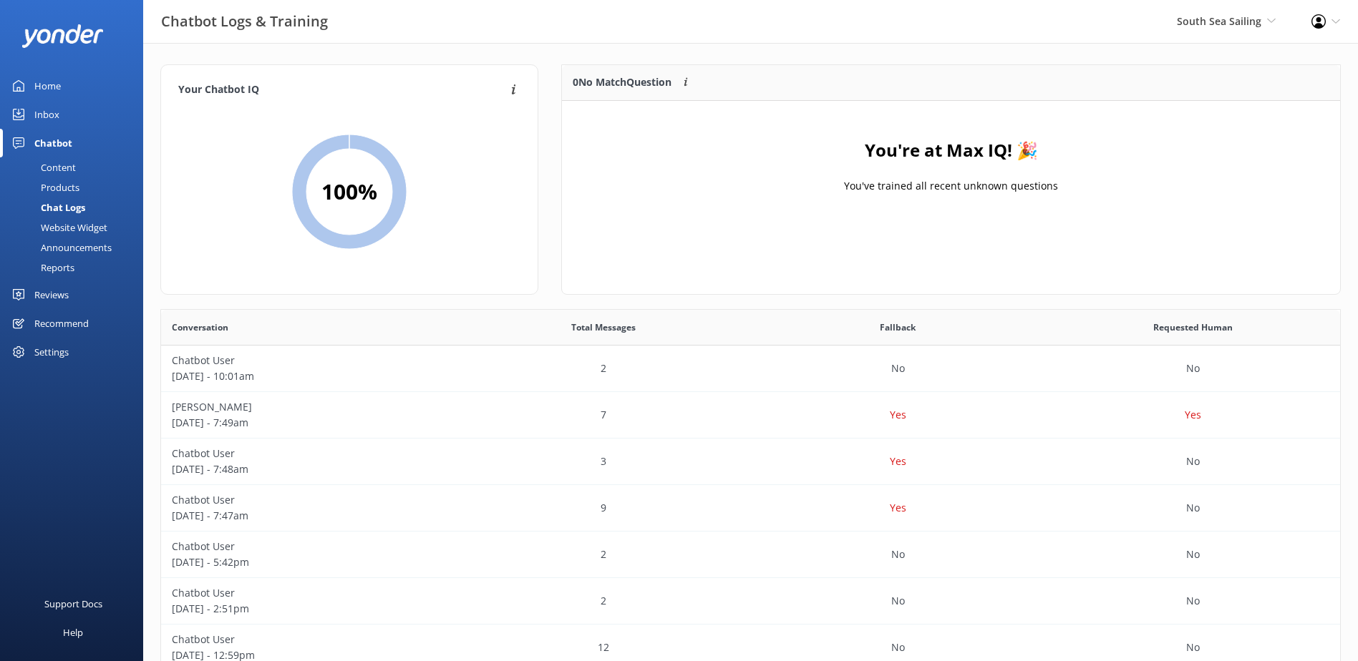
click at [19, 117] on use at bounding box center [18, 114] width 11 height 11
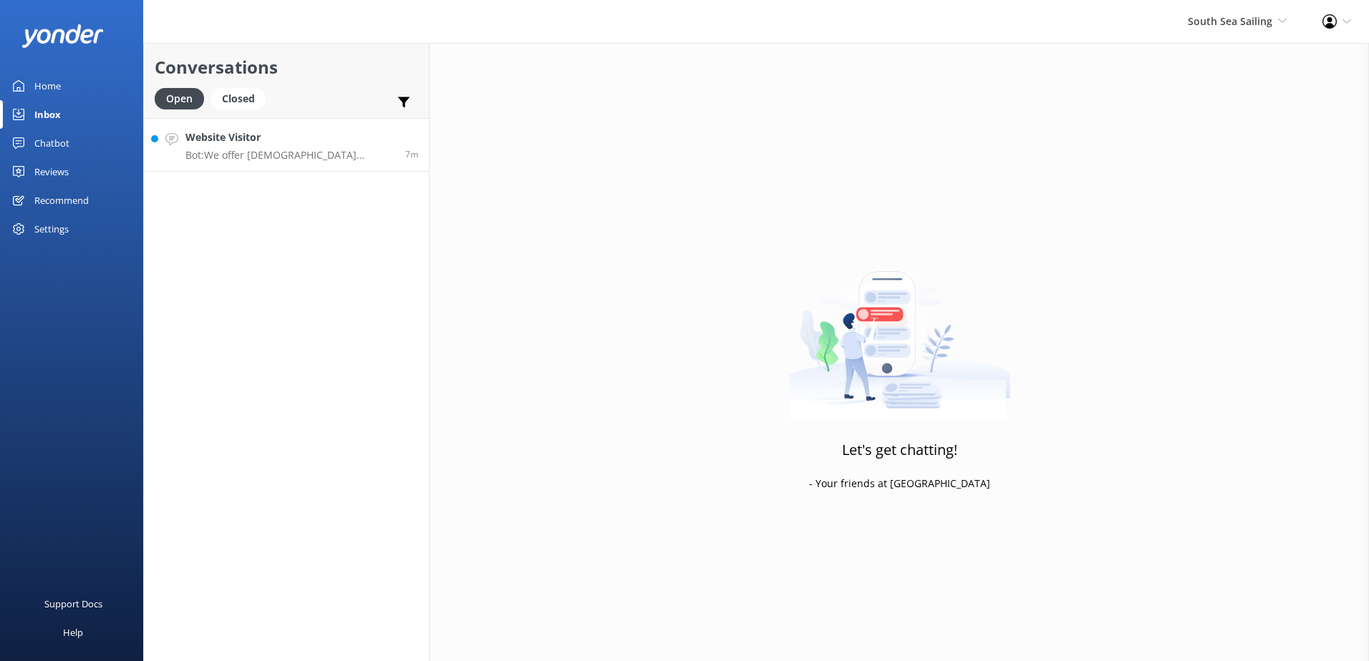
click at [297, 156] on p "Bot: We offer Fijian residents 20% off our normal standard day trip pricing. Fo…" at bounding box center [289, 155] width 209 height 13
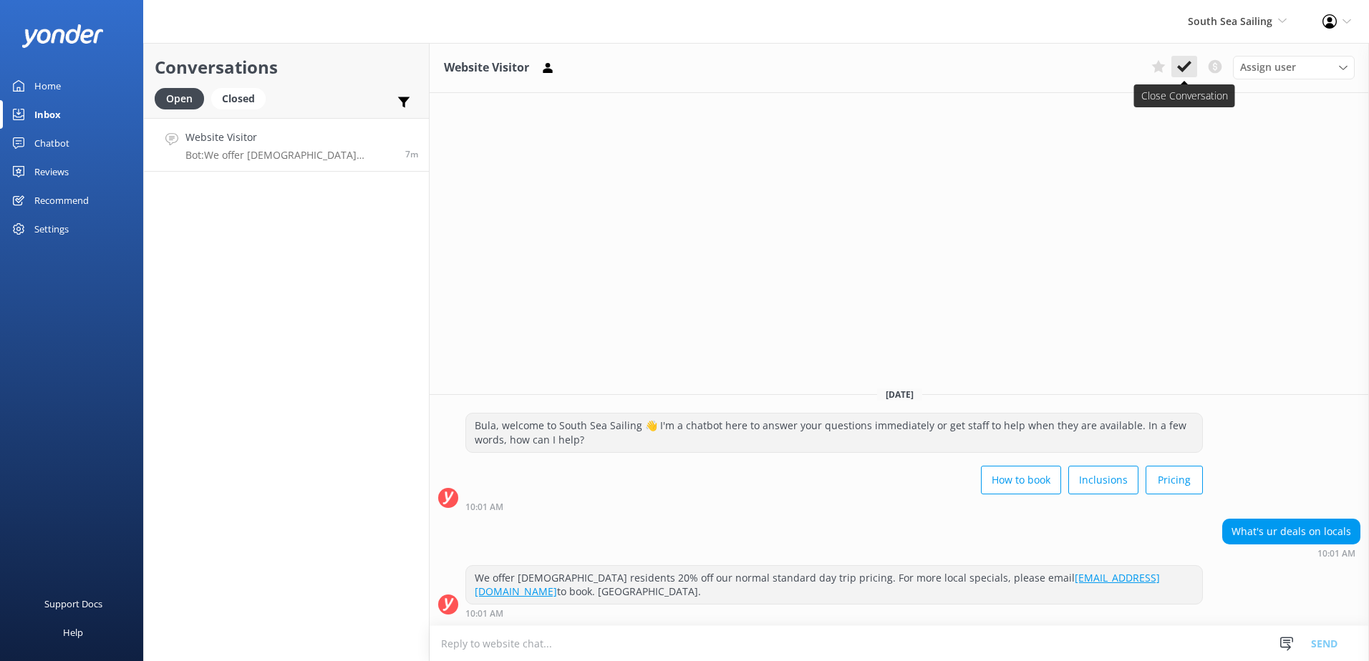
click at [1178, 66] on use at bounding box center [1184, 66] width 14 height 11
click at [1220, 24] on span "South Sea Sailing" at bounding box center [1230, 21] width 84 height 14
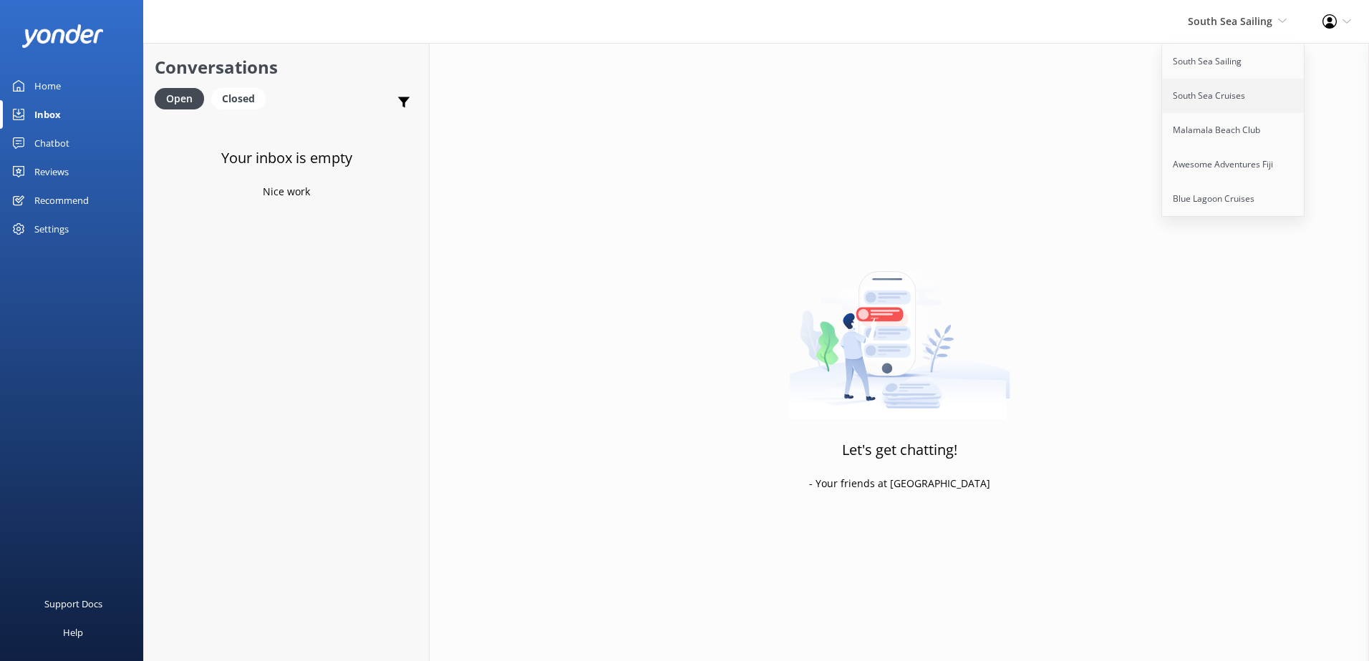
click at [1225, 102] on link "South Sea Cruises" at bounding box center [1233, 96] width 143 height 34
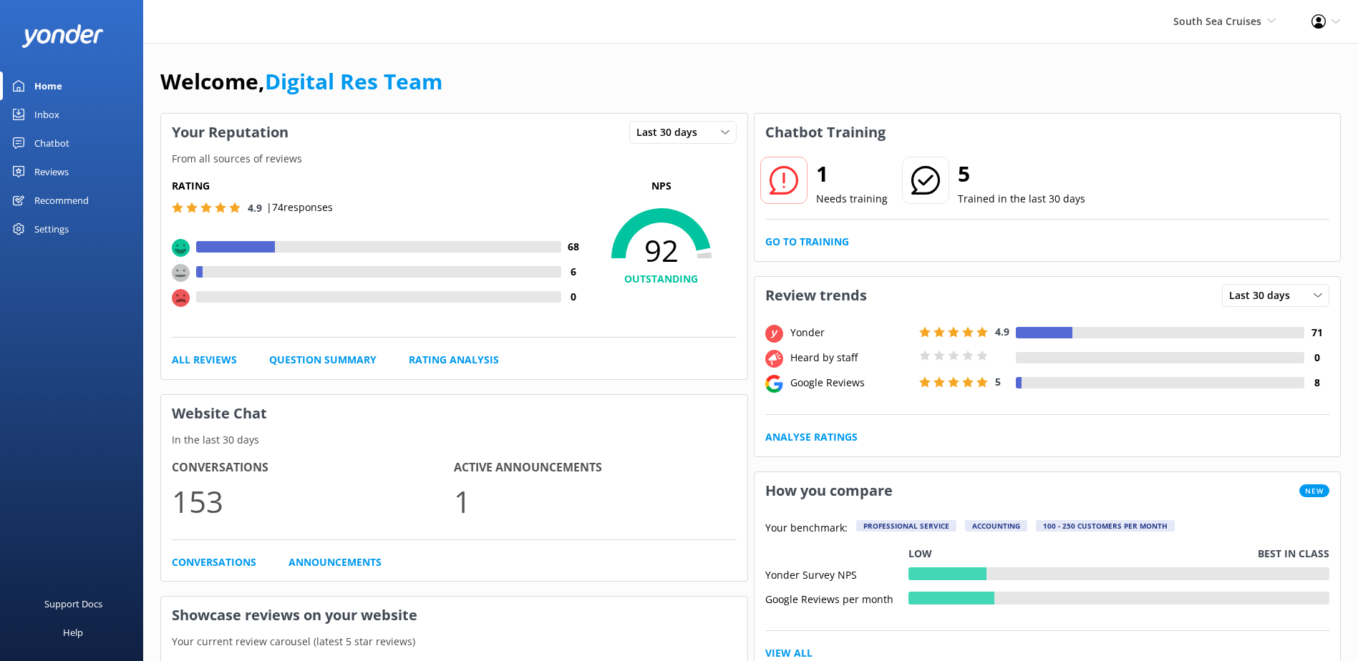
click at [66, 95] on link "Home" at bounding box center [71, 86] width 143 height 29
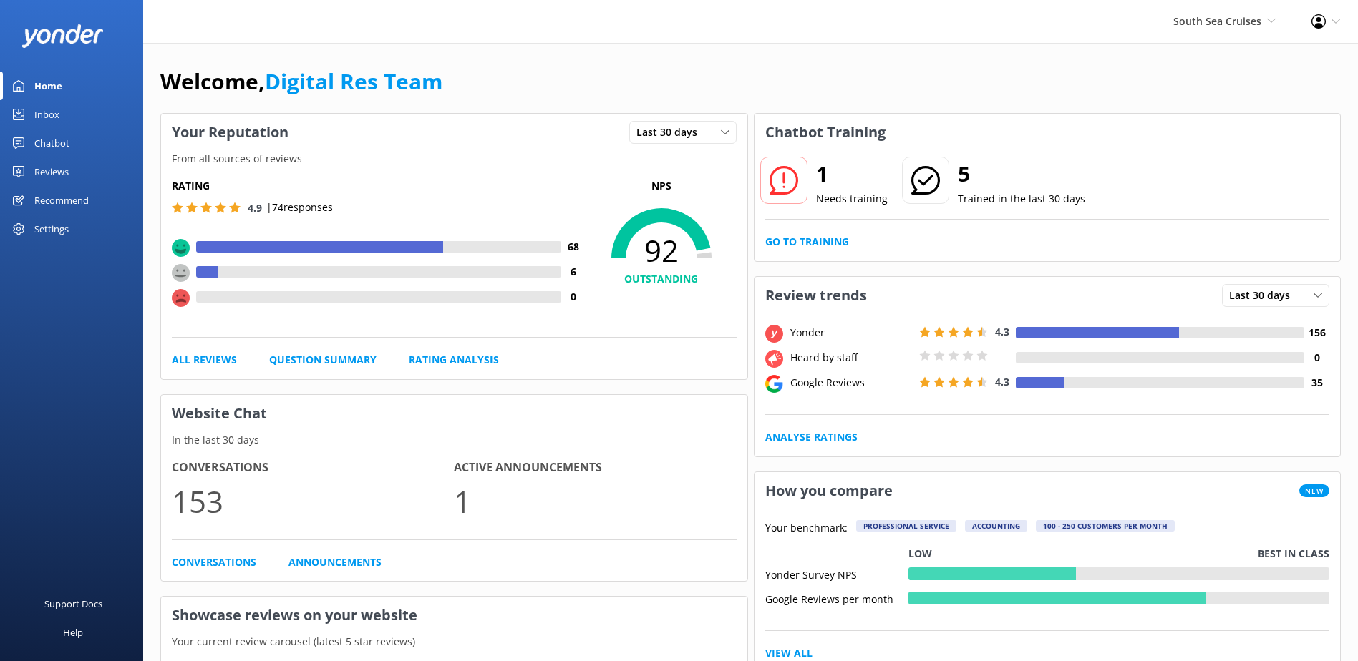
click at [60, 127] on link "Inbox" at bounding box center [71, 114] width 143 height 29
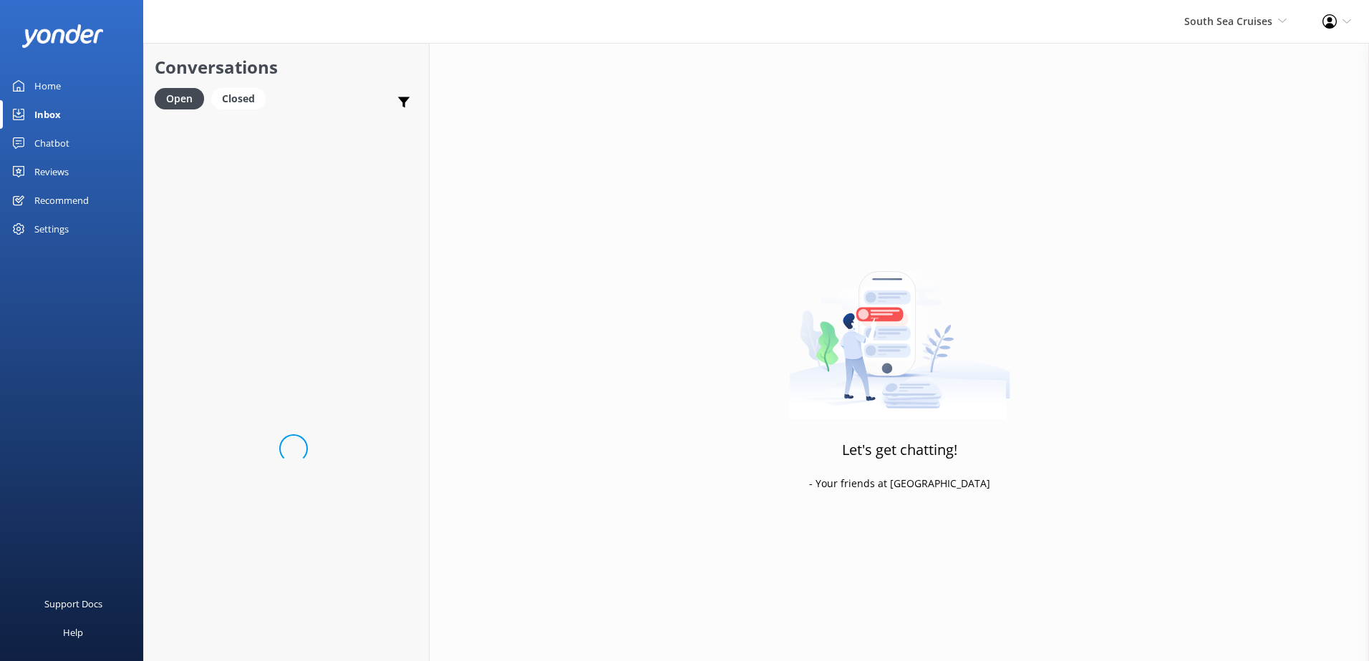
click at [60, 118] on div "Inbox" at bounding box center [47, 114] width 26 height 29
click at [306, 195] on h4 "Website Visitor" at bounding box center [287, 191] width 204 height 16
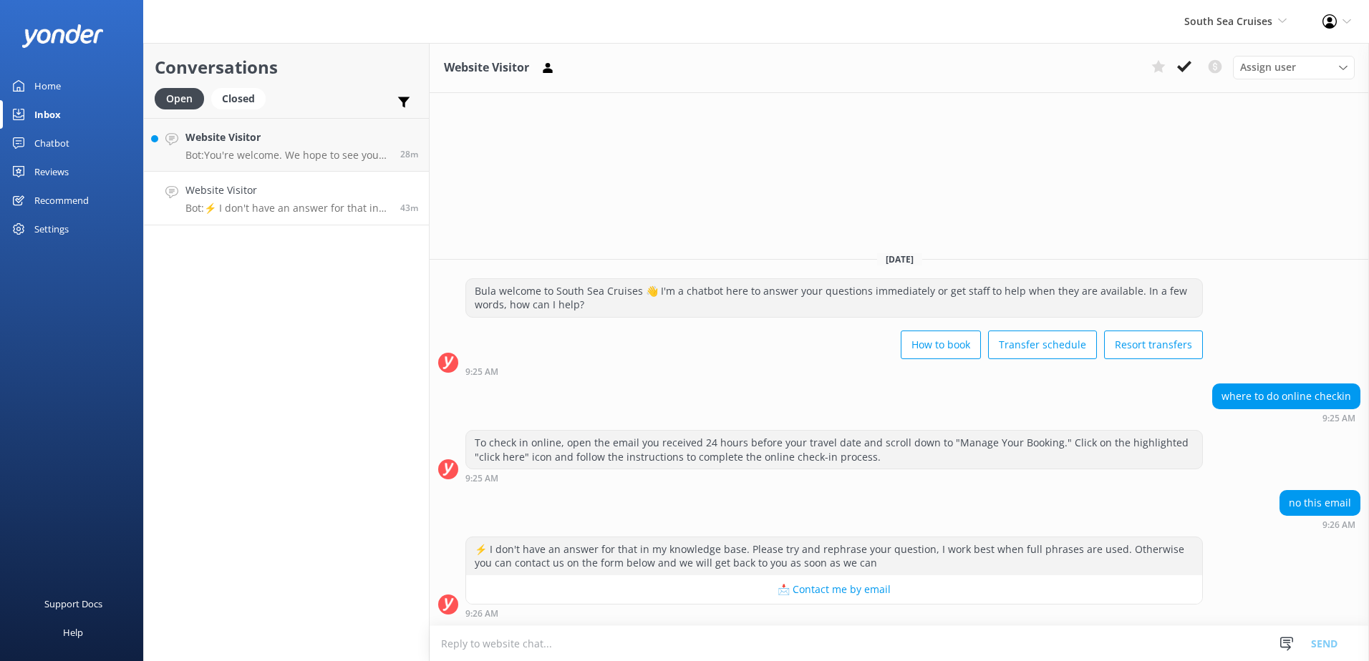
click at [743, 653] on textarea at bounding box center [899, 643] width 939 height 35
type textarea "W"
type textarea "Have you booked with us directly or through a travel agent?"
click at [1341, 638] on button "Send" at bounding box center [1324, 644] width 54 height 36
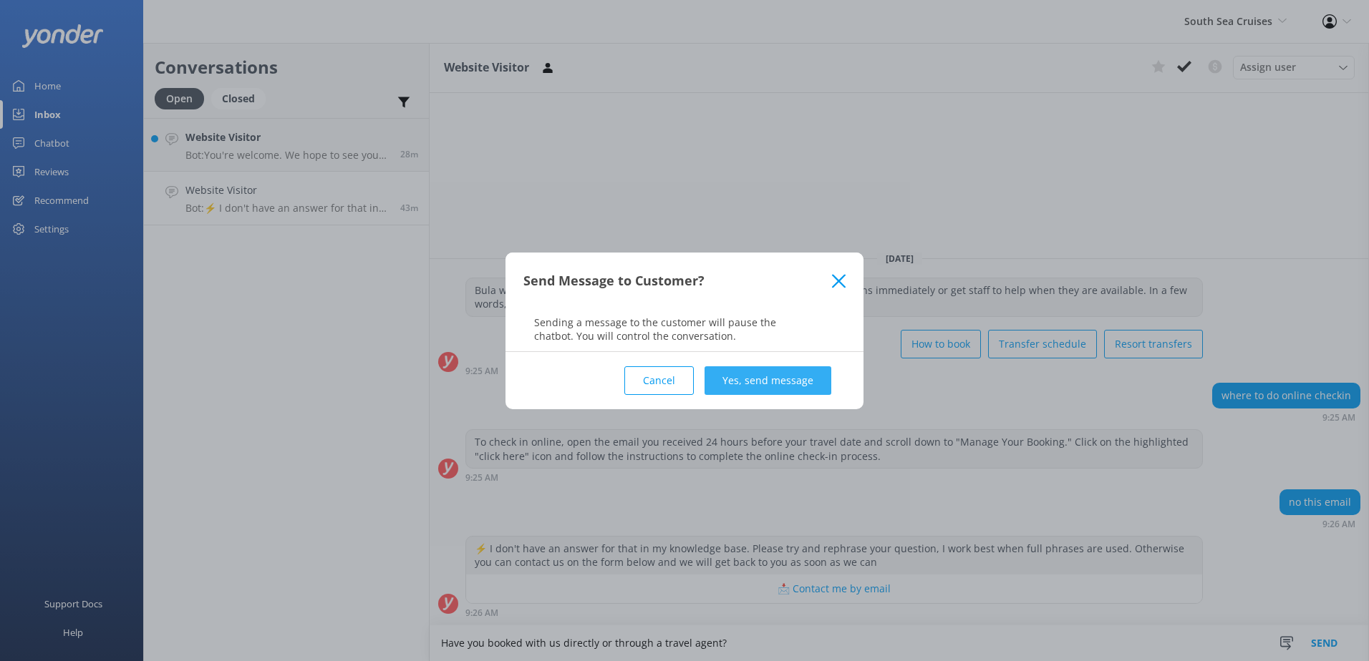
click at [810, 369] on button "Yes, send message" at bounding box center [767, 381] width 127 height 29
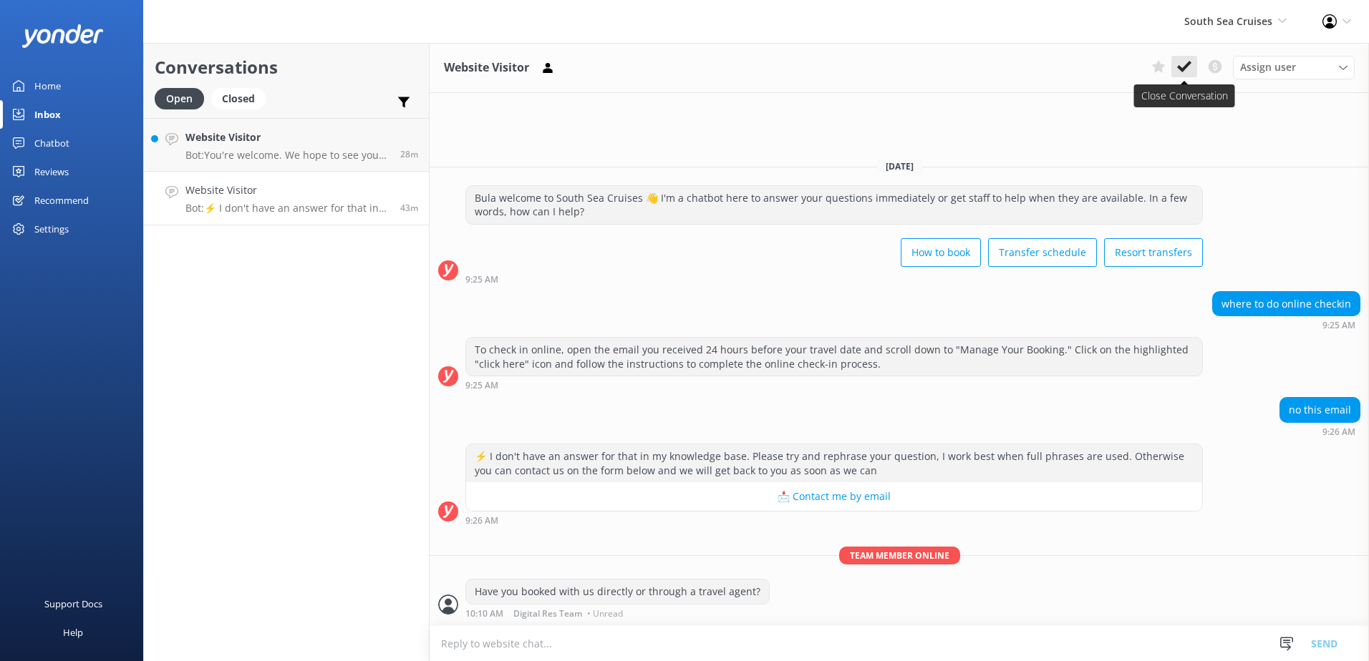
click at [1178, 71] on icon at bounding box center [1184, 66] width 14 height 14
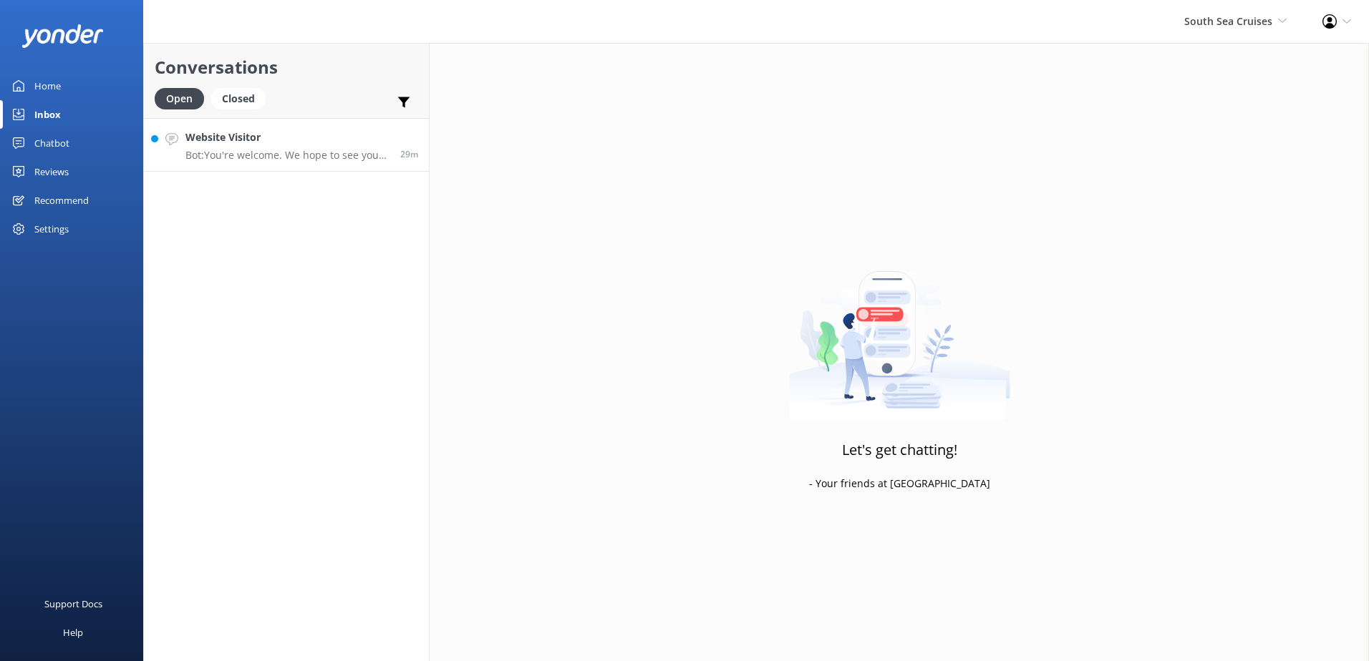
click at [356, 154] on p "Bot: You're welcome. We hope to see you soon!" at bounding box center [287, 155] width 204 height 13
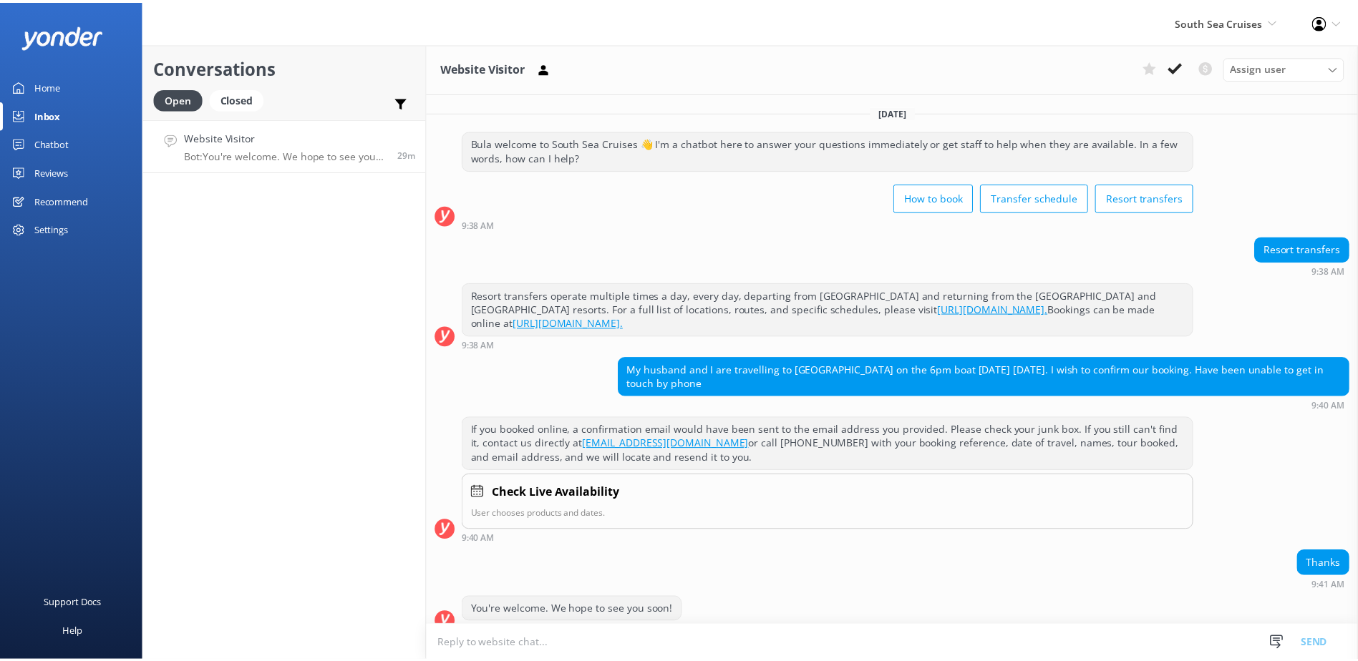
scroll to position [18, 0]
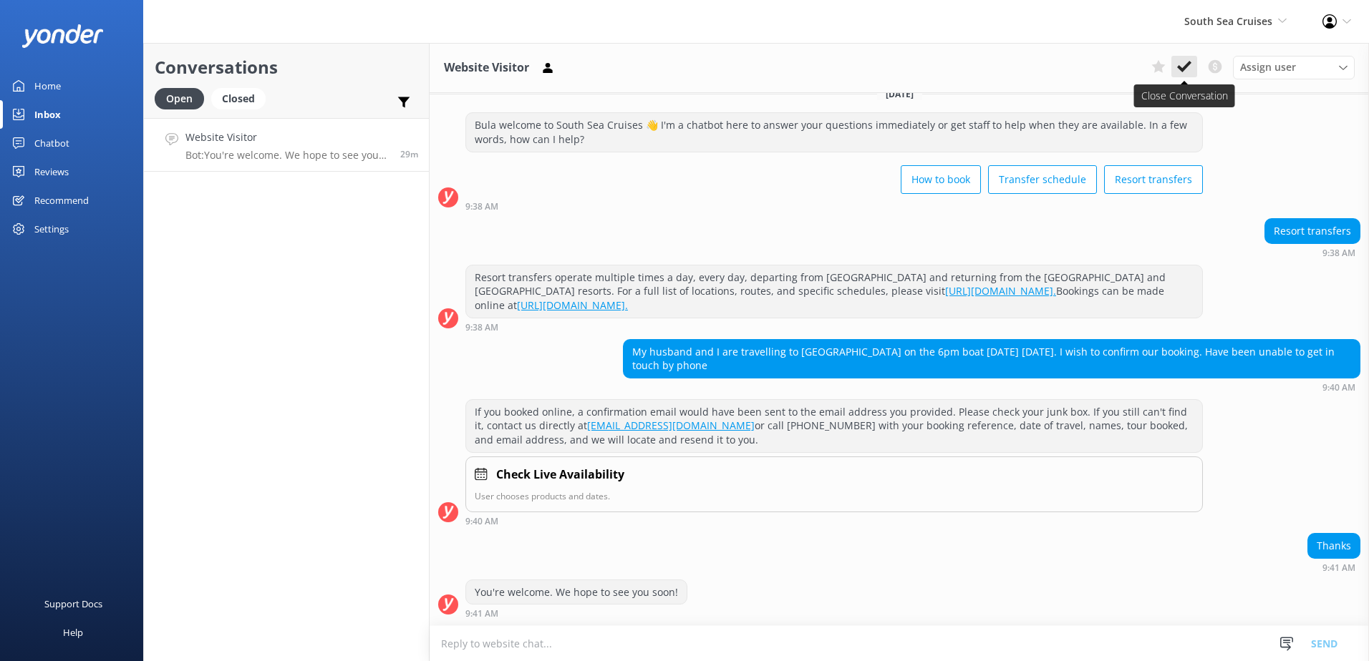
click at [1186, 65] on use at bounding box center [1184, 66] width 14 height 11
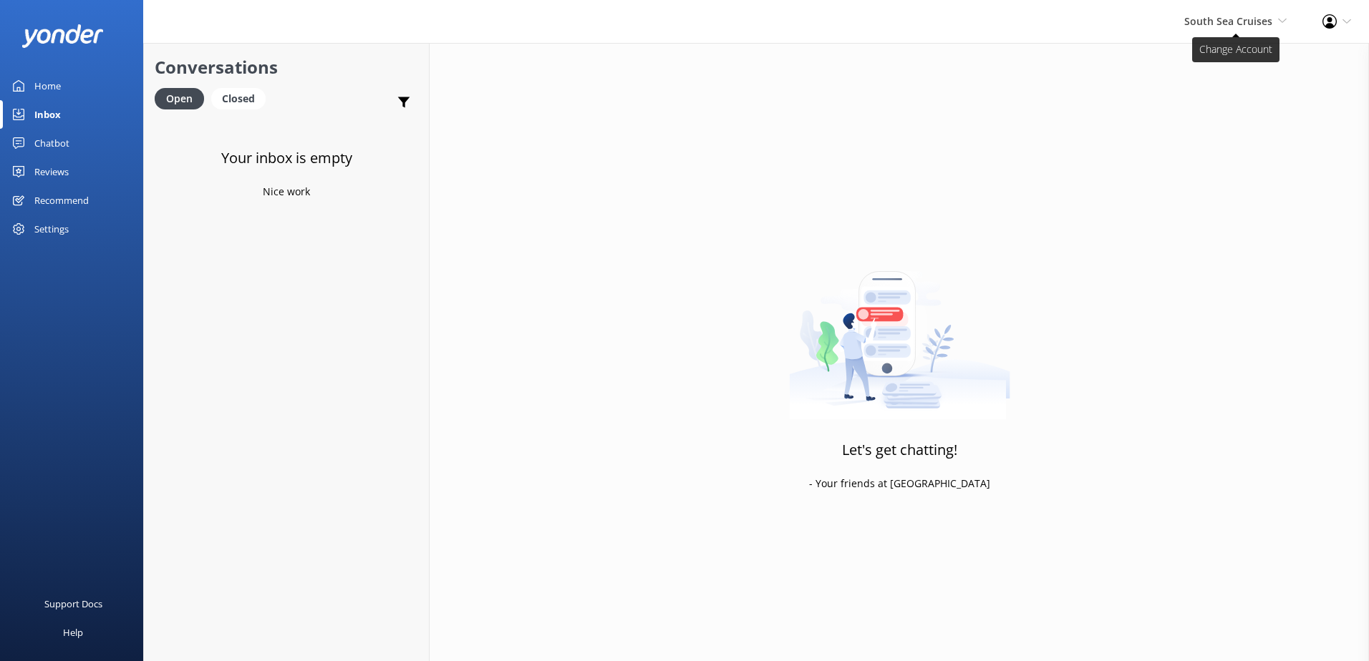
click at [1240, 28] on span "South Sea Cruises South Sea Sailing South Sea Cruises Malamala Beach Club Aweso…" at bounding box center [1235, 22] width 102 height 16
click at [1225, 137] on link "Malamala Beach Club" at bounding box center [1233, 130] width 143 height 34
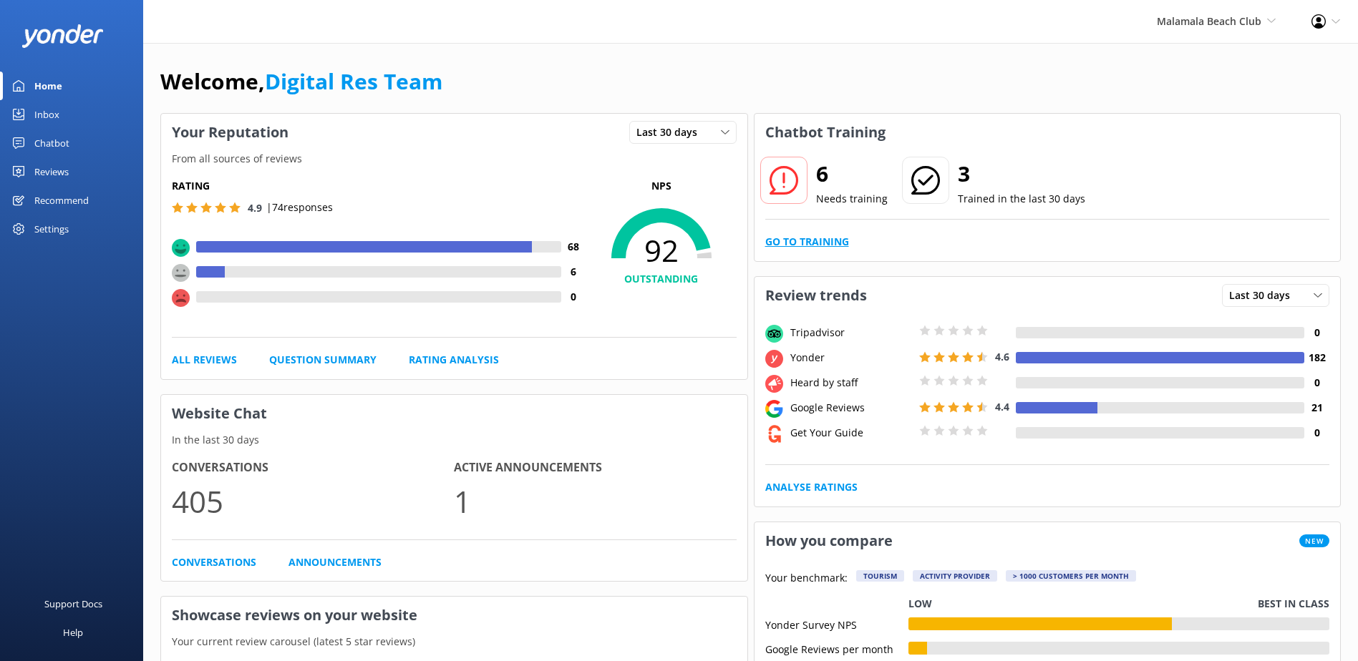
click at [790, 248] on link "Go to Training" at bounding box center [807, 242] width 84 height 16
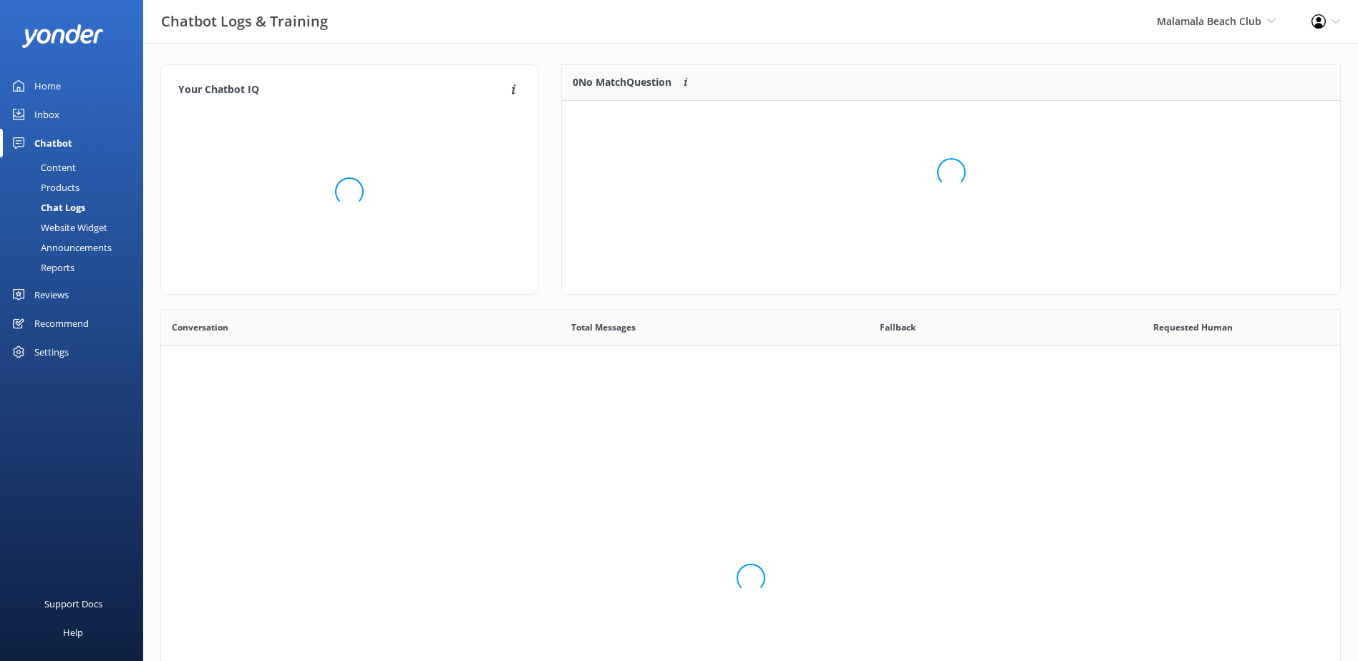
scroll to position [491, 1168]
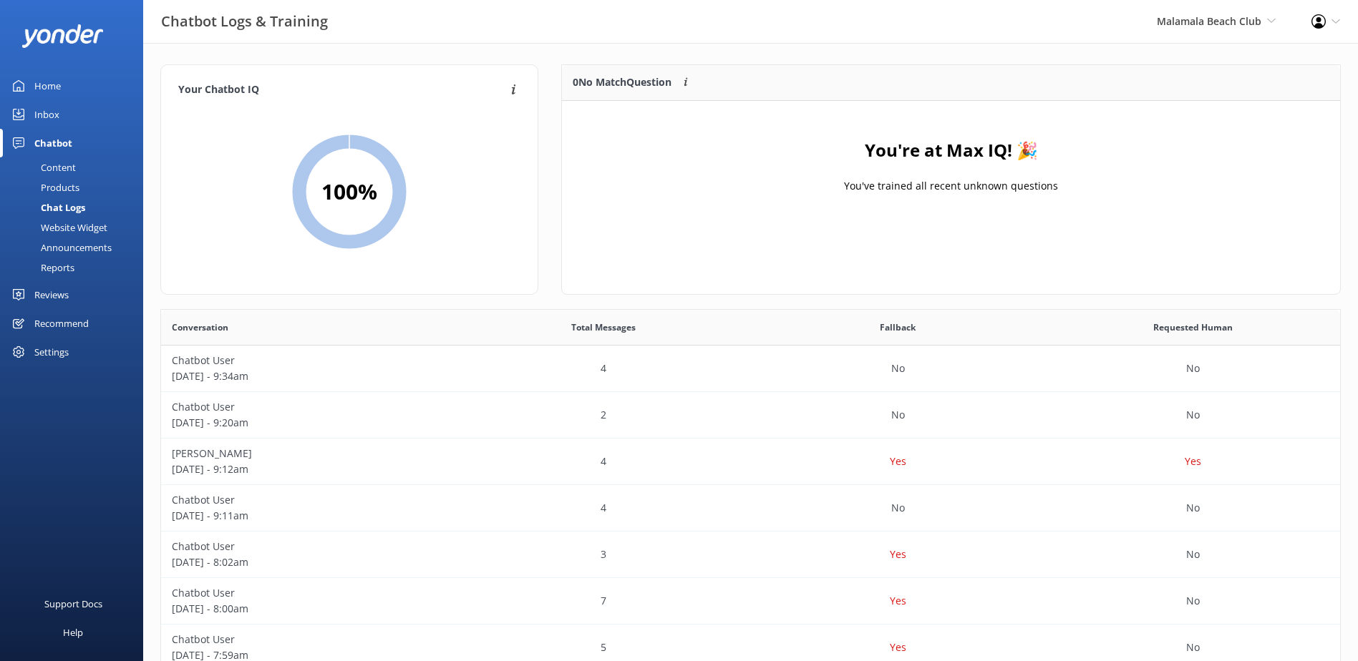
click at [31, 113] on link "Inbox" at bounding box center [71, 114] width 143 height 29
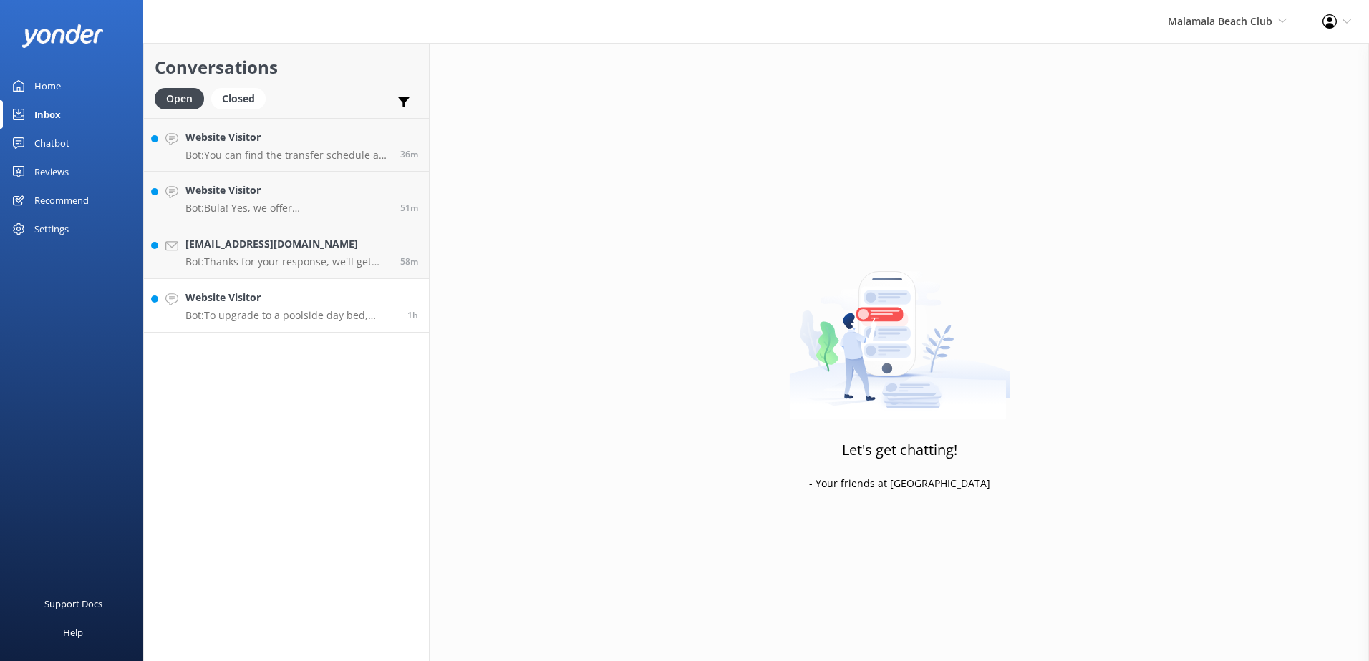
click at [301, 306] on div "Website Visitor Bot: To upgrade to a poolside day bed, please call +679 9924470…" at bounding box center [290, 305] width 211 height 31
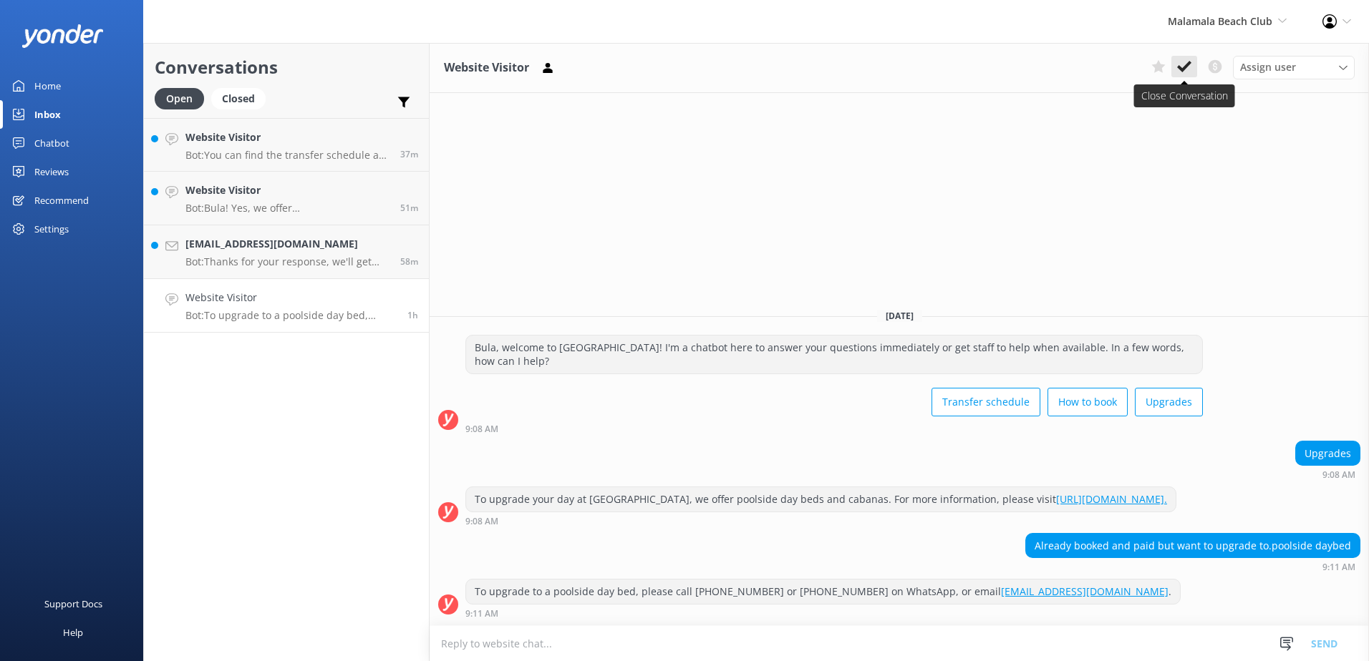
click at [1195, 67] on button at bounding box center [1184, 66] width 26 height 21
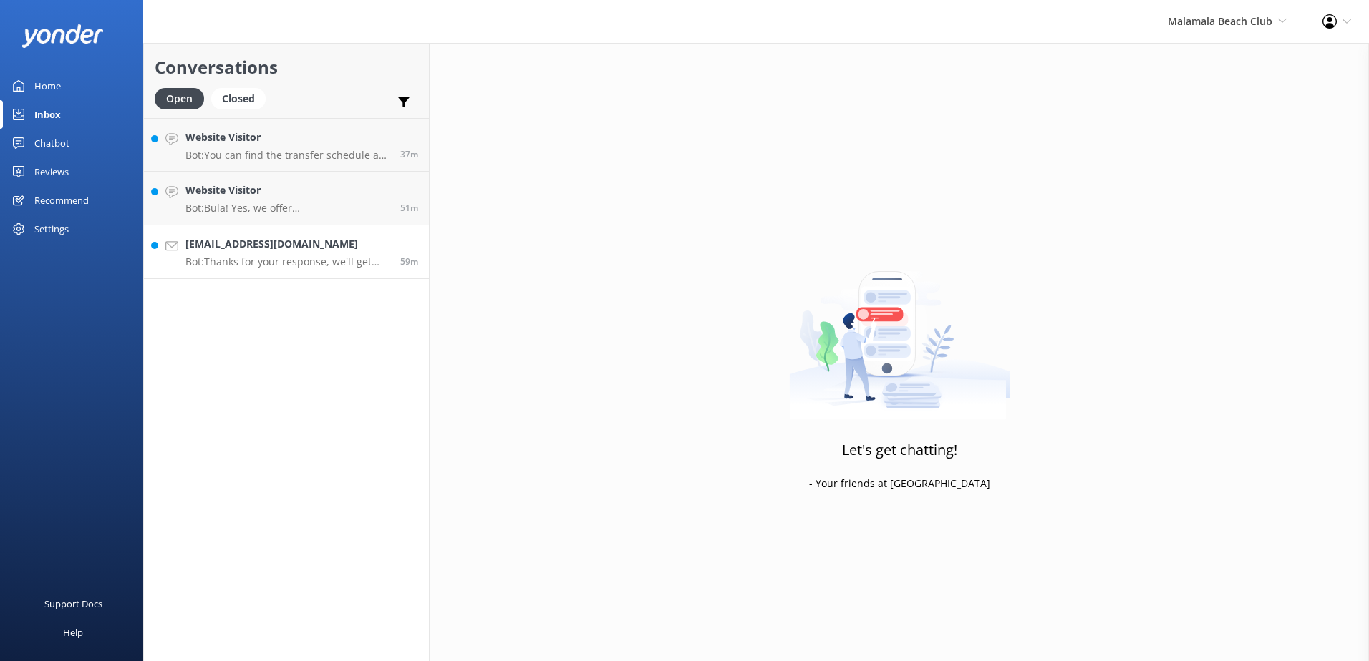
click at [311, 248] on h4 "Keeganbruns4@gmail.com" at bounding box center [287, 244] width 204 height 16
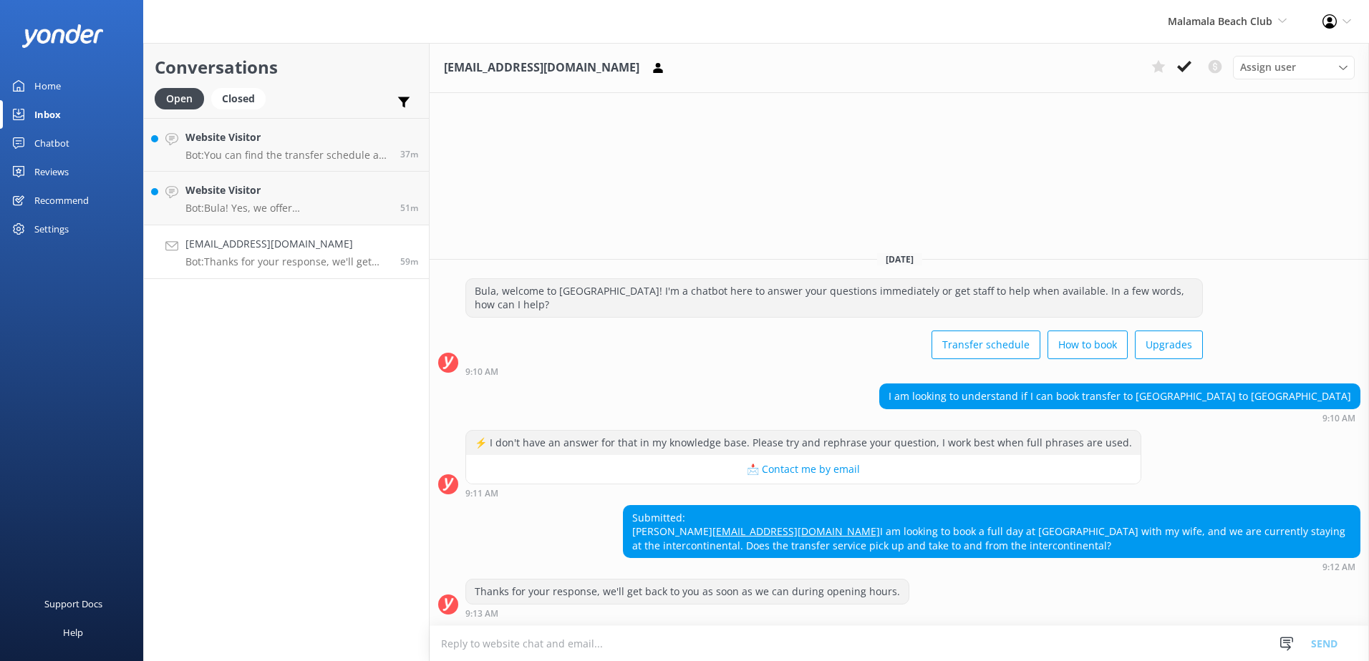
click at [776, 635] on textarea at bounding box center [899, 643] width 939 height 35
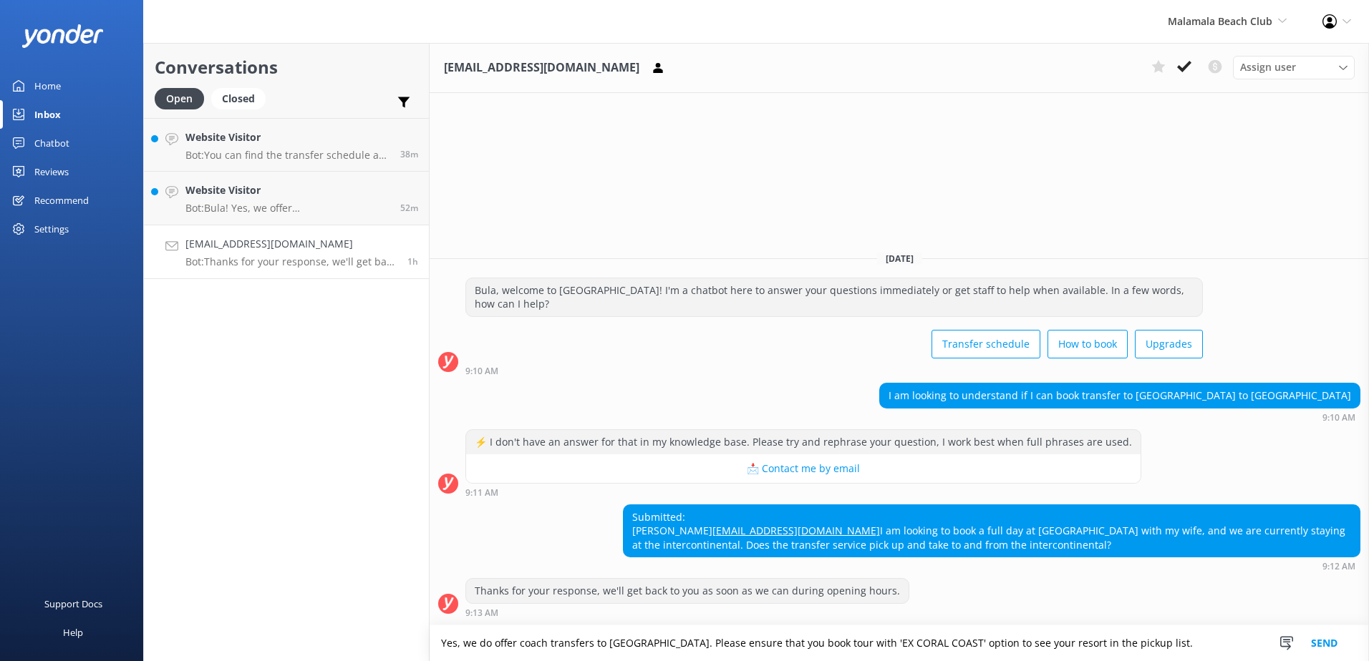
type textarea "Yes, we do offer coach transfers to Intercontinental Fiji resort. Please ensure…"
click at [1326, 639] on button "Send" at bounding box center [1324, 644] width 54 height 36
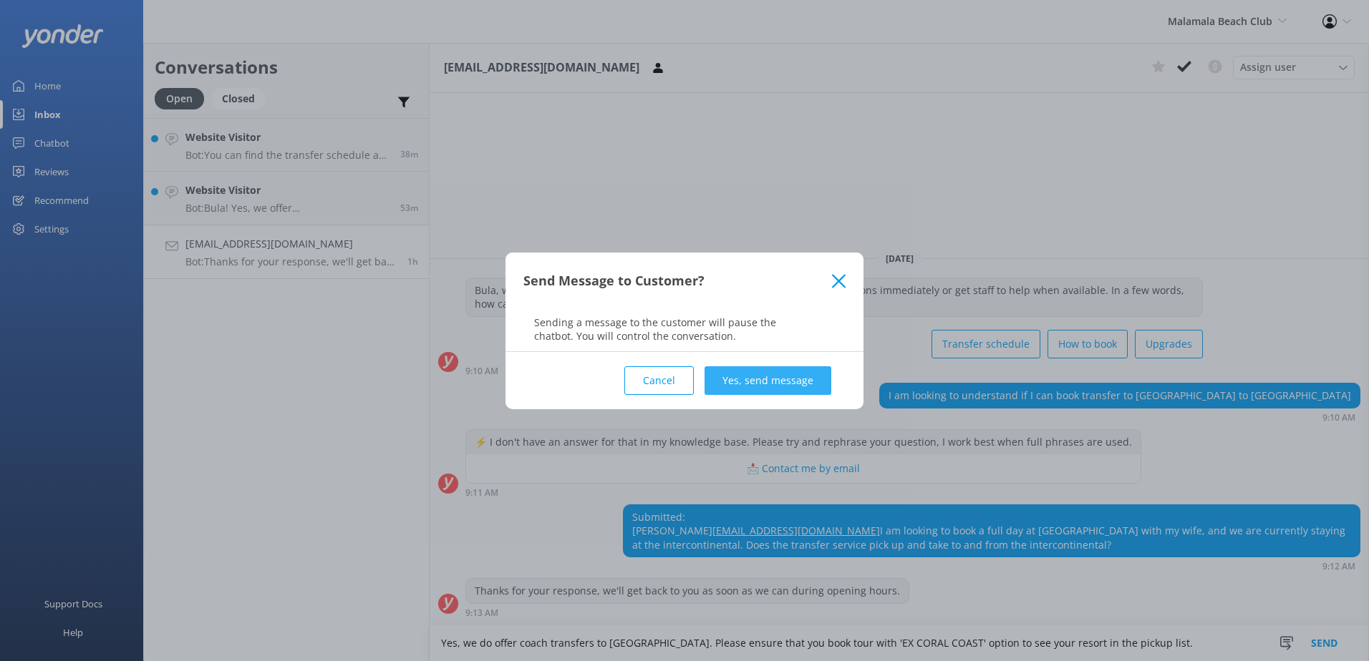
click at [802, 378] on button "Yes, send message" at bounding box center [767, 381] width 127 height 29
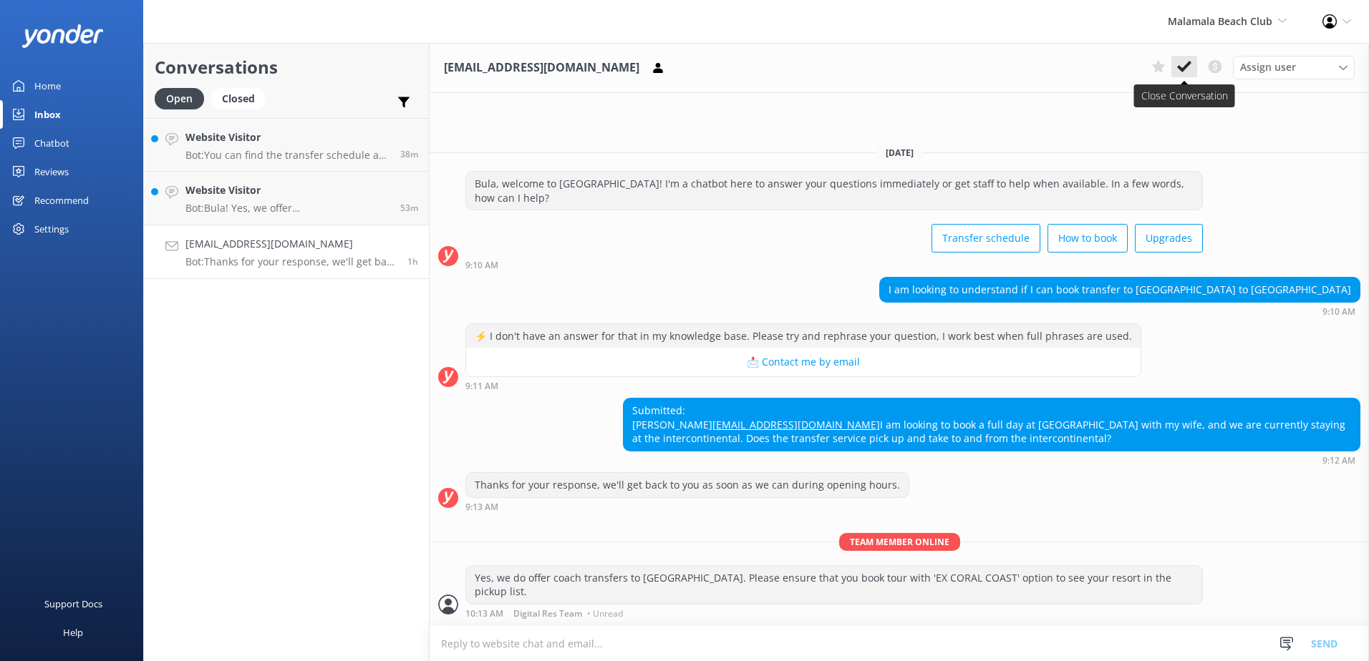
click at [1193, 63] on button at bounding box center [1184, 66] width 26 height 21
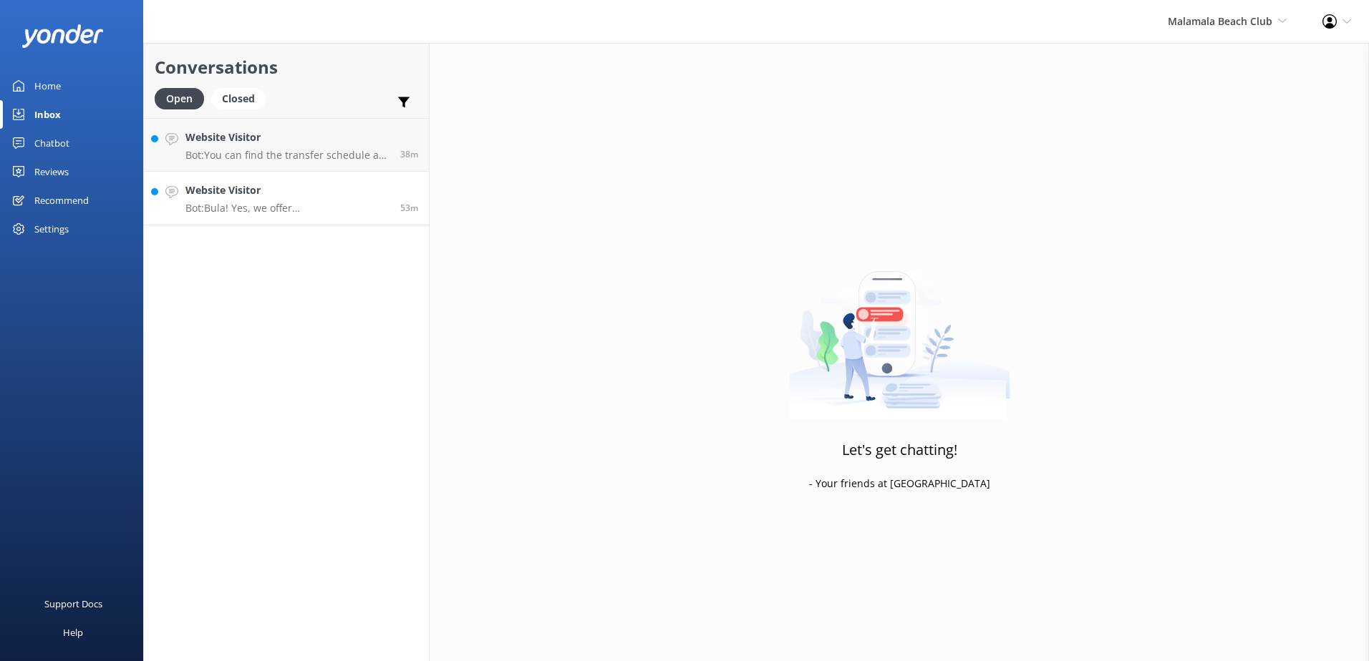
click at [382, 209] on p "Bot: Bula! Yes, we offer Fijian Residents a 20% discount from our standard day …" at bounding box center [287, 208] width 204 height 13
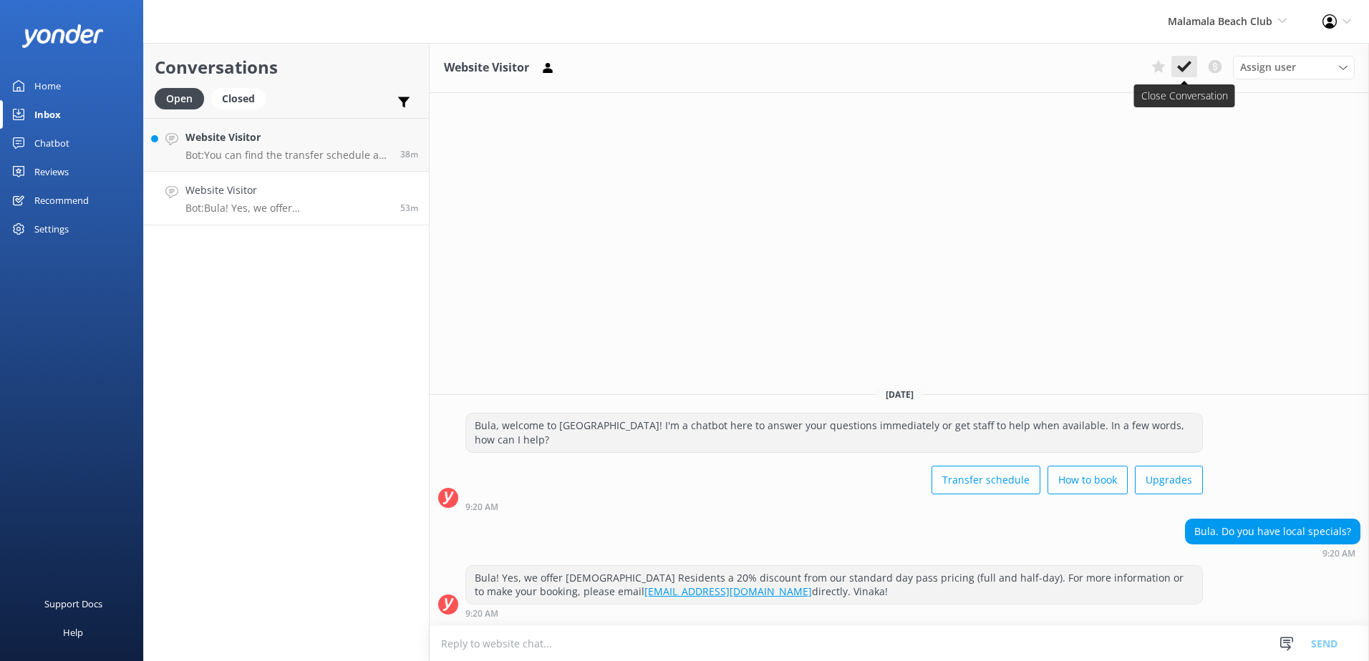
click at [1181, 66] on icon at bounding box center [1184, 66] width 14 height 14
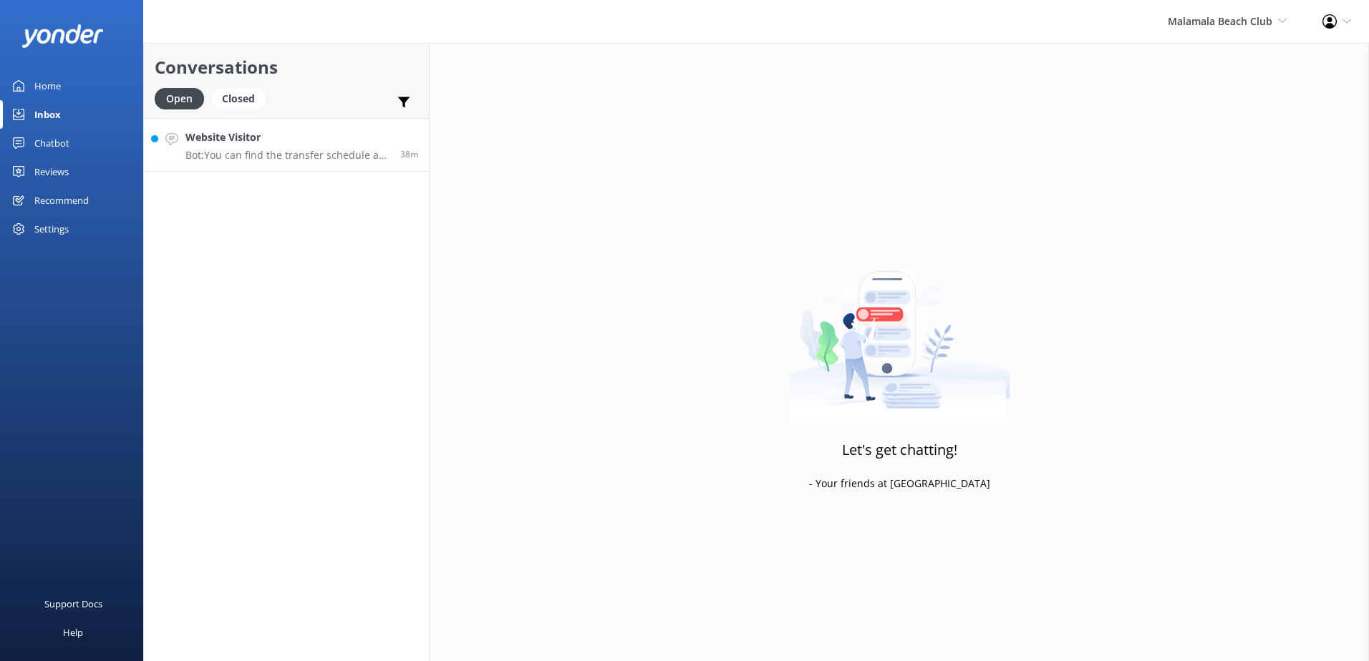
click at [313, 133] on h4 "Website Visitor" at bounding box center [287, 138] width 204 height 16
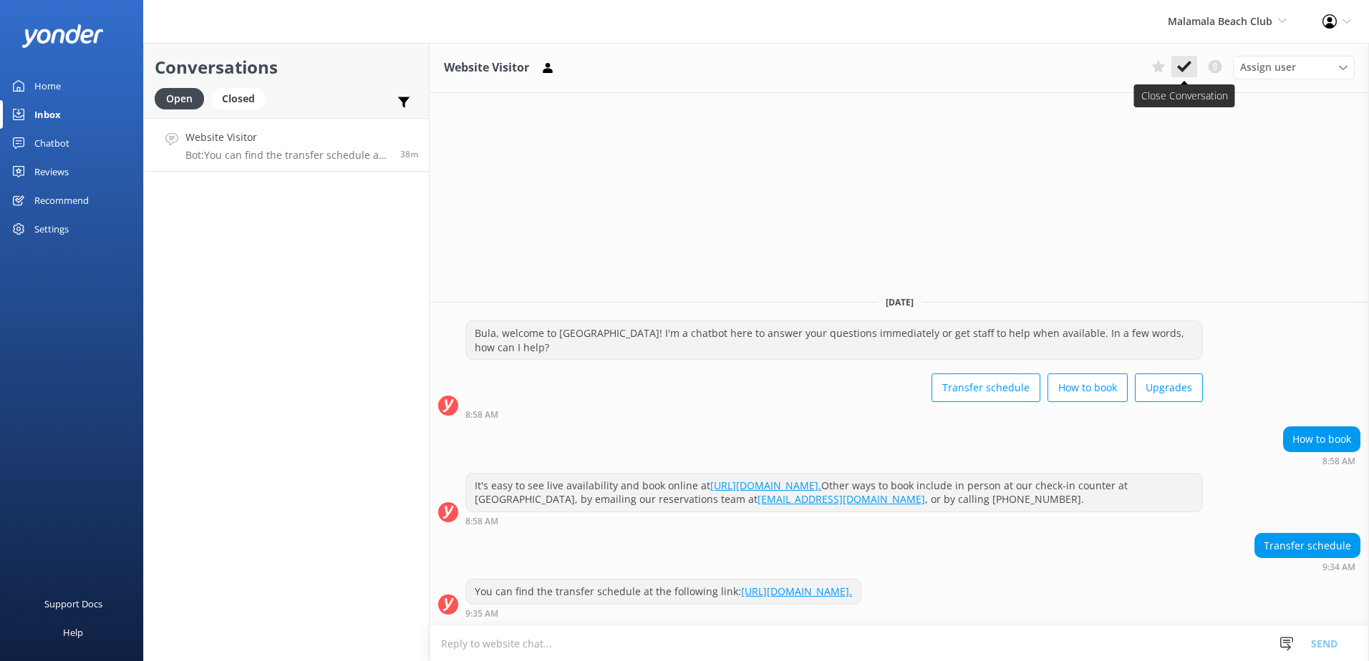
click at [1183, 56] on button at bounding box center [1184, 66] width 26 height 21
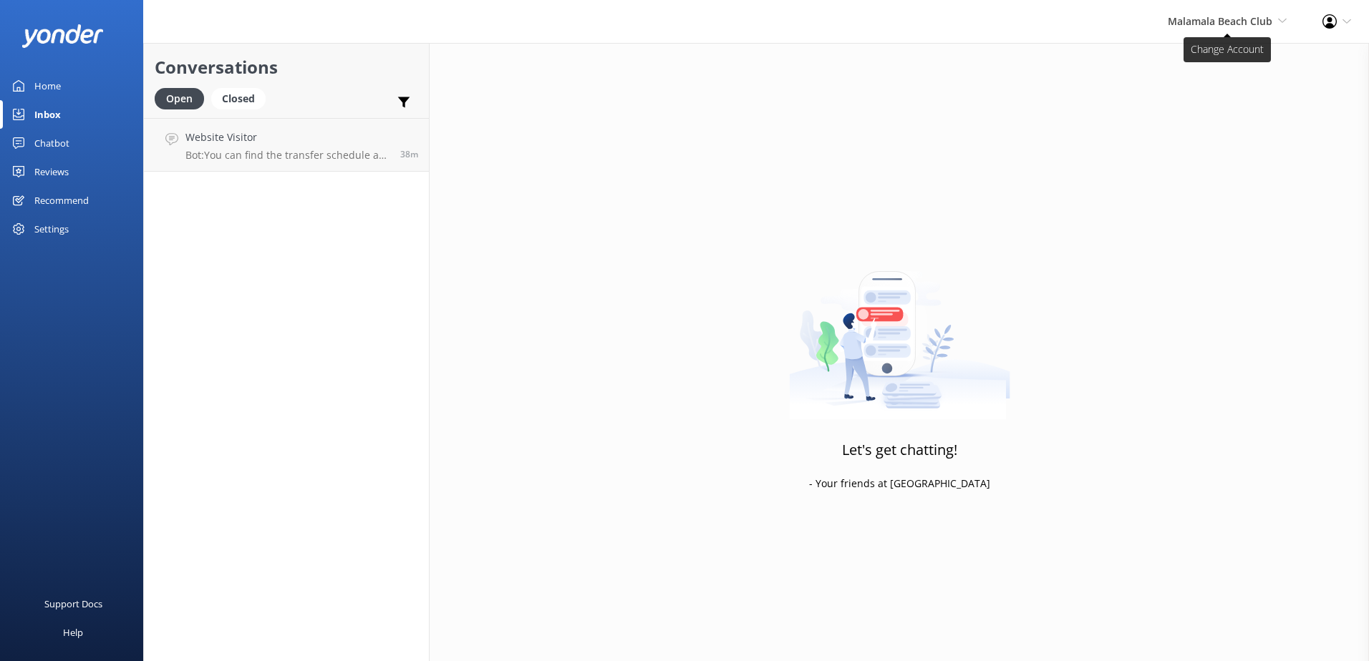
click at [1220, 24] on span "Malamala Beach Club" at bounding box center [1220, 21] width 105 height 14
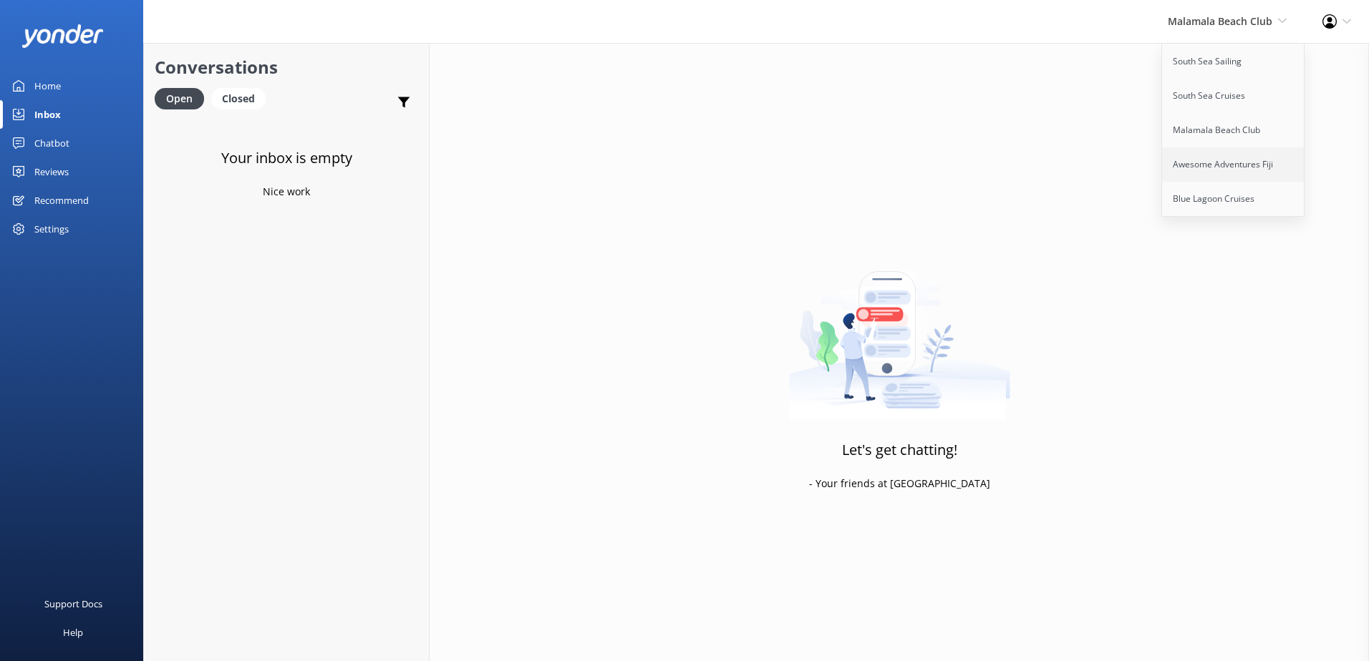
click at [1237, 155] on link "Awesome Adventures Fiji" at bounding box center [1233, 164] width 143 height 34
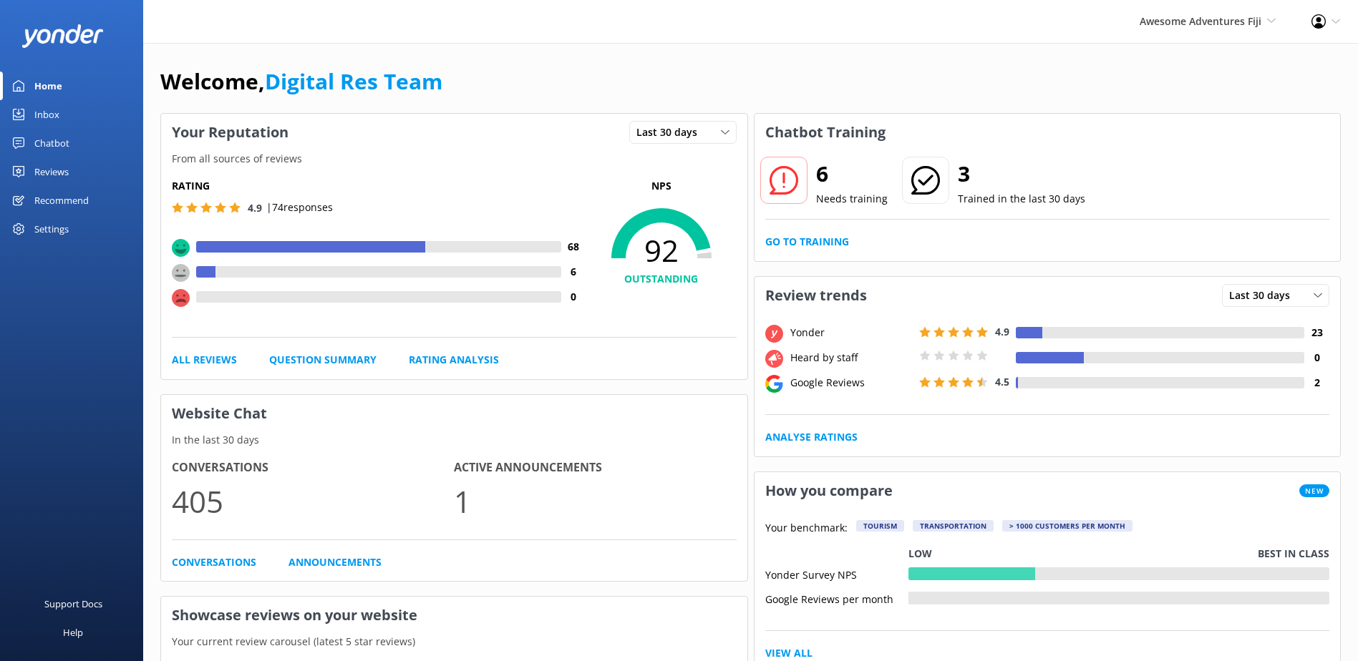
click at [74, 122] on link "Inbox" at bounding box center [71, 114] width 143 height 29
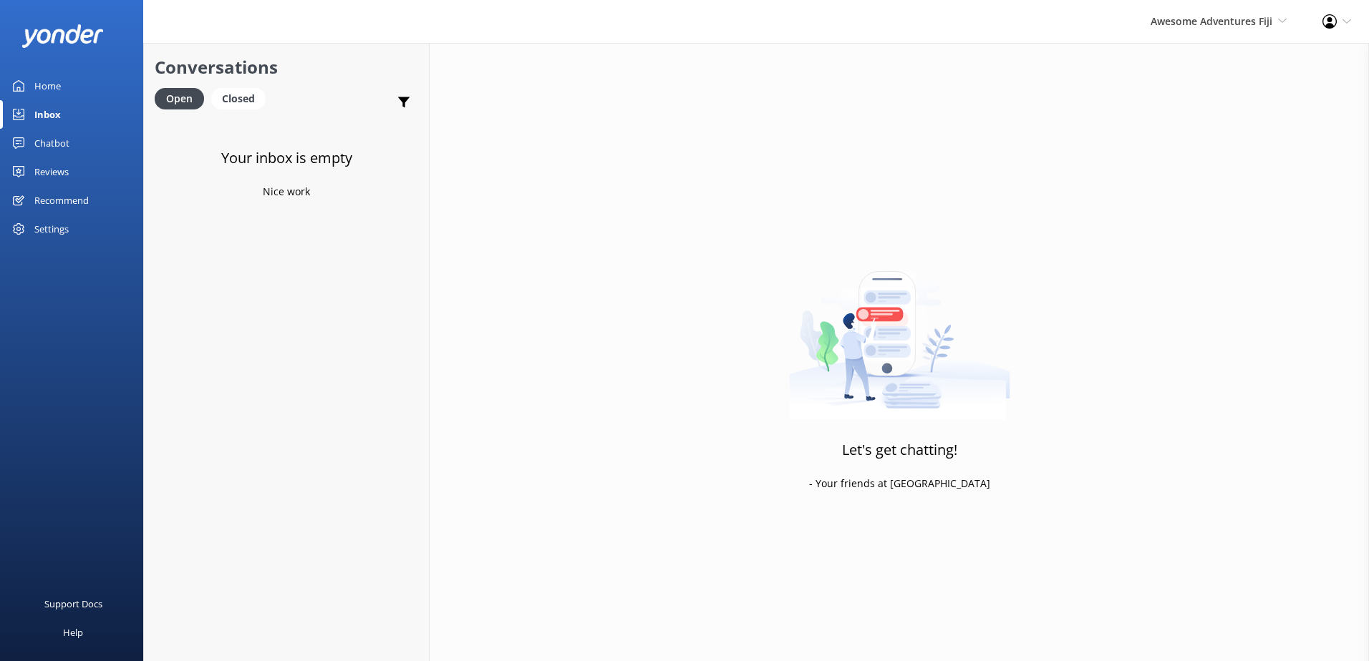
click at [1236, 9] on div "Awesome Adventures Fiji South Sea Sailing South Sea Cruises Malamala Beach Club…" at bounding box center [1218, 21] width 172 height 43
click at [1222, 202] on link "Blue Lagoon Cruises" at bounding box center [1233, 199] width 143 height 34
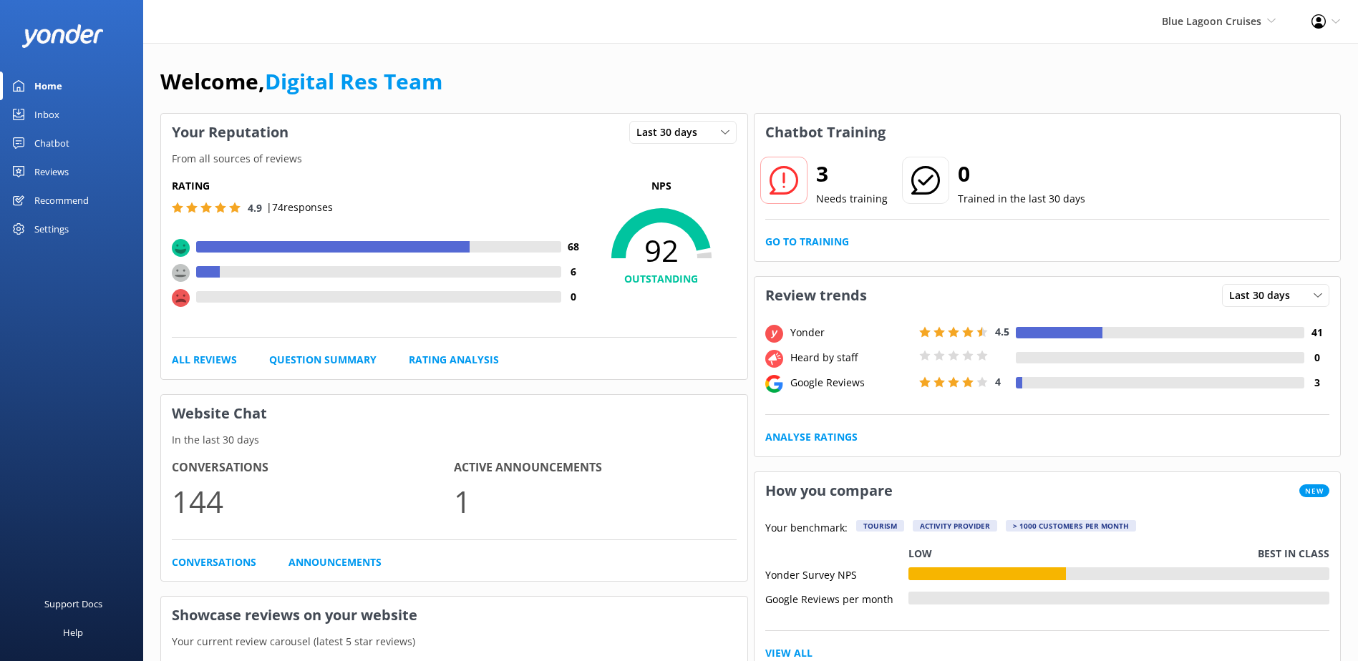
click at [60, 116] on link "Inbox" at bounding box center [71, 114] width 143 height 29
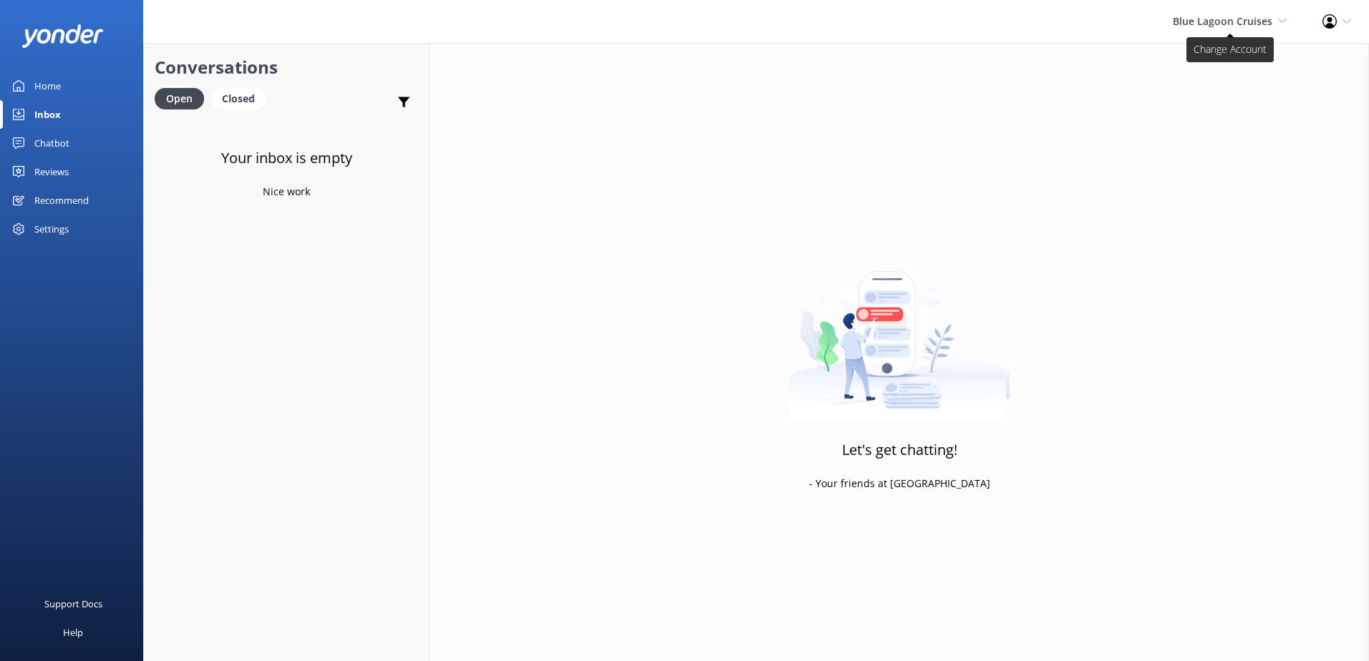
click at [1228, 26] on span "Blue Lagoon Cruises" at bounding box center [1223, 21] width 100 height 14
click at [1173, 67] on link "South Sea Sailing" at bounding box center [1233, 61] width 143 height 34
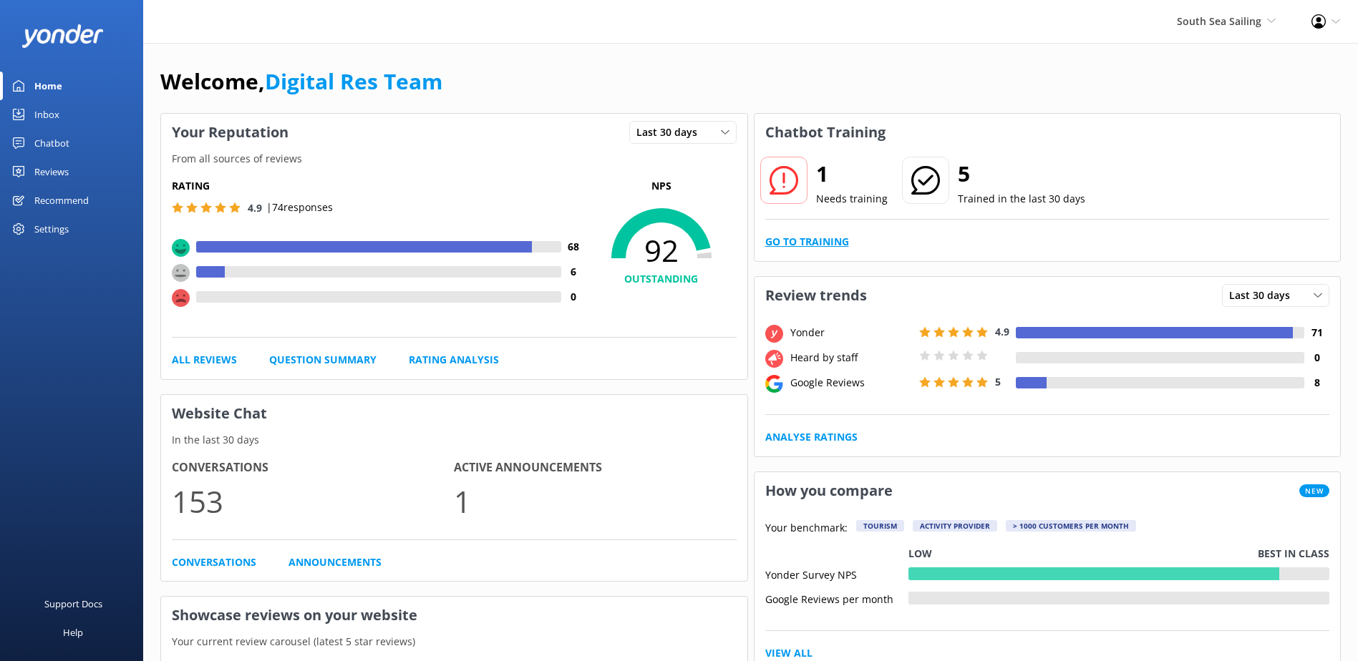
click at [795, 247] on link "Go to Training" at bounding box center [807, 242] width 84 height 16
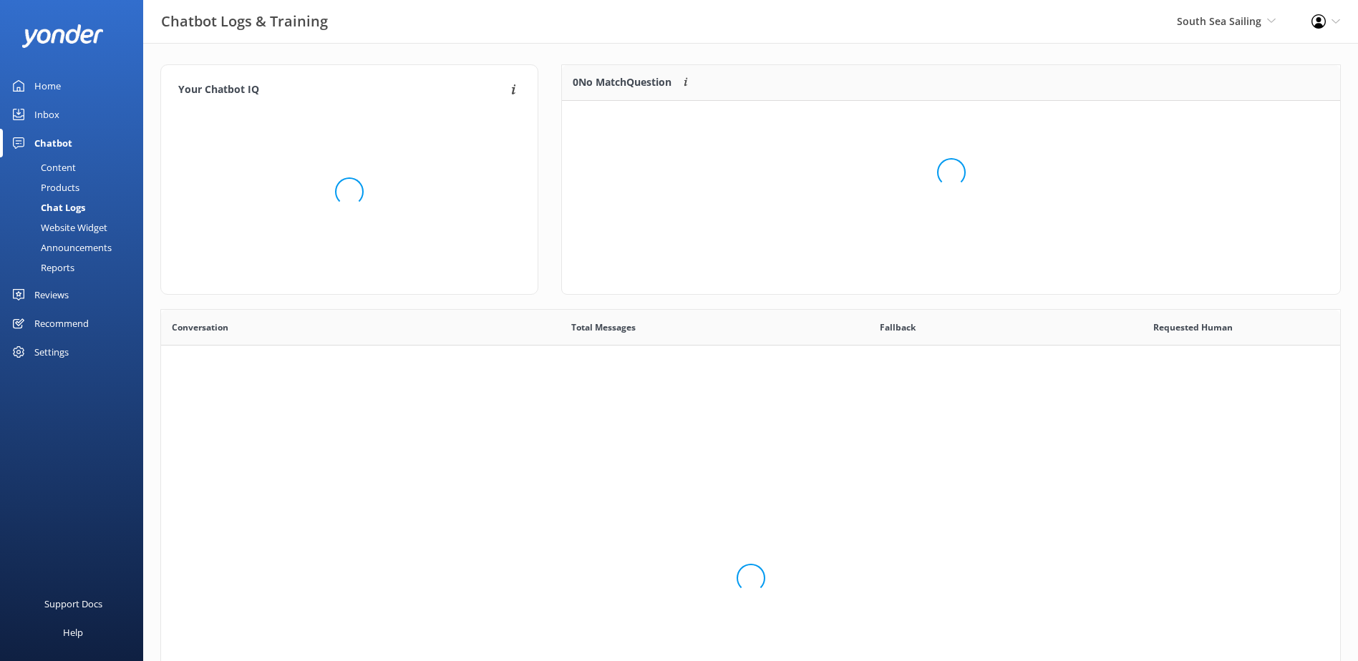
scroll to position [491, 1168]
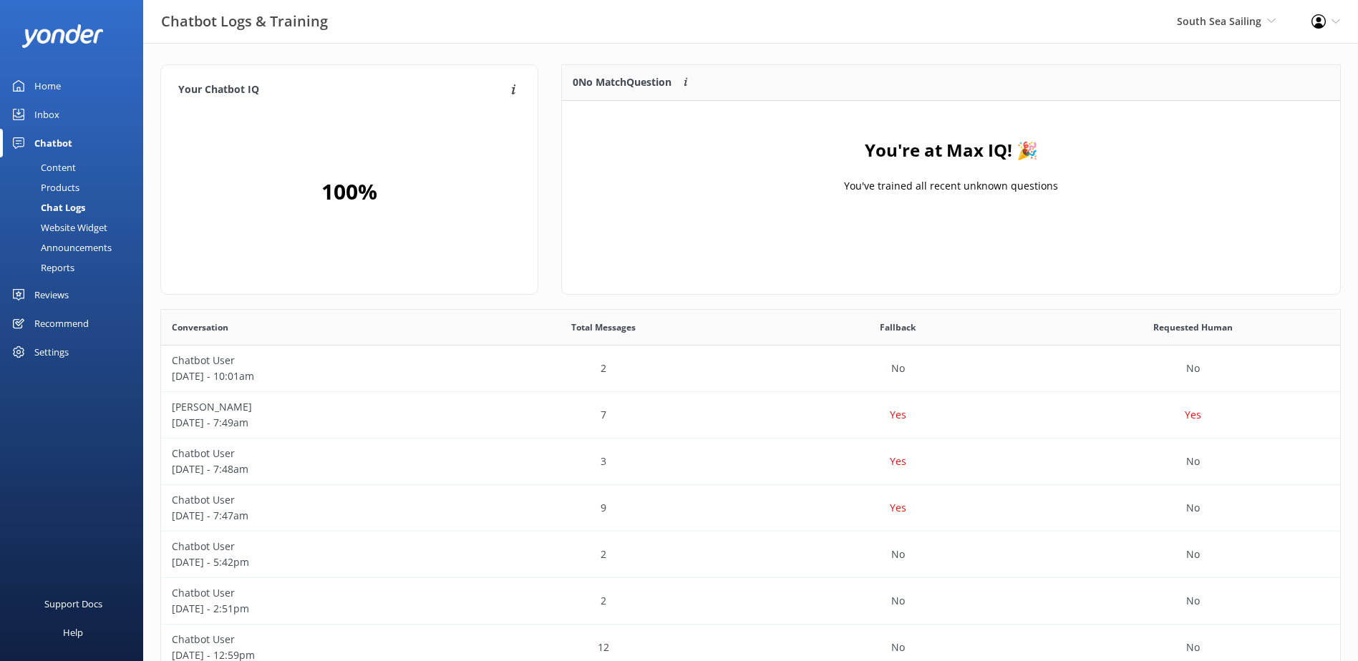
scroll to position [491, 1168]
click at [53, 96] on div "Home" at bounding box center [47, 86] width 26 height 29
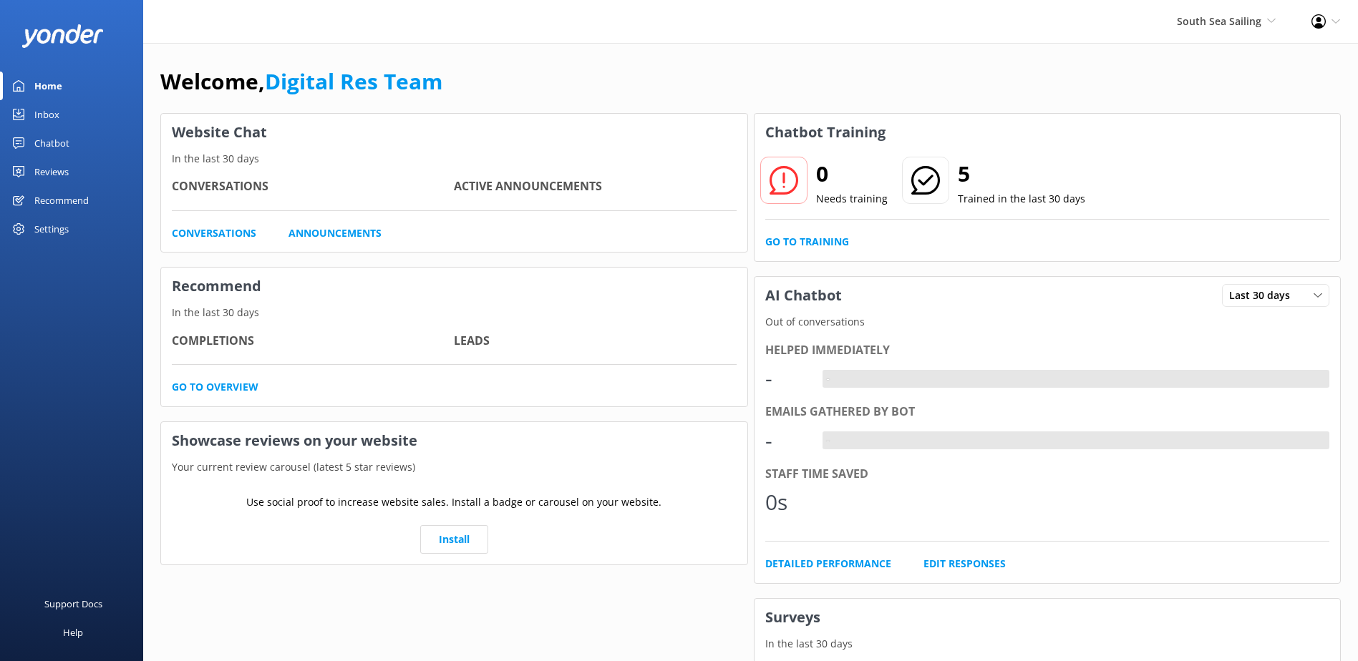
click at [53, 115] on div "Inbox" at bounding box center [46, 114] width 25 height 29
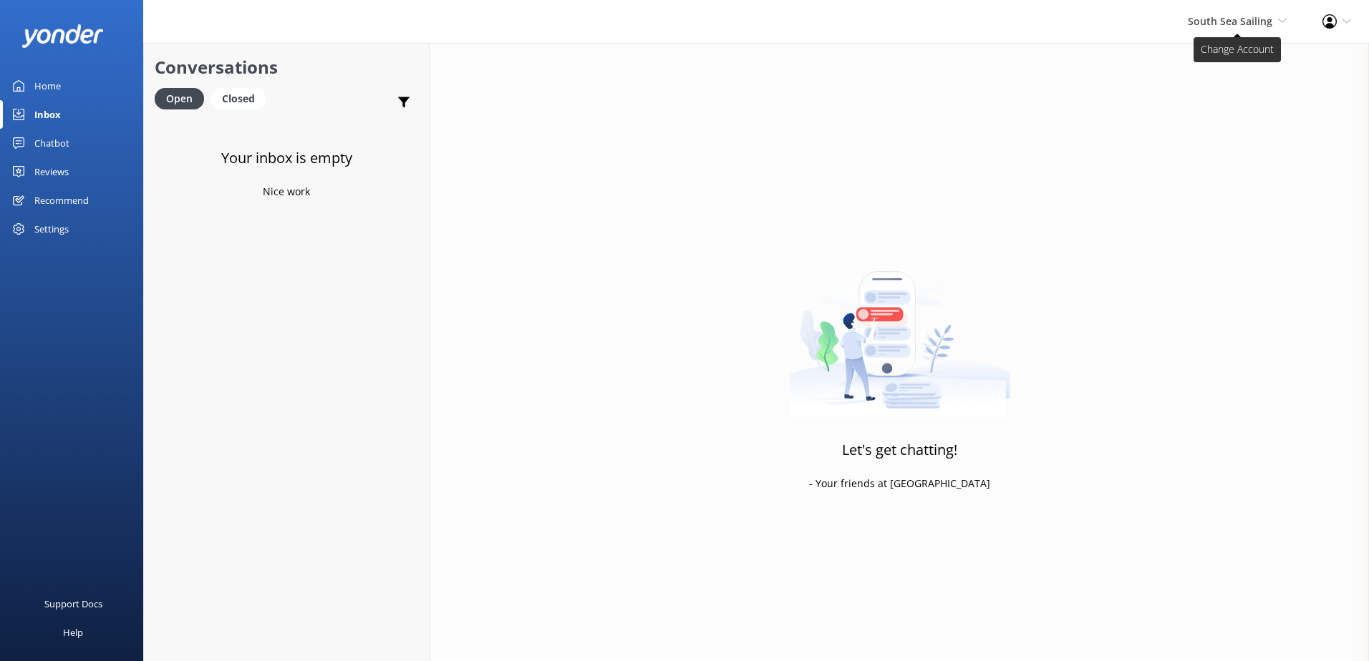
click at [1223, 24] on span "South Sea Sailing" at bounding box center [1230, 21] width 84 height 14
click at [1208, 133] on link "Malamala Beach Club" at bounding box center [1233, 130] width 143 height 34
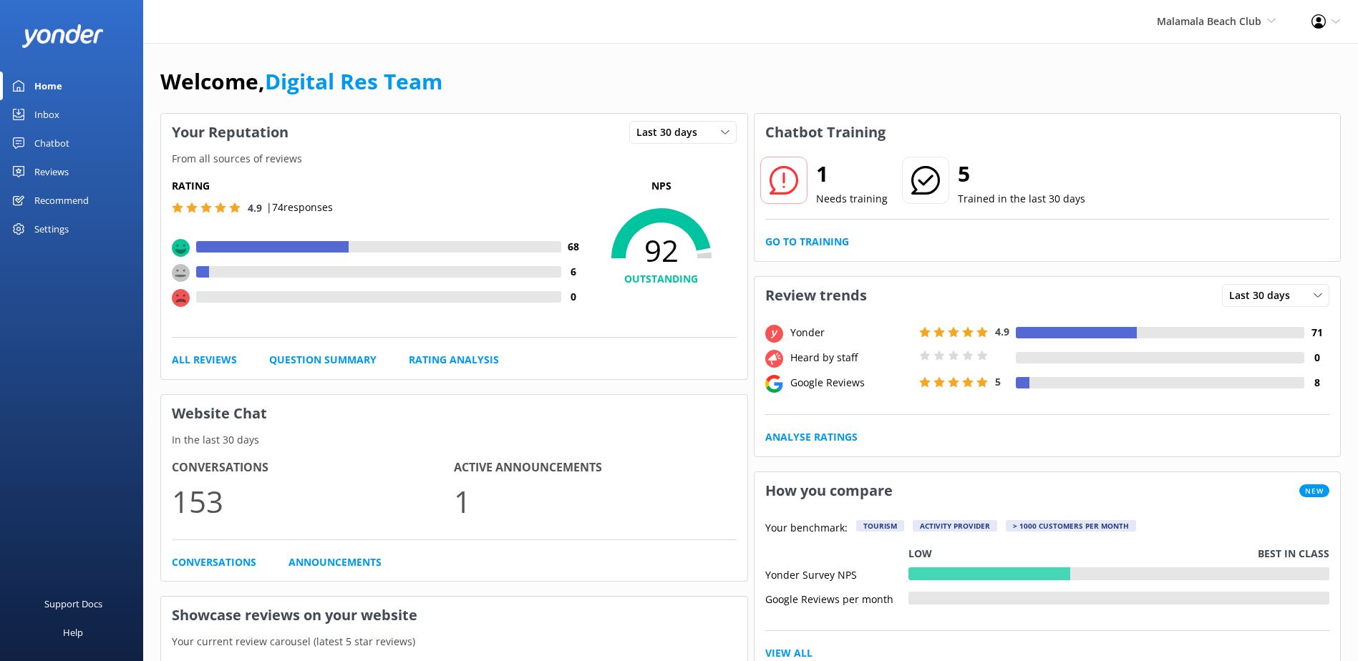
click at [57, 109] on div "Inbox" at bounding box center [46, 114] width 25 height 29
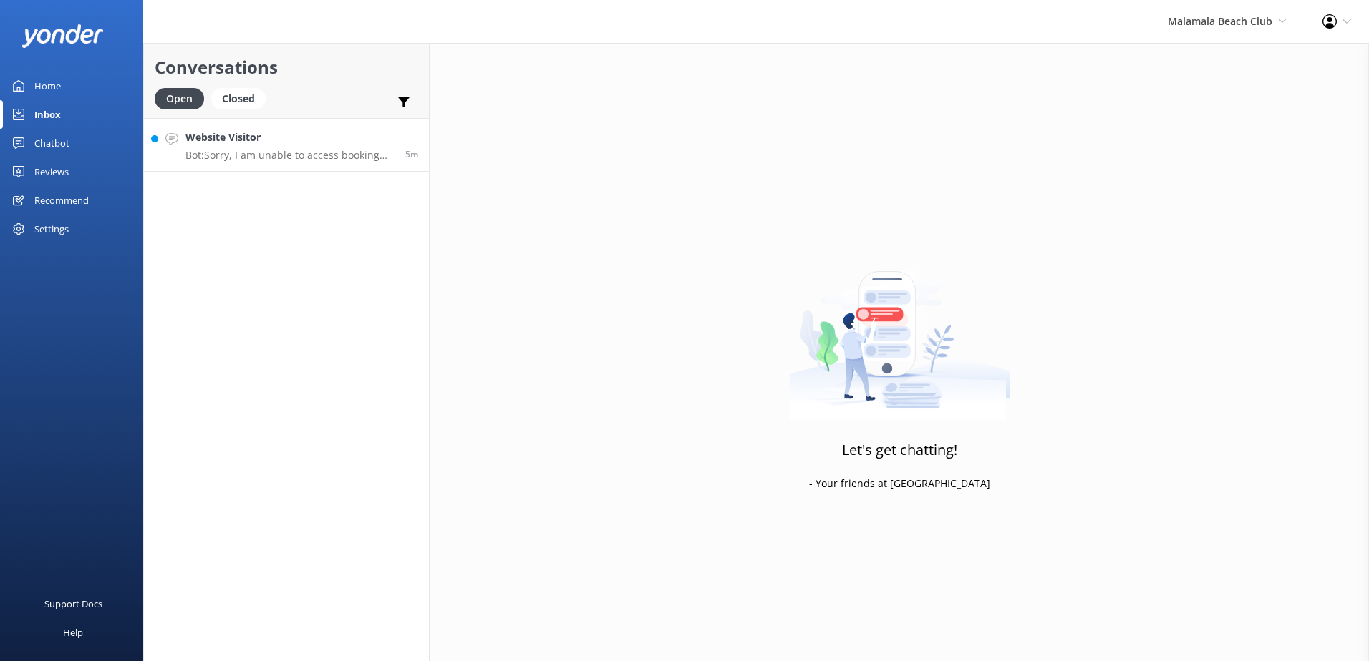
click at [290, 133] on h4 "Website Visitor" at bounding box center [289, 138] width 209 height 16
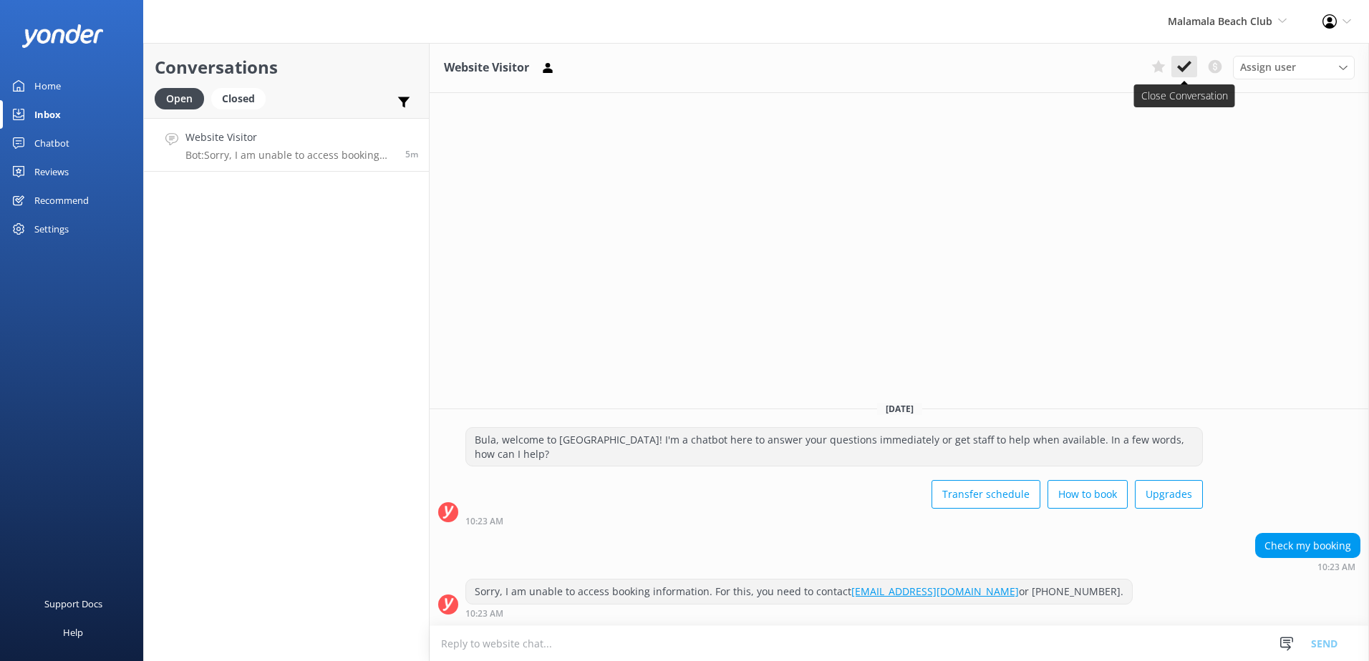
click at [1185, 64] on icon at bounding box center [1184, 66] width 14 height 14
click at [1223, 22] on span "Malamala Beach Club" at bounding box center [1220, 21] width 105 height 14
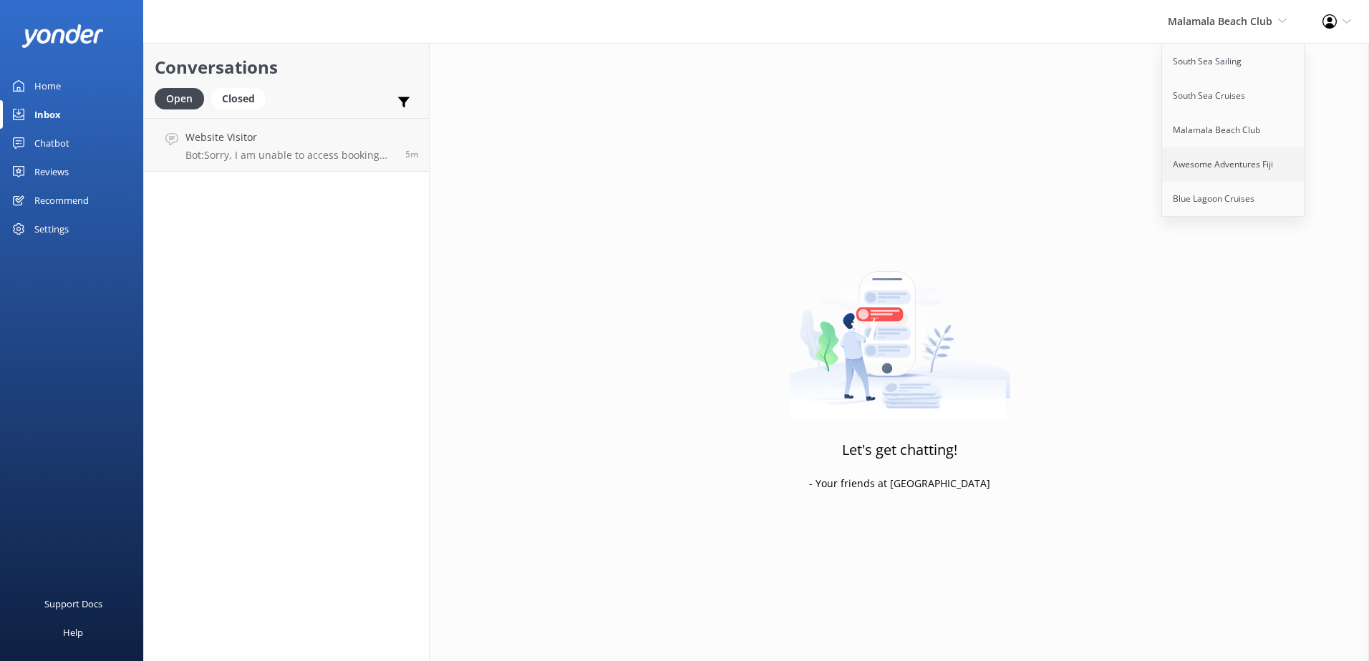
click at [1203, 165] on link "Awesome Adventures Fiji" at bounding box center [1233, 164] width 143 height 34
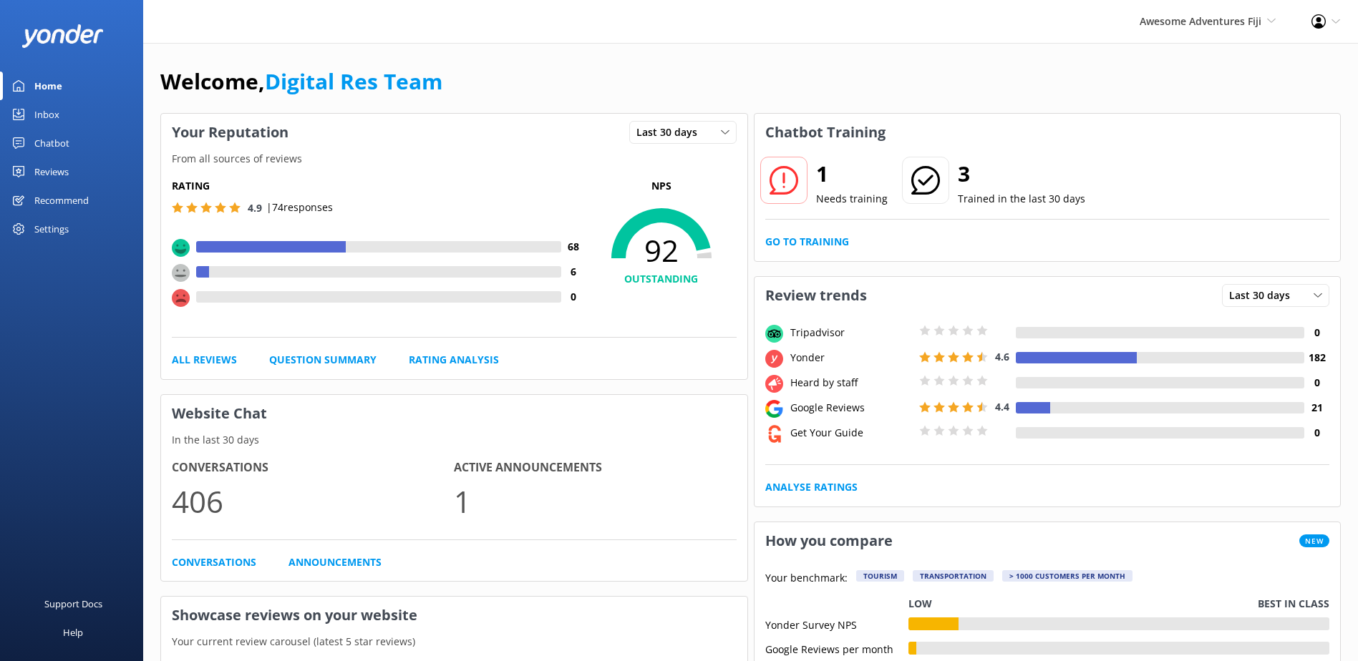
click at [37, 137] on div "Chatbot" at bounding box center [51, 143] width 35 height 29
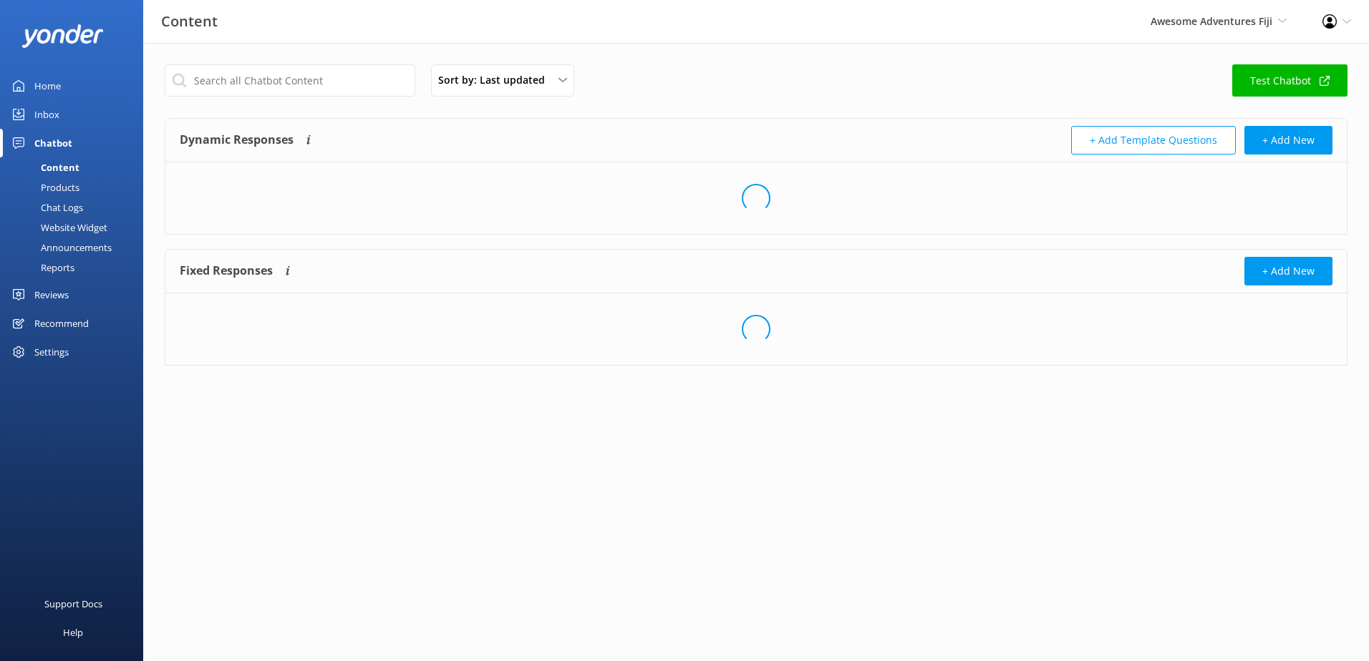
click at [48, 112] on div "Inbox" at bounding box center [46, 114] width 25 height 29
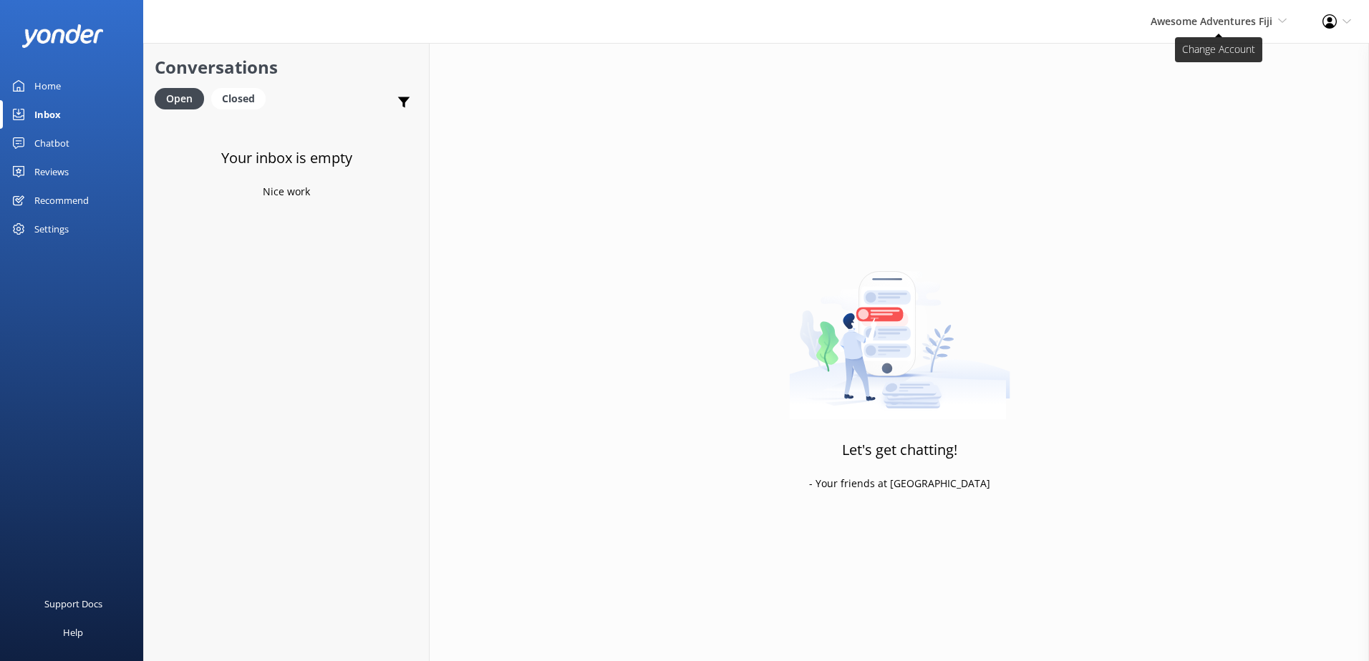
click at [1258, 14] on span "Awesome Adventures Fiji" at bounding box center [1211, 21] width 122 height 14
click at [1193, 41] on div "Awesome Adventures Fiji South Sea Sailing South Sea Cruises Malamala Beach Club…" at bounding box center [1218, 21] width 172 height 43
click at [1212, 27] on span "Awesome Adventures Fiji" at bounding box center [1211, 21] width 122 height 14
click at [1205, 64] on link "South Sea Sailing" at bounding box center [1233, 61] width 143 height 34
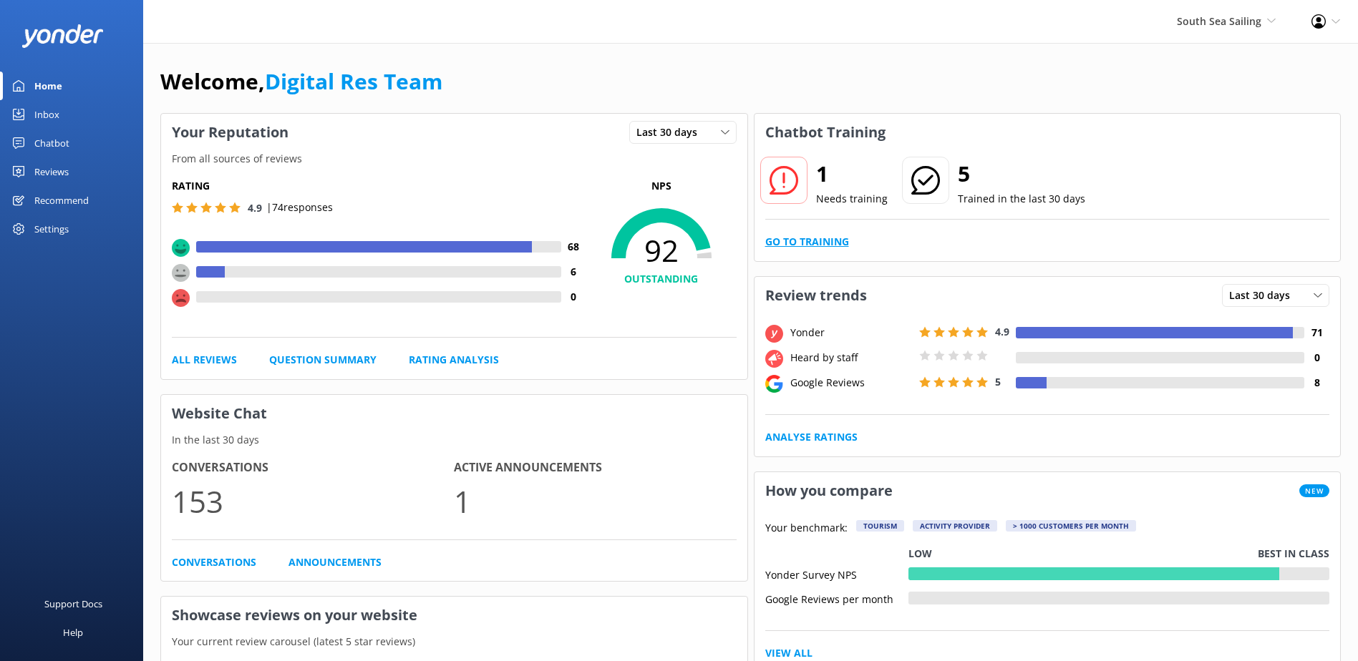
click at [825, 238] on link "Go to Training" at bounding box center [807, 242] width 84 height 16
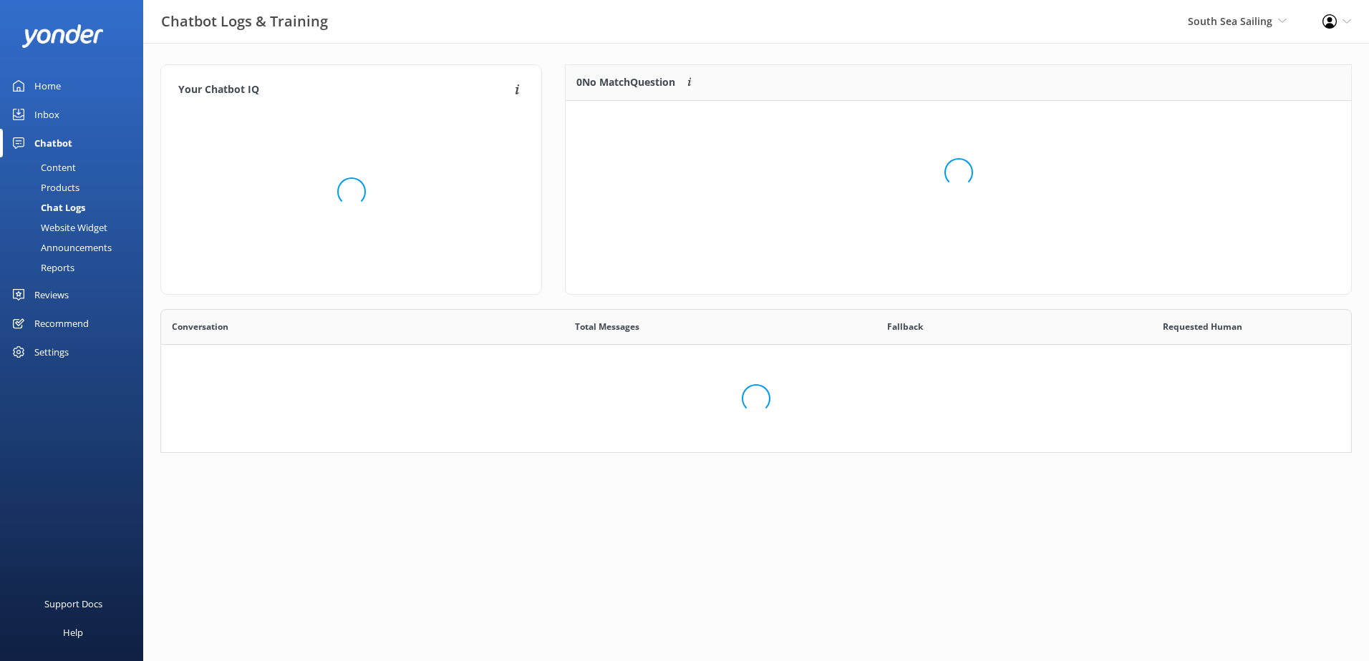
scroll to position [491, 1168]
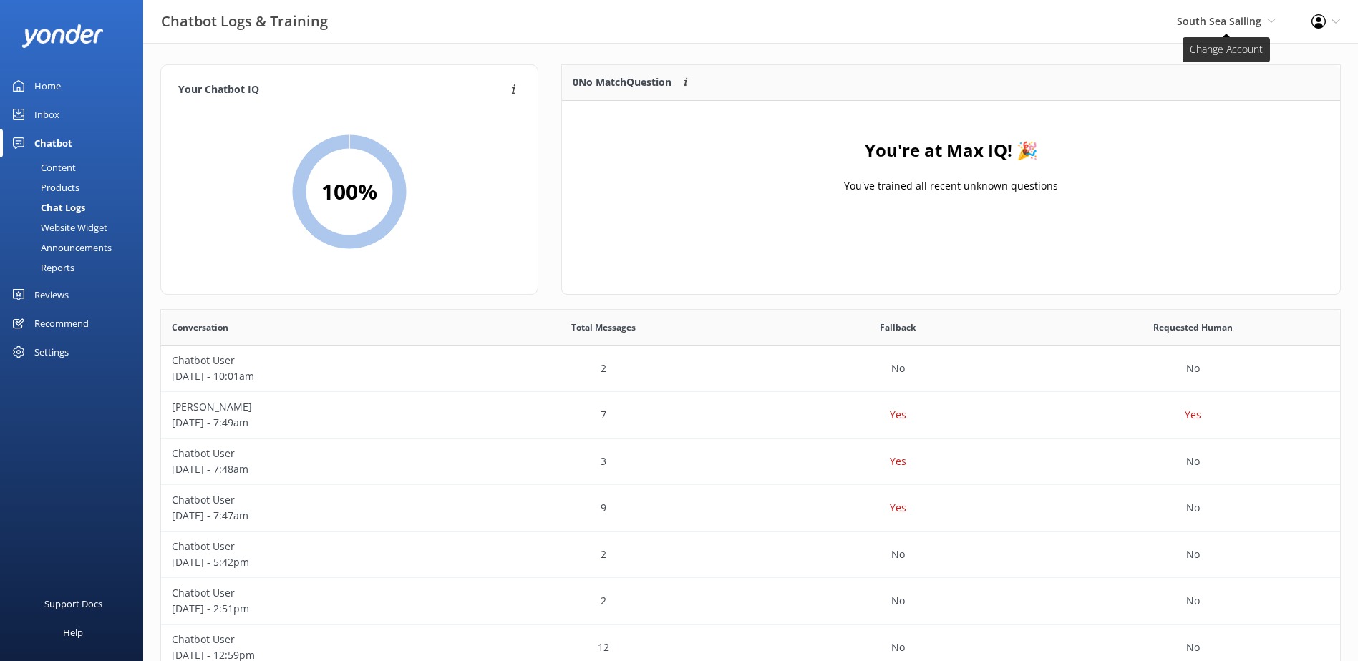
click at [1182, 24] on span "South Sea Sailing" at bounding box center [1219, 21] width 84 height 14
click at [63, 106] on link "Inbox" at bounding box center [71, 114] width 143 height 29
